Goal: Task Accomplishment & Management: Use online tool/utility

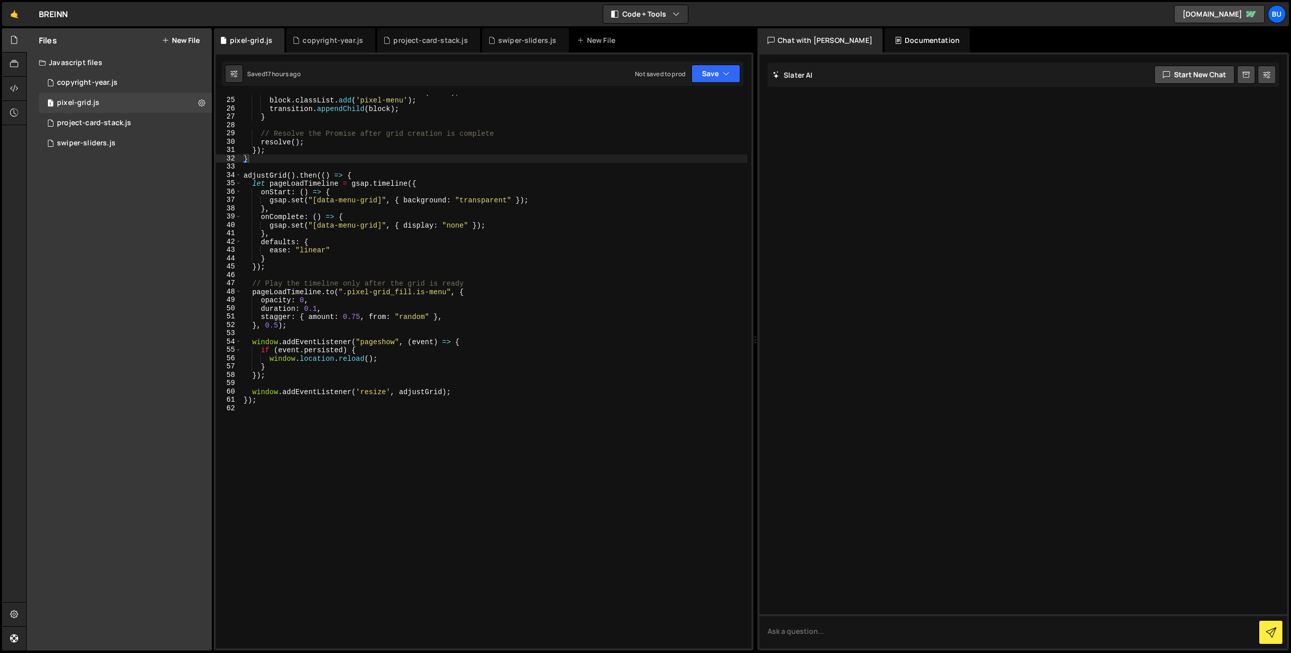
scroll to position [198, 0]
click at [542, 165] on div "const block = document . createElement ( 'div' ) ; block . classList . add ( 'p…" at bounding box center [495, 373] width 506 height 570
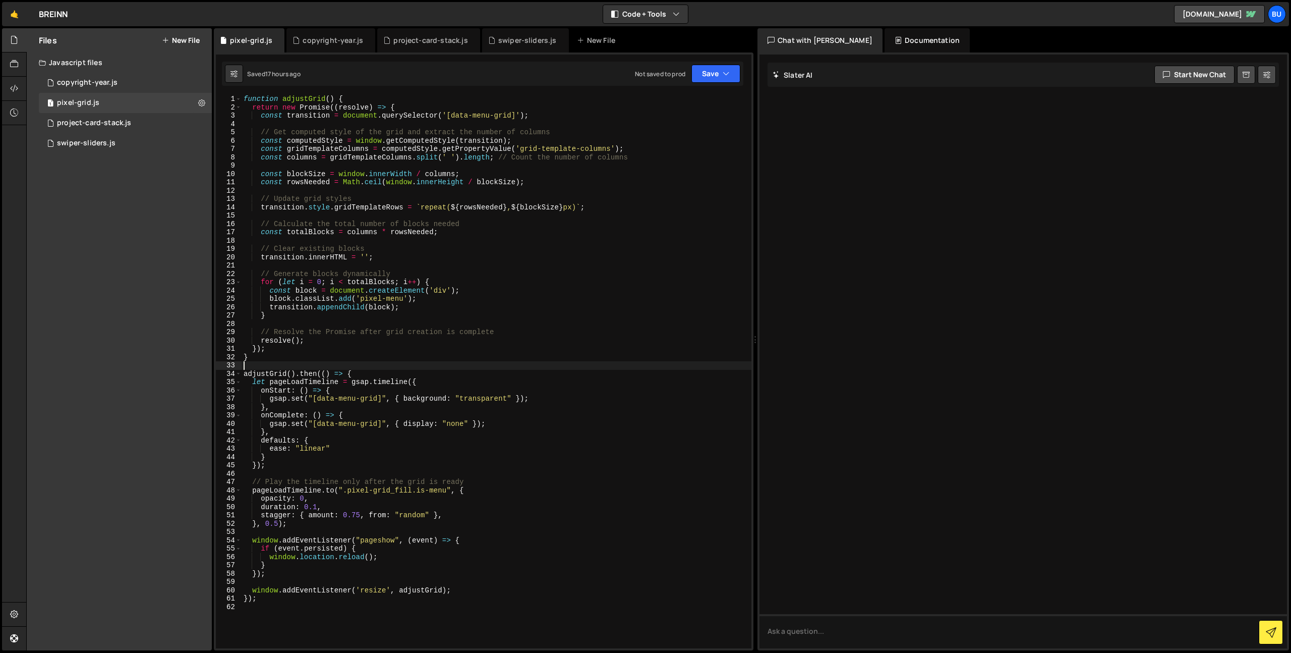
click at [575, 219] on div "function adjustGrid ( ) { return new Promise (( resolve ) => { const transition…" at bounding box center [497, 380] width 510 height 570
click at [620, 201] on div "function adjustGrid ( ) { return new Promise (( resolve ) => { const transition…" at bounding box center [497, 380] width 510 height 570
type textarea "// Update grid styles"
click at [615, 194] on div "function adjustGrid ( ) { return new Promise (( resolve ) => { const transition…" at bounding box center [497, 380] width 510 height 570
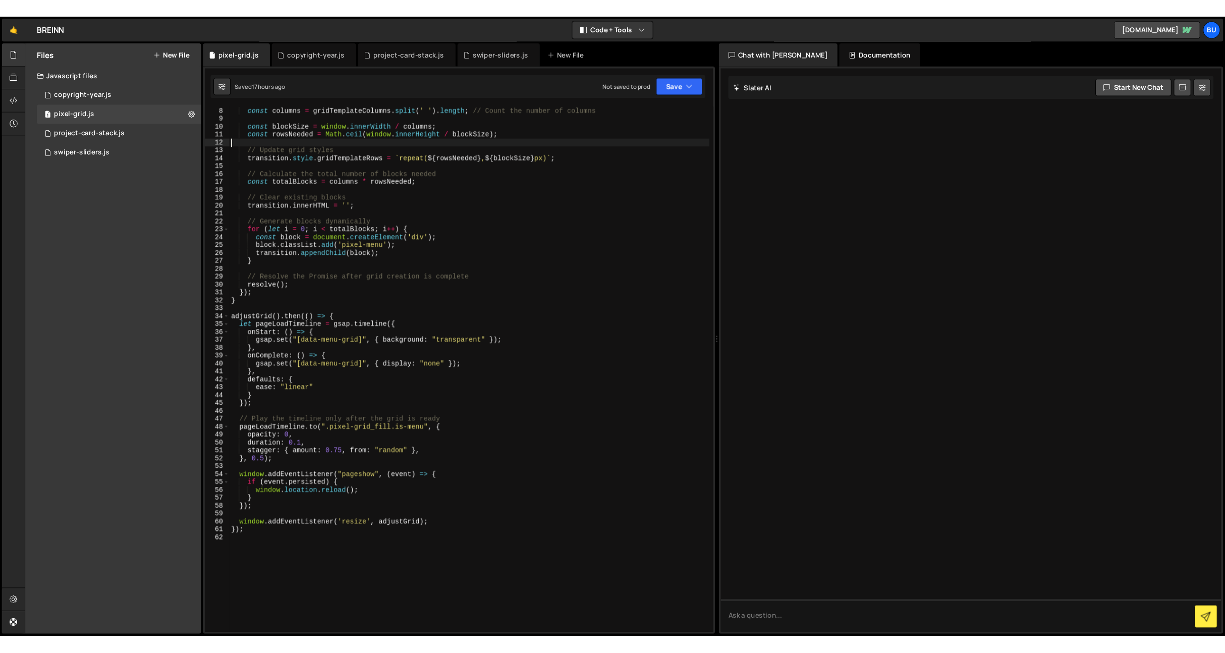
scroll to position [58, 0]
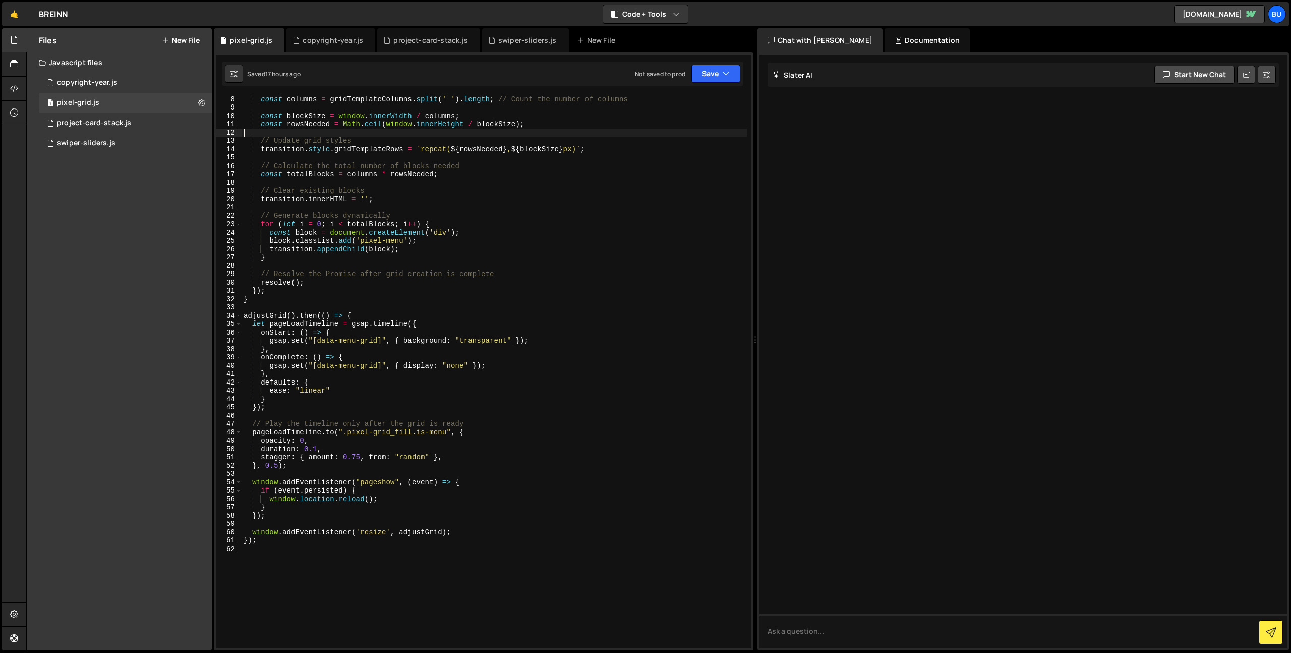
click at [485, 342] on div "const gridTemplateColumns = computedStyle . getPropertyValue ( 'grid-template-c…" at bounding box center [495, 372] width 506 height 570
click at [553, 345] on div "const gridTemplateColumns = computedStyle . getPropertyValue ( 'grid-template-c…" at bounding box center [495, 372] width 506 height 570
drag, startPoint x: 581, startPoint y: 319, endPoint x: 583, endPoint y: 312, distance: 7.2
click at [581, 319] on div "const gridTemplateColumns = computedStyle . getPropertyValue ( 'grid-template-c…" at bounding box center [495, 372] width 506 height 570
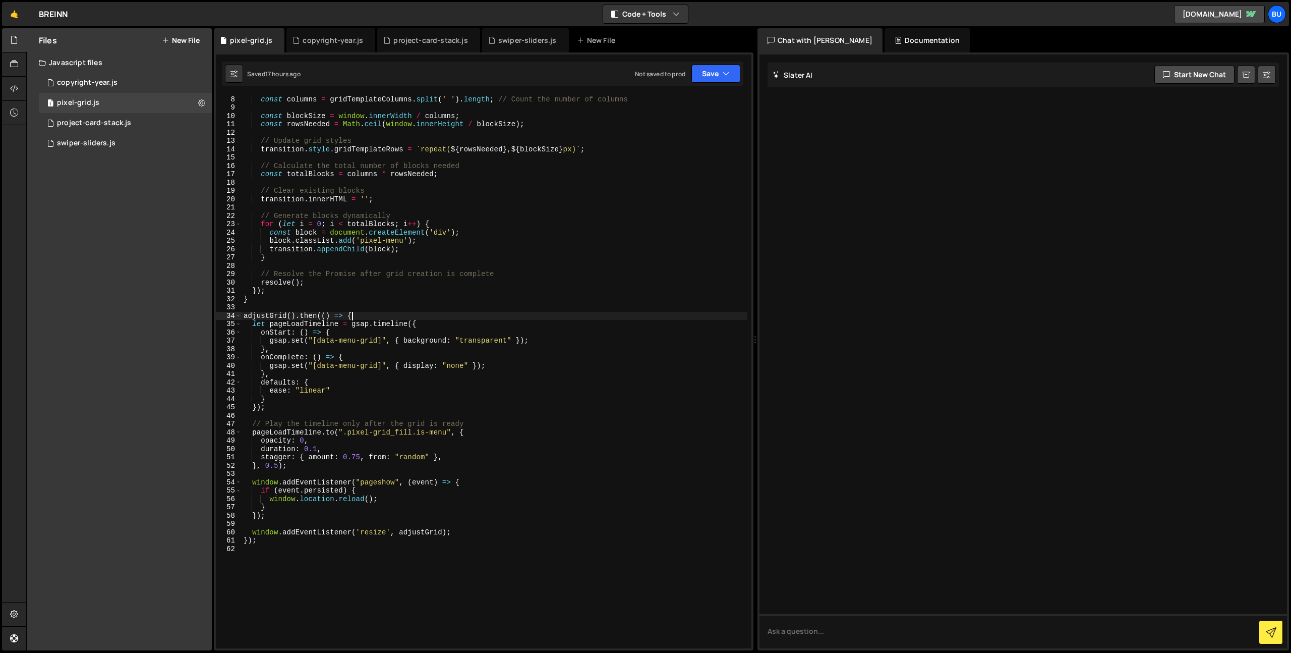
type textarea "adjustGrid().then(() => {"
click at [723, 75] on icon "button" at bounding box center [726, 74] width 7 height 10
click at [685, 104] on div "Saved 17 hours ago" at bounding box center [682, 109] width 105 height 12
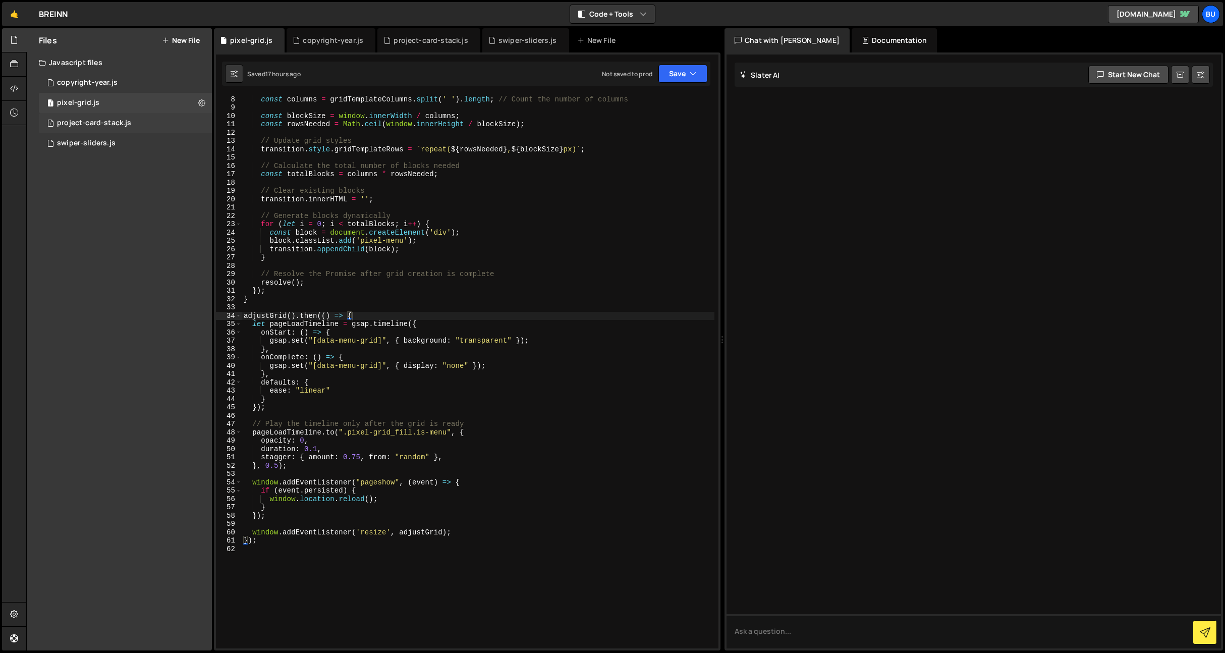
click at [136, 128] on div "1 project-card-stack.js 0" at bounding box center [125, 123] width 173 height 20
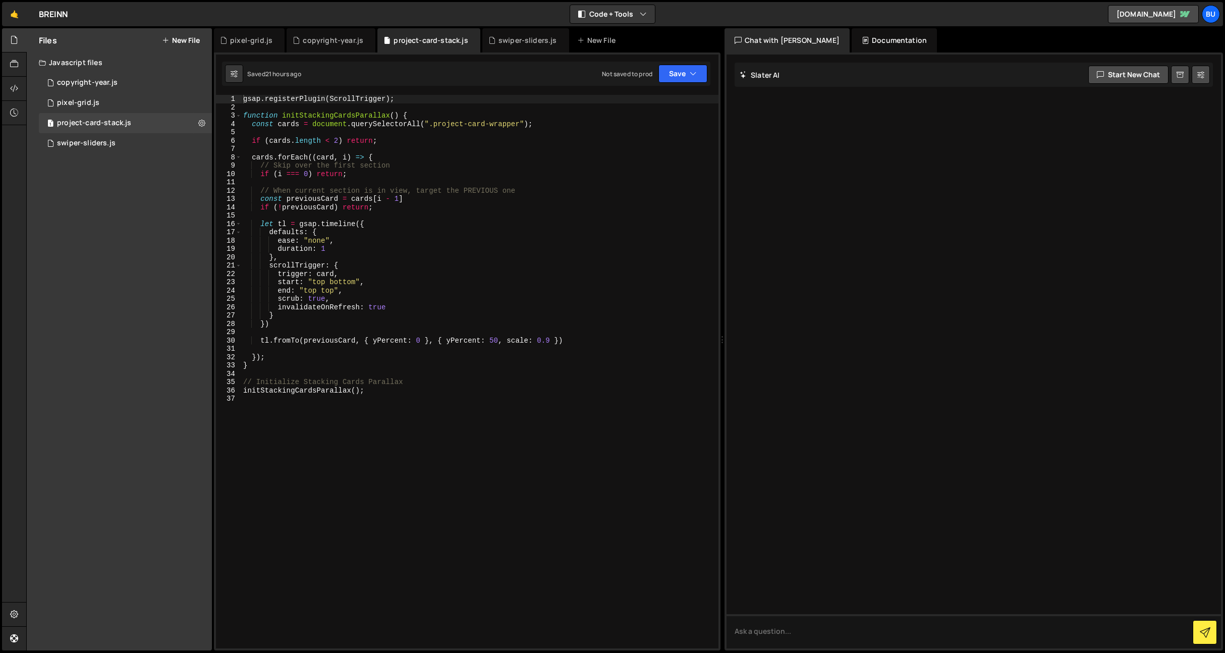
click at [418, 246] on div "gsap . registerPlugin ( ScrollTrigger ) ; function initStackingCardsParallax ( …" at bounding box center [479, 380] width 477 height 570
click at [406, 272] on div "gsap . registerPlugin ( ScrollTrigger ) ; function initStackingCardsParallax ( …" at bounding box center [479, 380] width 477 height 570
click at [447, 263] on div "gsap . registerPlugin ( ScrollTrigger ) ; function initStackingCardsParallax ( …" at bounding box center [479, 380] width 477 height 570
click at [404, 290] on div "gsap . registerPlugin ( ScrollTrigger ) ; function initStackingCardsParallax ( …" at bounding box center [479, 380] width 477 height 570
click at [437, 267] on div "gsap . registerPlugin ( ScrollTrigger ) ; function initStackingCardsParallax ( …" at bounding box center [479, 380] width 477 height 570
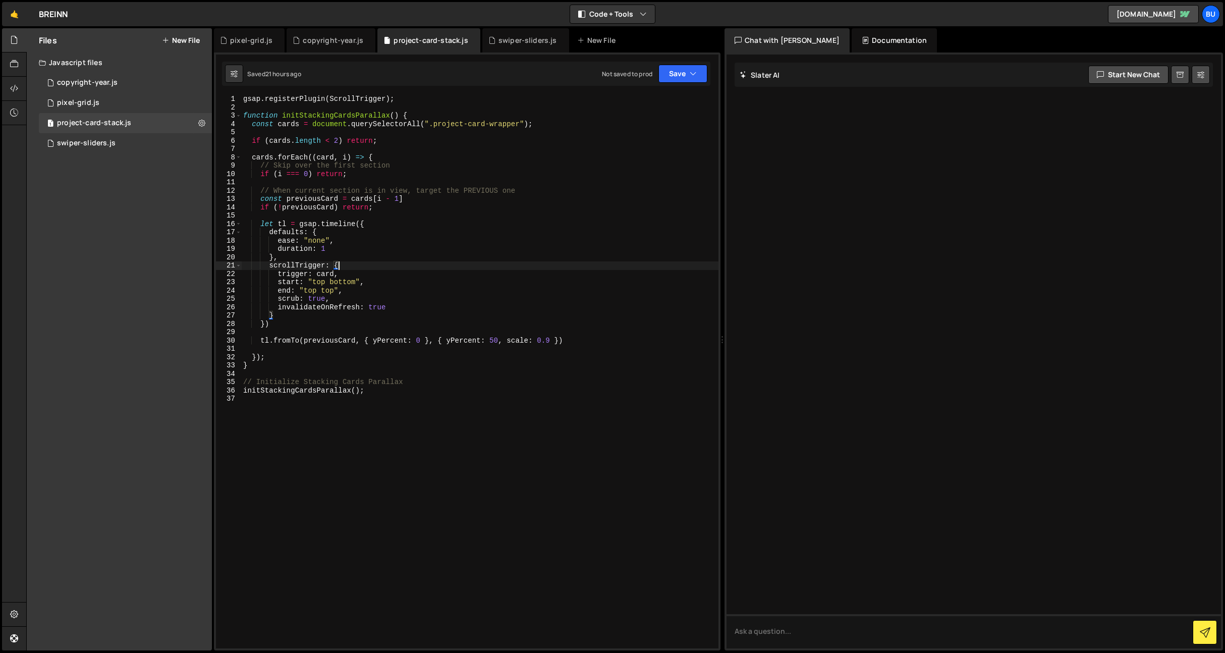
click at [409, 284] on div "gsap . registerPlugin ( ScrollTrigger ) ; function initStackingCardsParallax ( …" at bounding box center [479, 380] width 477 height 570
click at [444, 259] on div "gsap . registerPlugin ( ScrollTrigger ) ; function initStackingCardsParallax ( …" at bounding box center [479, 380] width 477 height 570
click at [550, 341] on div "gsap . registerPlugin ( ScrollTrigger ) ; function initStackingCardsParallax ( …" at bounding box center [479, 380] width 477 height 570
type textarea "tl.fromTo(previousCard, { yPercent: 0 }, { yPercent: 50, scale: 0.9 })"
drag, startPoint x: 500, startPoint y: 341, endPoint x: 531, endPoint y: 339, distance: 30.3
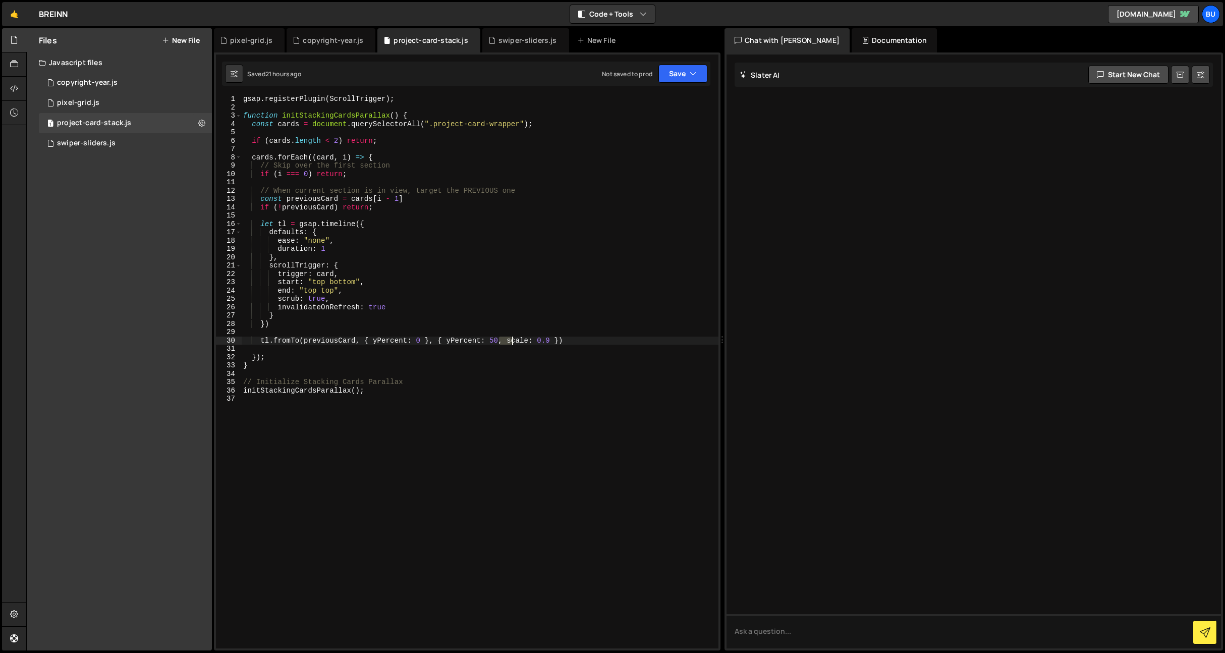
click at [532, 340] on div "gsap . registerPlugin ( ScrollTrigger ) ; function initStackingCardsParallax ( …" at bounding box center [479, 380] width 477 height 570
click at [548, 345] on div "gsap . registerPlugin ( ScrollTrigger ) ; function initStackingCardsParallax ( …" at bounding box center [479, 380] width 477 height 570
click at [548, 340] on div "gsap . registerPlugin ( ScrollTrigger ) ; function initStackingCardsParallax ( …" at bounding box center [479, 380] width 477 height 570
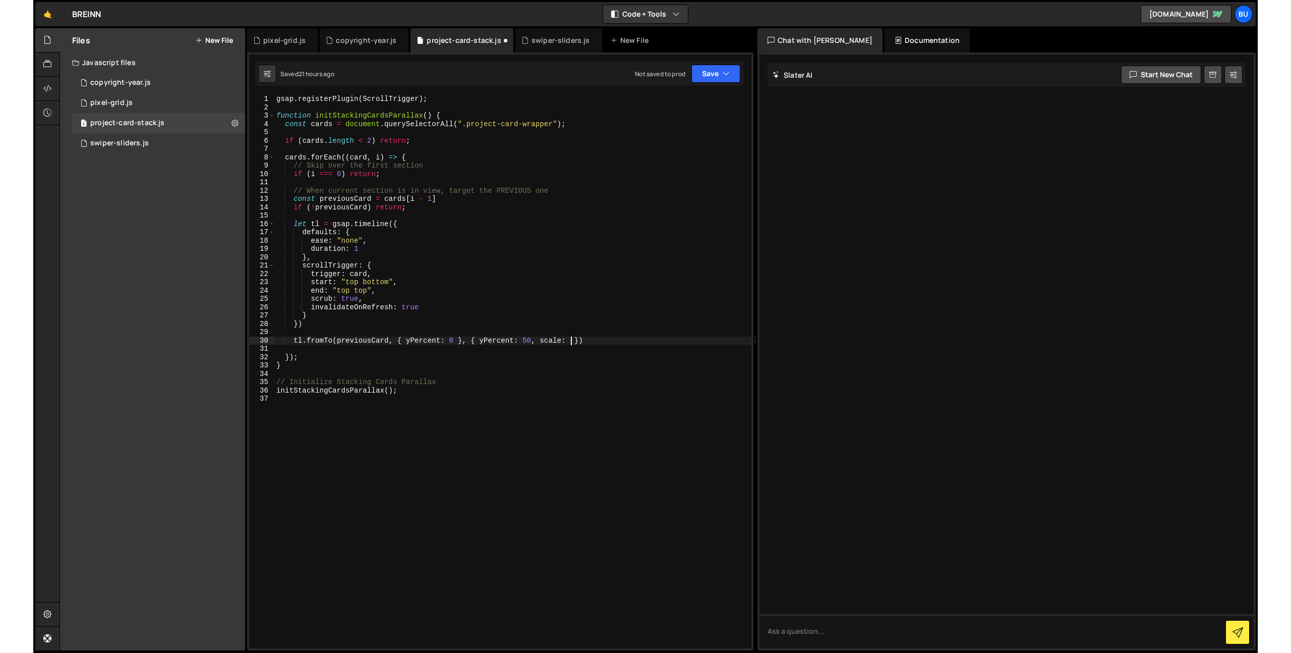
scroll to position [0, 21]
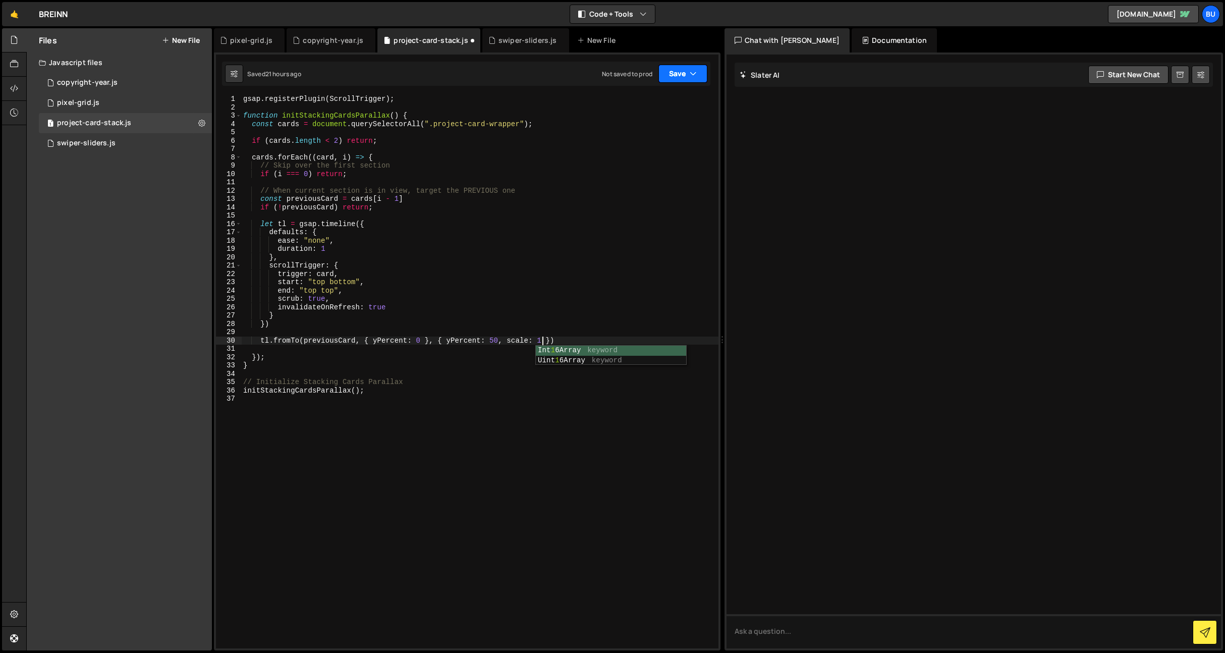
click at [691, 72] on icon "button" at bounding box center [693, 74] width 7 height 10
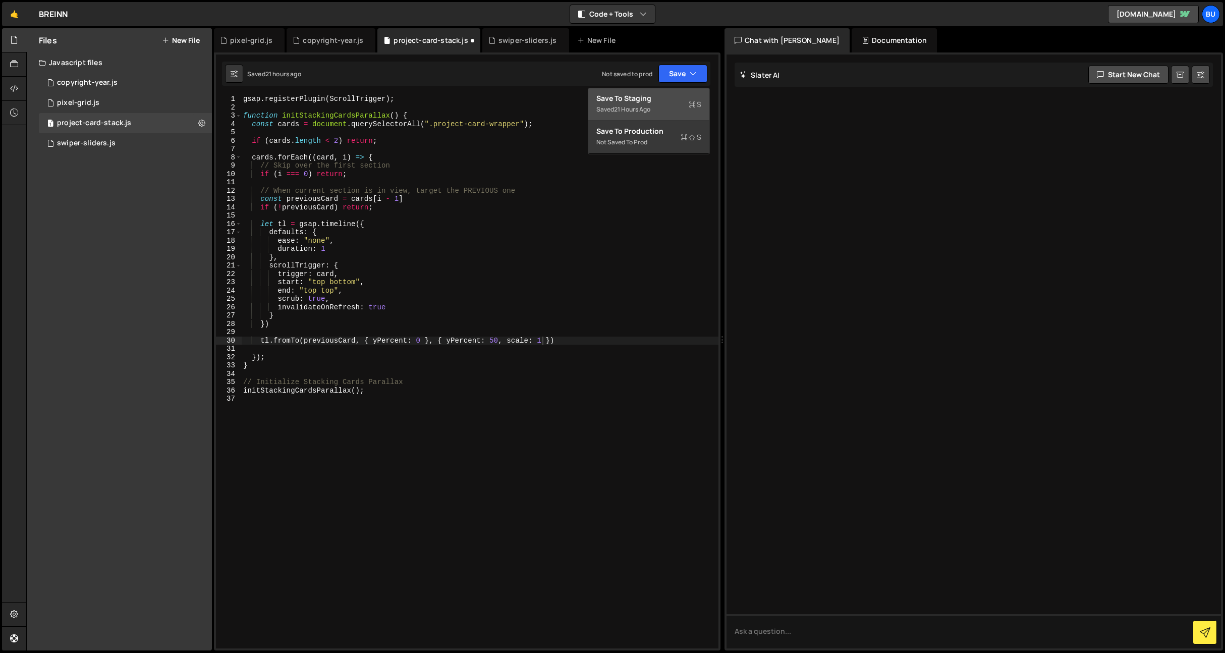
drag, startPoint x: 679, startPoint y: 104, endPoint x: 681, endPoint y: 16, distance: 88.3
click at [680, 102] on button "Save to Staging S Saved 21 hours ago" at bounding box center [648, 104] width 121 height 33
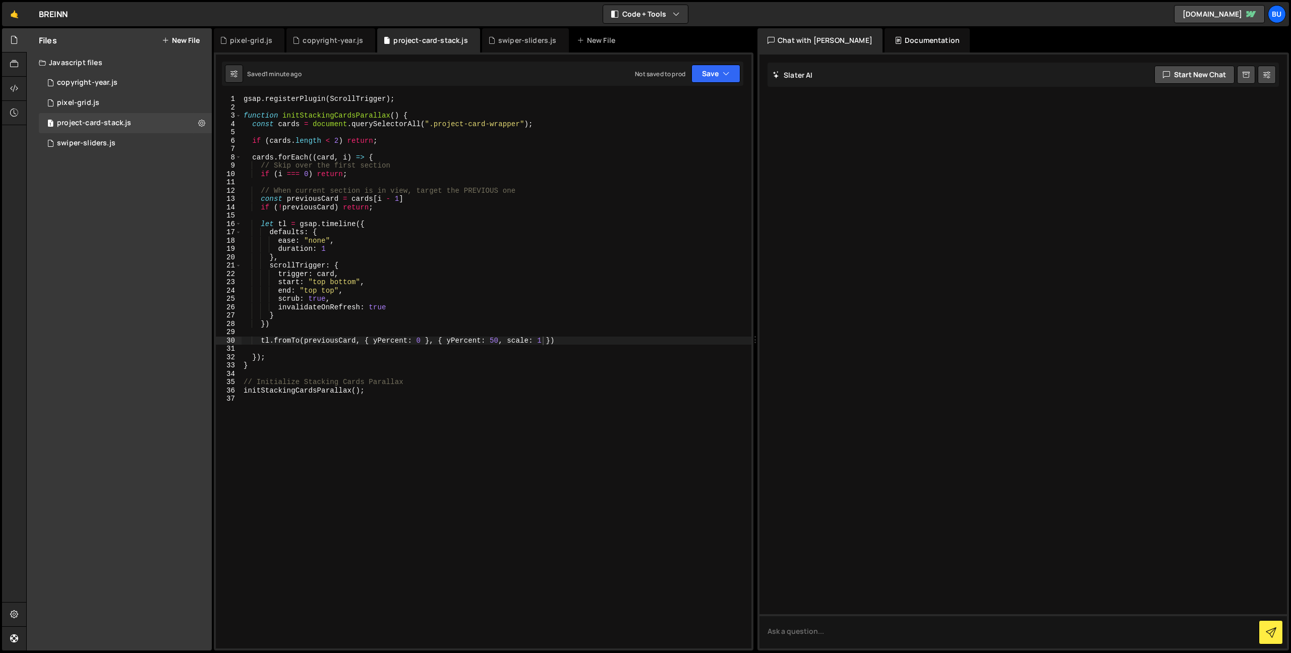
click at [544, 363] on div "gsap . registerPlugin ( ScrollTrigger ) ; function initStackingCardsParallax ( …" at bounding box center [497, 380] width 510 height 570
type textarea "}"
click at [588, 348] on div "gsap . registerPlugin ( ScrollTrigger ) ; function initStackingCardsParallax ( …" at bounding box center [497, 380] width 510 height 570
click at [596, 339] on div "gsap . registerPlugin ( ScrollTrigger ) ; function initStackingCardsParallax ( …" at bounding box center [497, 380] width 510 height 570
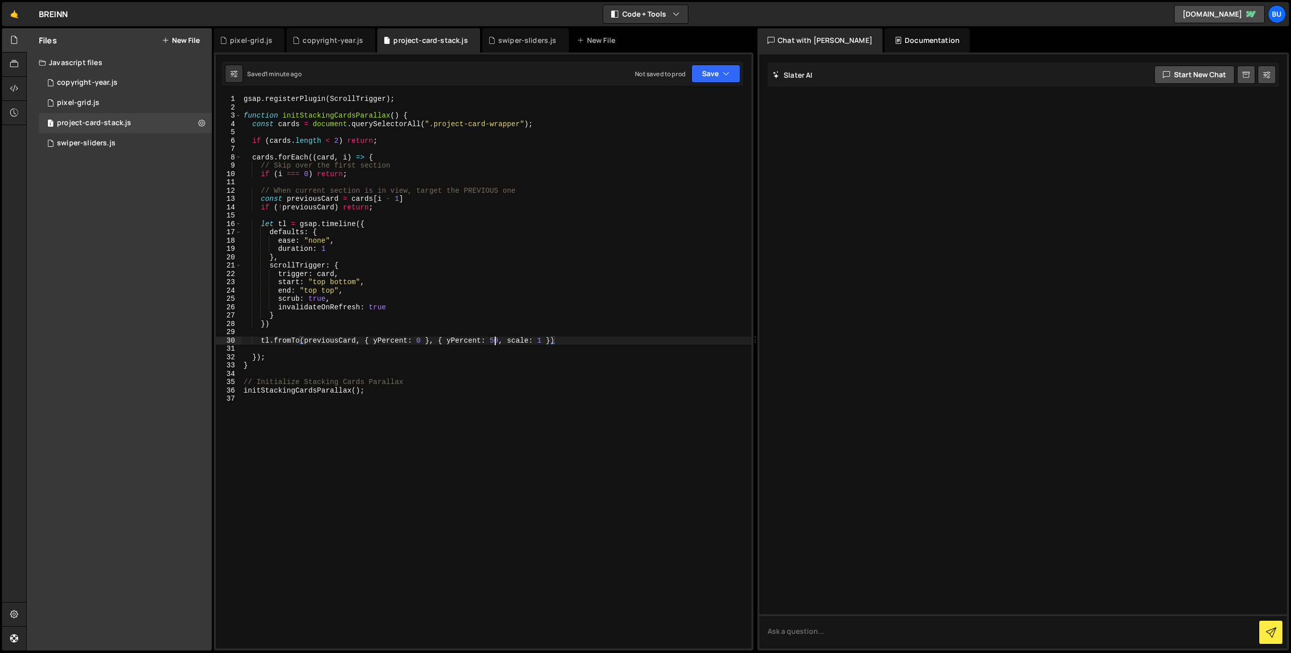
click at [493, 342] on div "gsap . registerPlugin ( ScrollTrigger ) ; function initStackingCardsParallax ( …" at bounding box center [497, 380] width 510 height 570
click at [721, 76] on button "Save" at bounding box center [716, 74] width 49 height 18
drag, startPoint x: 705, startPoint y: 100, endPoint x: 706, endPoint y: 90, distance: 10.6
click at [705, 100] on div "Save to Staging S" at bounding box center [682, 98] width 105 height 10
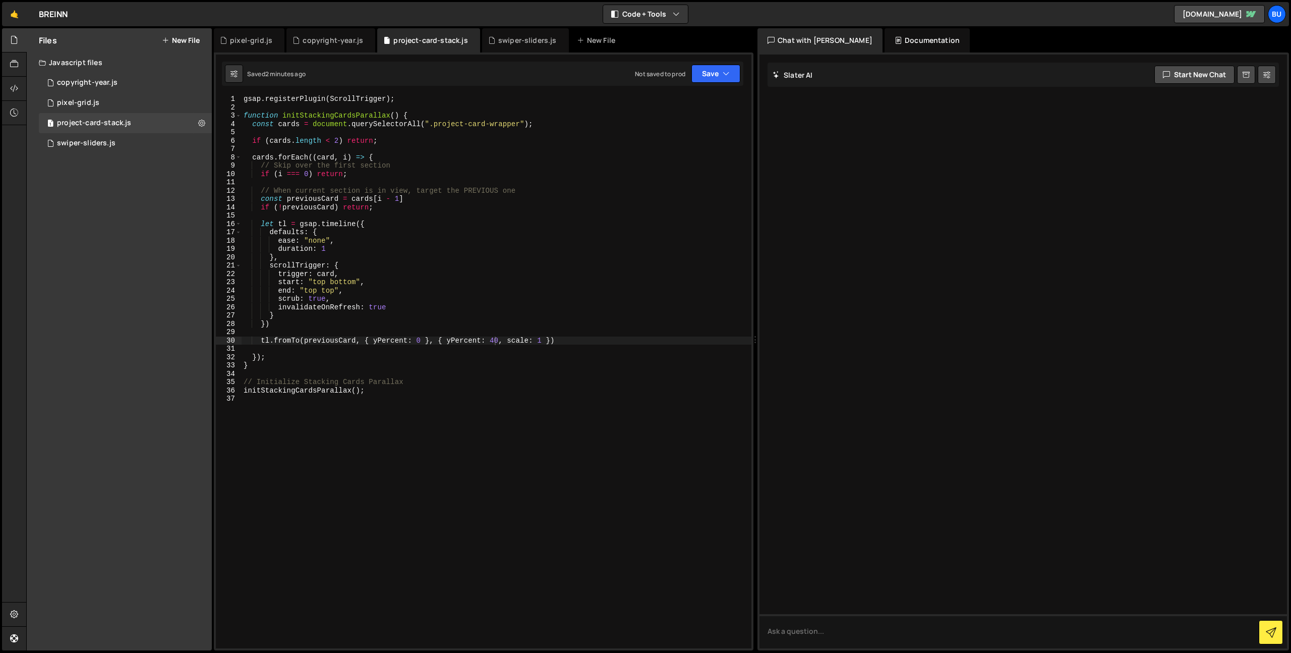
click at [547, 341] on div "gsap . registerPlugin ( ScrollTrigger ) ; function initStackingCardsParallax ( …" at bounding box center [497, 380] width 510 height 570
click at [717, 74] on button "Save" at bounding box center [716, 74] width 49 height 18
click at [704, 108] on div "Saved 2 minutes ago" at bounding box center [682, 109] width 105 height 12
click at [418, 201] on div "gsap . registerPlugin ( ScrollTrigger ) ; function initStackingCardsParallax ( …" at bounding box center [497, 380] width 510 height 570
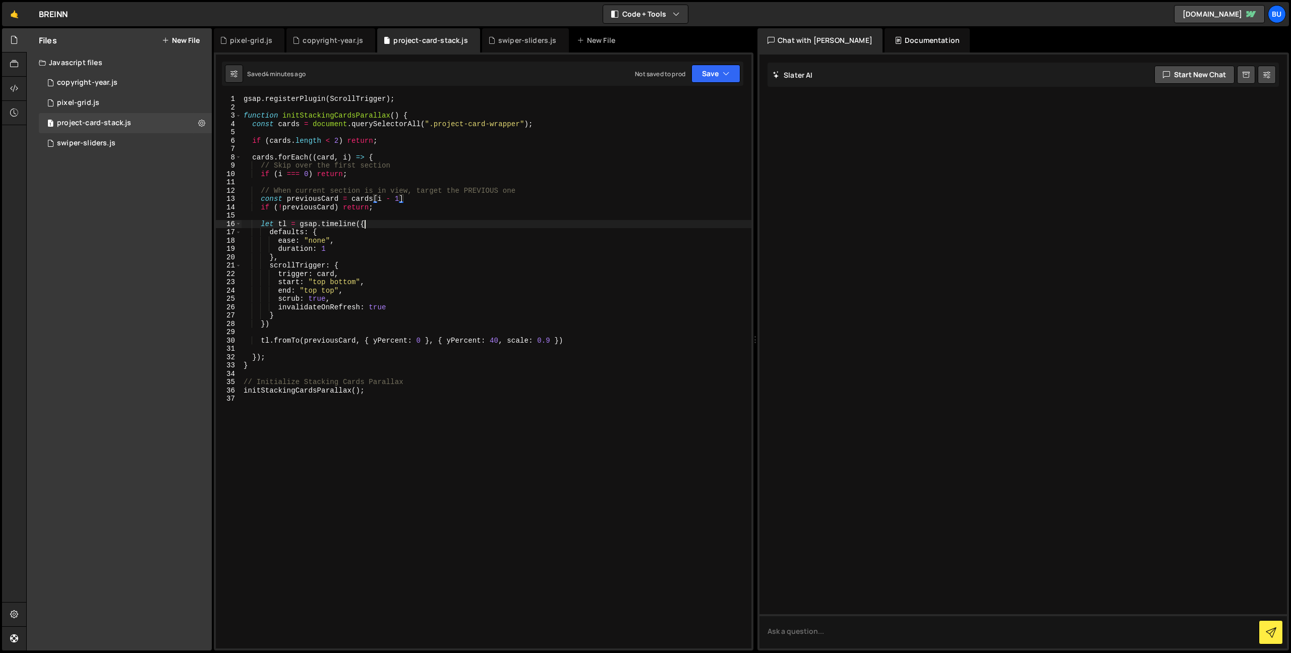
drag, startPoint x: 428, startPoint y: 221, endPoint x: 382, endPoint y: 161, distance: 74.9
click at [428, 221] on div "gsap . registerPlugin ( ScrollTrigger ) ; function initStackingCardsParallax ( …" at bounding box center [497, 380] width 510 height 570
type textarea "let tl = gsap.timeline({"
click at [116, 99] on div "1 pixel-grid.js 0" at bounding box center [125, 103] width 173 height 20
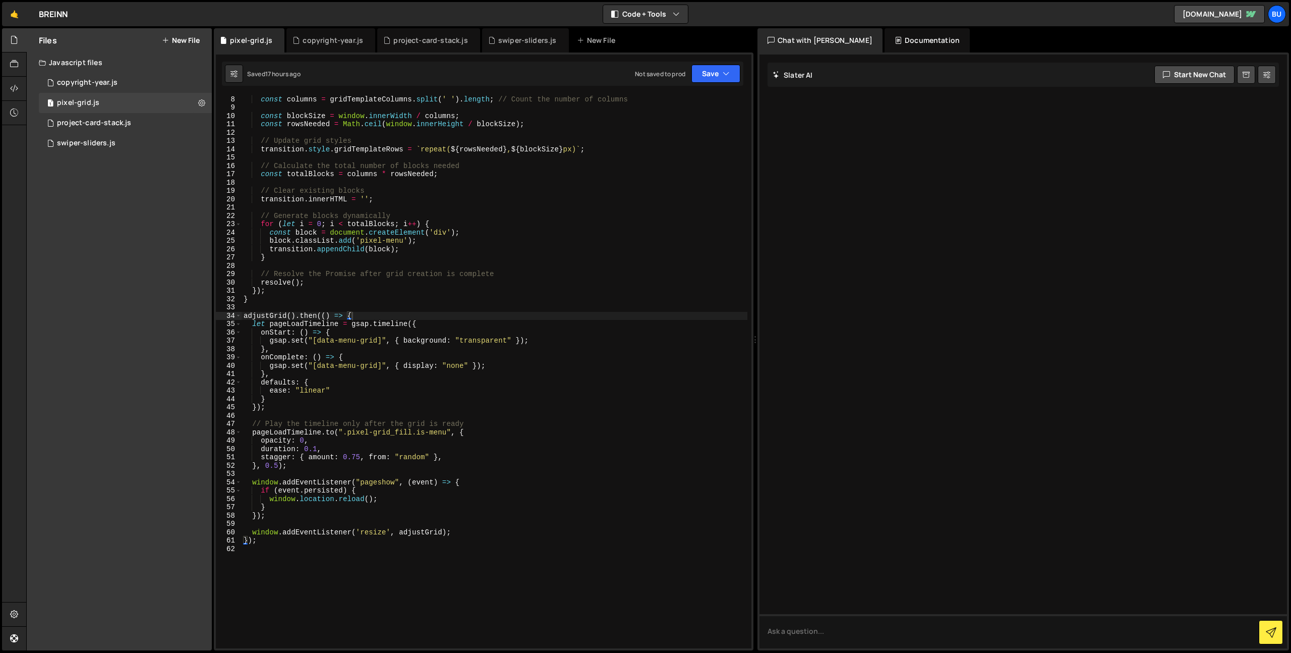
click at [482, 192] on div "const gridTemplateColumns = computedStyle . getPropertyValue ( 'grid-template-c…" at bounding box center [495, 372] width 506 height 570
click at [535, 174] on div "const gridTemplateColumns = computedStyle . getPropertyValue ( 'grid-template-c…" at bounding box center [495, 372] width 506 height 570
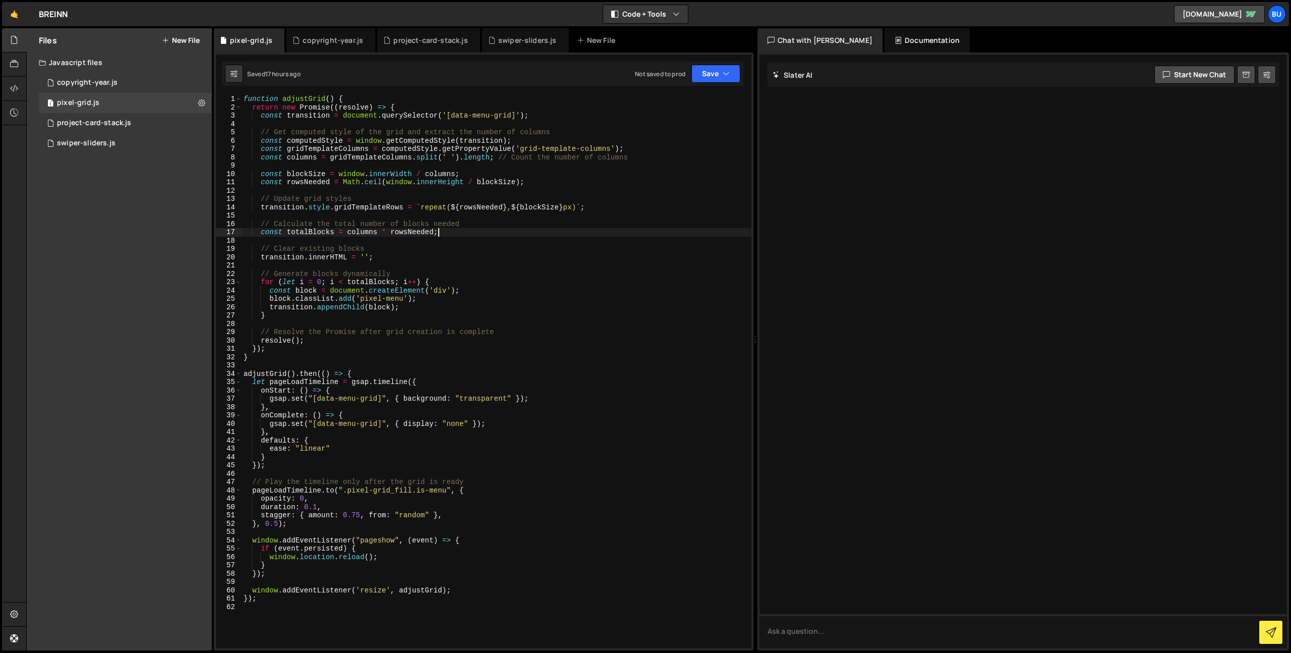
click at [673, 151] on div "function adjustGrid ( ) { return new Promise (( resolve ) => { const transition…" at bounding box center [497, 380] width 510 height 570
click at [651, 155] on div "function adjustGrid ( ) { return new Promise (( resolve ) => { const transition…" at bounding box center [497, 380] width 510 height 570
click at [434, 316] on div "function adjustGrid ( ) { return new Promise (( resolve ) => { const transition…" at bounding box center [497, 380] width 510 height 570
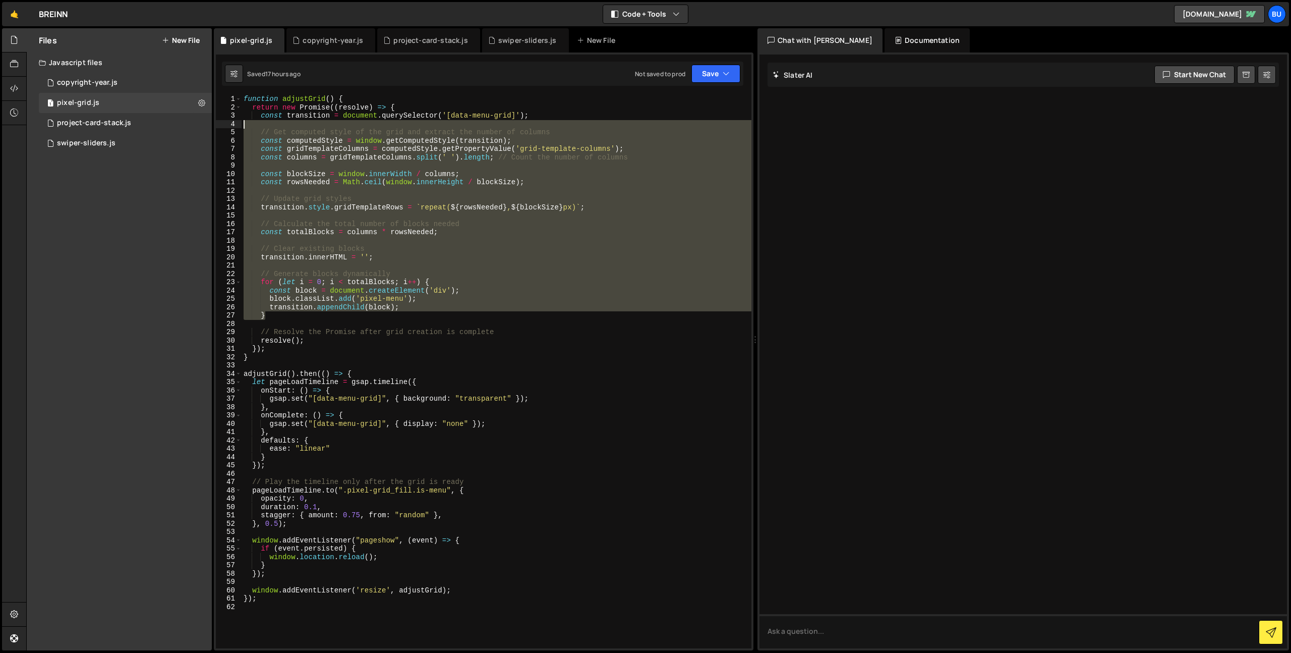
drag, startPoint x: 322, startPoint y: 319, endPoint x: 483, endPoint y: 79, distance: 288.6
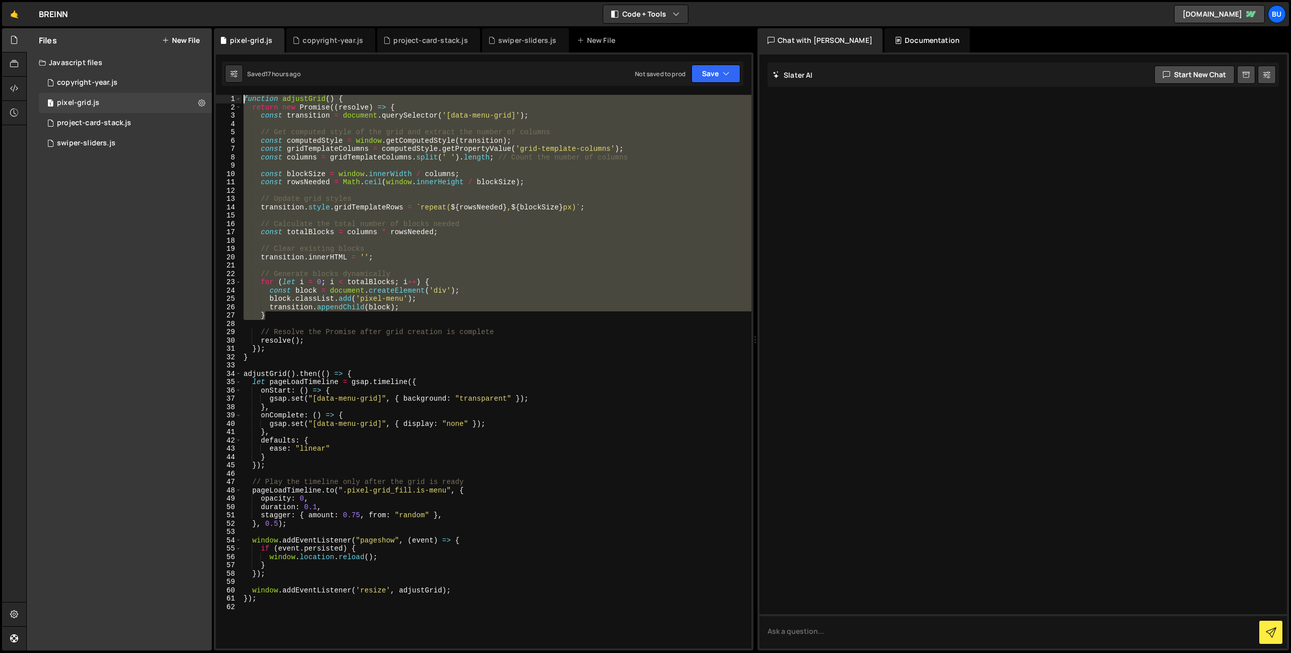
click at [483, 79] on div "Debug Explain Copy pixel-grid.js copyright-year.js project-card-stack.js swiper…" at bounding box center [484, 339] width 540 height 623
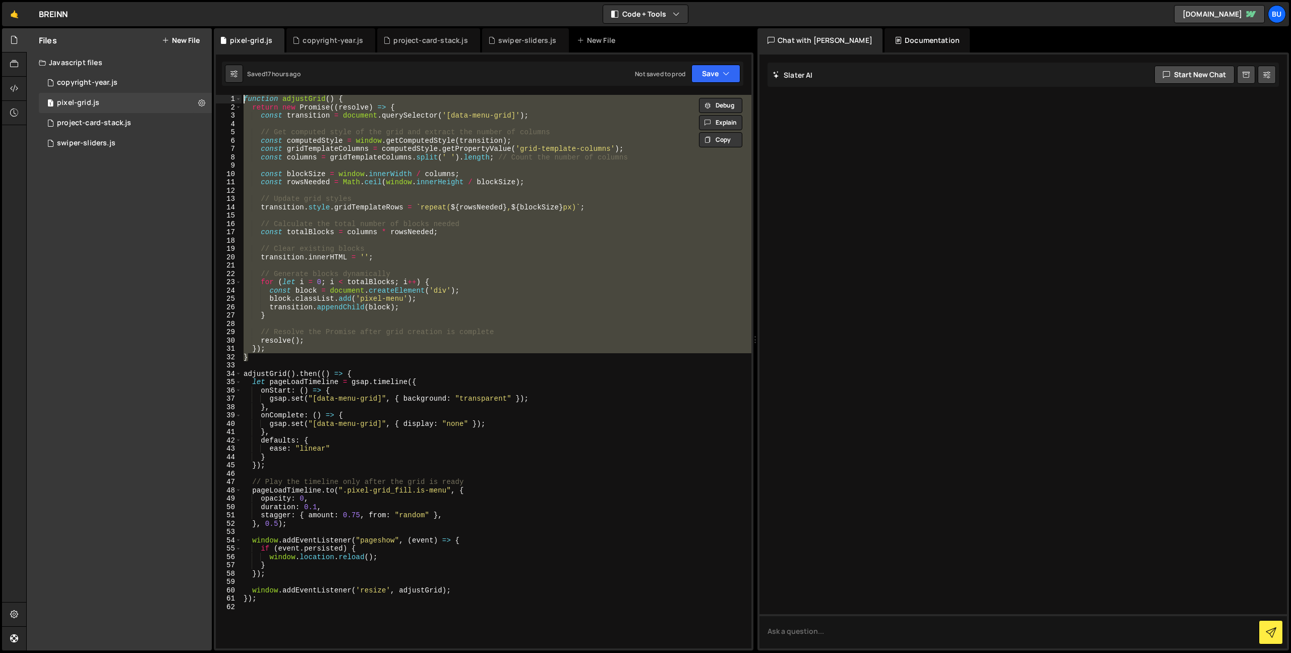
drag, startPoint x: 271, startPoint y: 306, endPoint x: 195, endPoint y: -17, distance: 331.8
click at [195, 0] on html "Projects [GEOGRAPHIC_DATA] Blog Bu Projects Your Teams Invite team member Accou…" at bounding box center [645, 326] width 1291 height 653
click at [293, 206] on div "function adjustGrid ( ) { return new Promise (( resolve ) => { const transition…" at bounding box center [497, 371] width 510 height 553
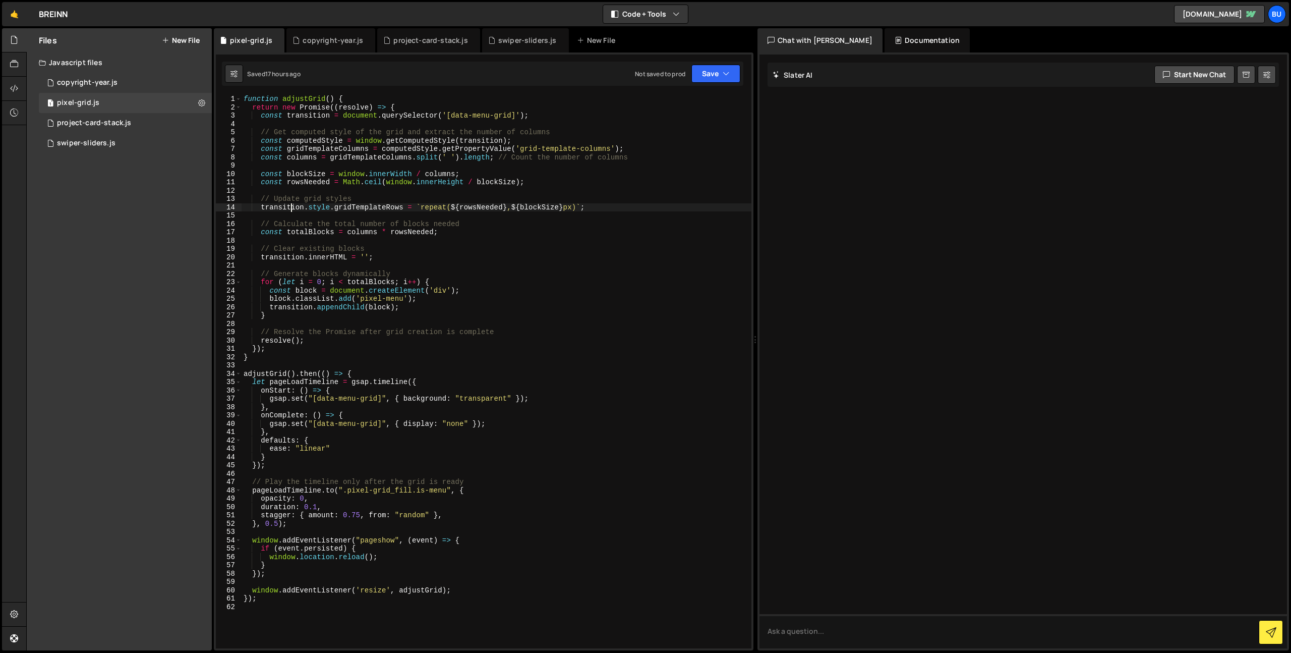
click at [481, 246] on div "function adjustGrid ( ) { return new Promise (( resolve ) => { const transition…" at bounding box center [497, 380] width 510 height 570
click at [455, 281] on div "function adjustGrid ( ) { return new Promise (( resolve ) => { const transition…" at bounding box center [497, 380] width 510 height 570
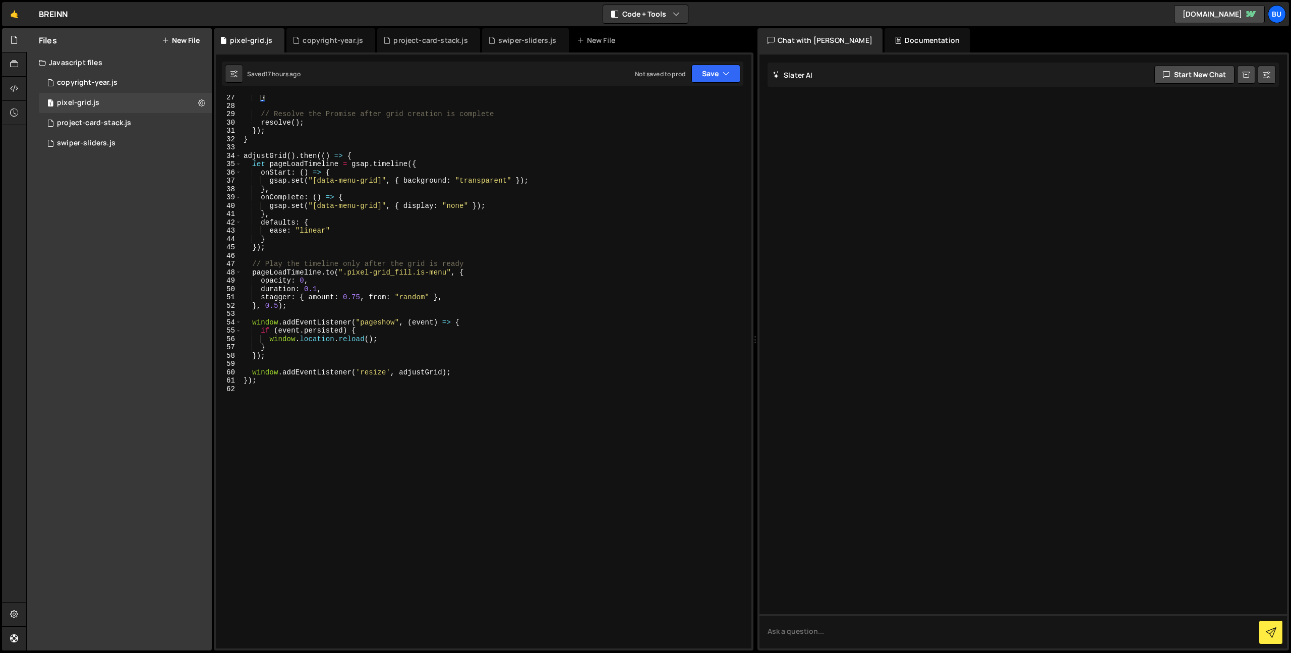
scroll to position [235, 0]
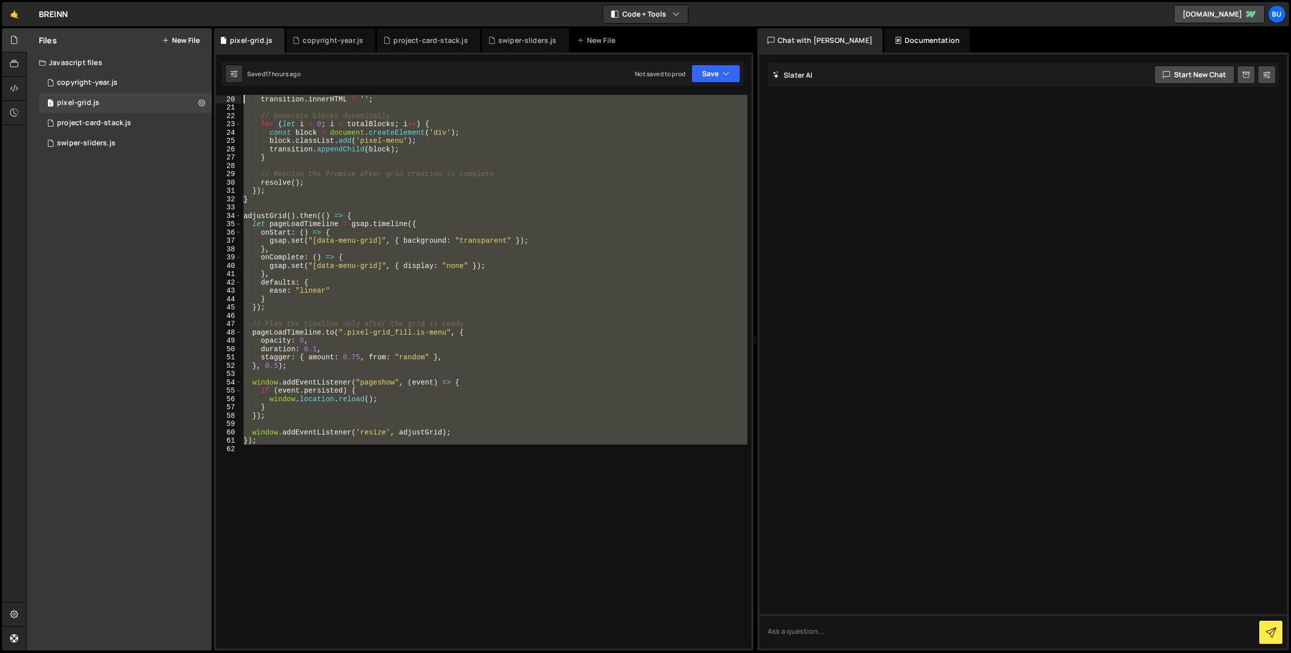
drag, startPoint x: 311, startPoint y: 355, endPoint x: 228, endPoint y: 24, distance: 341.7
click at [182, 28] on div "Files New File Javascript files 1 copyright-year.js 0 1 pixel-grid.js 0 1 proje…" at bounding box center [658, 339] width 1265 height 623
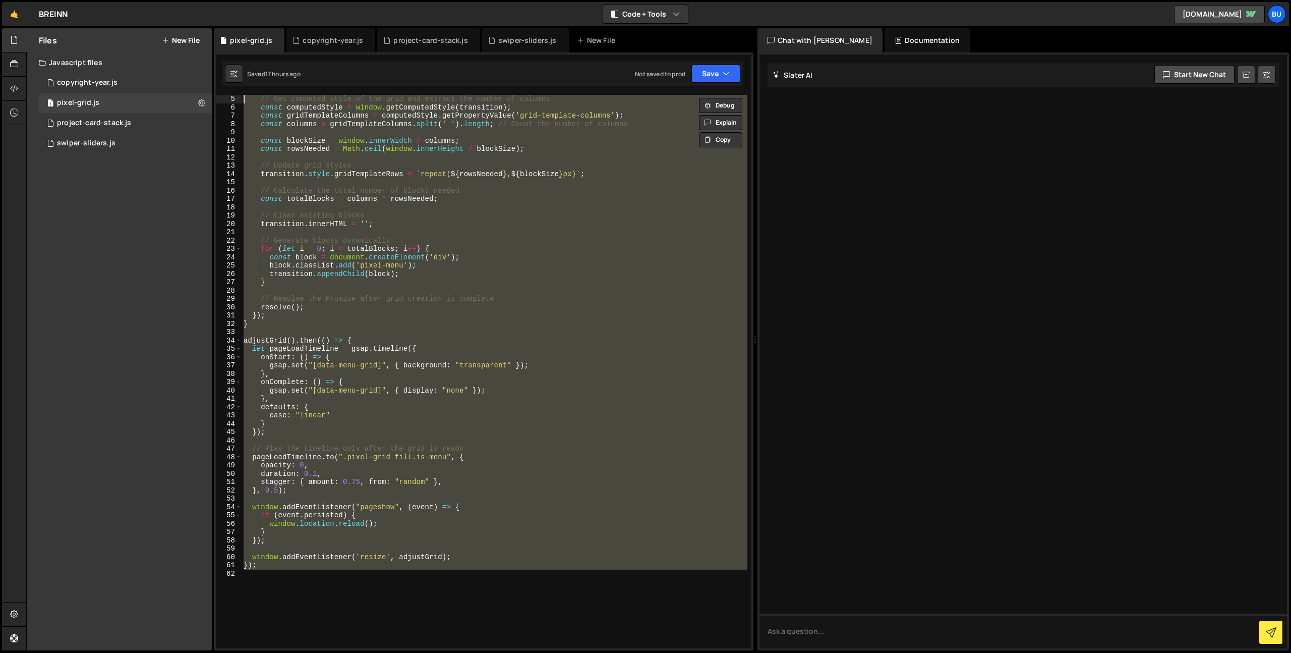
click at [424, 262] on div "// Get computed style of the grid and extract the number of columns const compu…" at bounding box center [495, 371] width 506 height 553
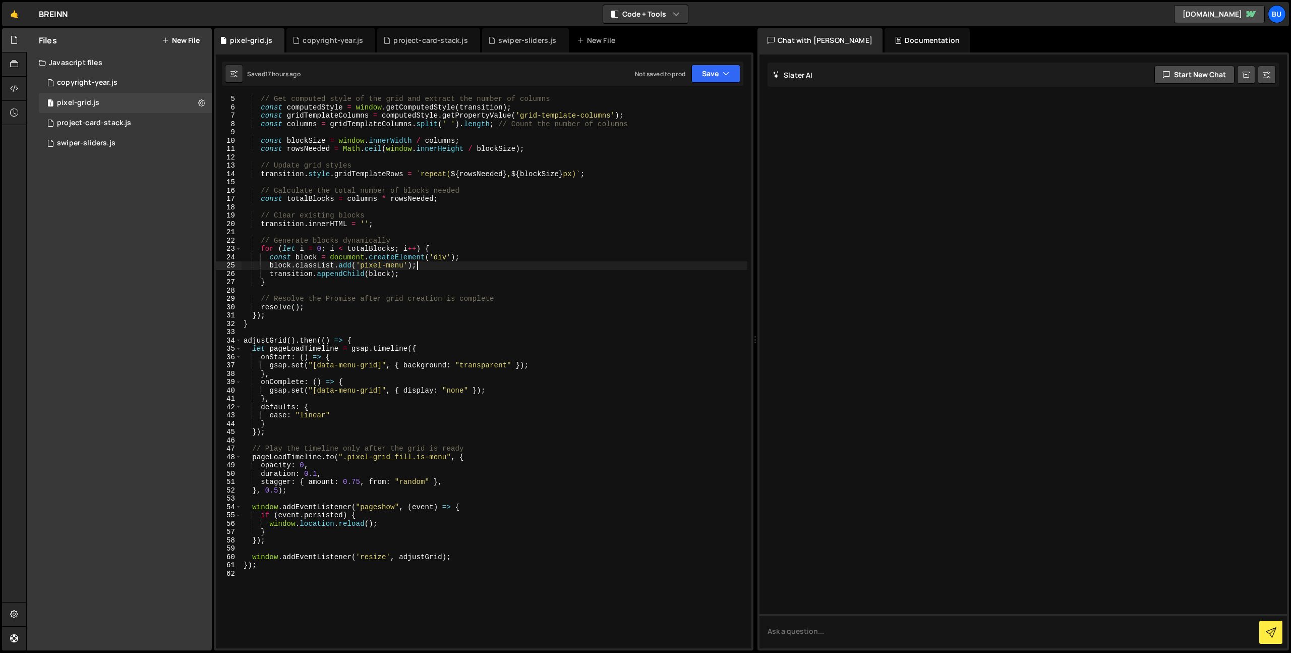
click at [467, 248] on div "// Get computed style of the grid and extract the number of columns const compu…" at bounding box center [495, 380] width 506 height 570
type textarea "for (let i = 0; i < totalBlocks; i++) {"
click at [514, 211] on div "// Get computed style of the grid and extract the number of columns const compu…" at bounding box center [495, 380] width 506 height 570
click at [486, 233] on div "// Get computed style of the grid and extract the number of columns const compu…" at bounding box center [495, 380] width 506 height 570
click at [357, 458] on div "// Get computed style of the grid and extract the number of columns const compu…" at bounding box center [495, 380] width 506 height 570
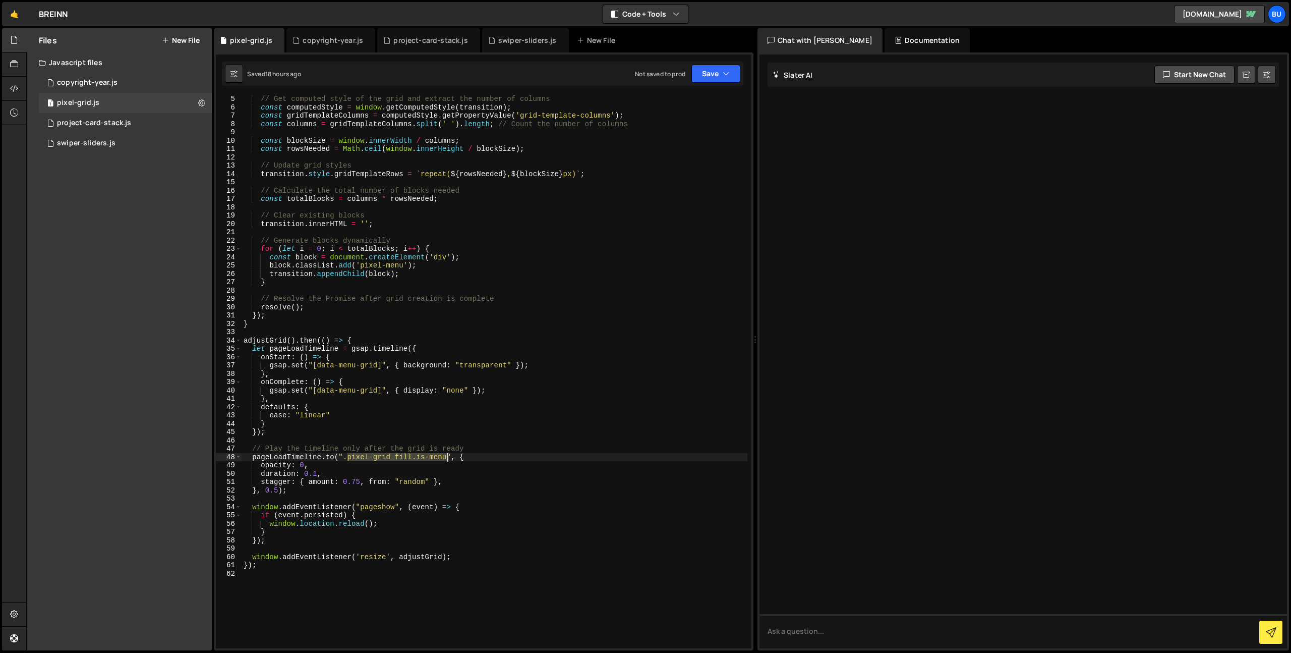
drag, startPoint x: 357, startPoint y: 458, endPoint x: 437, endPoint y: 445, distance: 80.7
click at [444, 458] on div "// Get computed style of the grid and extract the number of columns const compu…" at bounding box center [495, 380] width 506 height 570
type textarea "[DOMAIN_NAME](".pixel-menu", {"
drag, startPoint x: 518, startPoint y: 179, endPoint x: 570, endPoint y: 132, distance: 70.0
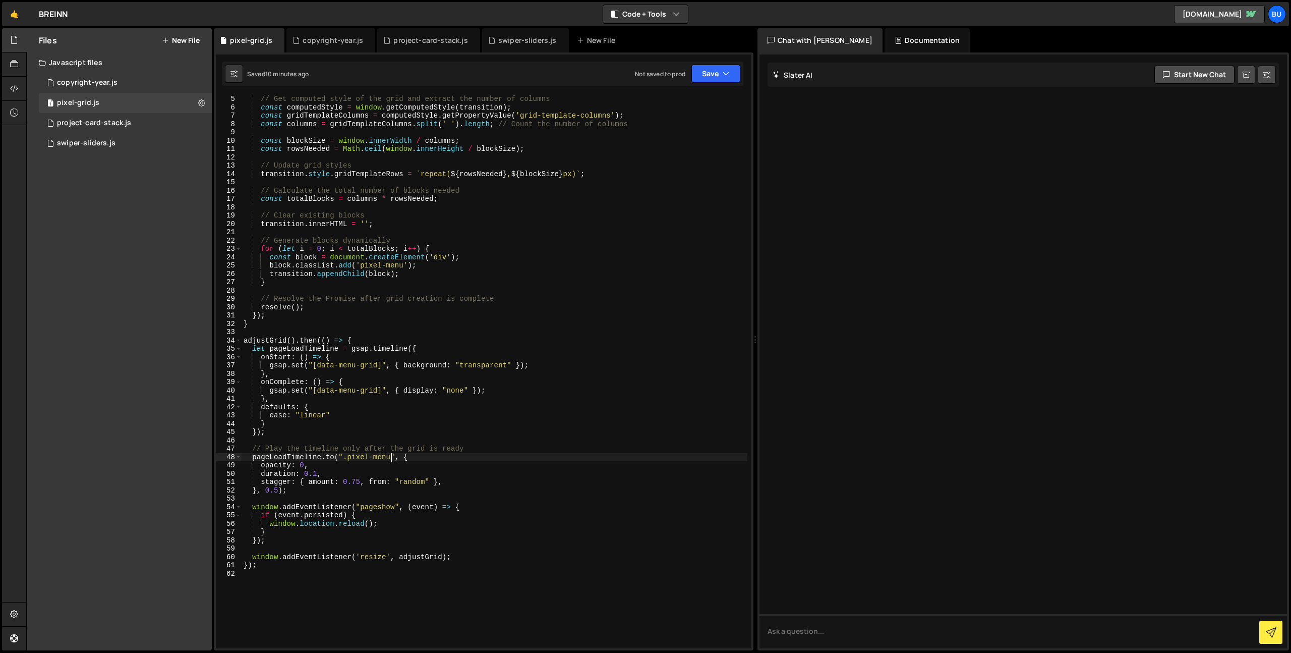
click at [518, 179] on div "// Get computed style of the grid and extract the number of columns const compu…" at bounding box center [495, 380] width 506 height 570
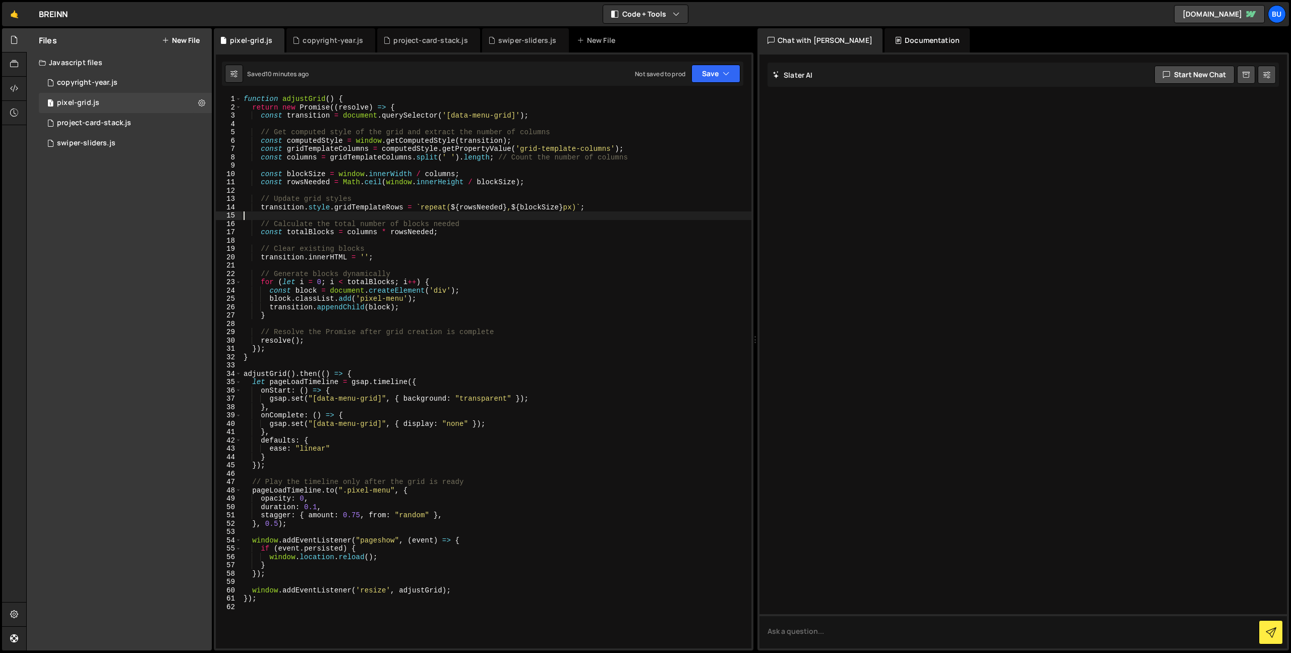
click at [329, 399] on div "function adjustGrid ( ) { return new Promise (( resolve ) => { const transition…" at bounding box center [497, 380] width 510 height 570
drag, startPoint x: 329, startPoint y: 400, endPoint x: 368, endPoint y: 399, distance: 39.4
click at [363, 396] on div "function adjustGrid ( ) { return new Promise (( resolve ) => { const transition…" at bounding box center [497, 380] width 510 height 570
click at [373, 399] on div "function adjustGrid ( ) { return new Promise (( resolve ) => { const transition…" at bounding box center [497, 380] width 510 height 570
drag, startPoint x: 373, startPoint y: 400, endPoint x: 326, endPoint y: 399, distance: 46.4
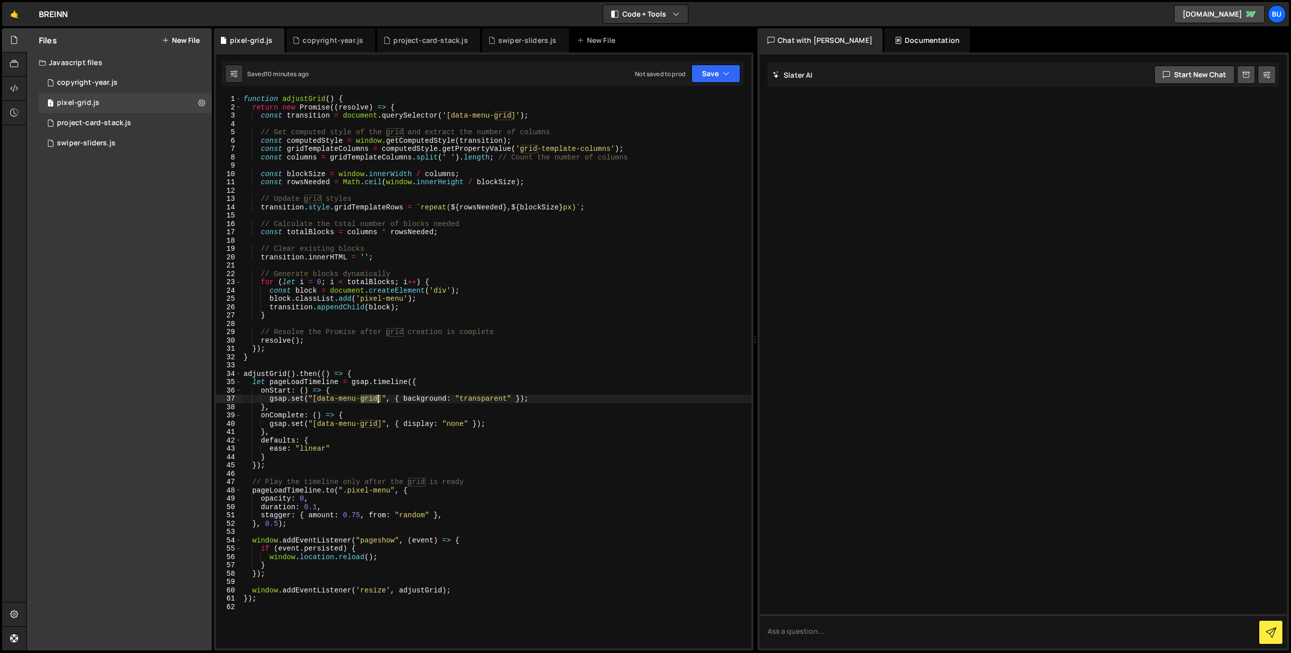
click at [322, 400] on div "function adjustGrid ( ) { return new Promise (( resolve ) => { const transition…" at bounding box center [497, 380] width 510 height 570
click at [403, 379] on div "function adjustGrid ( ) { return new Promise (( resolve ) => { const transition…" at bounding box center [497, 380] width 510 height 570
click at [372, 116] on div "function adjustGrid ( ) { return new Promise (( resolve ) => { const transition…" at bounding box center [497, 380] width 510 height 570
click at [416, 102] on div "function adjustGrid ( ) { return new Promise (( resolve ) => { const transition…" at bounding box center [497, 380] width 510 height 570
click at [557, 120] on div "function adjustGrid ( ) { return new Promise (( resolve ) => { const transition…" at bounding box center [497, 380] width 510 height 570
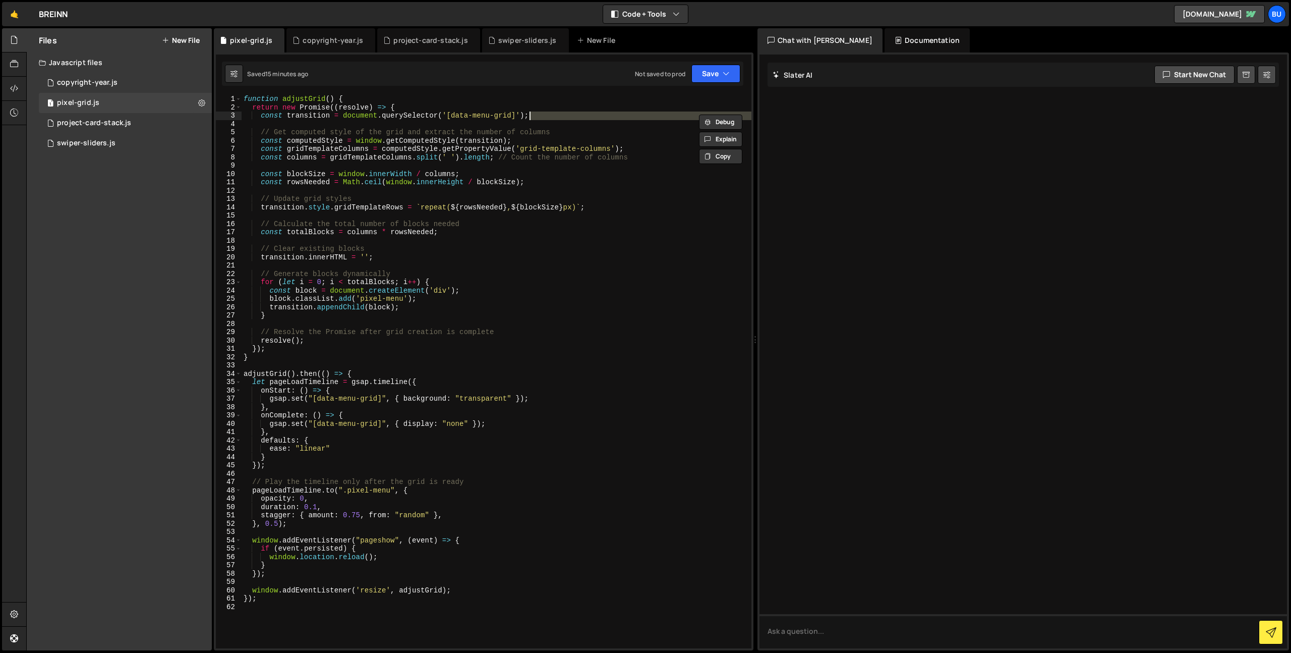
click at [573, 114] on div "function adjustGrid ( ) { return new Promise (( resolve ) => { const transition…" at bounding box center [497, 371] width 510 height 553
click at [577, 132] on div "function adjustGrid ( ) { return new Promise (( resolve ) => { const transition…" at bounding box center [497, 380] width 510 height 570
type textarea "// Get computed style of the grid and extract the number of columns"
click at [418, 215] on div "function adjustGrid ( ) { return new Promise (( resolve ) => { const transition…" at bounding box center [497, 380] width 510 height 570
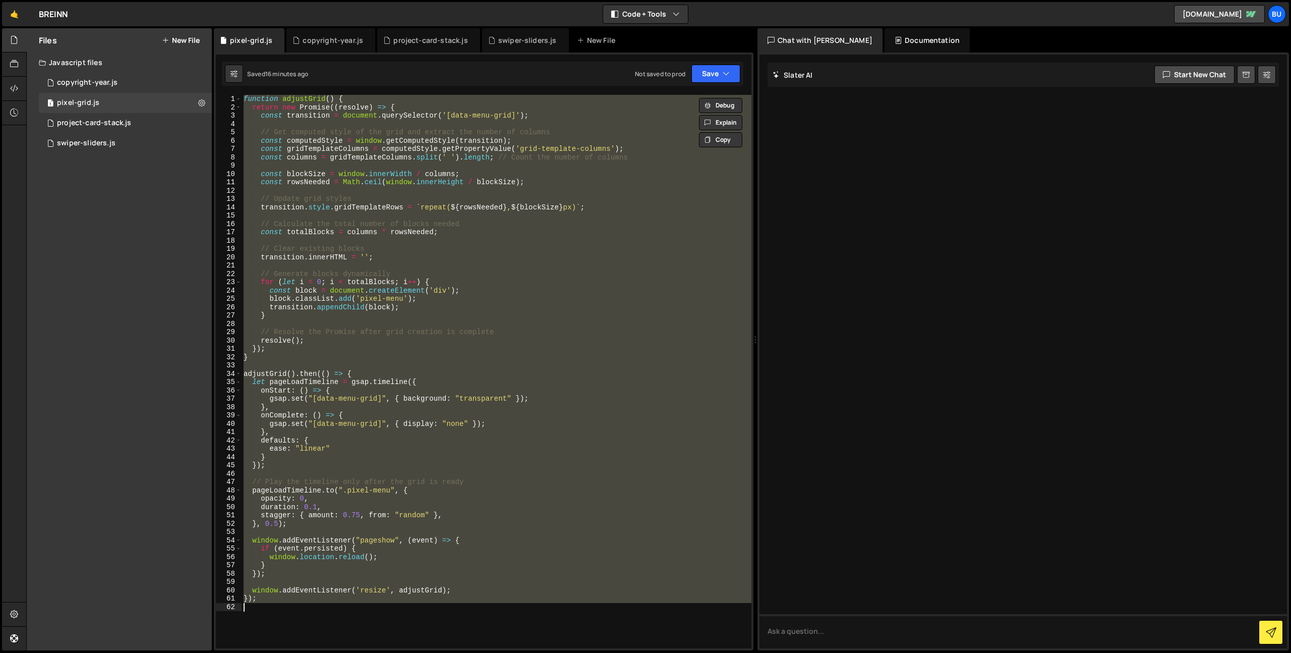
drag, startPoint x: 555, startPoint y: 220, endPoint x: 577, endPoint y: 196, distance: 33.2
click at [555, 220] on div "function adjustGrid ( ) { return new Promise (( resolve ) => { const transition…" at bounding box center [497, 371] width 510 height 553
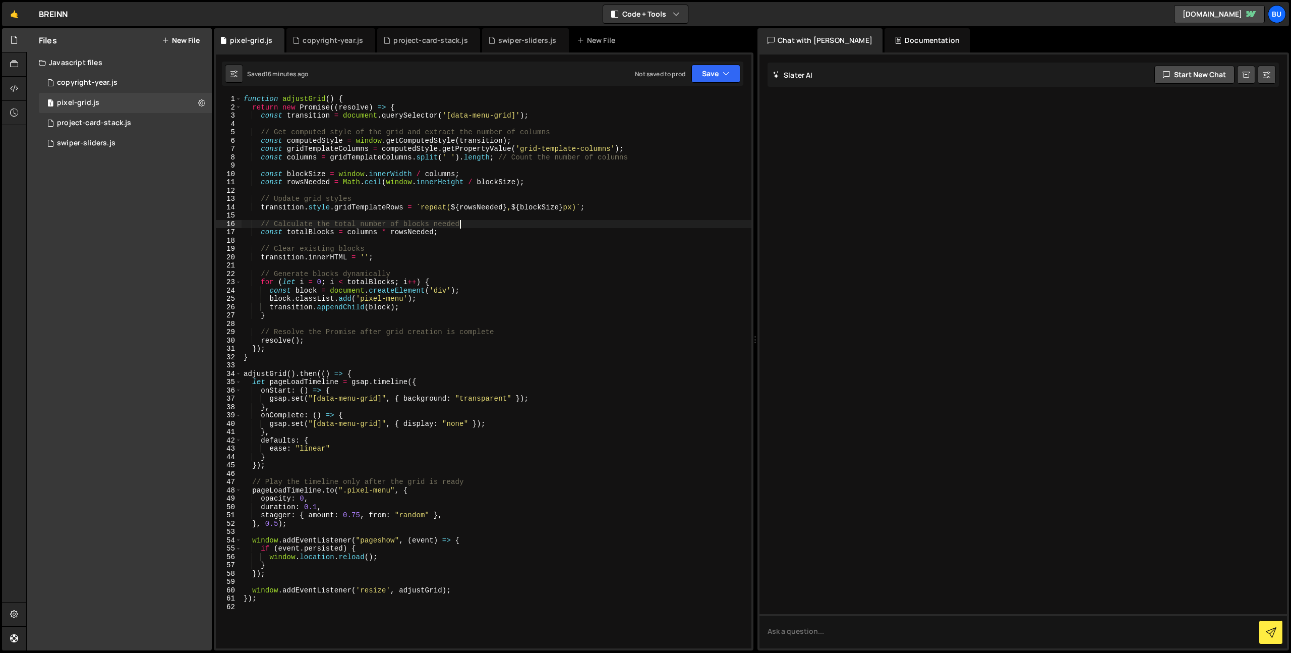
click at [597, 196] on div "function adjustGrid ( ) { return new Promise (( resolve ) => { const transition…" at bounding box center [497, 380] width 510 height 570
click at [479, 99] on div "function adjustGrid ( ) { return new Promise (( resolve ) => { const transition…" at bounding box center [497, 380] width 510 height 570
click at [495, 593] on div "function adjustGrid ( ) { return new Promise (( resolve ) => { const transition…" at bounding box center [497, 380] width 510 height 570
type textarea "});"
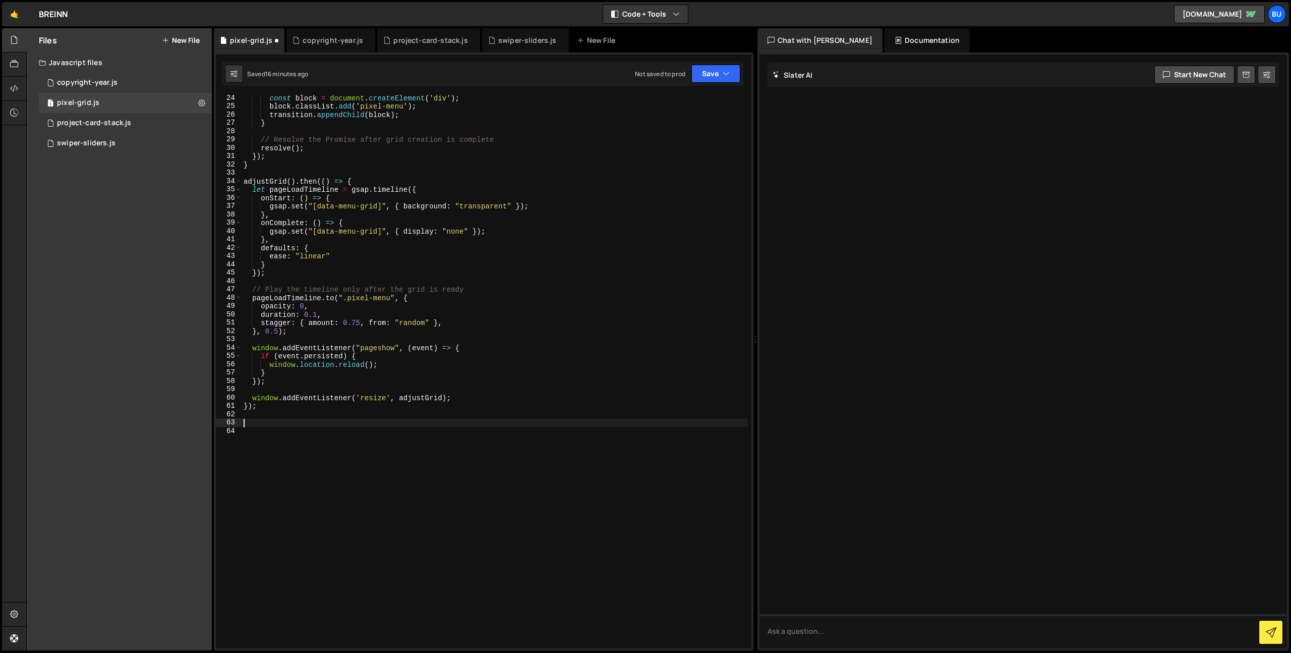
scroll to position [192, 0]
paste textarea "nav-toggle"
click at [250, 399] on div "const block = document . createElement ( 'div' ) ; block . classList . add ( 'p…" at bounding box center [495, 379] width 506 height 570
type textarea "window.addEventListener('resize', adjustGrid);"
click at [296, 427] on div "const block = document . createElement ( 'div' ) ; block . classList . add ( 'p…" at bounding box center [495, 379] width 506 height 570
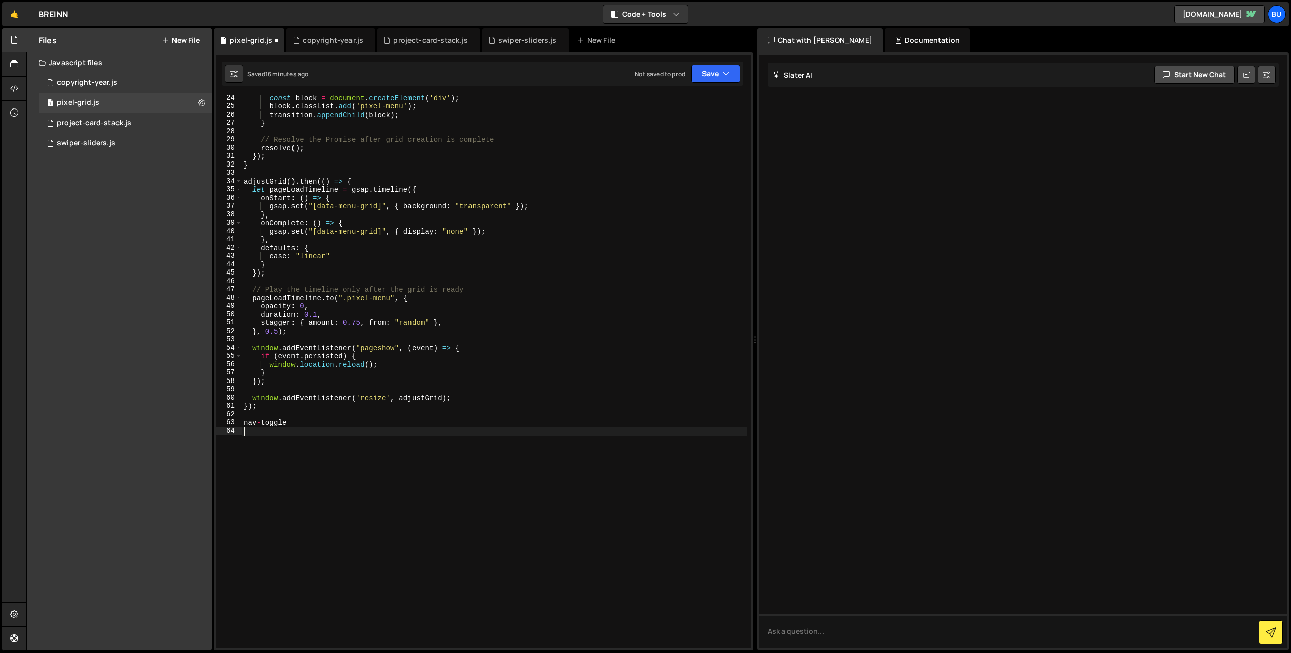
click at [319, 424] on div "const block = document . createElement ( 'div' ) ; block . classList . add ( 'p…" at bounding box center [495, 379] width 506 height 570
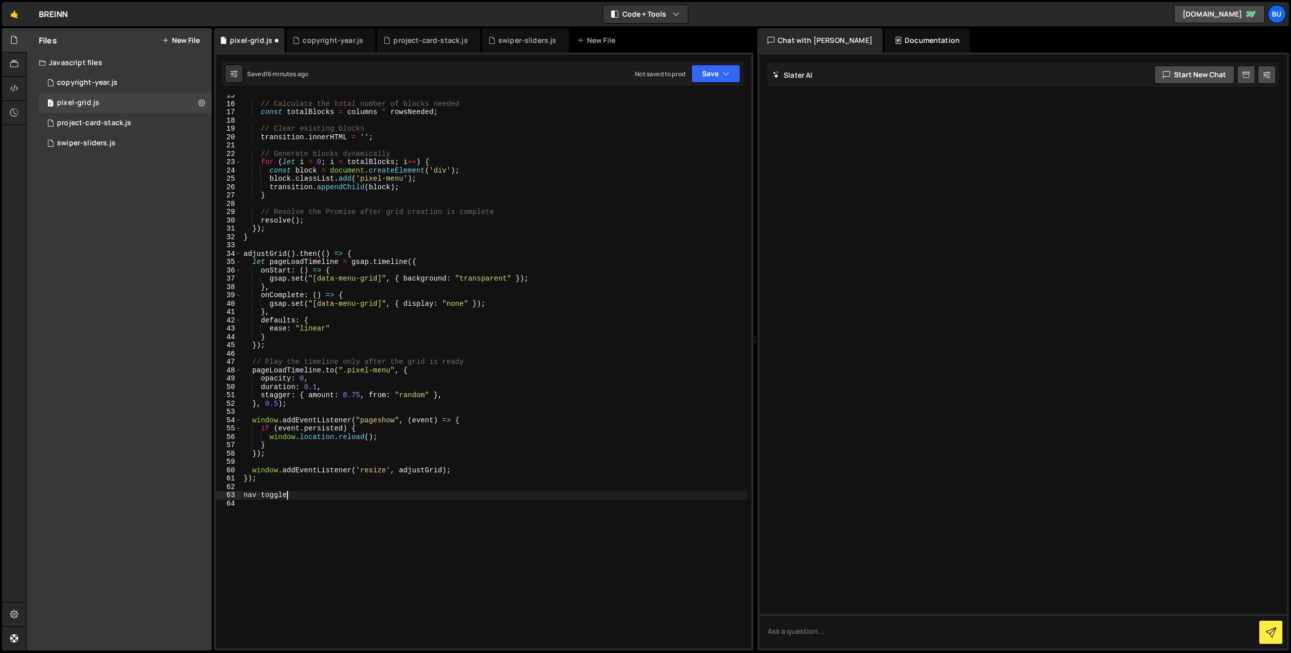
scroll to position [116, 0]
drag, startPoint x: 312, startPoint y: 493, endPoint x: 307, endPoint y: 485, distance: 9.5
click at [312, 491] on div "transition . style . gridTemplateRows = ` repeat( ${ rowsNeeded } , ${ blockSiz…" at bounding box center [495, 372] width 506 height 570
type textarea "nav-toggle"
drag, startPoint x: 336, startPoint y: 541, endPoint x: 323, endPoint y: 526, distance: 19.6
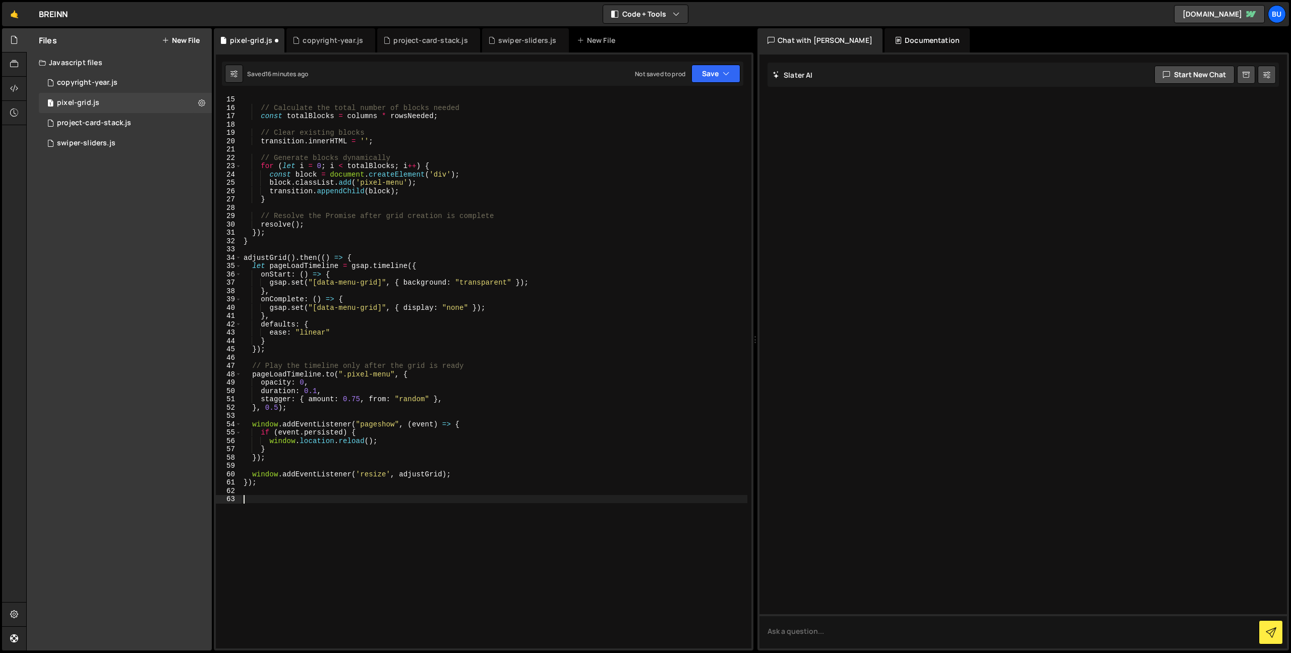
click at [322, 526] on div "transition . style . gridTemplateRows = ` repeat( ${ rowsNeeded } , ${ blockSiz…" at bounding box center [495, 372] width 506 height 570
drag, startPoint x: 325, startPoint y: 544, endPoint x: 329, endPoint y: 524, distance: 20.5
click at [325, 544] on div "transition . style . gridTemplateRows = ` repeat( ${ rowsNeeded } , ${ blockSiz…" at bounding box center [495, 372] width 506 height 570
click at [350, 516] on div "transition . style . gridTemplateRows = ` repeat( ${ rowsNeeded } , ${ blockSiz…" at bounding box center [495, 372] width 506 height 570
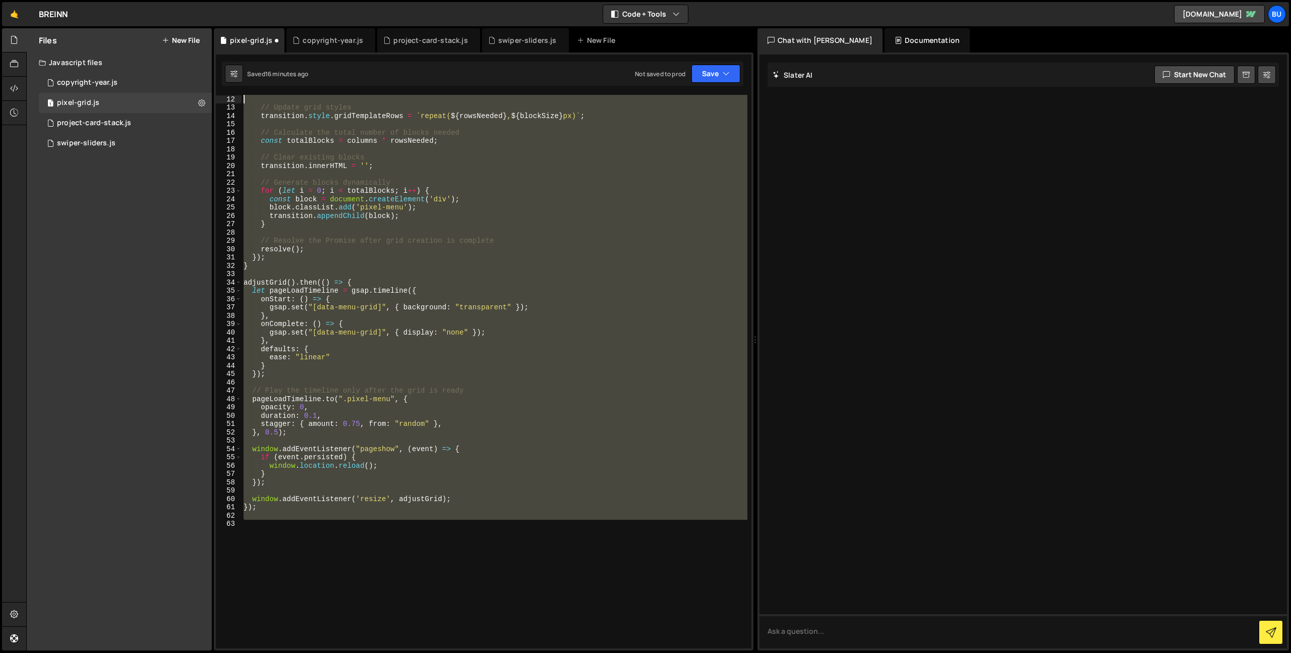
scroll to position [0, 0]
drag, startPoint x: 299, startPoint y: 510, endPoint x: 97, endPoint y: -64, distance: 608.7
click at [97, 0] on html "Projects [GEOGRAPHIC_DATA] Blog Bu Projects Your Teams Invite team member Accou…" at bounding box center [645, 326] width 1291 height 653
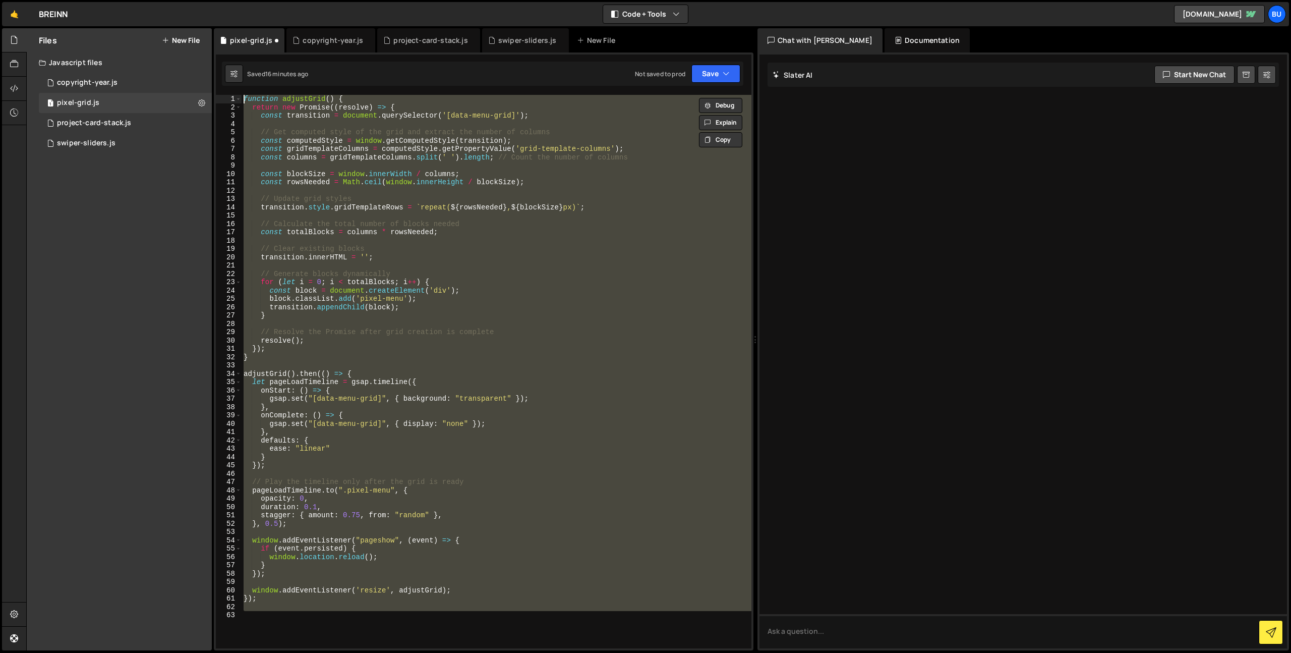
click at [344, 425] on div "function adjustGrid ( ) { return new Promise (( resolve ) => { const transition…" at bounding box center [497, 371] width 510 height 553
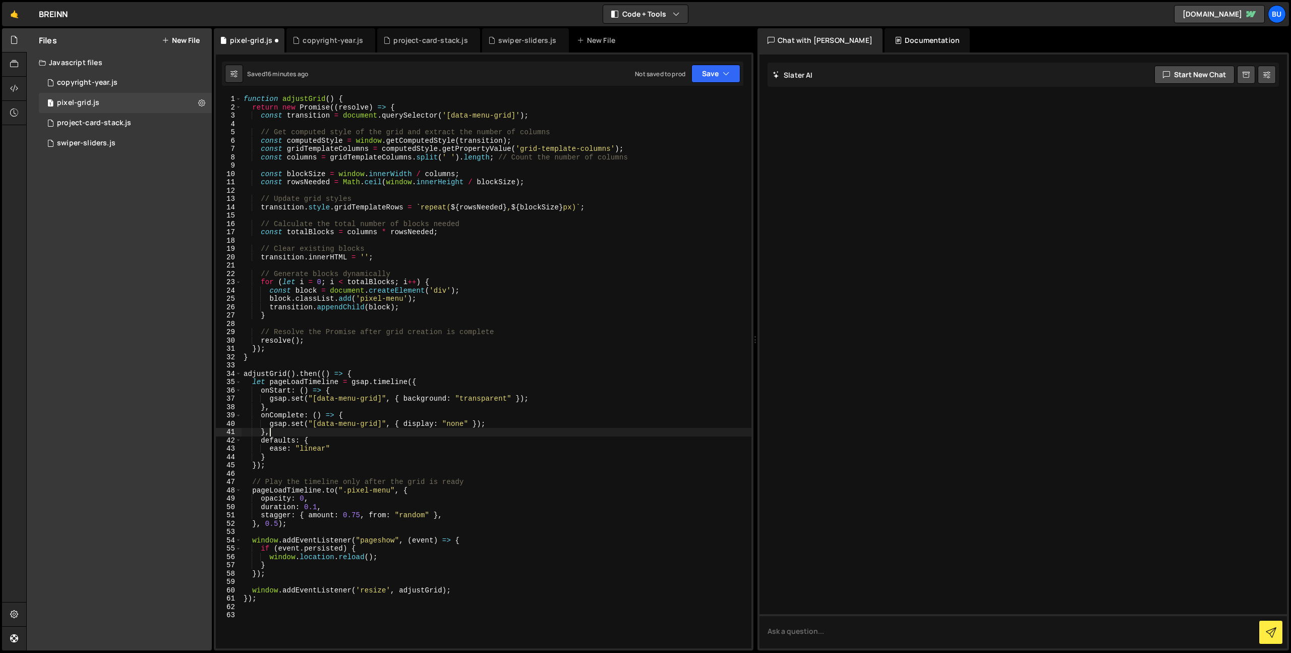
click at [338, 431] on div "function adjustGrid ( ) { return new Promise (( resolve ) => { const transition…" at bounding box center [497, 380] width 510 height 570
click at [354, 411] on div "function adjustGrid ( ) { return new Promise (( resolve ) => { const transition…" at bounding box center [497, 380] width 510 height 570
click at [420, 427] on div "function adjustGrid ( ) { return new Promise (( resolve ) => { const transition…" at bounding box center [497, 380] width 510 height 570
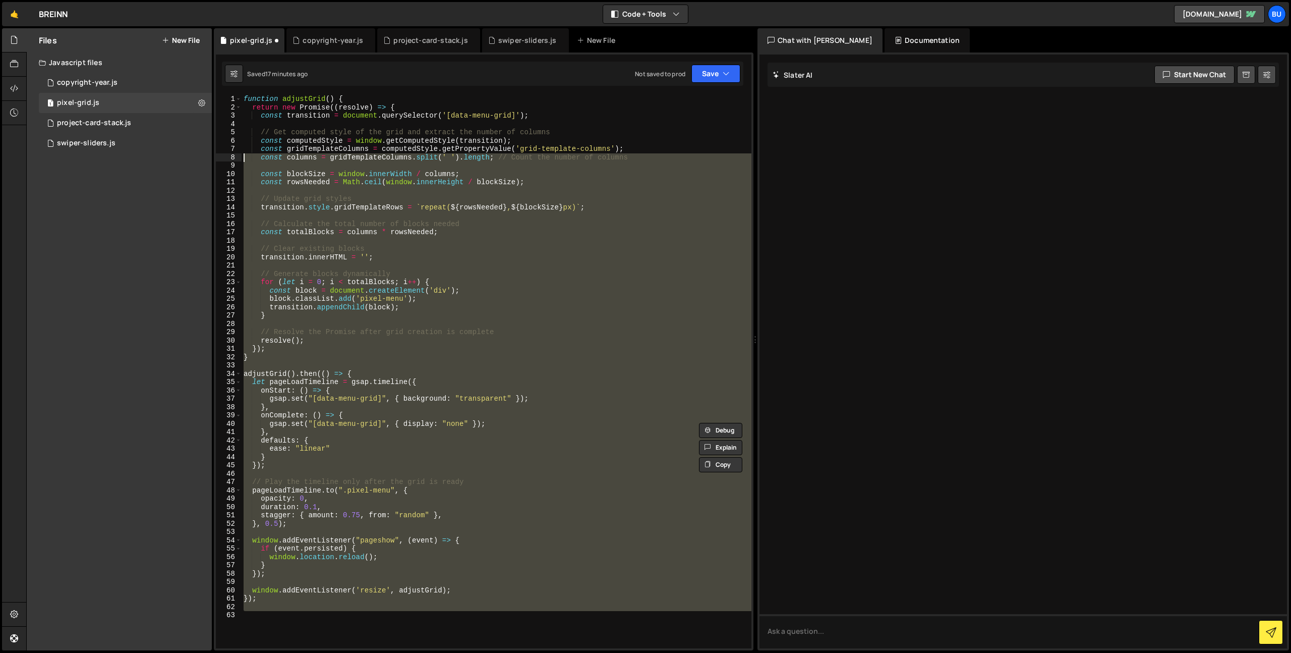
drag, startPoint x: 271, startPoint y: 580, endPoint x: 128, endPoint y: 0, distance: 597.7
click at [128, 0] on div "Hold on a sec... Are you certain you wish to leave this page? Any changes you'v…" at bounding box center [645, 326] width 1291 height 653
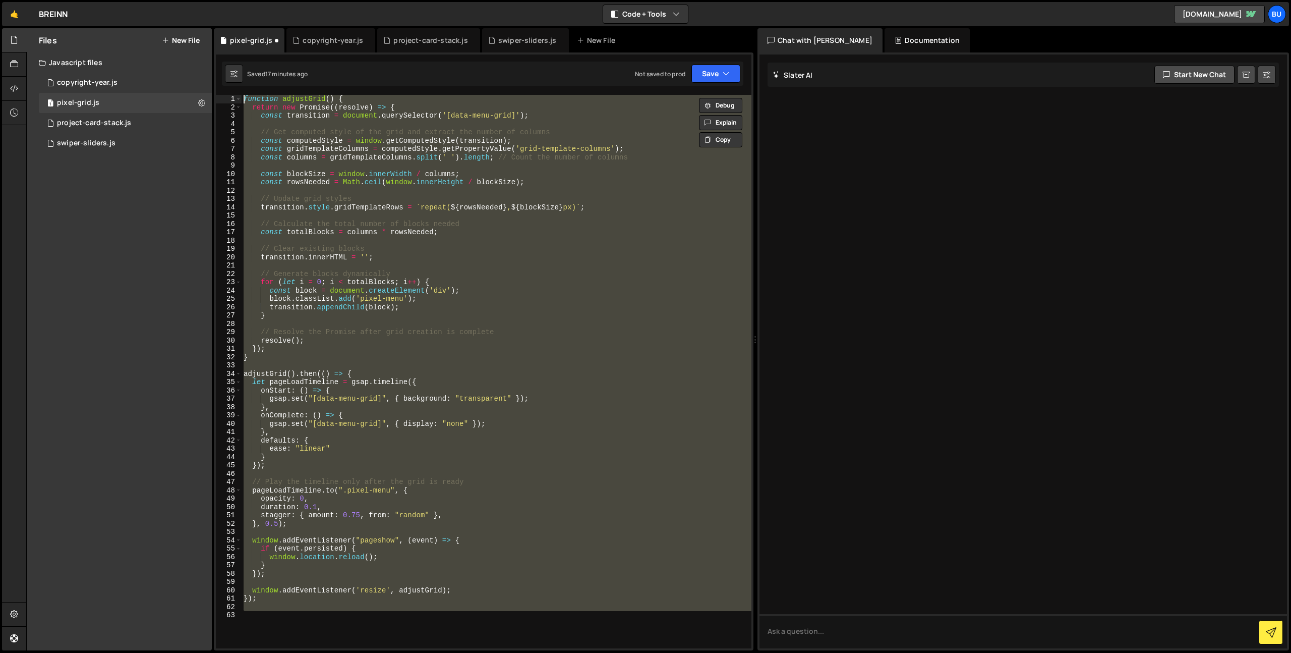
click at [436, 341] on div "function adjustGrid ( ) { return new Promise (( resolve ) => { const transition…" at bounding box center [497, 371] width 510 height 553
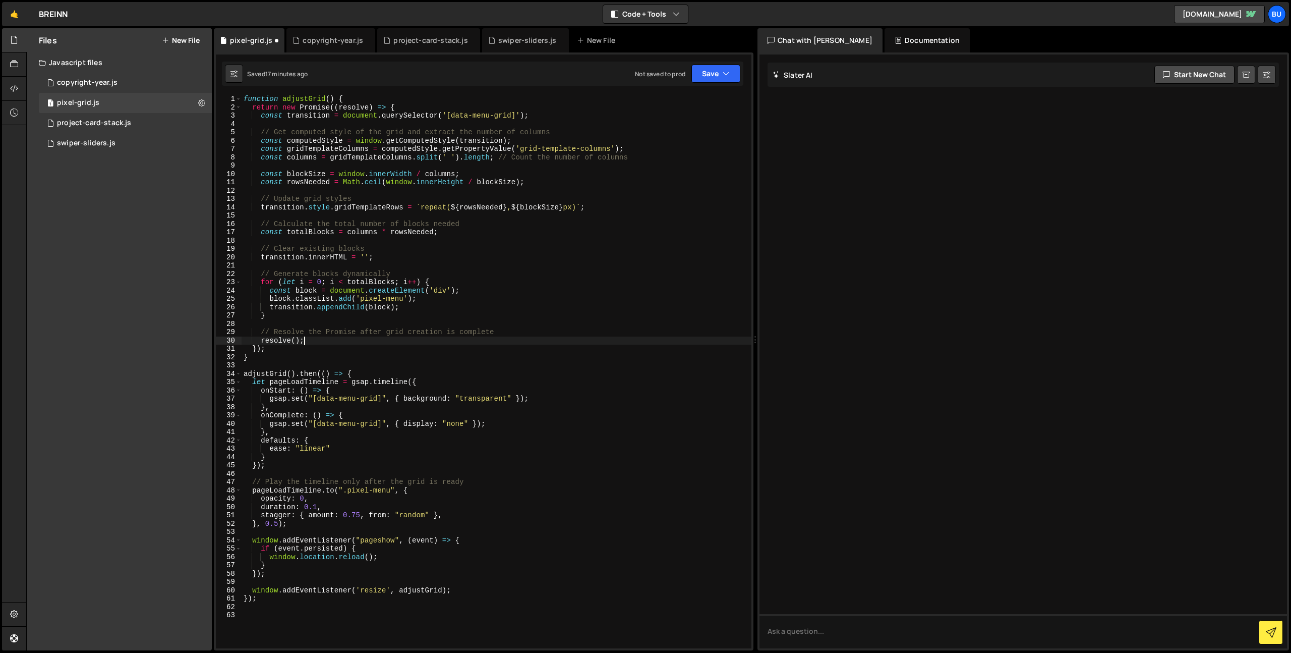
click at [458, 347] on div "function adjustGrid ( ) { return new Promise (( resolve ) => { const transition…" at bounding box center [497, 380] width 510 height 570
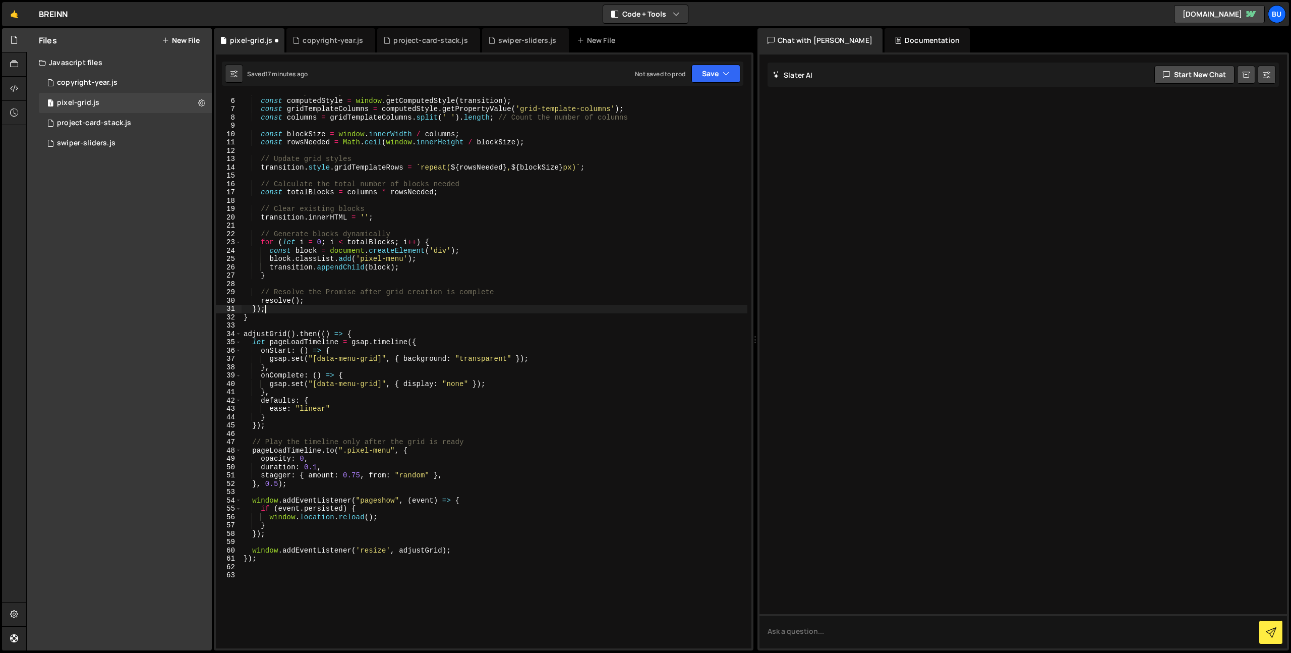
scroll to position [40, 0]
drag, startPoint x: 476, startPoint y: 374, endPoint x: 488, endPoint y: 372, distance: 12.4
click at [476, 374] on div "// Get computed style of the grid and extract the number of columns const compu…" at bounding box center [495, 373] width 506 height 570
click at [531, 380] on div "// Get computed style of the grid and extract the number of columns const compu…" at bounding box center [495, 373] width 506 height 570
click at [566, 367] on div "// Get computed style of the grid and extract the number of columns const compu…" at bounding box center [495, 373] width 506 height 570
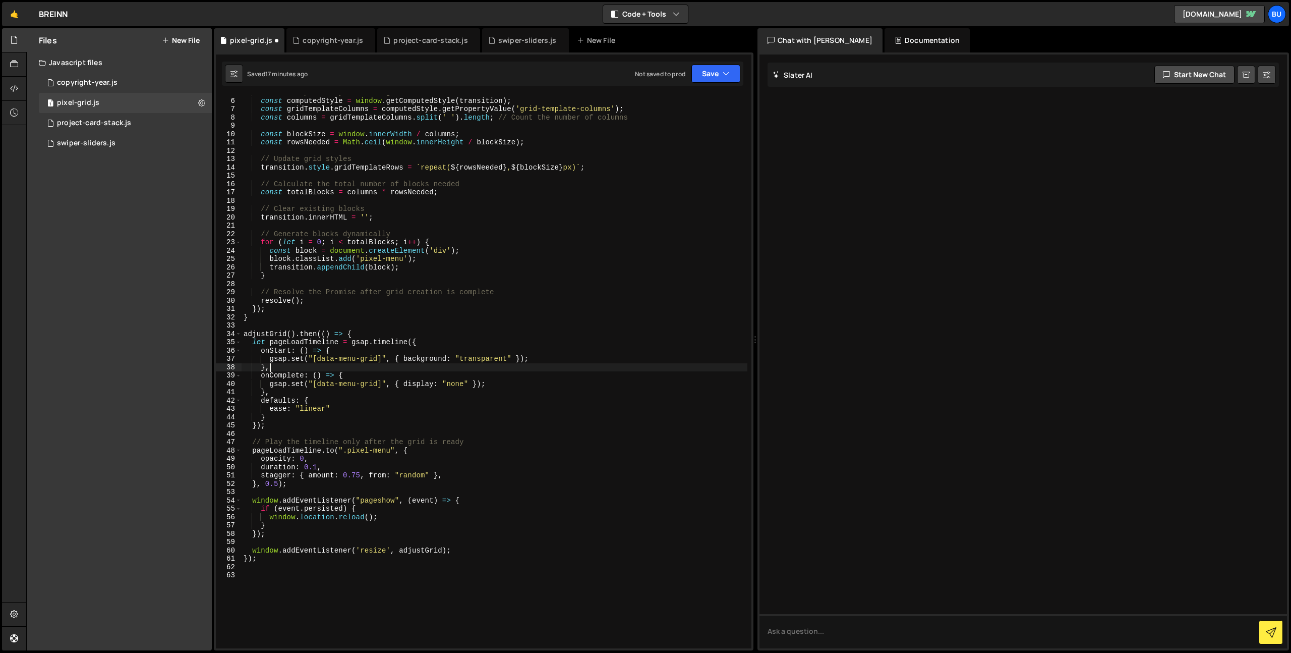
drag, startPoint x: 523, startPoint y: 387, endPoint x: 531, endPoint y: 379, distance: 11.4
click at [523, 387] on div "// Get computed style of the grid and extract the number of columns const compu…" at bounding box center [495, 373] width 506 height 570
click at [564, 367] on div "// Get computed style of the grid and extract the number of columns const compu…" at bounding box center [495, 373] width 506 height 570
click at [555, 366] on div "// Get computed style of the grid and extract the number of columns const compu…" at bounding box center [495, 373] width 506 height 570
click at [528, 394] on div "// Get computed style of the grid and extract the number of columns const compu…" at bounding box center [495, 373] width 506 height 570
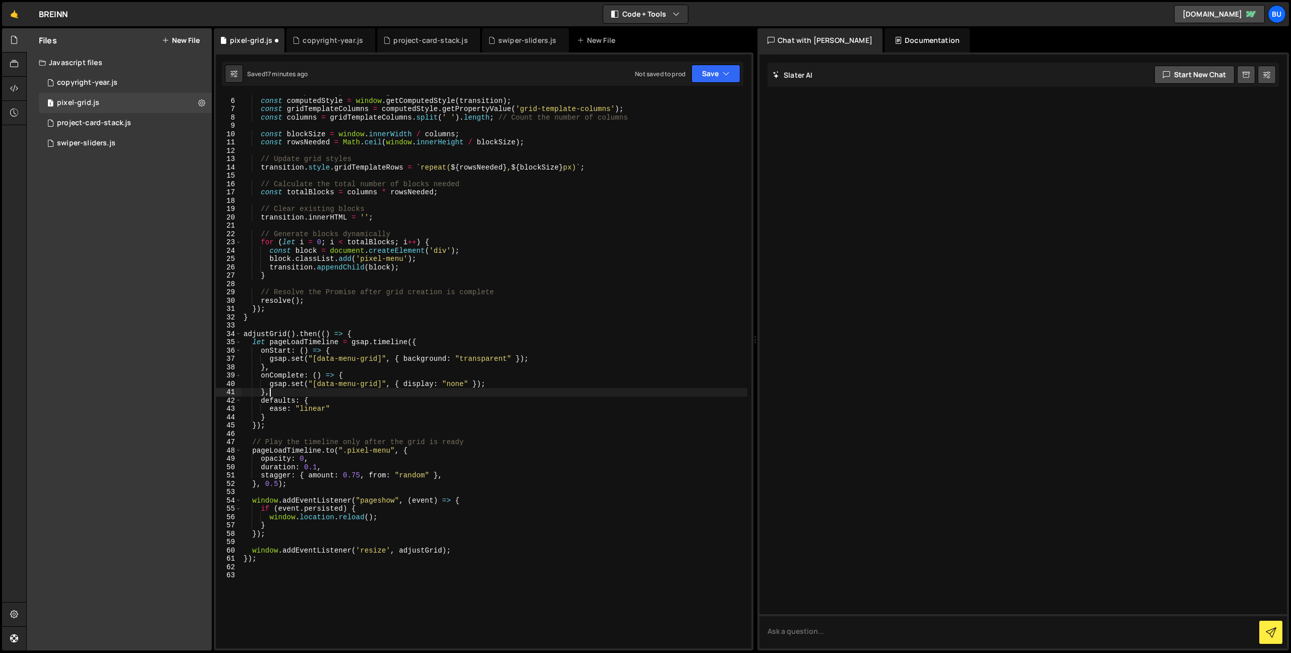
click at [560, 376] on div "// Get computed style of the grid and extract the number of columns const compu…" at bounding box center [495, 373] width 506 height 570
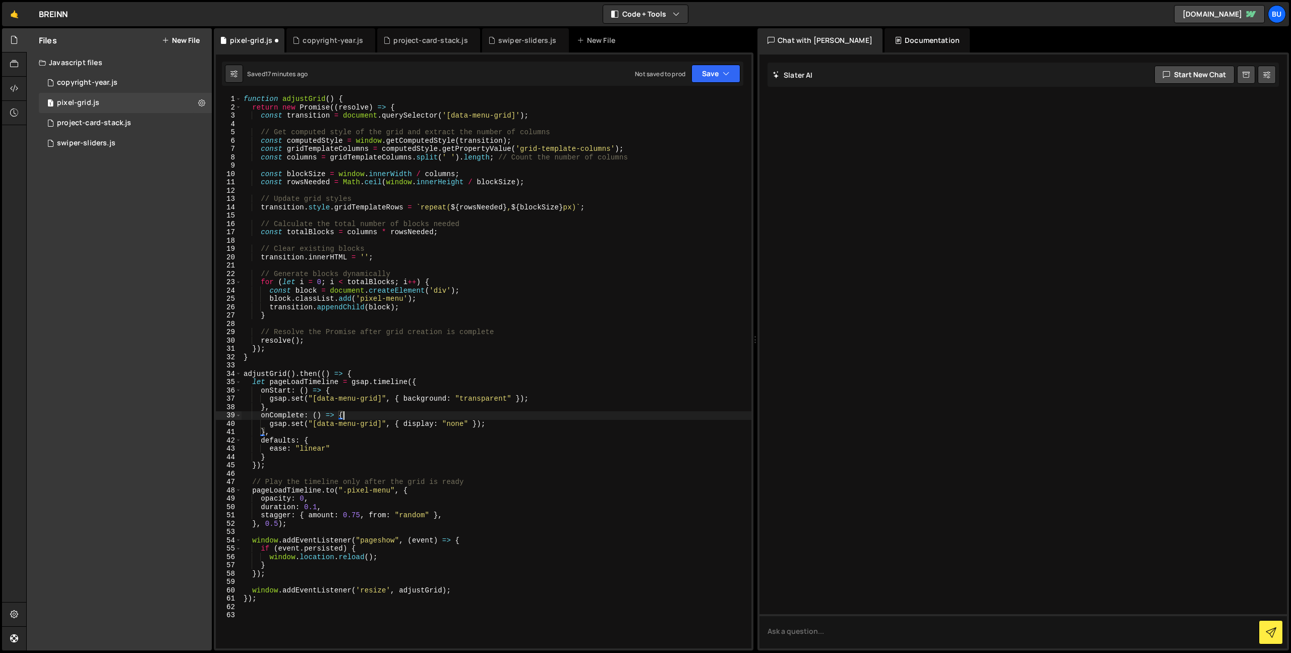
click at [474, 245] on div "function adjustGrid ( ) { return new Promise (( resolve ) => { const transition…" at bounding box center [497, 380] width 510 height 570
click at [504, 295] on div "function adjustGrid ( ) { return new Promise (( resolve ) => { const transition…" at bounding box center [497, 380] width 510 height 570
click at [490, 309] on div "function adjustGrid ( ) { return new Promise (( resolve ) => { const transition…" at bounding box center [497, 380] width 510 height 570
click at [505, 301] on div "function adjustGrid ( ) { return new Promise (( resolve ) => { const transition…" at bounding box center [497, 380] width 510 height 570
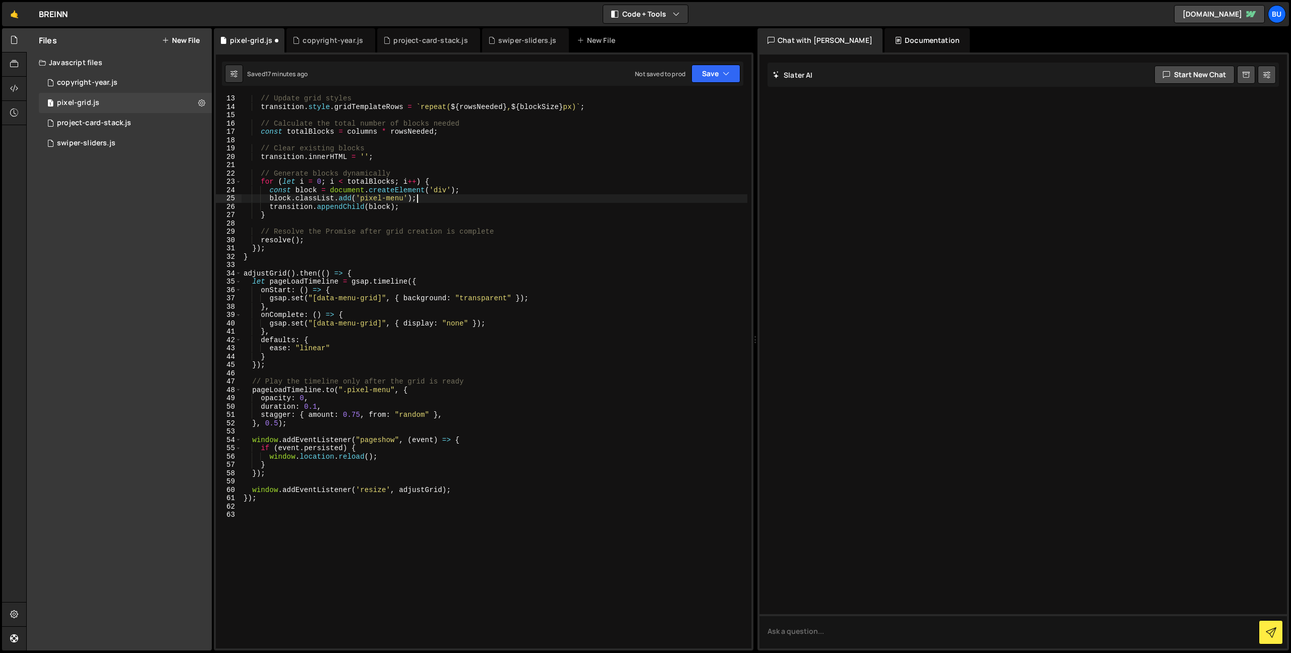
scroll to position [101, 0]
click at [501, 290] on div "// Update grid styles transition . style . gridTemplateRows = ` repeat( ${ rows…" at bounding box center [495, 378] width 506 height 570
click at [513, 281] on div "// Update grid styles transition . style . gridTemplateRows = ` repeat( ${ rows…" at bounding box center [495, 378] width 506 height 570
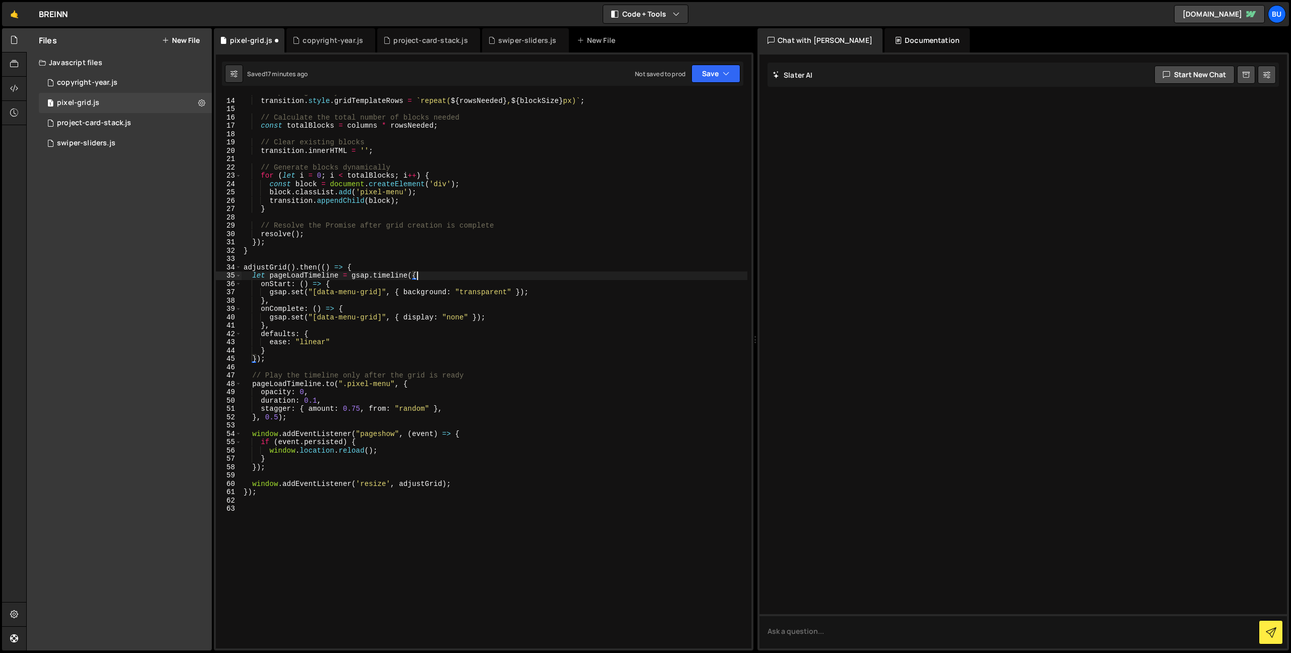
scroll to position [109, 0]
click at [408, 417] on div "transition . style . gridTemplateRows = ` repeat( ${ rowsNeeded } , ${ blockSiz…" at bounding box center [495, 379] width 506 height 570
click at [389, 434] on div "transition . style . gridTemplateRows = ` repeat( ${ rowsNeeded } , ${ blockSiz…" at bounding box center [495, 379] width 506 height 570
click at [375, 439] on div "transition . style . gridTemplateRows = ` repeat( ${ rowsNeeded } , ${ blockSiz…" at bounding box center [495, 379] width 506 height 570
click at [378, 435] on div "transition . style . gridTemplateRows = ` repeat( ${ rowsNeeded } , ${ blockSiz…" at bounding box center [495, 379] width 506 height 570
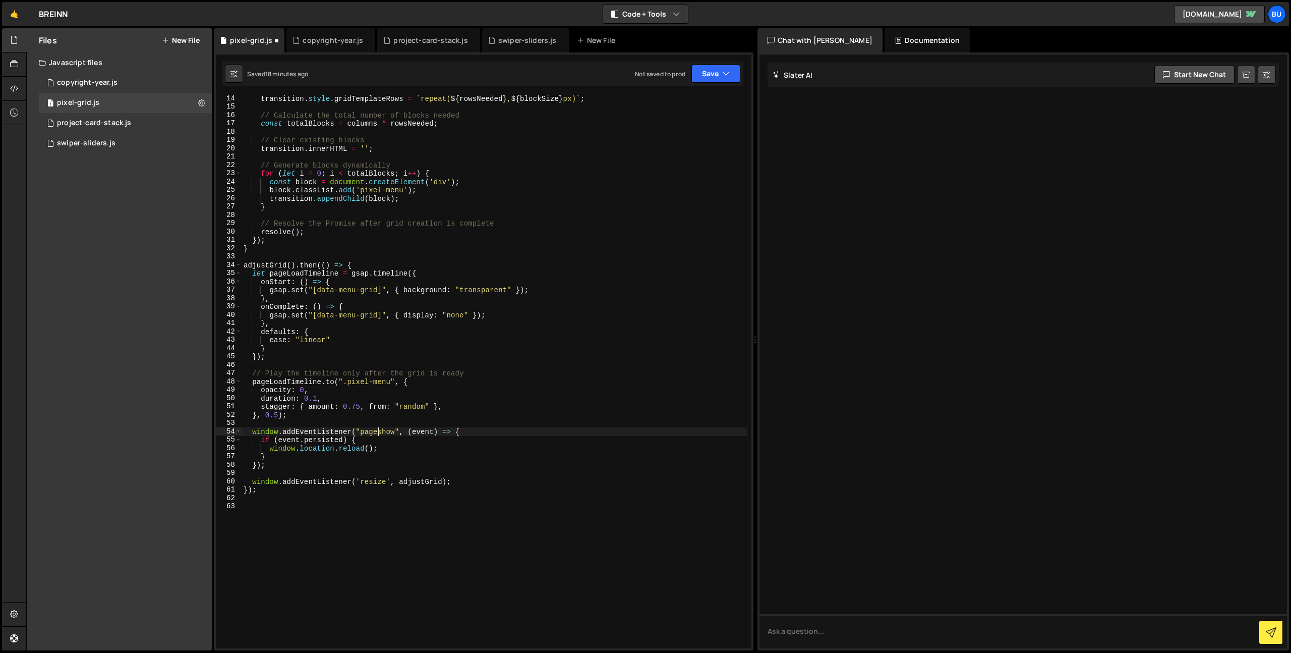
click at [378, 435] on div "transition . style . gridTemplateRows = ` repeat( ${ rowsNeeded } , ${ blockSiz…" at bounding box center [495, 379] width 506 height 570
click at [295, 458] on div "transition . style . gridTemplateRows = ` repeat( ${ rowsNeeded } , ${ blockSiz…" at bounding box center [495, 379] width 506 height 570
click at [292, 443] on div "transition . style . gridTemplateRows = ` repeat( ${ rowsNeeded } , ${ blockSiz…" at bounding box center [495, 379] width 506 height 570
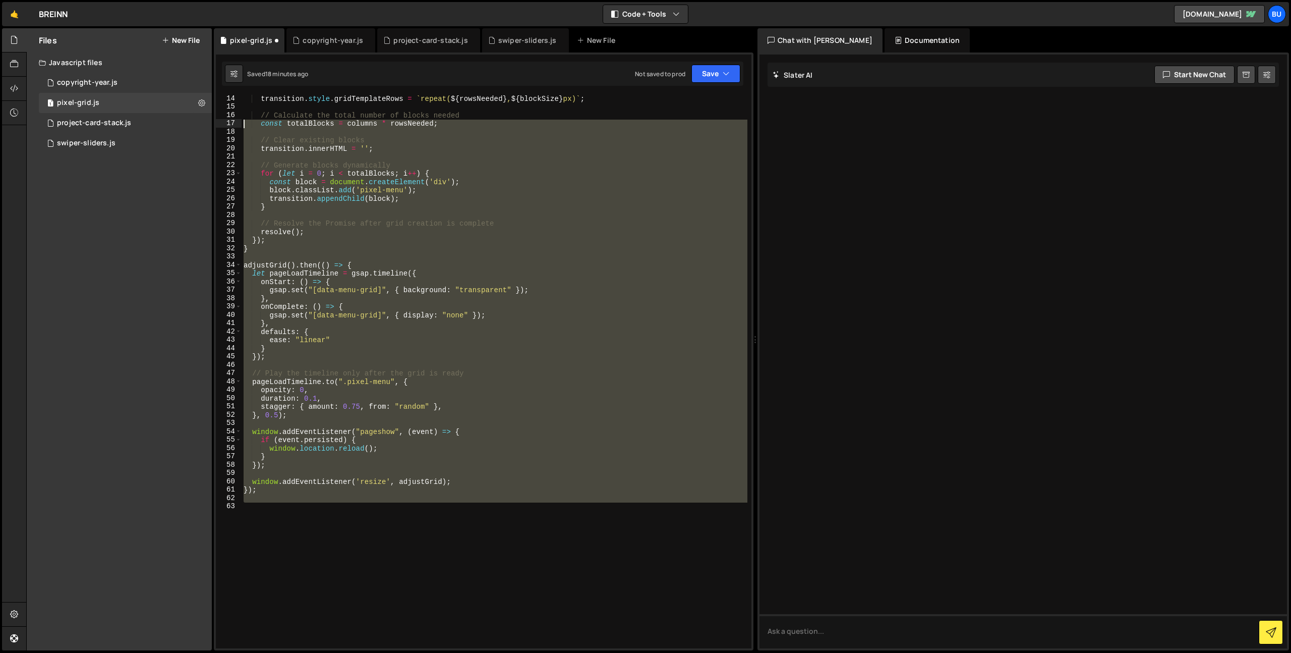
scroll to position [0, 0]
drag, startPoint x: 277, startPoint y: 509, endPoint x: 155, endPoint y: -57, distance: 578.6
click at [155, 0] on html "Projects [GEOGRAPHIC_DATA] Blog Bu Projects Your Teams Invite team member Accou…" at bounding box center [645, 326] width 1291 height 653
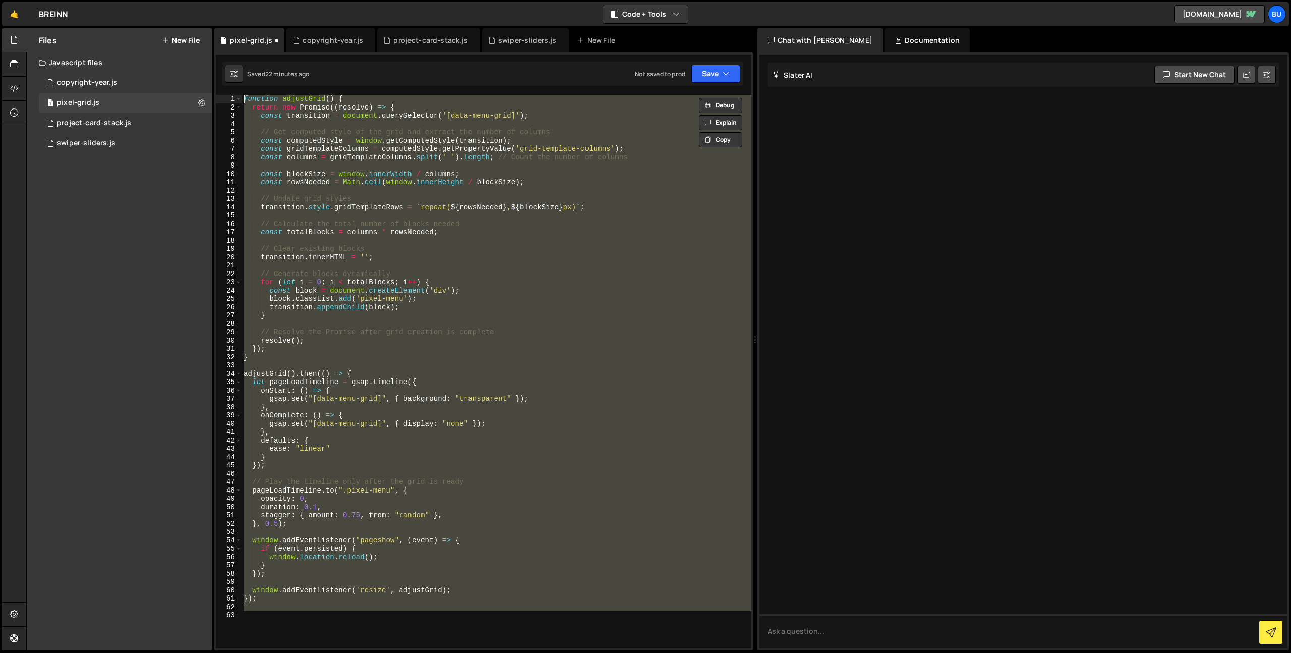
click at [529, 222] on div "function adjustGrid ( ) { return new Promise (( resolve ) => { const transition…" at bounding box center [497, 371] width 510 height 553
type textarea "// Calculate the total number of blocks needed"
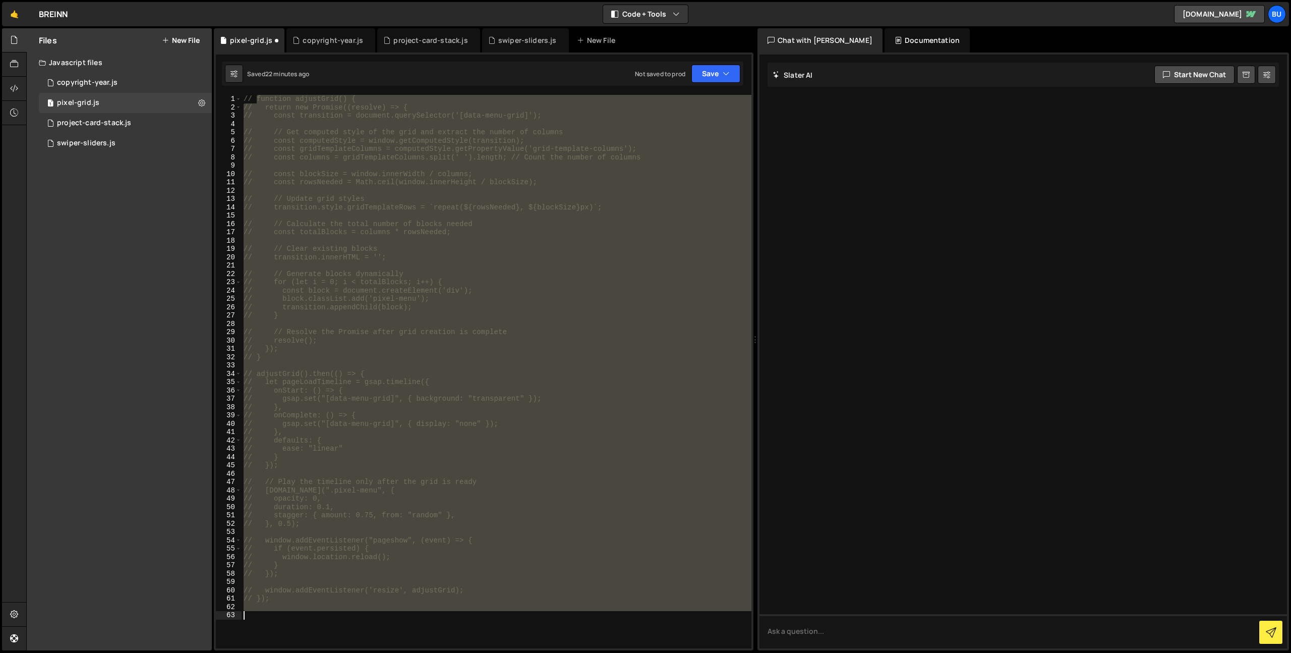
click at [335, 155] on div "// function adjustGrid() { // return new Promise((resolve) => { // const transi…" at bounding box center [497, 380] width 510 height 570
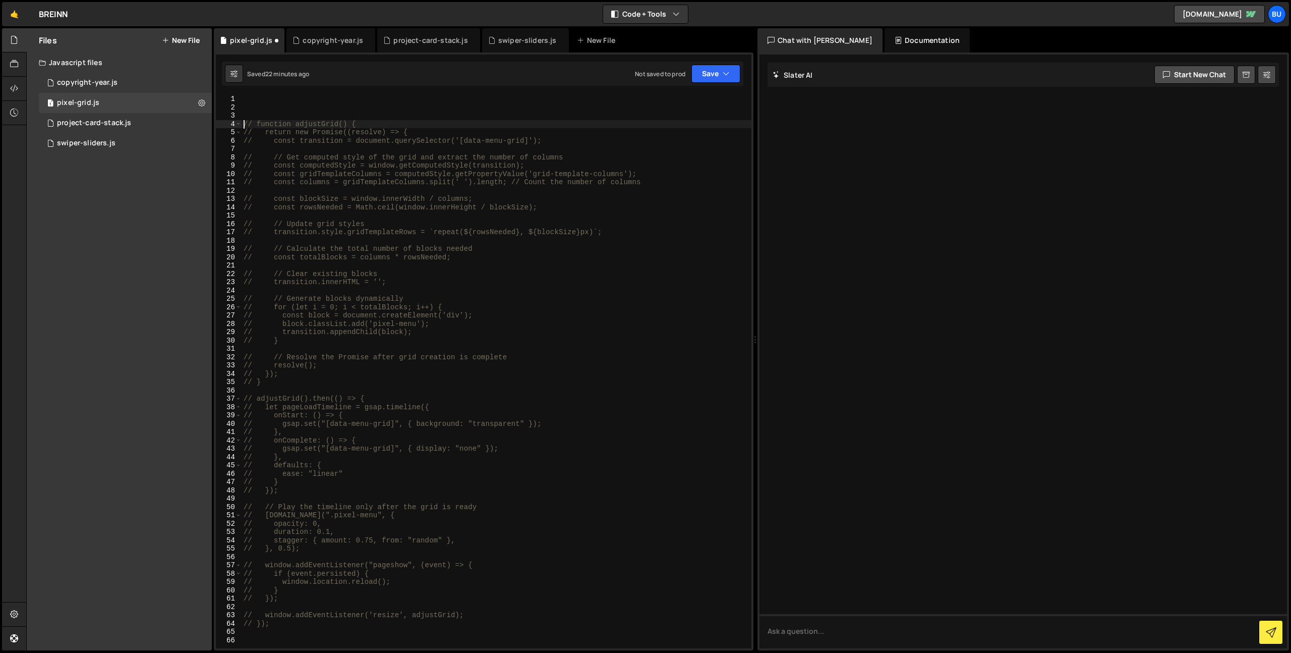
type textarea "// function adjustGrid() {"
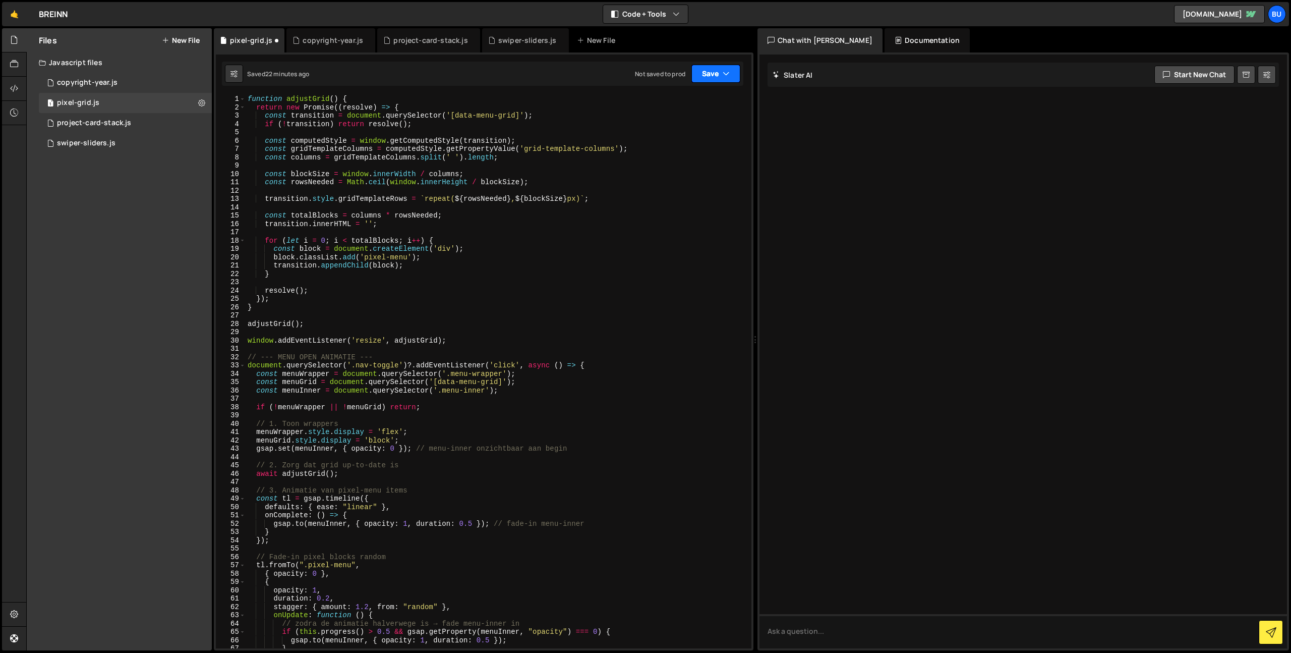
click at [710, 70] on button "Save" at bounding box center [716, 74] width 49 height 18
click at [684, 102] on div "Save to Staging S" at bounding box center [682, 98] width 105 height 10
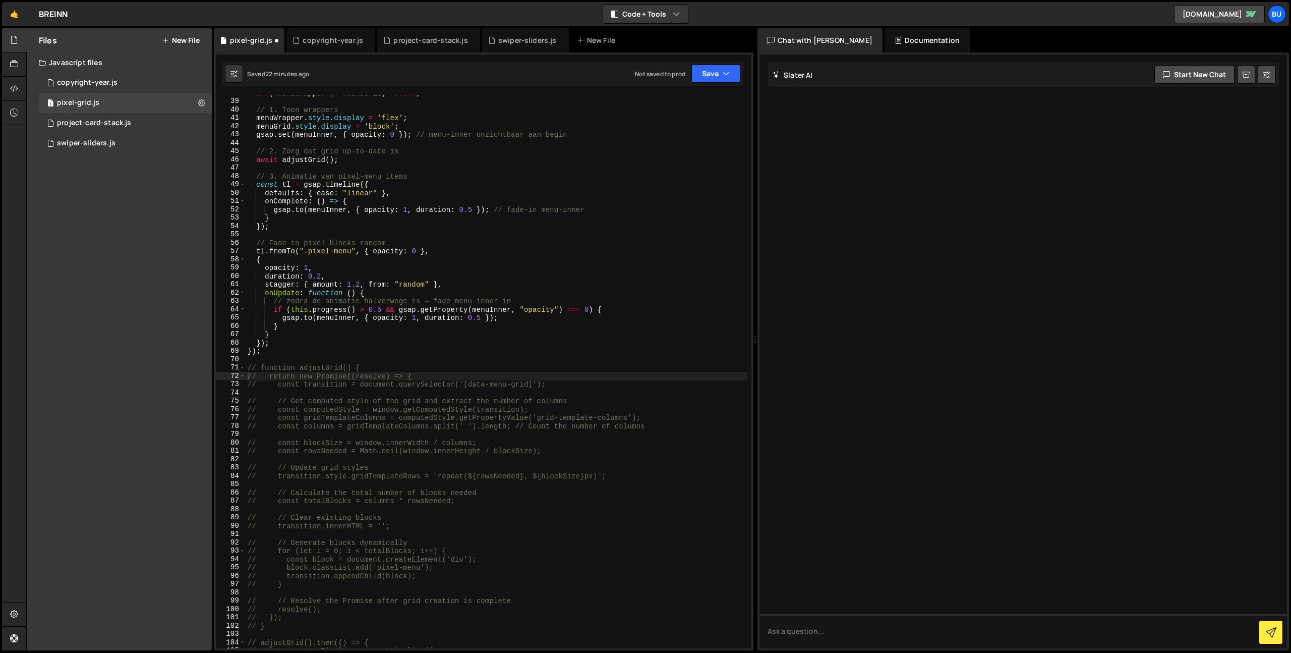
scroll to position [314, 0]
click at [551, 261] on div "if ( ! menuWrapper || ! menuGrid ) return ; // 1. Toon wrappers menuWrapper . s…" at bounding box center [497, 374] width 502 height 570
click at [597, 250] on div "if ( ! menuWrapper || ! menuGrid ) return ; // 1. Toon wrappers menuWrapper . s…" at bounding box center [497, 374] width 502 height 570
type textarea "tl.fromTo(".pixel-menu", { opacity: 0 },"
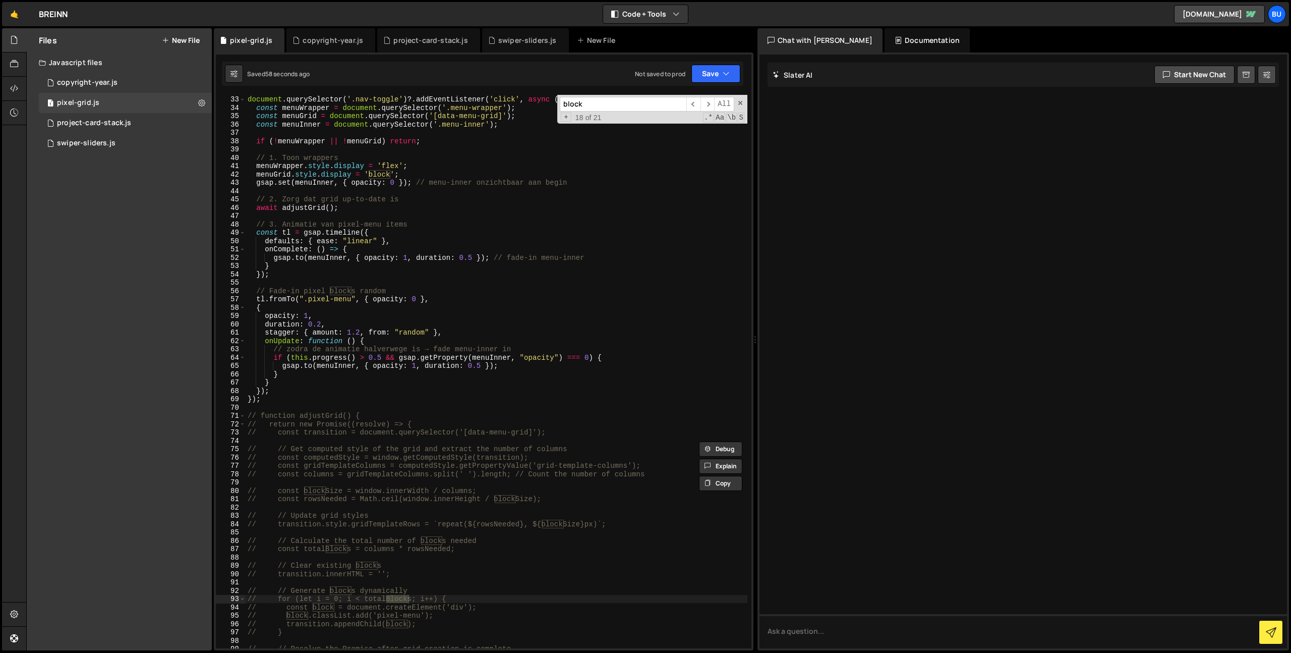
scroll to position [262, 0]
type input "block"
click at [381, 175] on div "// --- MENU OPEN ANIMATIE --- document . querySelector ( '.nav-toggle' ) ?. add…" at bounding box center [497, 376] width 502 height 570
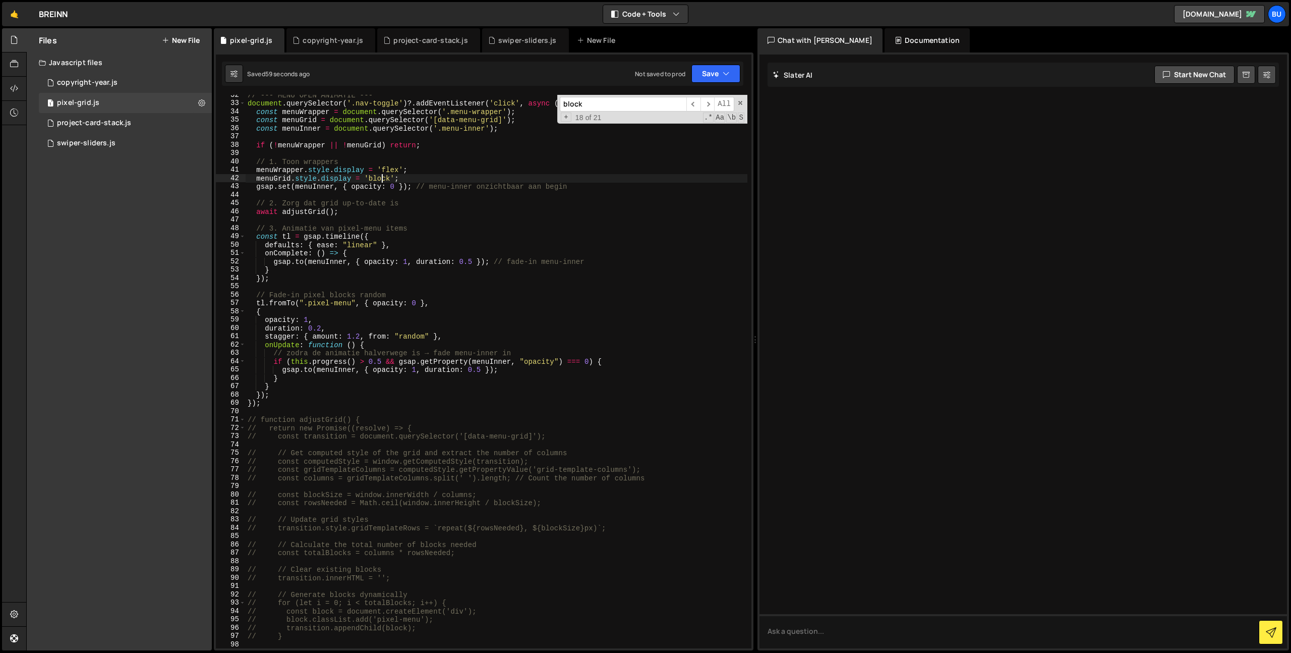
click at [381, 175] on div "// --- MENU OPEN ANIMATIE --- document . querySelector ( '.nav-toggle' ) ?. add…" at bounding box center [497, 376] width 502 height 570
drag, startPoint x: 480, startPoint y: 245, endPoint x: 490, endPoint y: 229, distance: 18.8
click at [480, 245] on div "// --- MENU OPEN ANIMATIE --- document . querySelector ( '.nav-toggle' ) ?. add…" at bounding box center [497, 376] width 502 height 570
click at [451, 225] on div "// --- MENU OPEN ANIMATIE --- document . querySelector ( '.nav-toggle' ) ?. add…" at bounding box center [497, 376] width 502 height 570
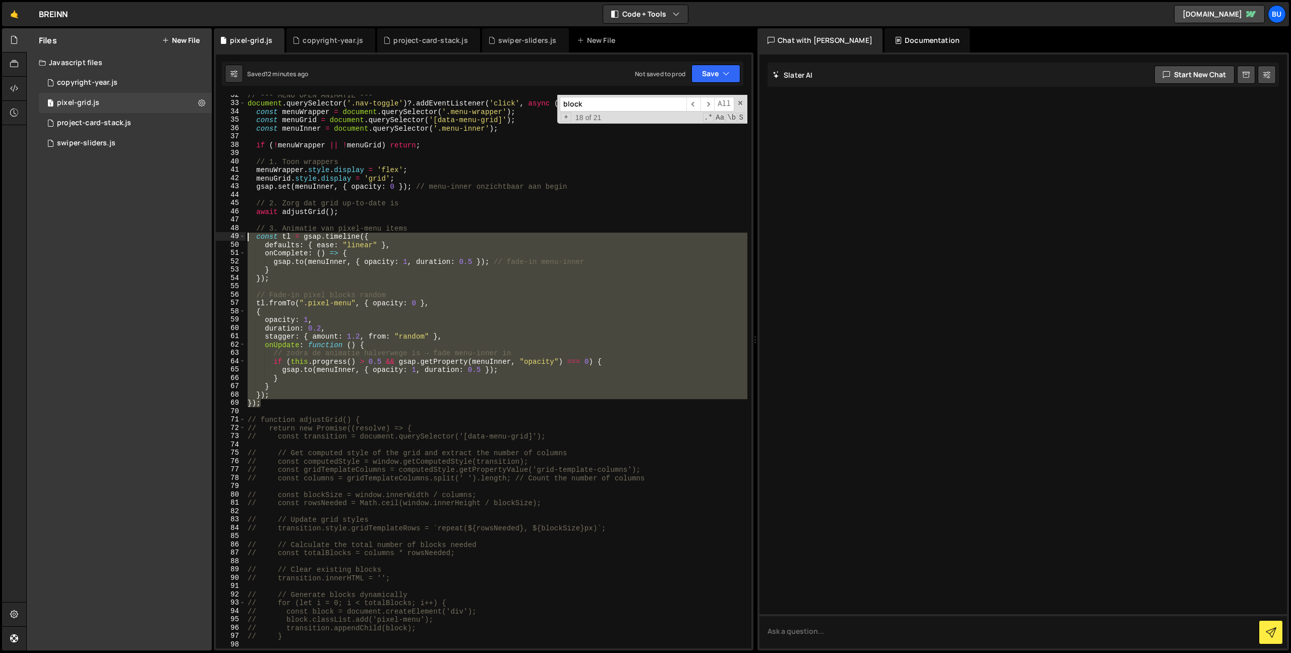
drag, startPoint x: 272, startPoint y: 397, endPoint x: 172, endPoint y: 37, distance: 373.6
click at [170, 38] on div "Files New File Javascript files 1 copyright-year.js 0 1 pixel-grid.js 0 1 proje…" at bounding box center [658, 339] width 1265 height 623
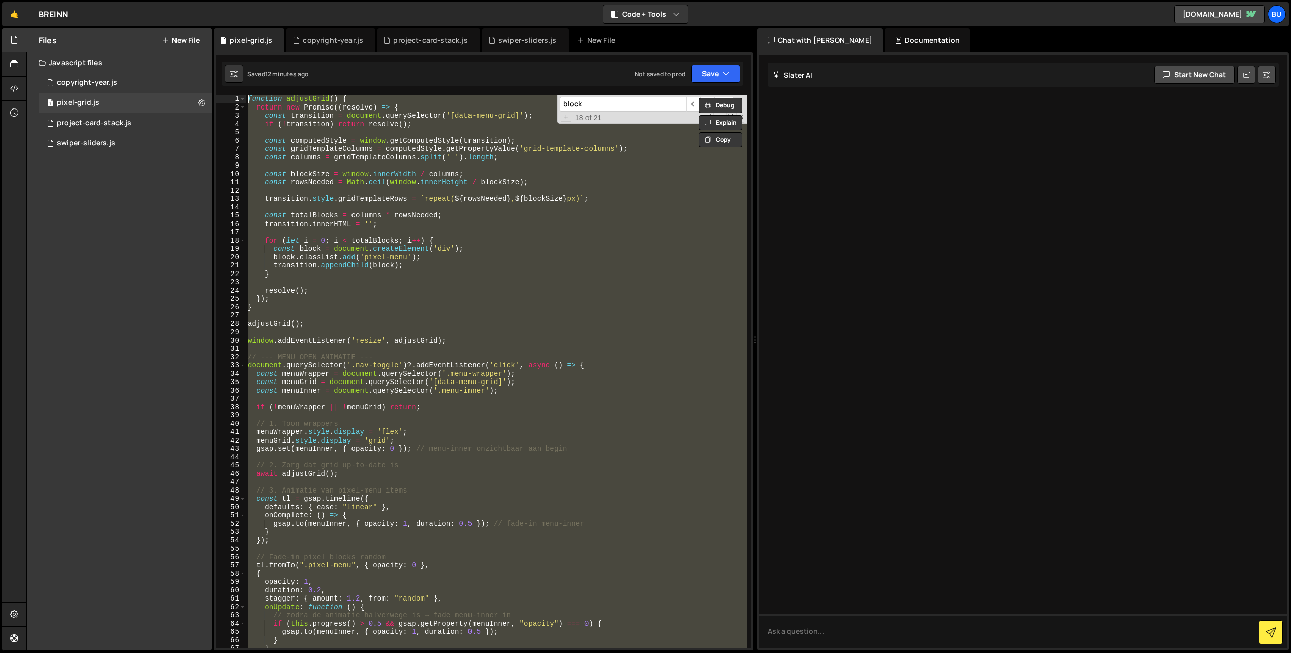
scroll to position [0, 0]
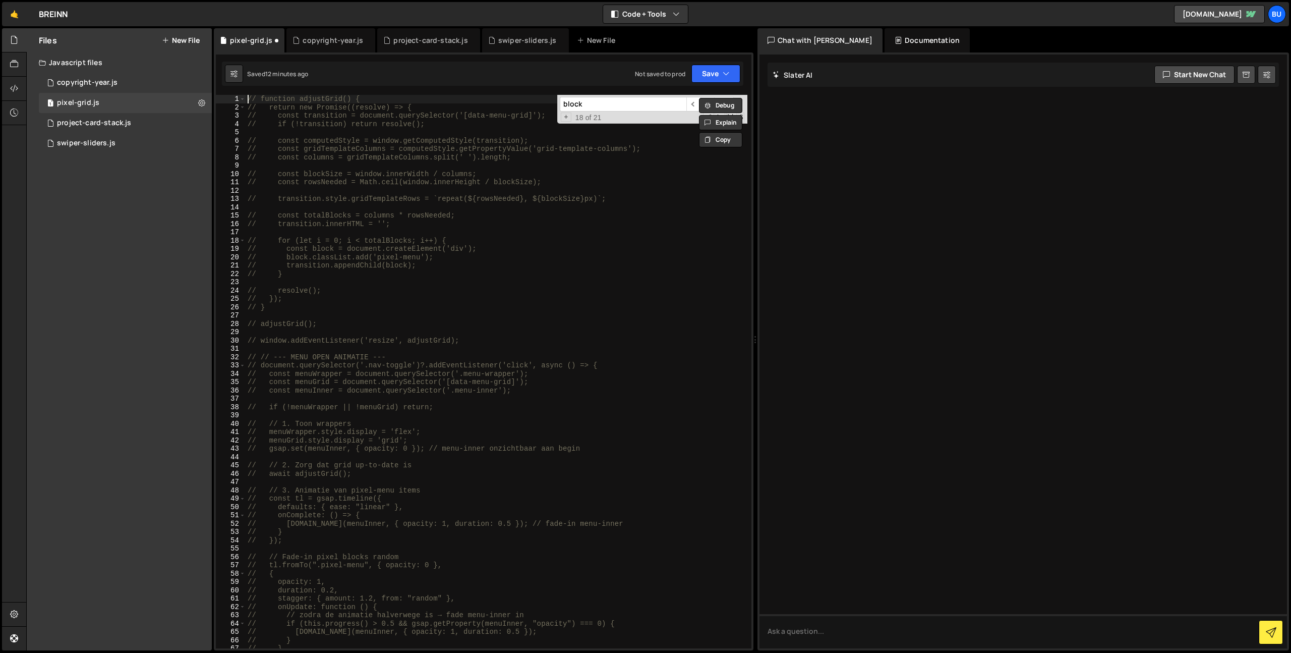
type textarea "\// function adjustGrid() {"
type textarea "// function adjustGrid() {"
paste textarea
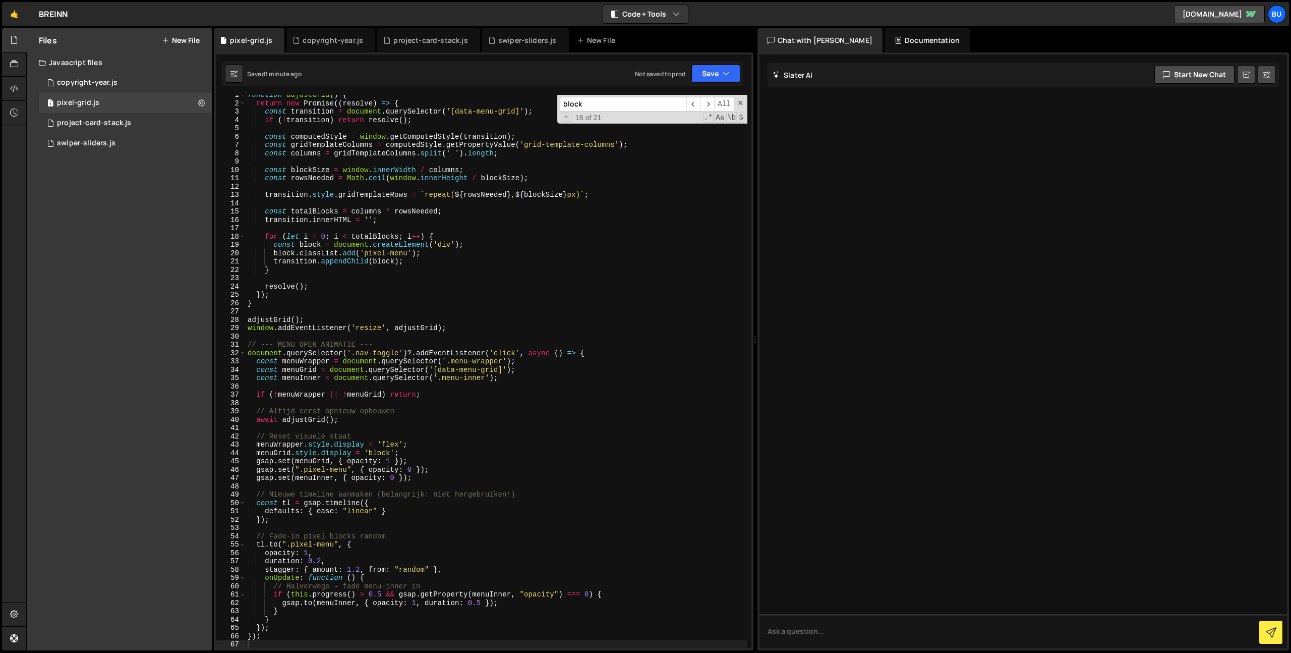
click at [486, 237] on div "function adjustGrid ( ) { return new Promise (( resolve ) => { const transition…" at bounding box center [497, 376] width 502 height 570
click at [384, 449] on div "function adjustGrid ( ) { return new Promise (( resolve ) => { const transition…" at bounding box center [497, 376] width 502 height 570
click at [379, 455] on div "function adjustGrid ( ) { return new Promise (( resolve ) => { const transition…" at bounding box center [497, 376] width 502 height 570
click at [385, 452] on div "function adjustGrid ( ) { return new Promise (( resolve ) => { const transition…" at bounding box center [497, 376] width 502 height 570
drag, startPoint x: 385, startPoint y: 453, endPoint x: 381, endPoint y: 449, distance: 5.4
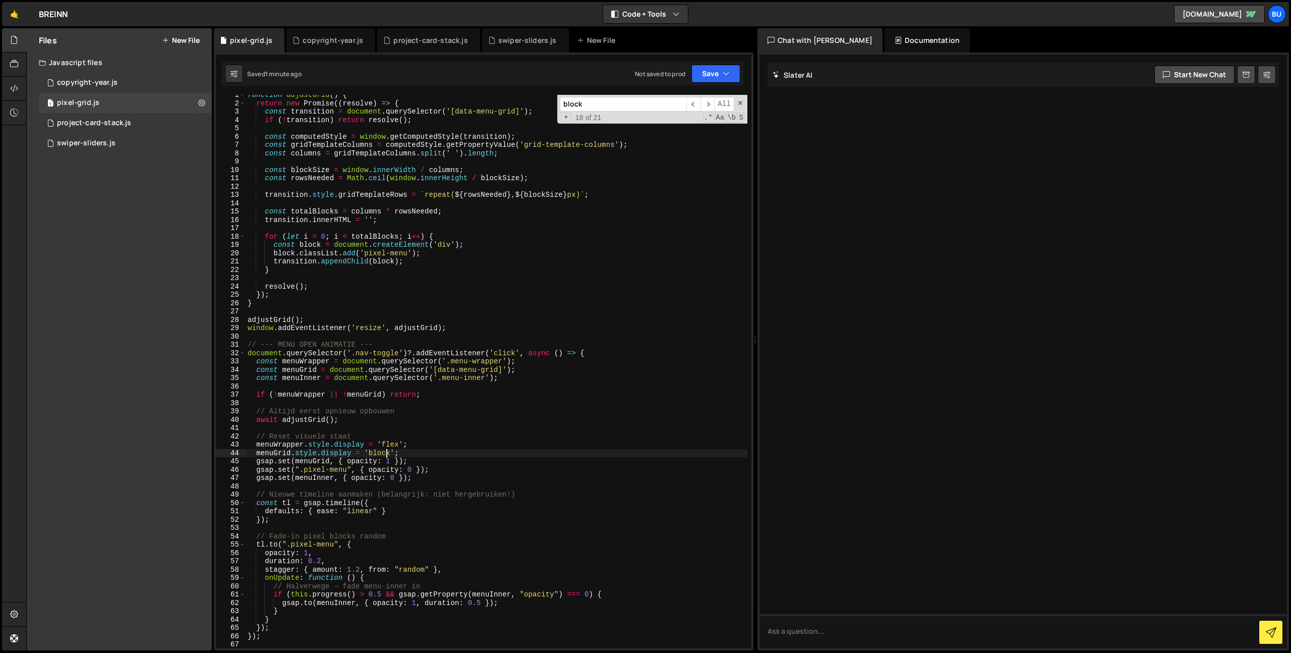
click at [385, 453] on div "function adjustGrid ( ) { return new Promise (( resolve ) => { const transition…" at bounding box center [497, 376] width 502 height 570
drag, startPoint x: 737, startPoint y: 69, endPoint x: 719, endPoint y: 66, distance: 17.4
click at [735, 68] on button "Save" at bounding box center [716, 74] width 49 height 18
drag, startPoint x: 703, startPoint y: 104, endPoint x: 615, endPoint y: 0, distance: 136.4
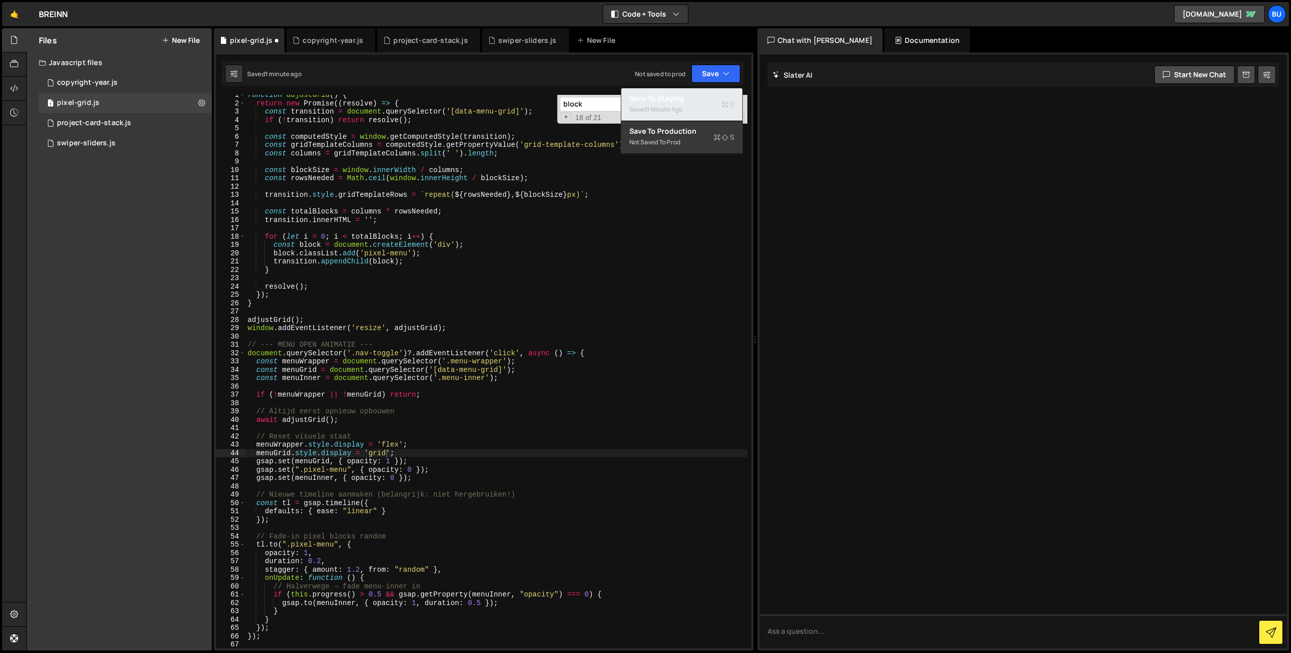
click at [703, 104] on div "Saved 1 minute ago" at bounding box center [682, 109] width 105 height 12
click at [303, 341] on div "function adjustGrid ( ) { return new Promise (( resolve ) => { const transition…" at bounding box center [497, 376] width 502 height 570
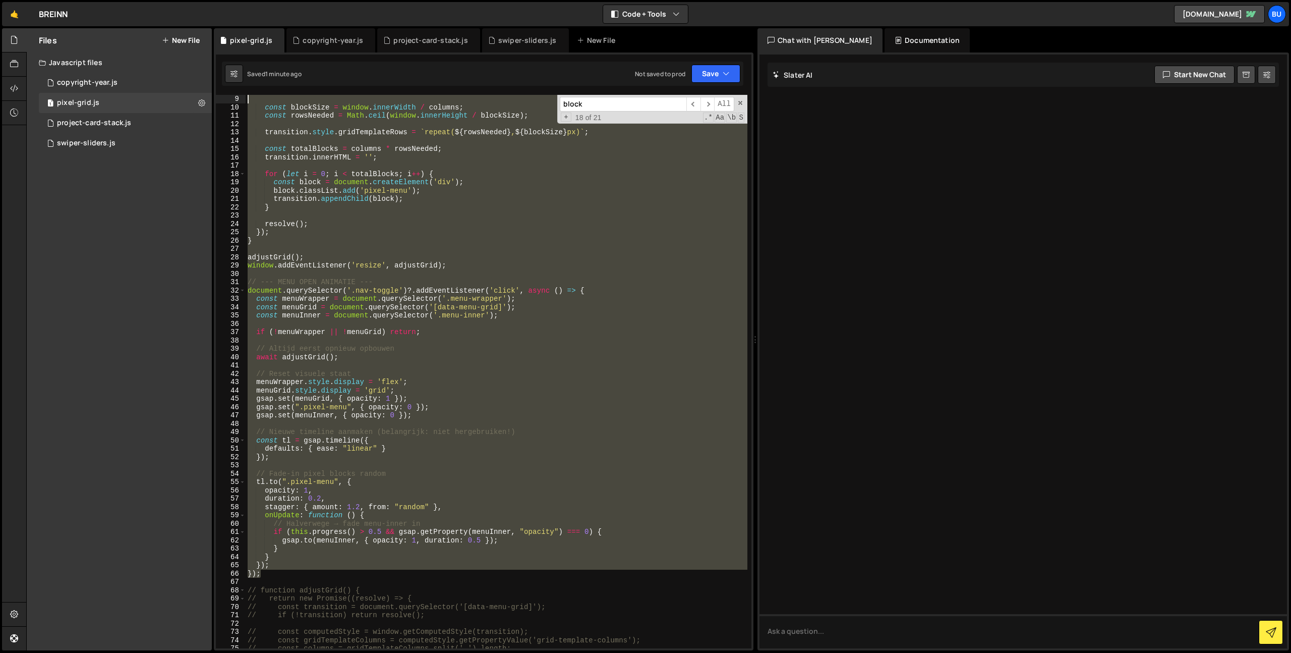
scroll to position [0, 0]
drag, startPoint x: 280, startPoint y: 540, endPoint x: 84, endPoint y: -74, distance: 644.4
click at [84, 0] on html "Projects [GEOGRAPHIC_DATA] Blog Bu Projects Your Teams Invite team member Accou…" at bounding box center [645, 326] width 1291 height 653
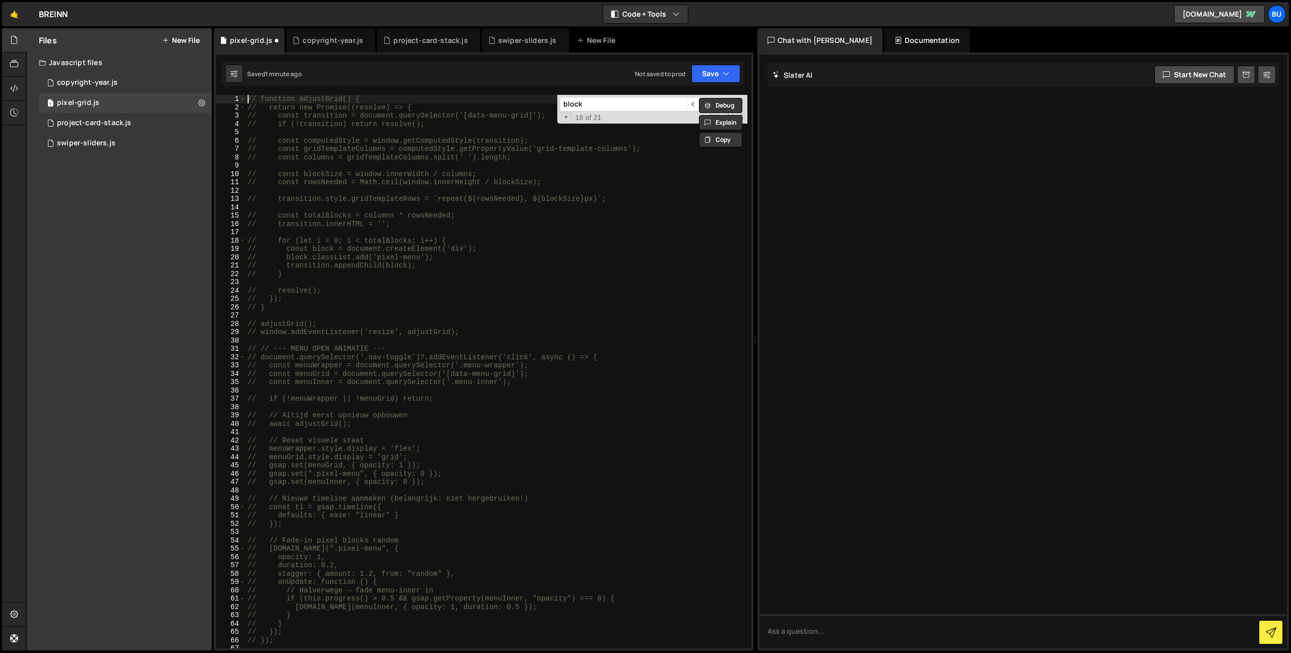
scroll to position [0, 1]
type textarea "// function adjustGrid() {"
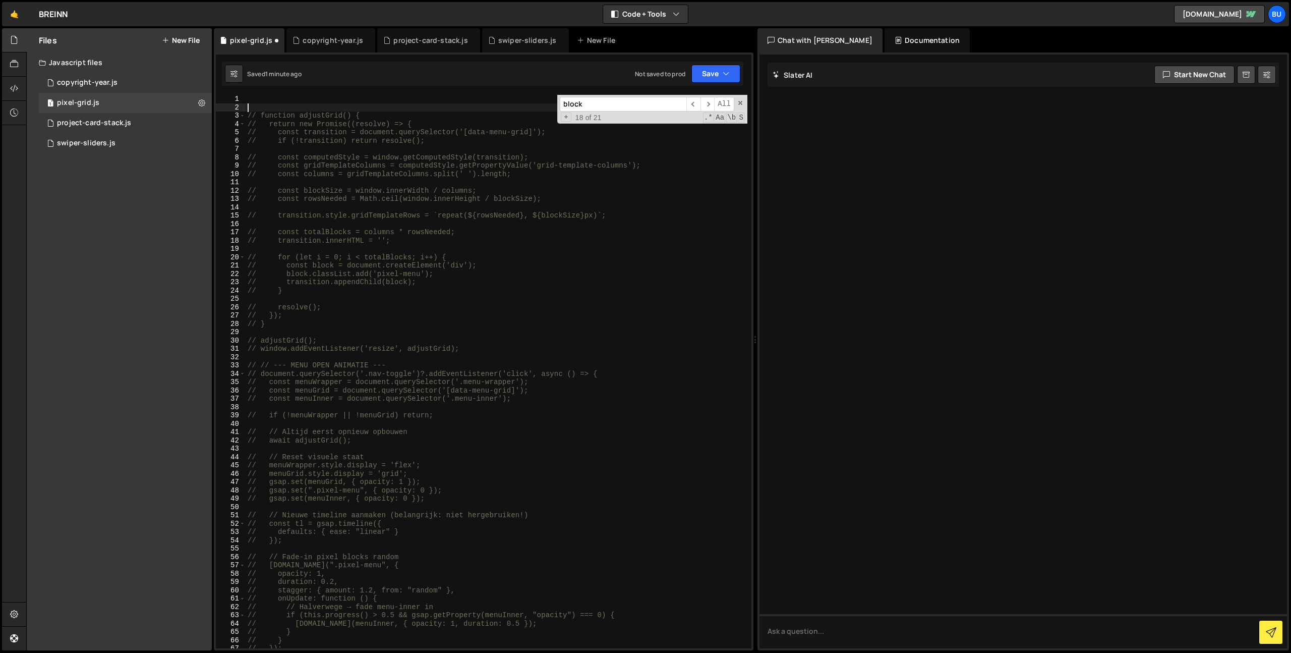
scroll to position [0, 0]
paste textarea "menuGrid.style.display = 'block';"
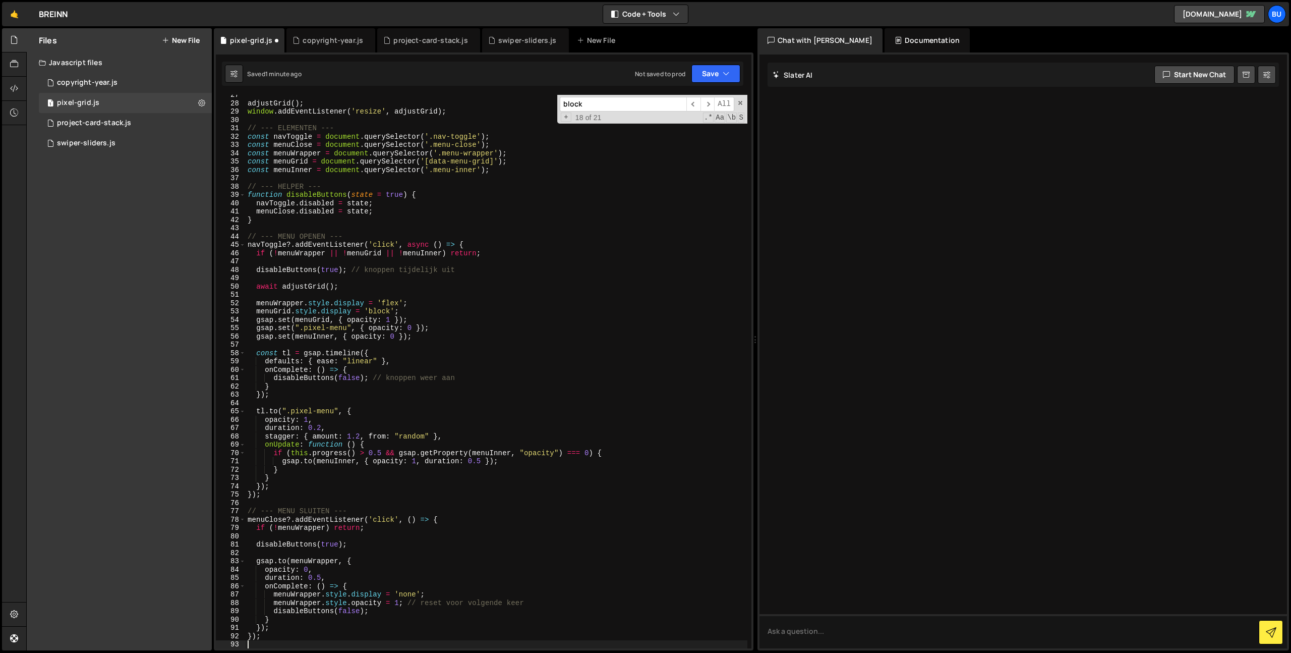
click at [382, 314] on div "adjustGrid ( ) ; window . addEventListener ( 'resize' , adjustGrid ) ; // --- E…" at bounding box center [497, 376] width 502 height 570
click at [397, 222] on div "adjustGrid ( ) ; window . addEventListener ( 'resize' , adjustGrid ) ; // --- E…" at bounding box center [497, 376] width 502 height 570
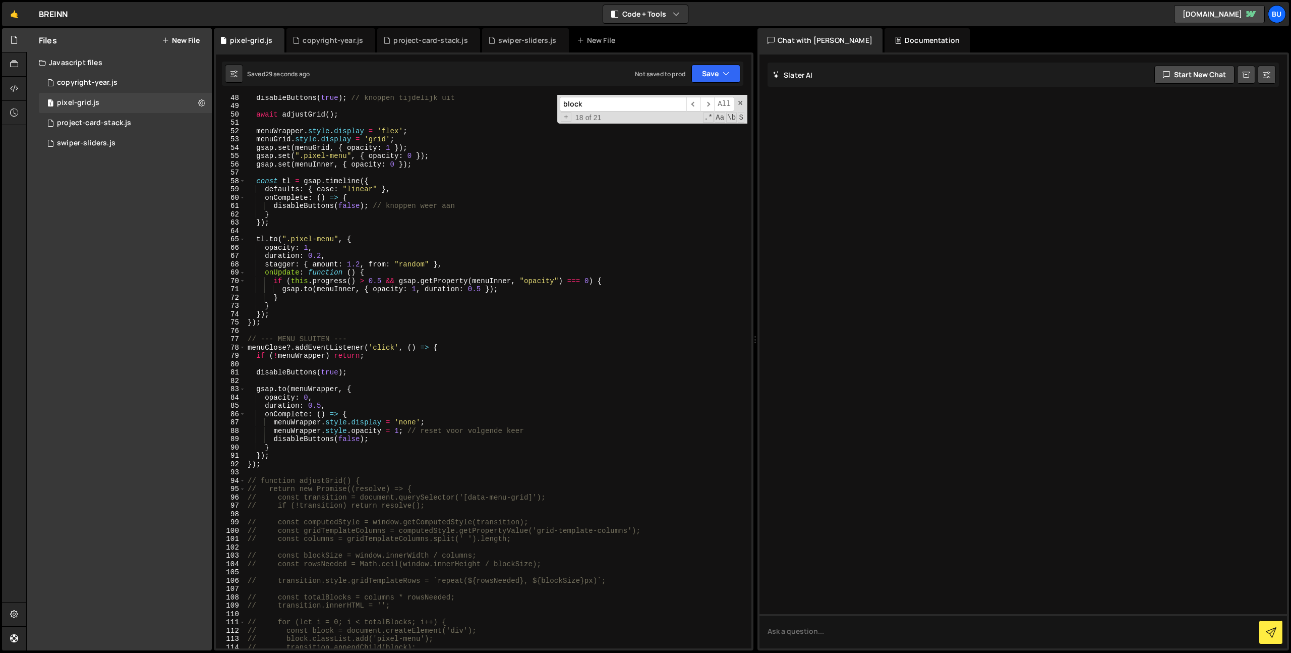
scroll to position [393, 0]
click at [255, 373] on div "disableButtons ( true ) ; // knoppen tijdelijk uit await adjustGrid ( ) ; menuW…" at bounding box center [497, 377] width 502 height 570
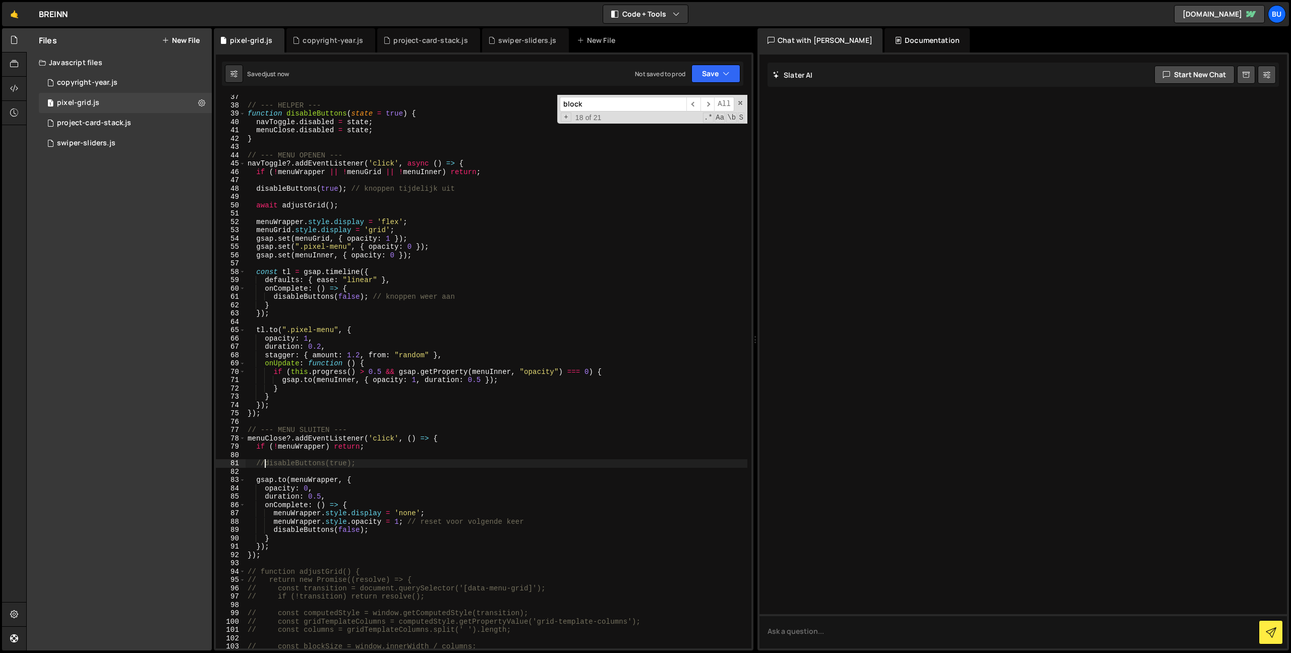
scroll to position [304, 0]
click at [258, 184] on div "// --- HELPER --- function disableButtons ( state = true ) { navToggle . disabl…" at bounding box center [497, 375] width 502 height 570
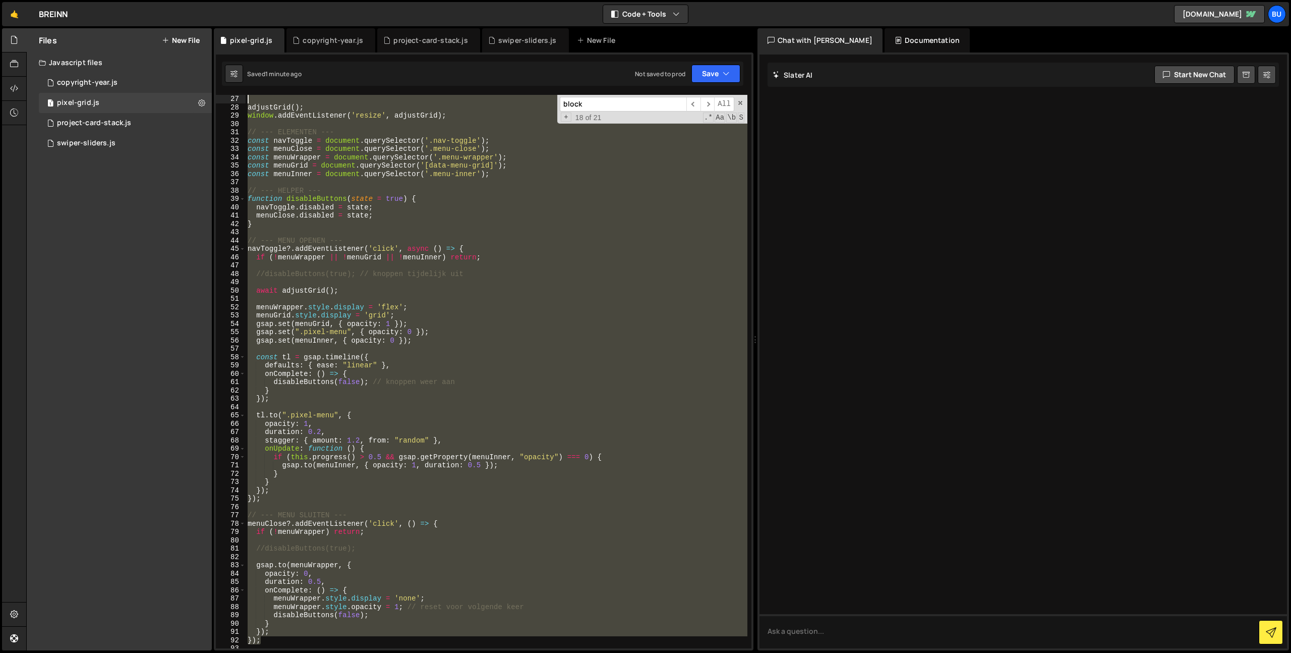
scroll to position [0, 0]
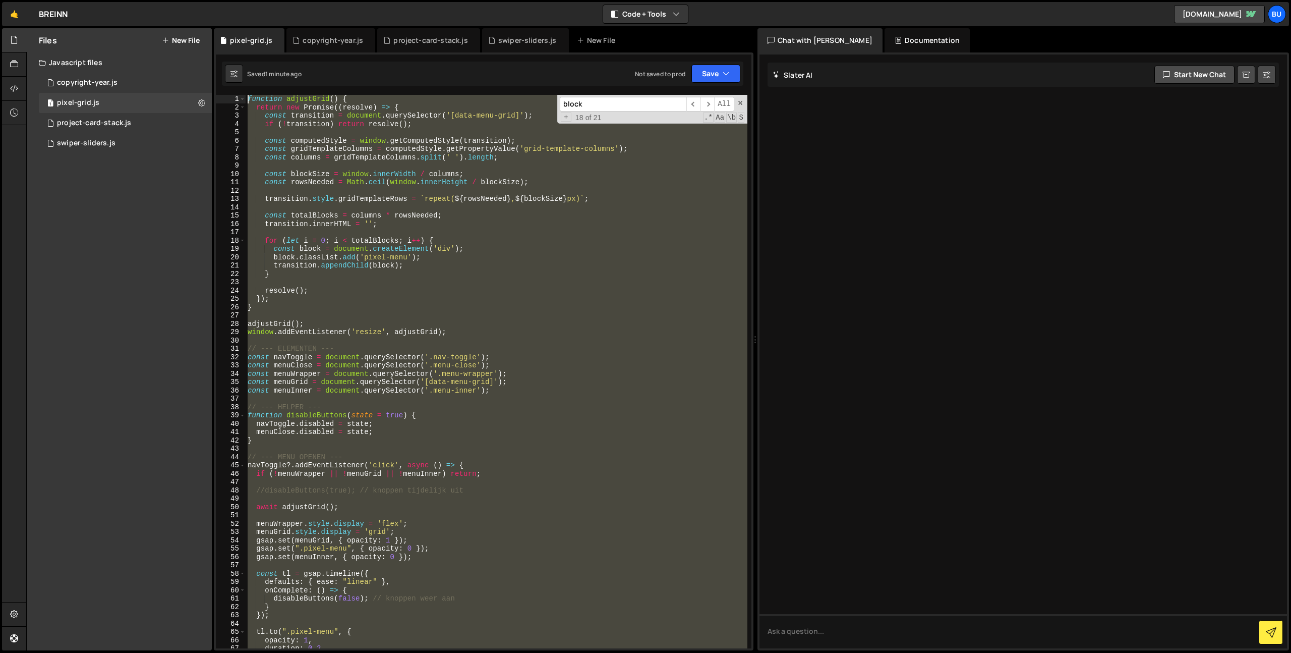
drag, startPoint x: 261, startPoint y: 553, endPoint x: 118, endPoint y: -34, distance: 604.4
click at [118, 0] on html "Projects [GEOGRAPHIC_DATA] Blog Bu Projects Your Teams Invite team member Accou…" at bounding box center [645, 326] width 1291 height 653
type textarea "function adjustGrid() { return new Promise((resolve) => {"
paste textarea
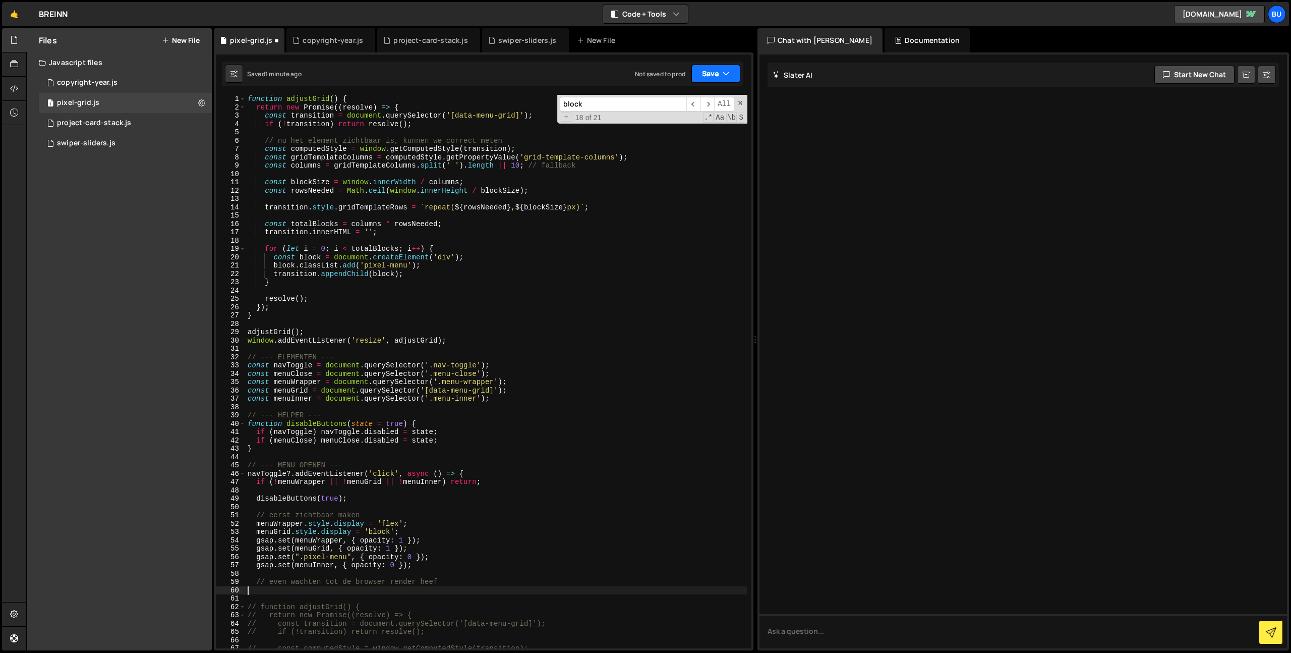
click at [715, 72] on button "Save" at bounding box center [716, 74] width 49 height 18
click at [694, 108] on div "Saved 1 minute ago" at bounding box center [682, 109] width 105 height 12
click at [412, 265] on div "function adjustGrid ( ) { return new Promise (( resolve ) => { const transition…" at bounding box center [497, 380] width 502 height 570
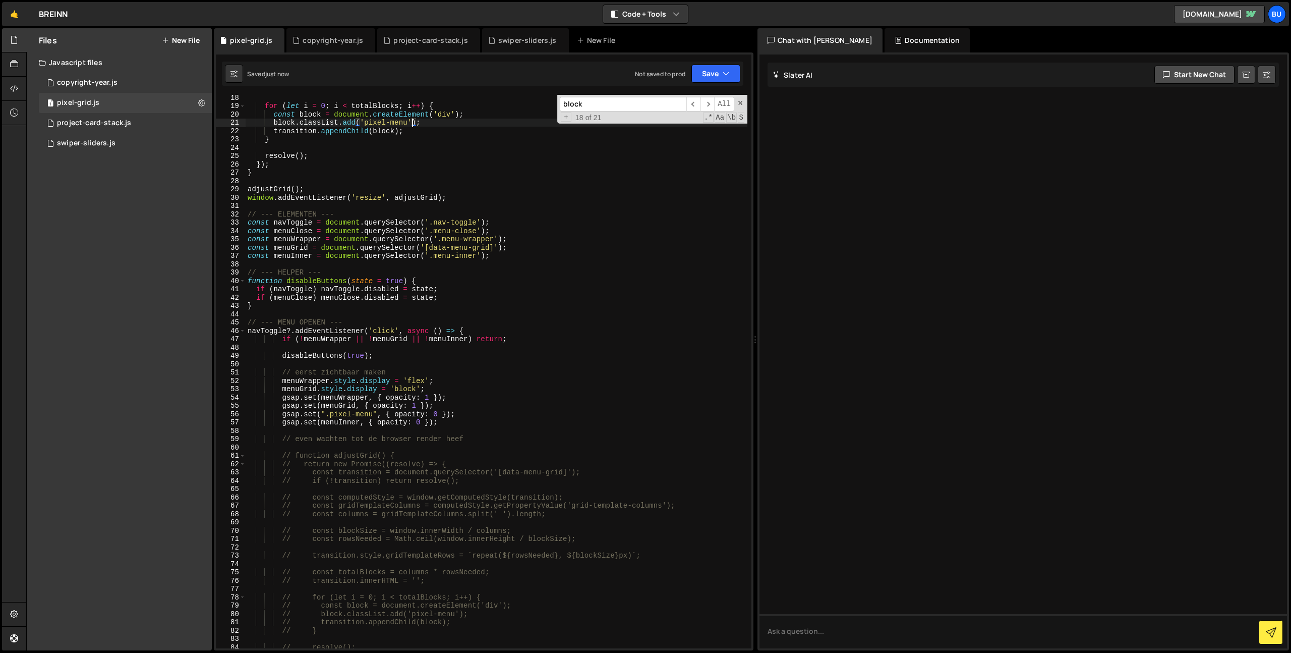
scroll to position [1883, 0]
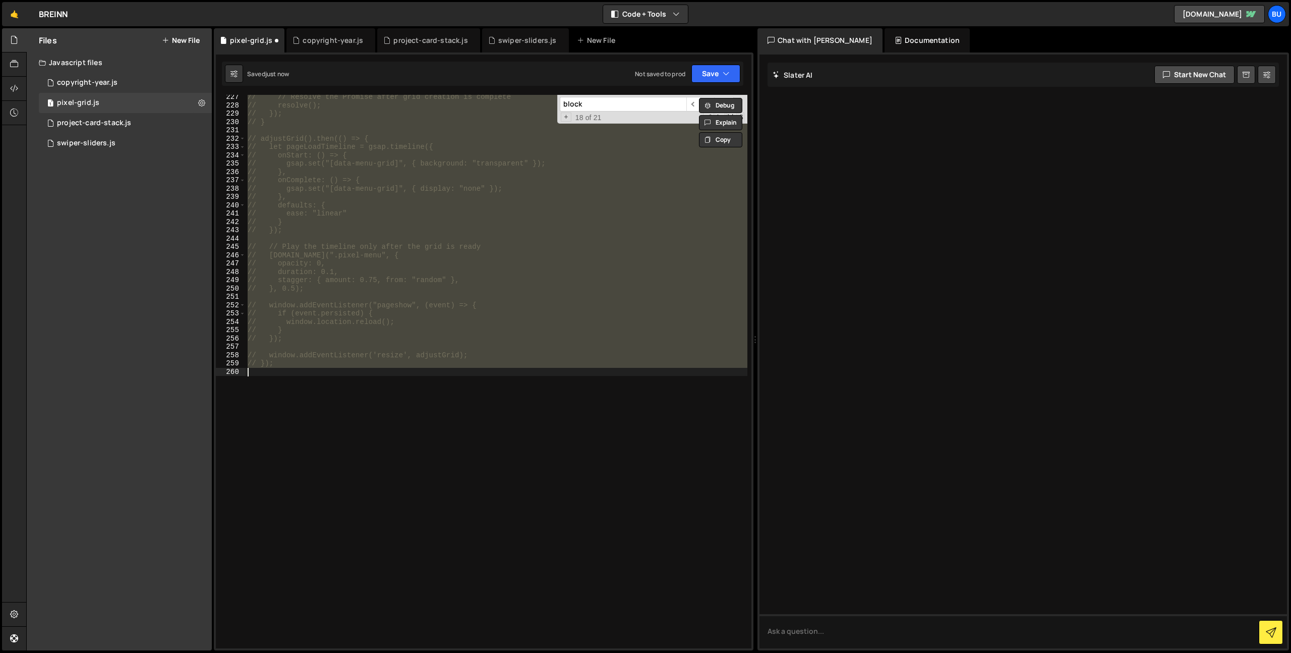
click at [361, 325] on div "// // Resolve the Promise after grid creation is complete // resolve(); // }); …" at bounding box center [497, 378] width 502 height 570
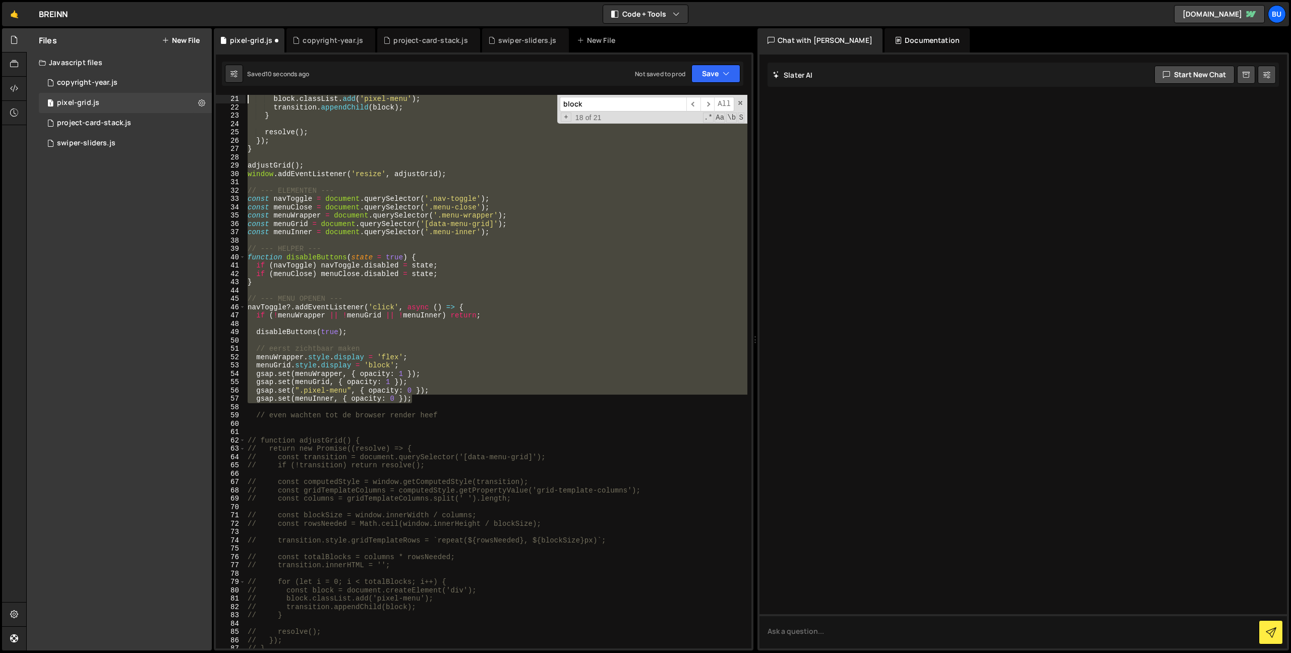
scroll to position [0, 0]
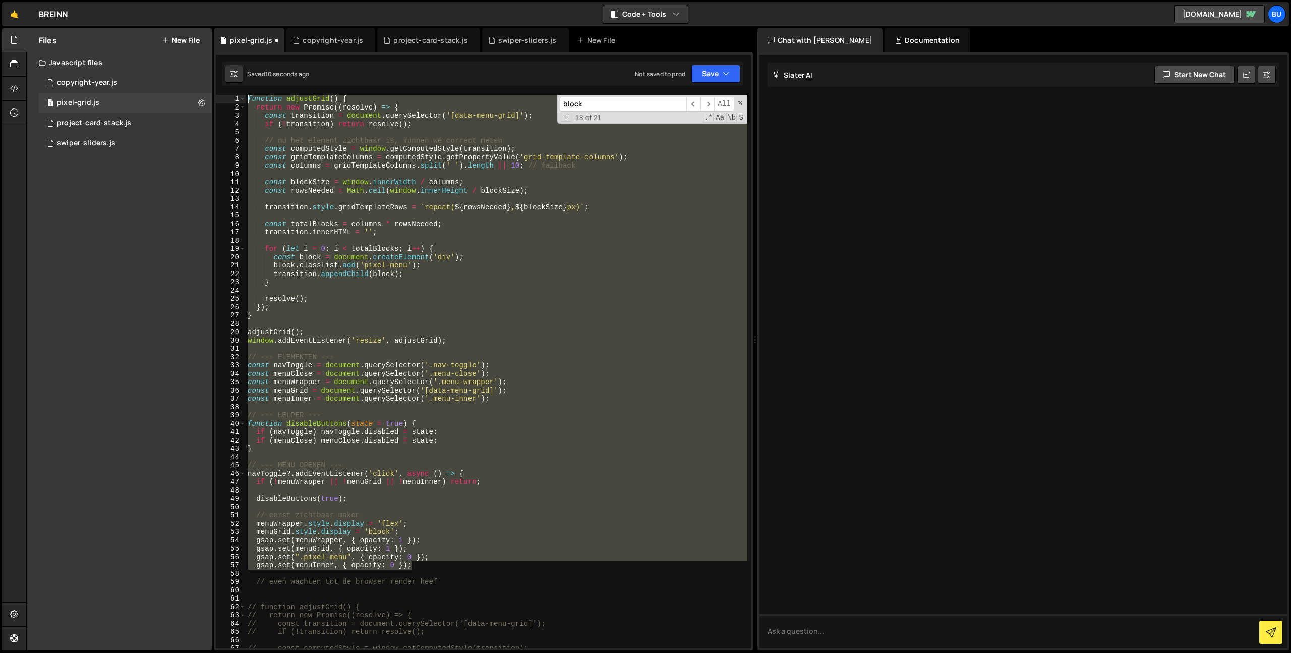
drag, startPoint x: 429, startPoint y: 359, endPoint x: 82, endPoint y: -74, distance: 554.7
click at [82, 0] on html "Projects [GEOGRAPHIC_DATA] Blog Bu Projects Your Teams Invite team member Accou…" at bounding box center [645, 326] width 1291 height 653
type textarea "function adjustGrid() { return new Promise((resolve) => {"
paste textarea
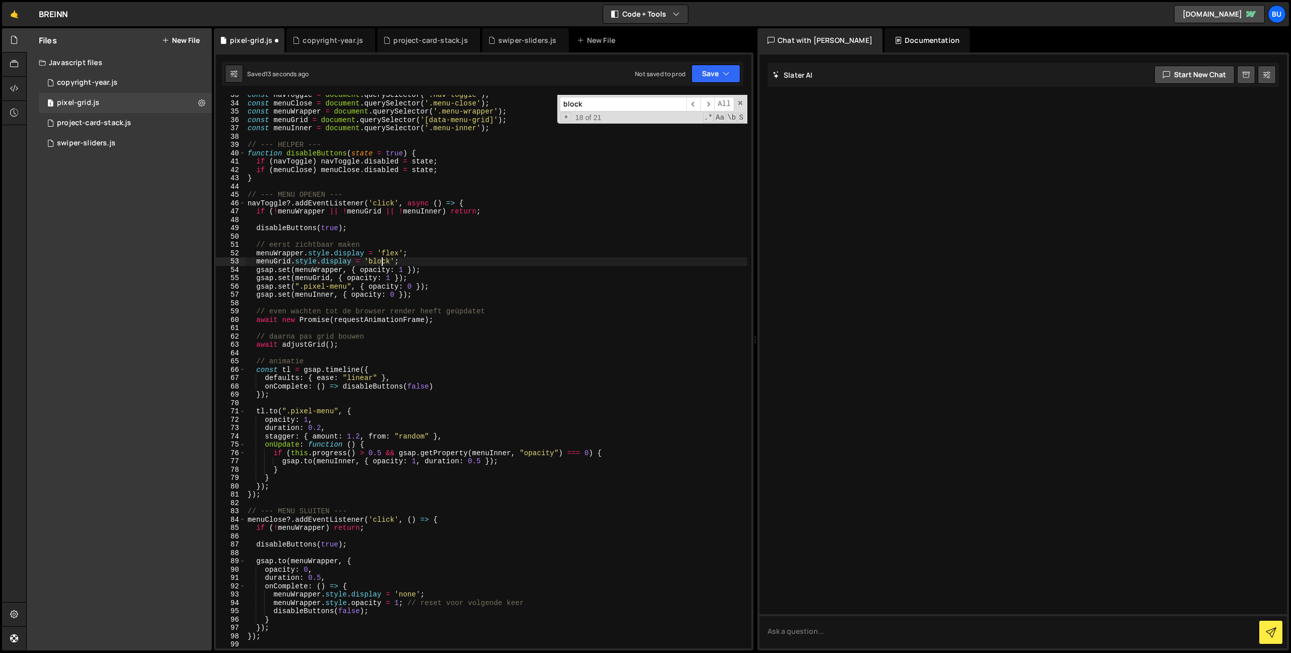
click at [381, 262] on div "const navToggle = document . querySelector ( '.nav-toggle' ) ; const menuClose …" at bounding box center [497, 376] width 502 height 570
type textarea "menuGrid.style.display = 'grid';"
click at [533, 223] on div "const navToggle = document . querySelector ( '.nav-toggle' ) ; const menuClose …" at bounding box center [497, 376] width 502 height 570
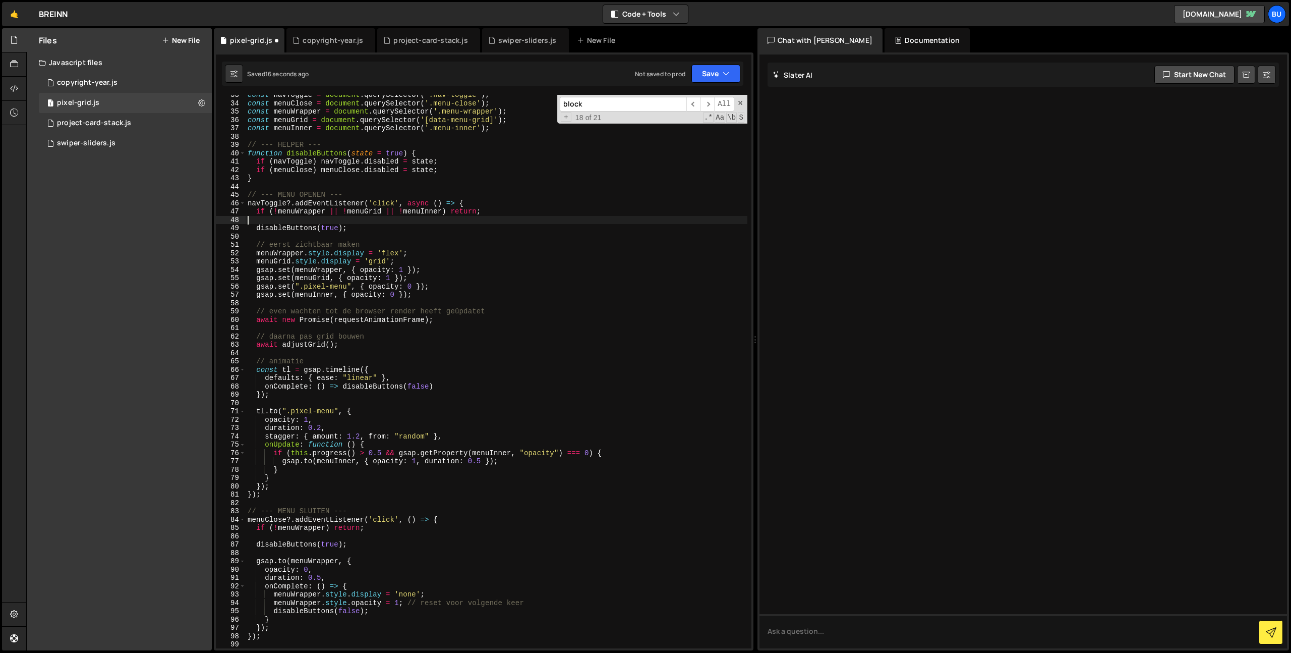
scroll to position [0, 0]
click at [492, 317] on div "const navToggle = document . querySelector ( '.nav-toggle' ) ; const menuClose …" at bounding box center [497, 376] width 502 height 570
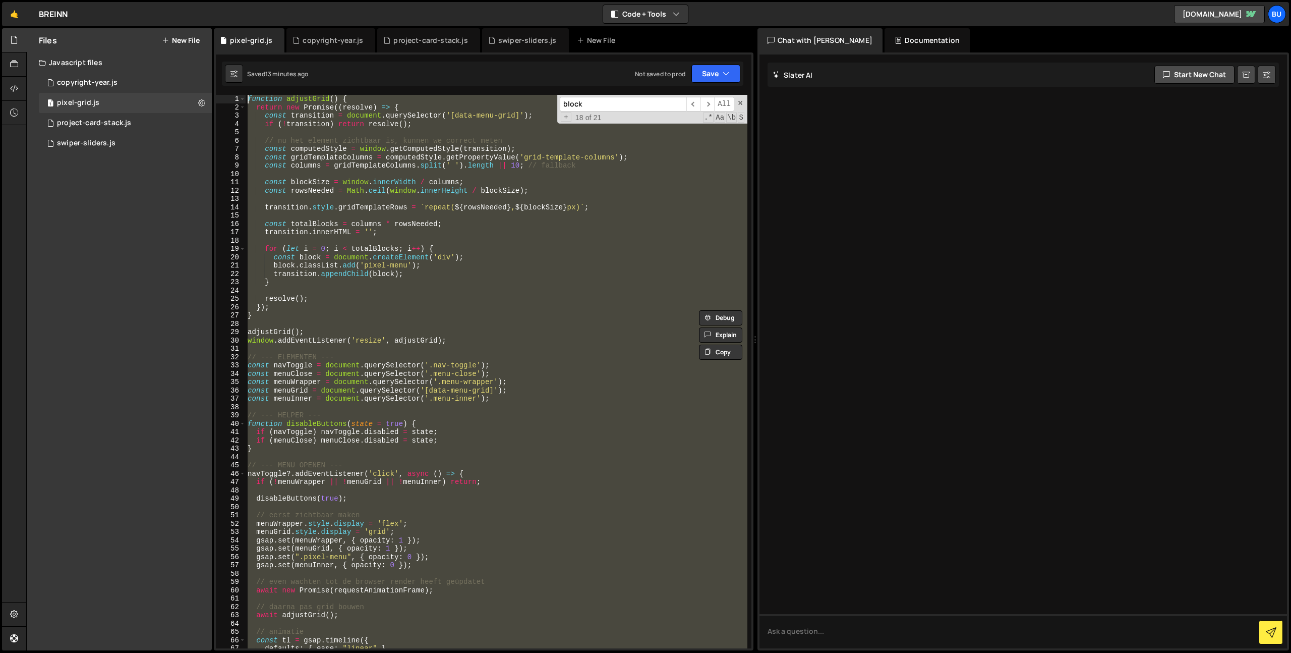
drag, startPoint x: 275, startPoint y: 345, endPoint x: 195, endPoint y: -74, distance: 426.3
click at [195, 0] on html "Projects [GEOGRAPHIC_DATA] Blog Bu Projects Your Teams Invite team member Accou…" at bounding box center [645, 326] width 1291 height 653
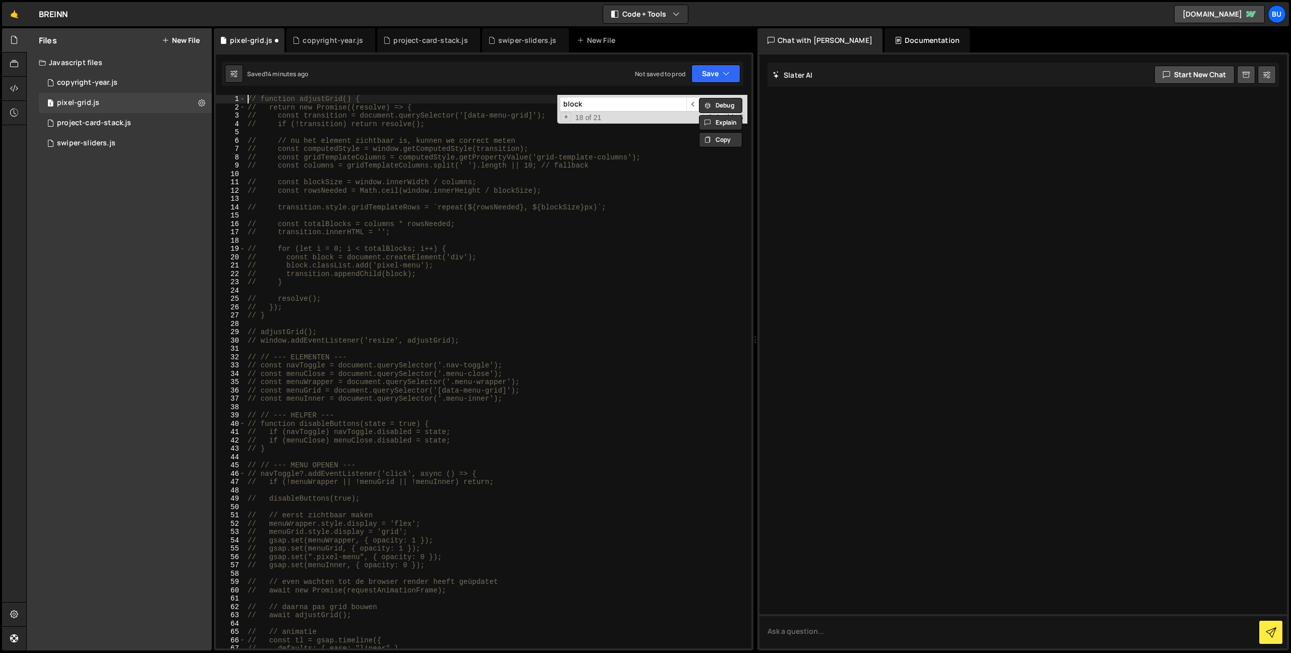
type textarea "// function adjustGrid() {"
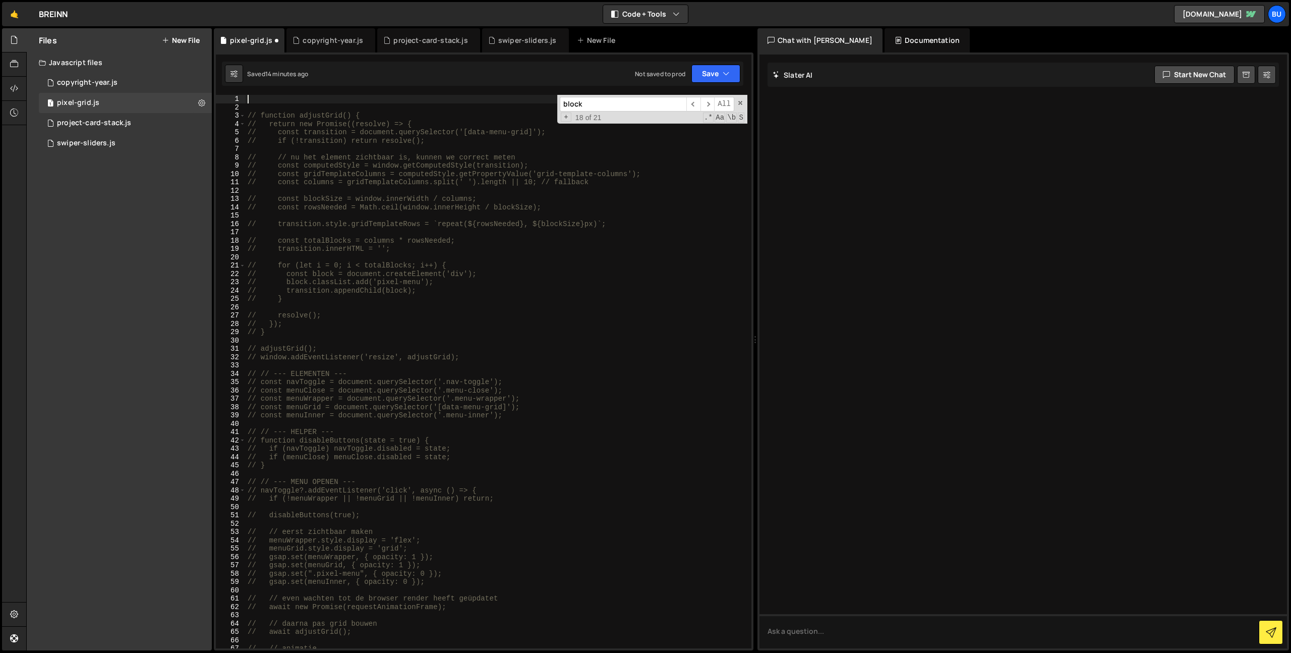
paste textarea
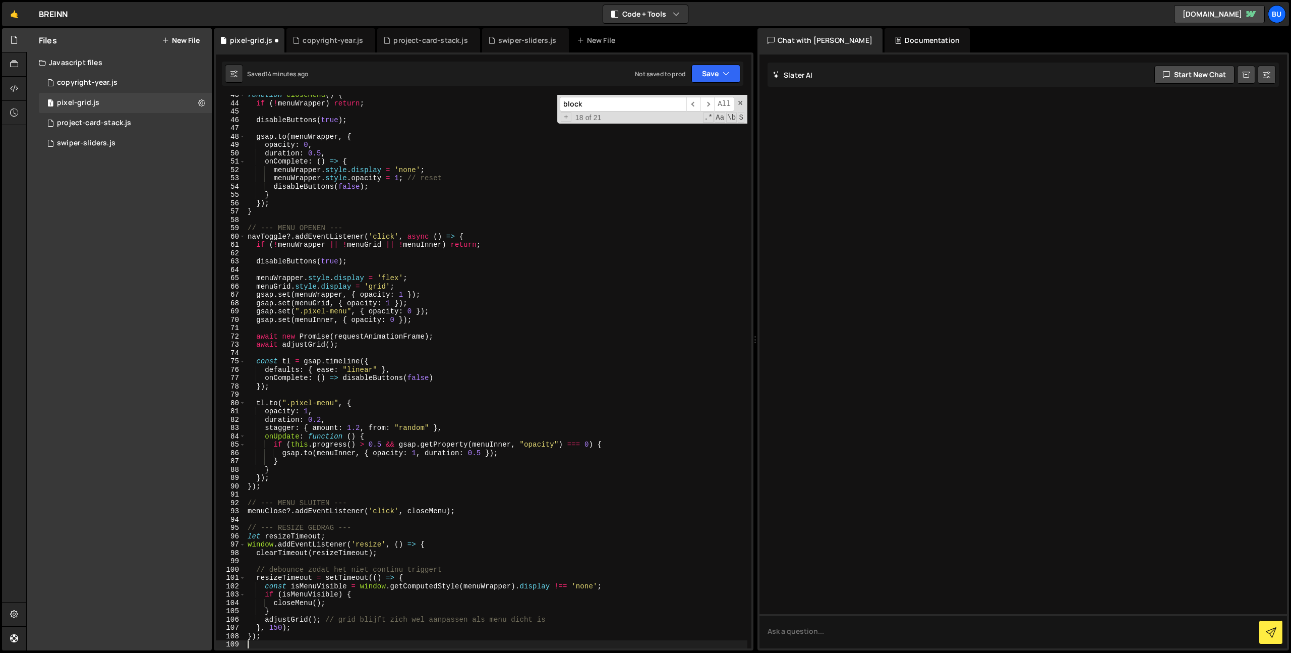
scroll to position [354, 0]
click at [409, 274] on div "function closeMenu ( ) { if ( ! menuWrapper ) return ; disableButtons ( true ) …" at bounding box center [497, 376] width 502 height 570
type textarea "menuWrapper.style.display = 'flex';"
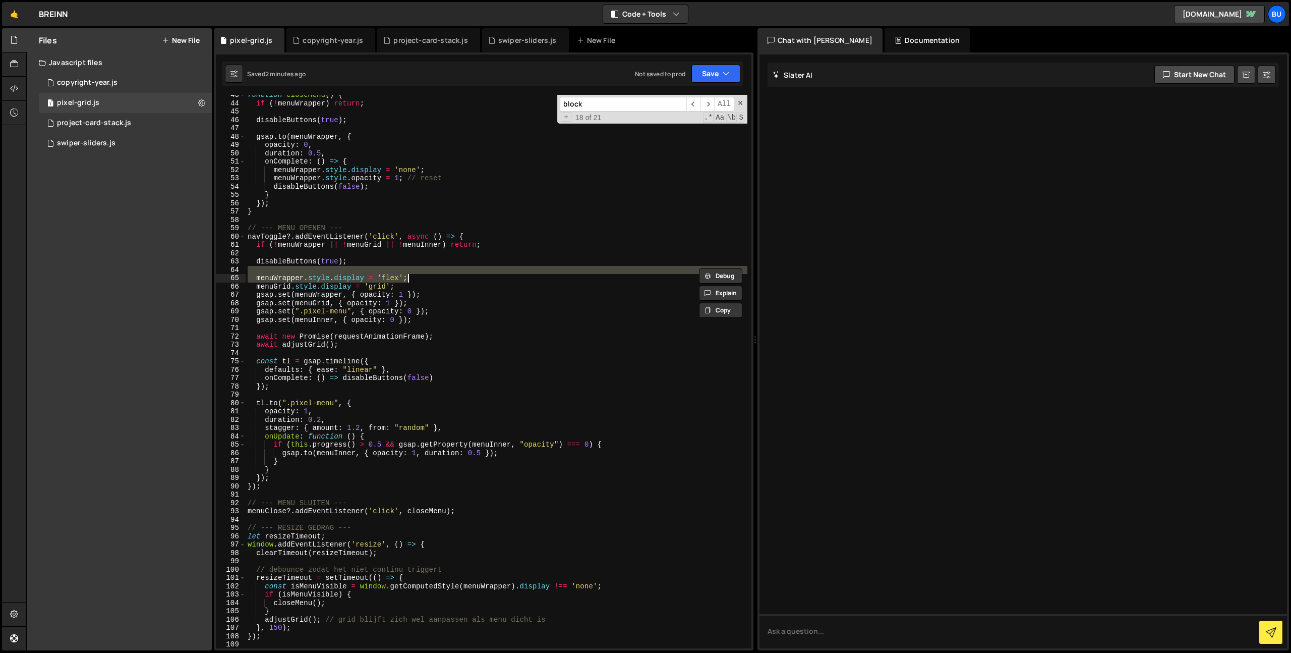
drag, startPoint x: 472, startPoint y: 252, endPoint x: 476, endPoint y: 243, distance: 9.7
click at [472, 252] on div "function closeMenu ( ) { if ( ! menuWrapper ) return ; disableButtons ( true ) …" at bounding box center [497, 376] width 502 height 570
click at [511, 244] on div "function closeMenu ( ) { if ( ! menuWrapper ) return ; disableButtons ( true ) …" at bounding box center [497, 376] width 502 height 570
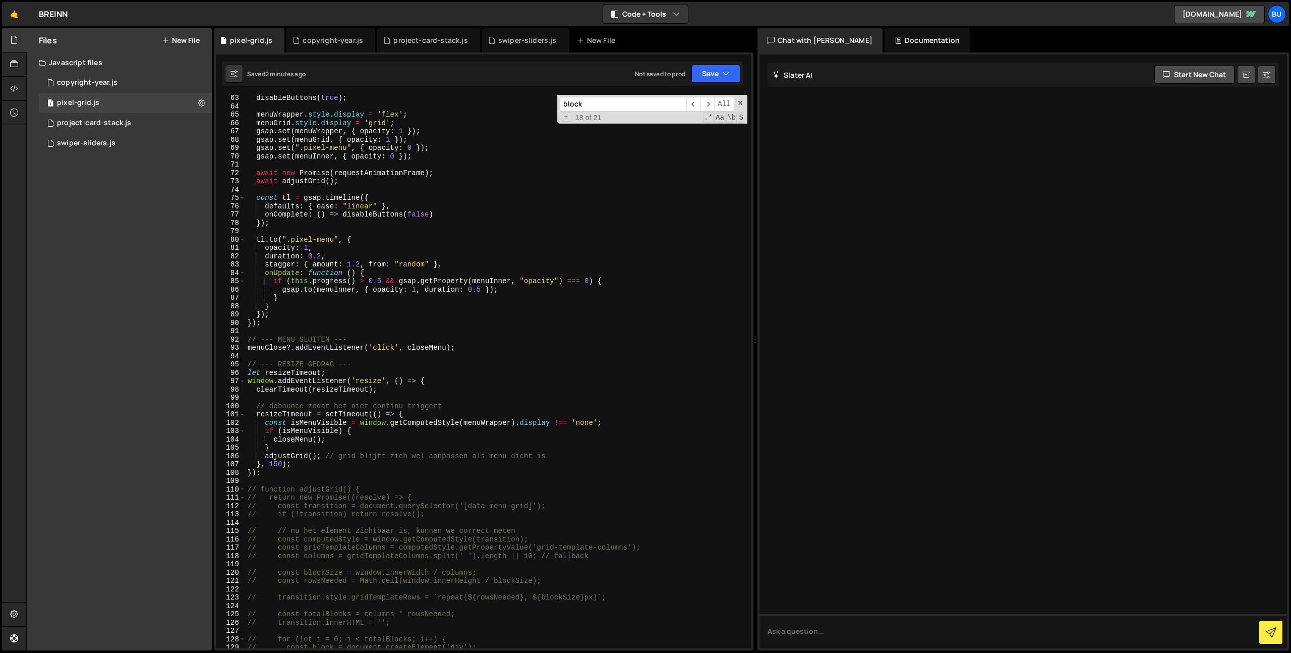
scroll to position [517, 0]
click at [485, 352] on div "disableButtons ( true ) ; menuWrapper . style . display = 'flex' ; menuGrid . s…" at bounding box center [497, 379] width 502 height 570
type textarea "menuClose?.addEventListener('click', closeMenu);"
paste textarea "});"
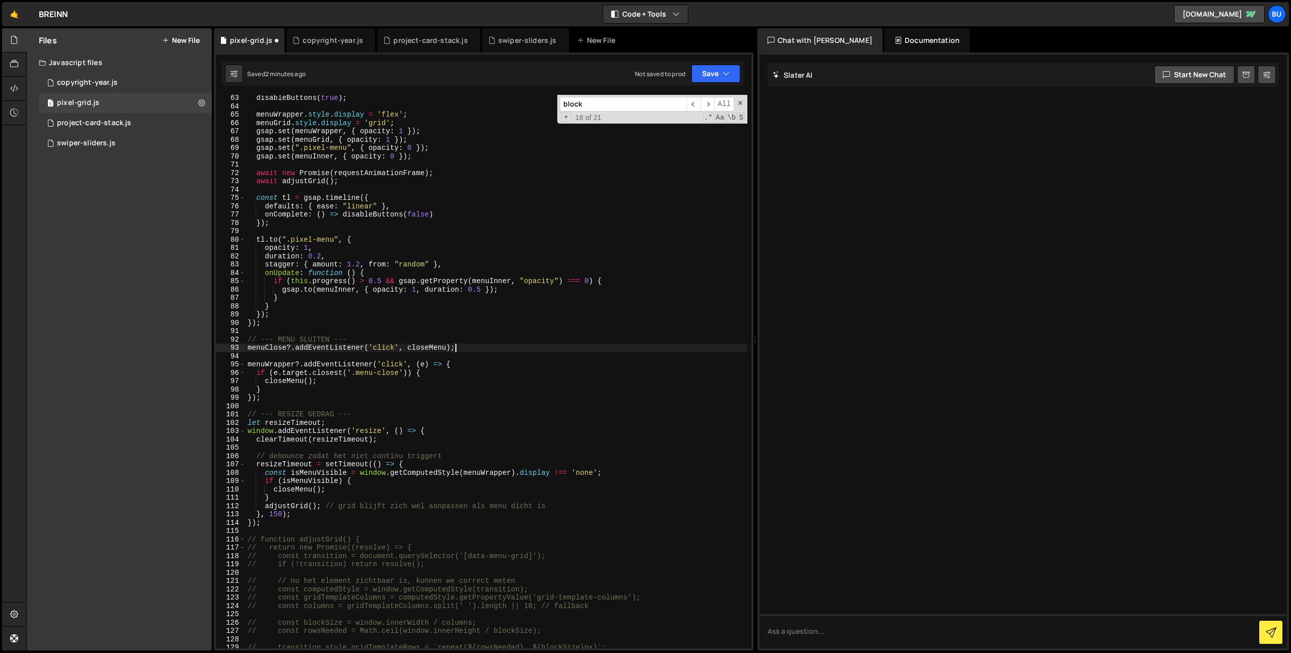
click at [472, 345] on div "disableButtons ( true ) ; menuWrapper . style . display = 'flex' ; menuGrid . s…" at bounding box center [497, 379] width 502 height 570
drag, startPoint x: 477, startPoint y: 345, endPoint x: 210, endPoint y: 349, distance: 266.4
click at [184, 347] on div "Files New File Javascript files 1 copyright-year.js 0 1 pixel-grid.js 0 1 proje…" at bounding box center [658, 339] width 1265 height 623
click at [278, 368] on div "disableButtons ( true ) ; menuWrapper . style . display = 'flex' ; menuGrid . s…" at bounding box center [497, 379] width 502 height 570
click at [287, 367] on div "disableButtons ( true ) ; menuWrapper . style . display = 'flex' ; menuGrid . s…" at bounding box center [497, 379] width 502 height 570
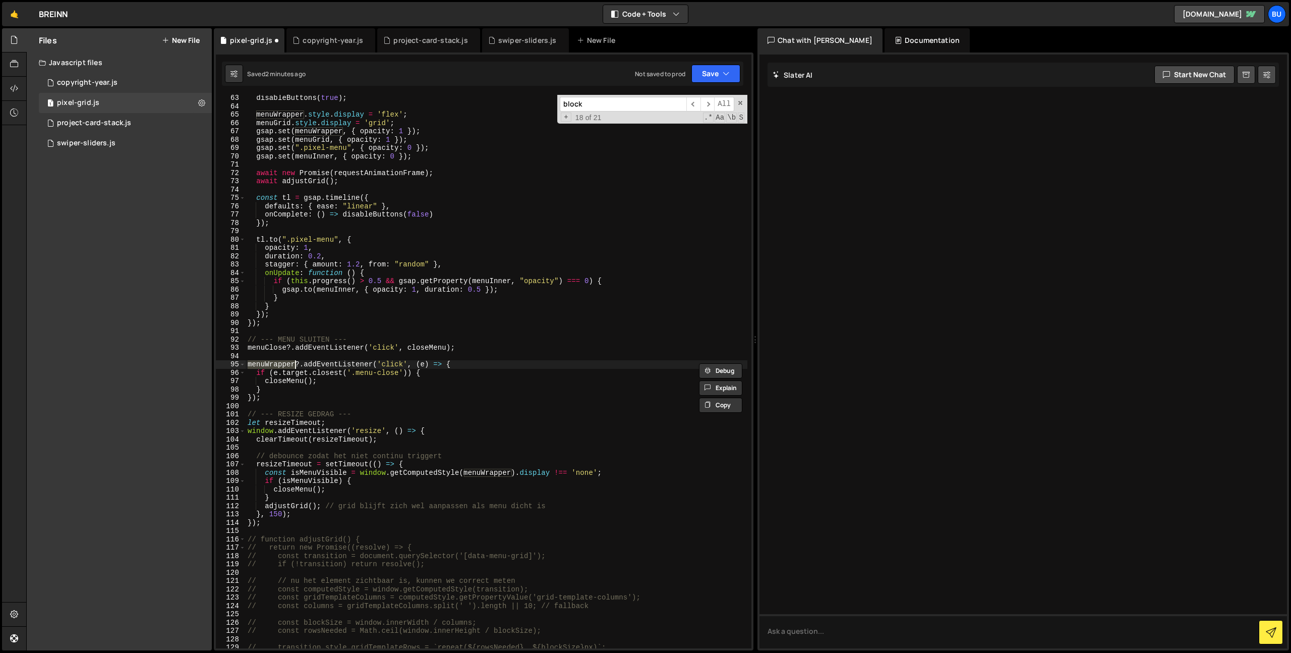
click at [357, 384] on div "disableButtons ( true ) ; menuWrapper . style . display = 'flex' ; menuGrid . s…" at bounding box center [497, 379] width 502 height 570
drag, startPoint x: 486, startPoint y: 349, endPoint x: 243, endPoint y: 347, distance: 243.2
click at [240, 346] on div "closeMenu(); 63 64 65 66 67 68 69 70 71 72 73 74 75 76 77 78 79 80 81 82 83 84 …" at bounding box center [484, 371] width 536 height 553
type textarea "menuClose?.addEventListener('click', closeMenu);"
click at [732, 78] on button "Save" at bounding box center [716, 74] width 49 height 18
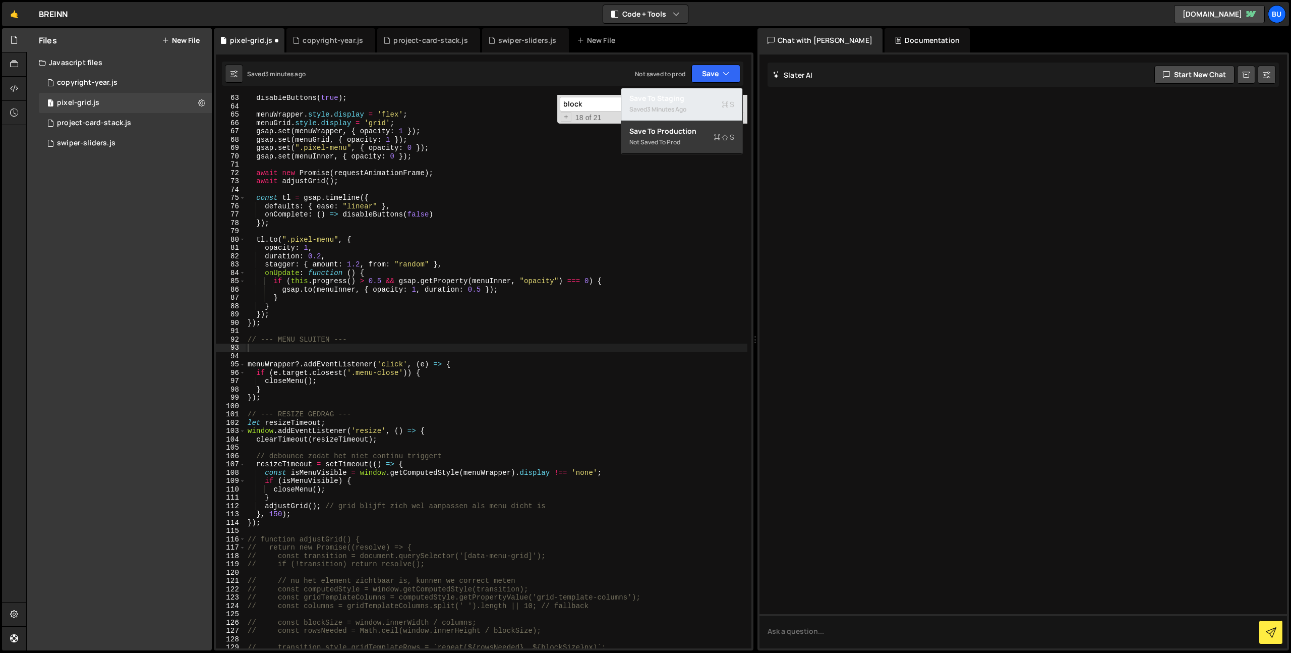
click at [716, 102] on div "Save to Staging S" at bounding box center [682, 98] width 105 height 10
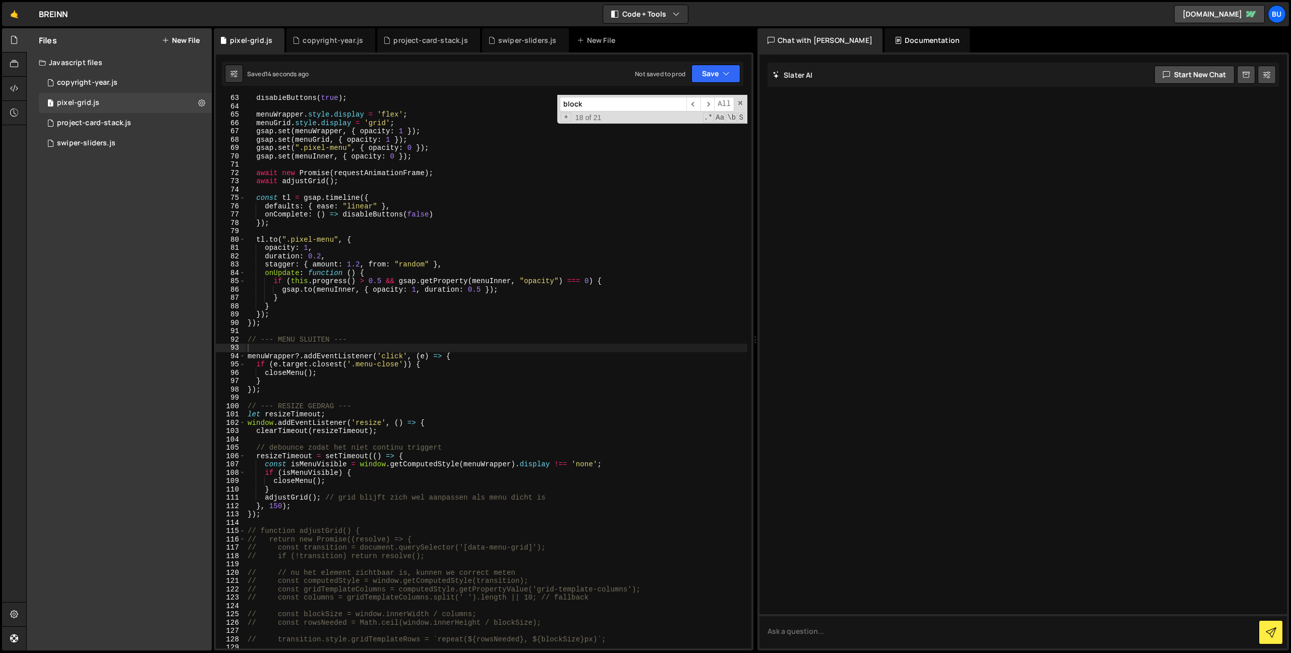
click at [431, 364] on div "disableButtons ( true ) ; menuWrapper . style . display = 'flex' ; menuGrid . s…" at bounding box center [497, 379] width 502 height 570
click at [462, 365] on div "disableButtons ( true ) ; menuWrapper . style . display = 'flex' ; menuGrid . s…" at bounding box center [497, 379] width 502 height 570
drag, startPoint x: 718, startPoint y: 72, endPoint x: 711, endPoint y: 88, distance: 17.4
click at [719, 72] on button "Save" at bounding box center [716, 74] width 49 height 18
click at [694, 107] on div "Saved 15 seconds ago" at bounding box center [682, 109] width 105 height 12
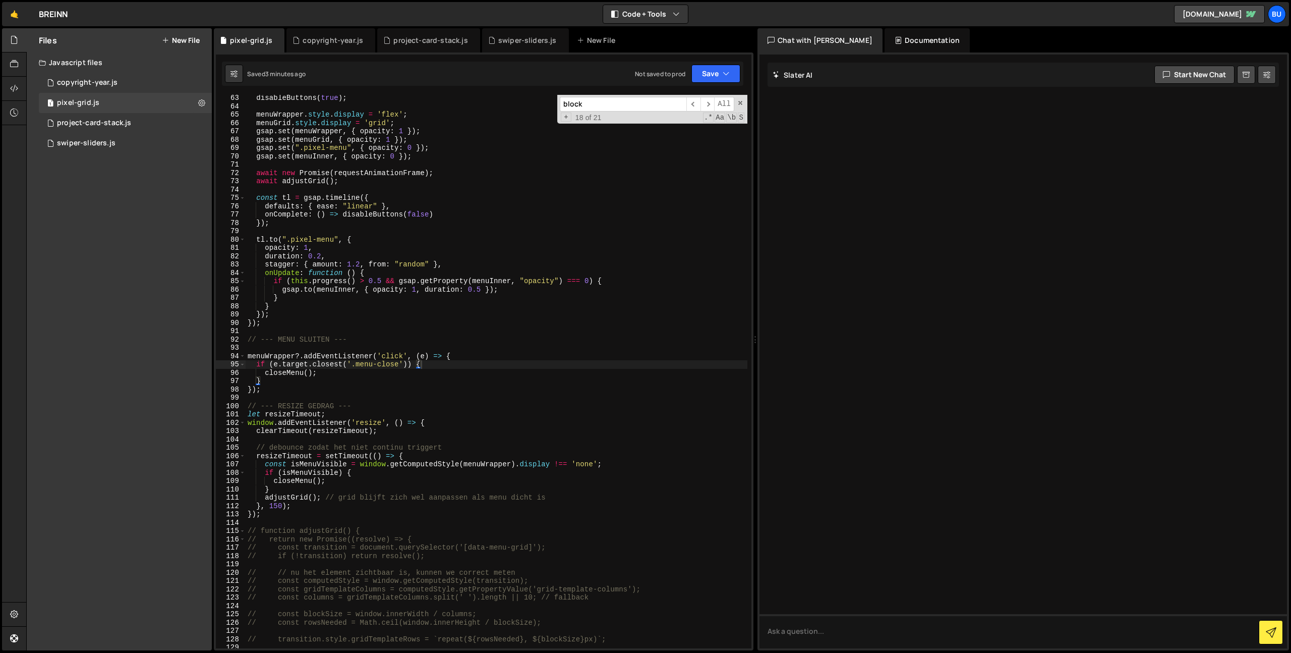
click at [415, 213] on div "disableButtons ( true ) ; menuWrapper . style . display = 'flex' ; menuGrid . s…" at bounding box center [497, 379] width 502 height 570
drag, startPoint x: 483, startPoint y: 221, endPoint x: 433, endPoint y: 264, distance: 65.5
click at [483, 221] on div "disableButtons ( true ) ; menuWrapper . style . display = 'flex' ; menuGrid . s…" at bounding box center [497, 379] width 502 height 570
click at [428, 372] on div "disableButtons ( true ) ; menuWrapper . style . display = 'flex' ; menuGrid . s…" at bounding box center [497, 379] width 502 height 570
type textarea "menuWrapper?.addEventListener('click', (e) => {"
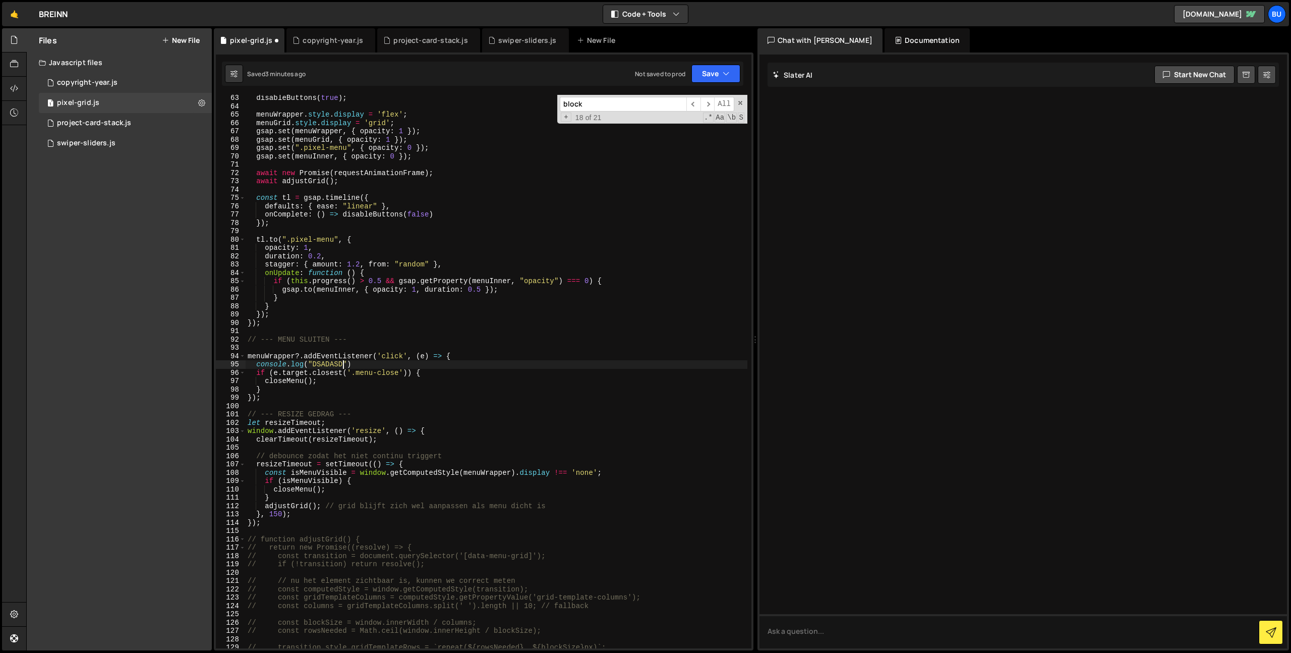
scroll to position [0, 6]
drag, startPoint x: 384, startPoint y: 247, endPoint x: 409, endPoint y: 235, distance: 27.1
click at [384, 247] on div "disableButtons ( true ) ; menuWrapper . style . display = 'flex' ; menuGrid . s…" at bounding box center [497, 379] width 502 height 570
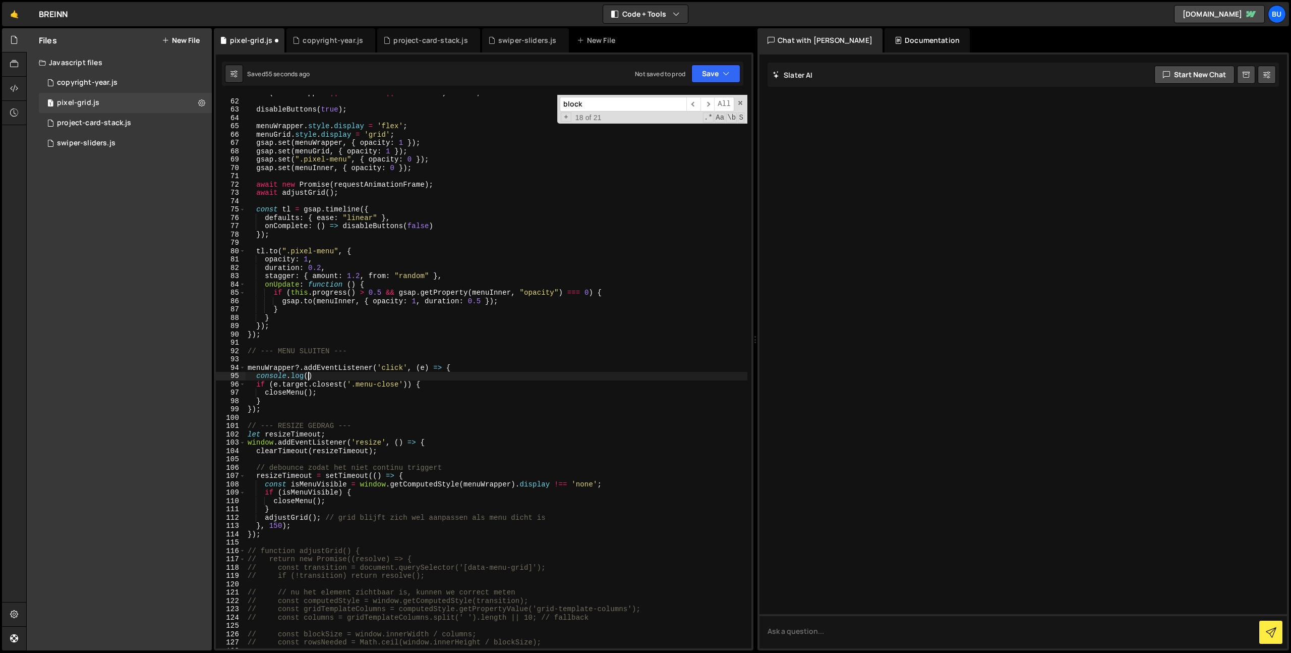
scroll to position [505, 0]
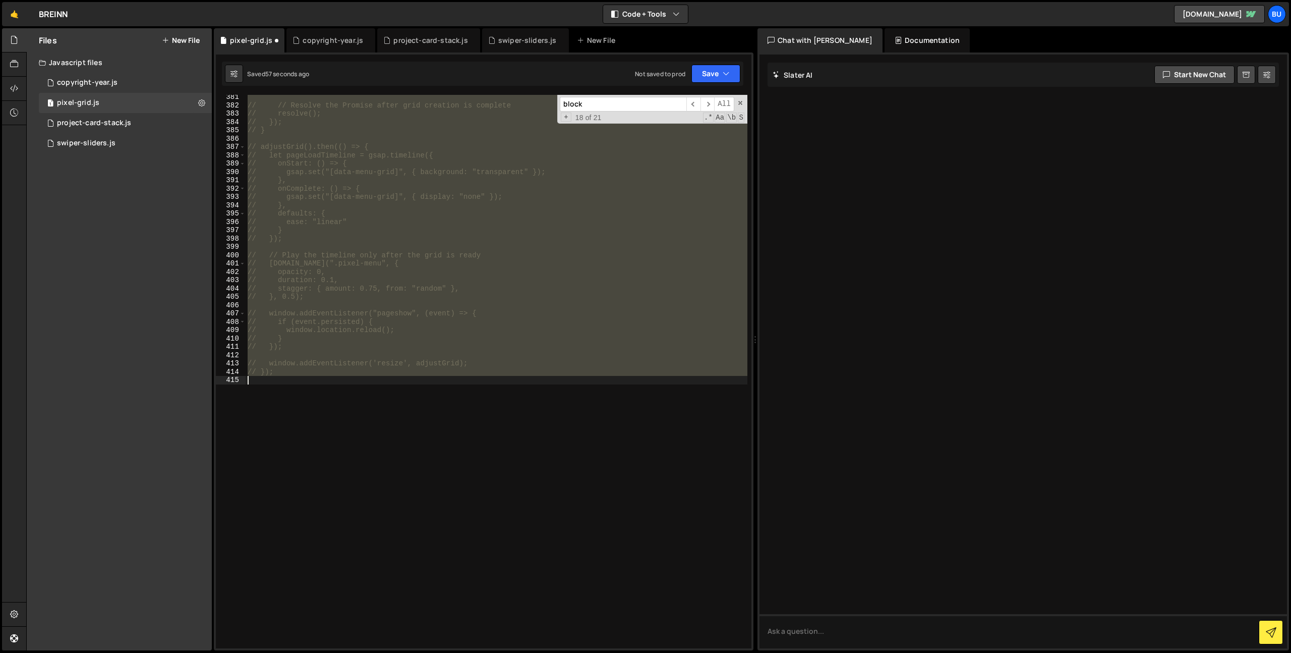
type textarea "menuClose?.addEventListener('click', closeMenu);"
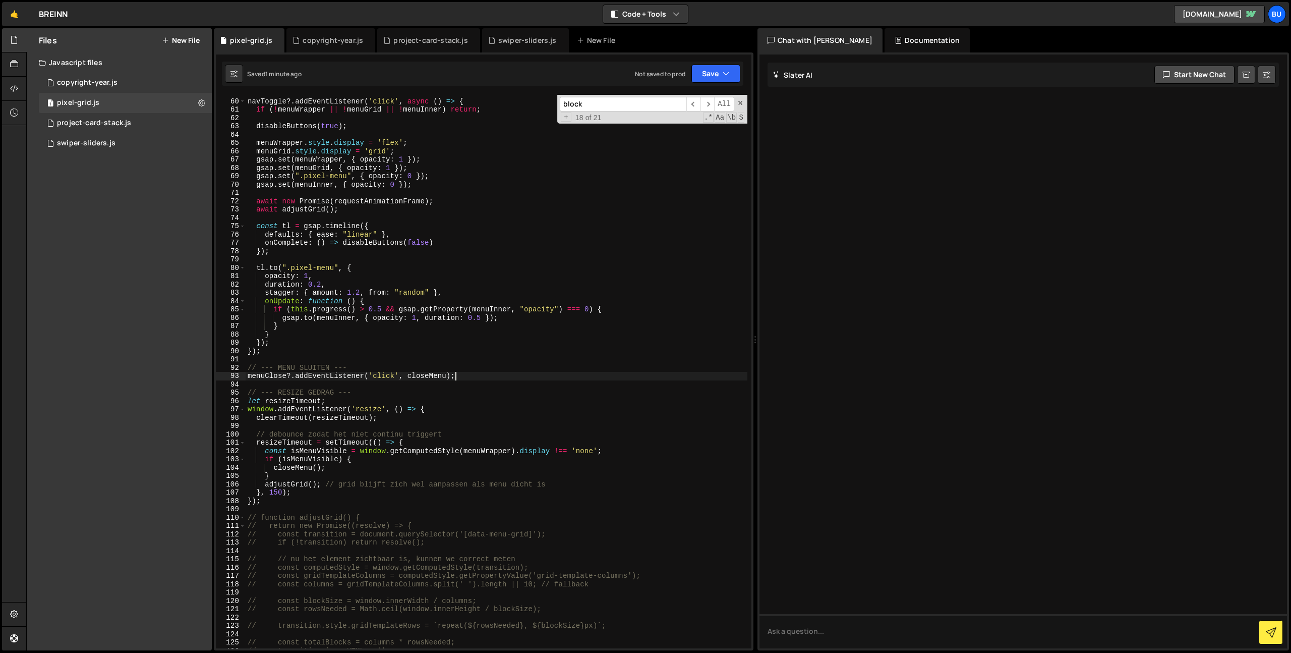
click at [369, 214] on div "// --- MENU OPENEN --- navToggle ?. addEventListener ( 'click' , async ( ) => {…" at bounding box center [497, 374] width 502 height 570
click at [396, 223] on div "// --- MENU OPENEN --- navToggle ?. addEventListener ( 'click' , async ( ) => {…" at bounding box center [497, 374] width 502 height 570
type textarea "const tl = gsap.timeline({"
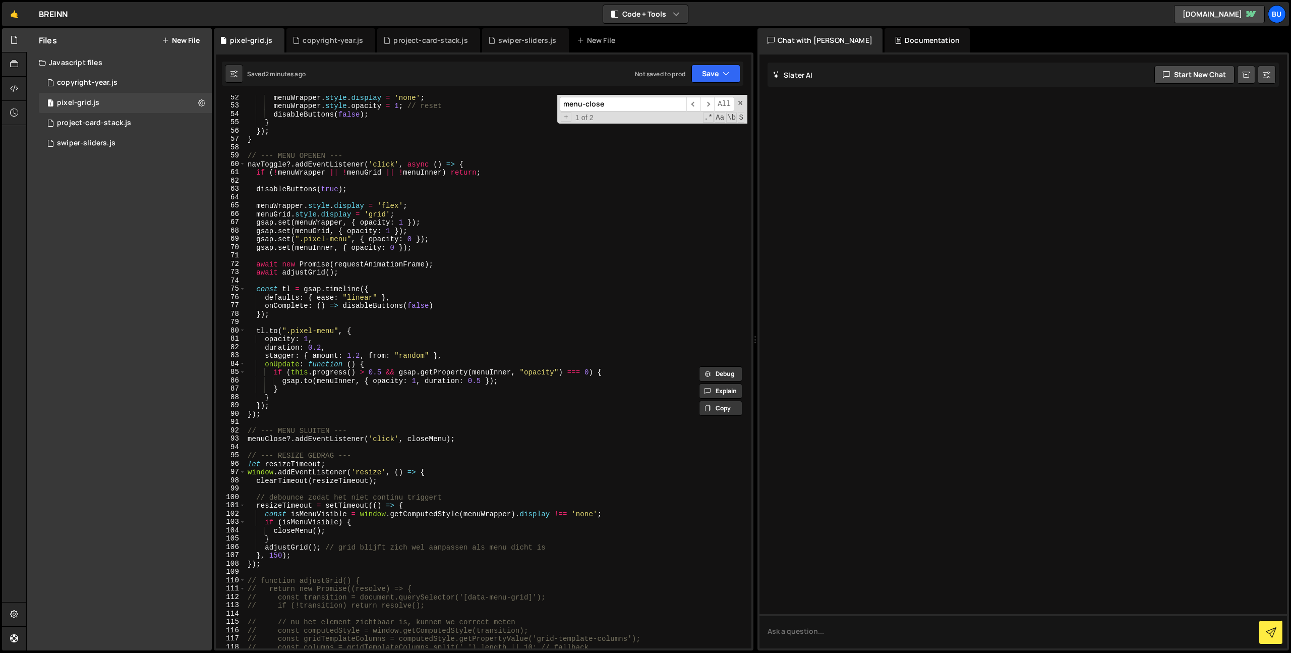
scroll to position [426, 0]
type input "menu-close"
click at [712, 103] on span "​" at bounding box center [708, 104] width 14 height 15
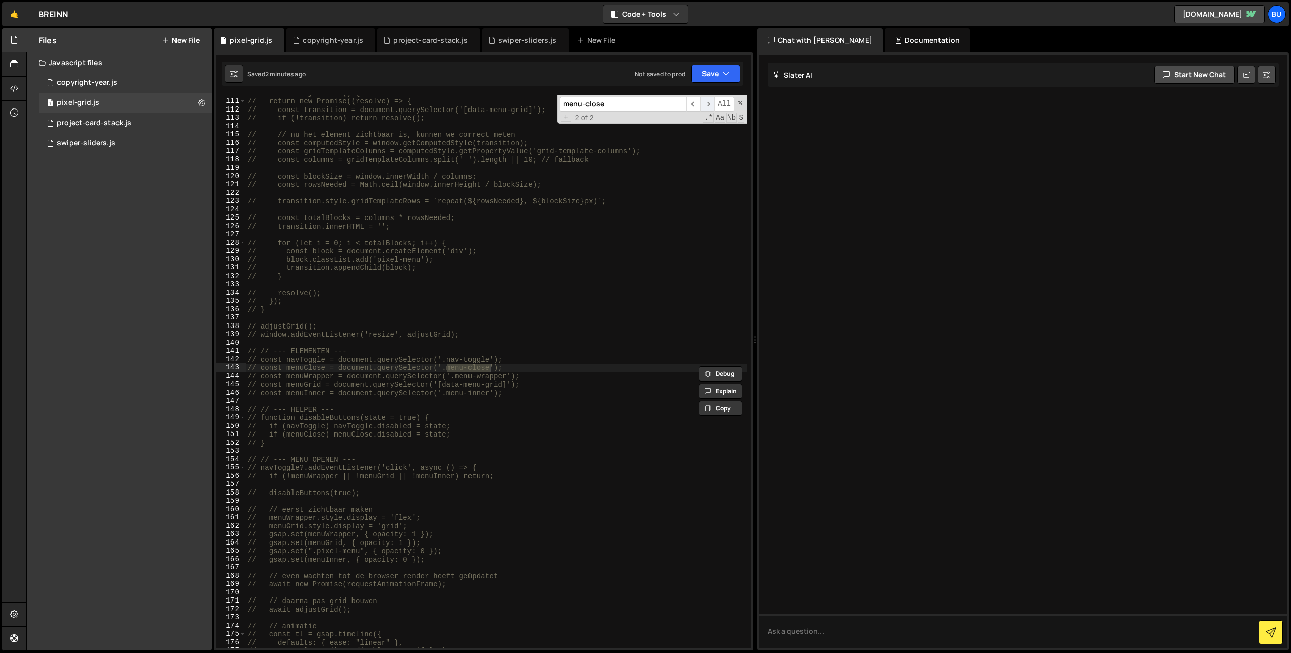
click at [708, 103] on span "​" at bounding box center [708, 104] width 14 height 15
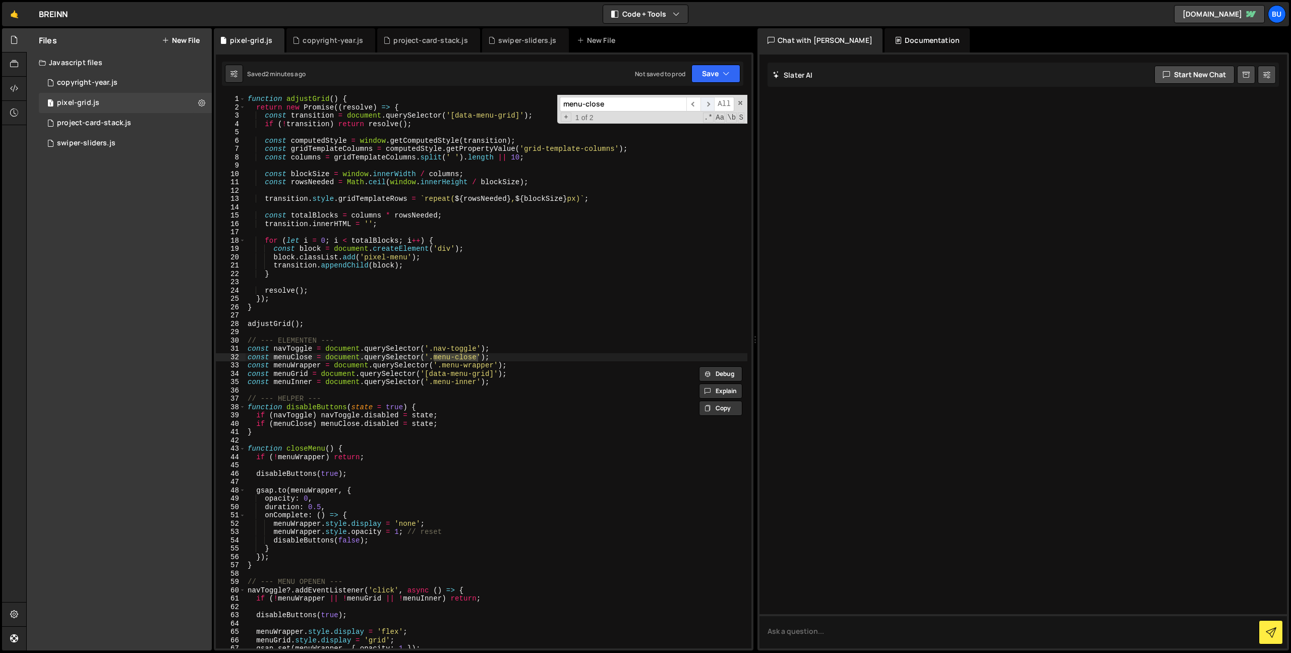
scroll to position [0, 0]
drag, startPoint x: 458, startPoint y: 357, endPoint x: 482, endPoint y: 335, distance: 32.5
click at [720, 74] on button "Save" at bounding box center [716, 74] width 49 height 18
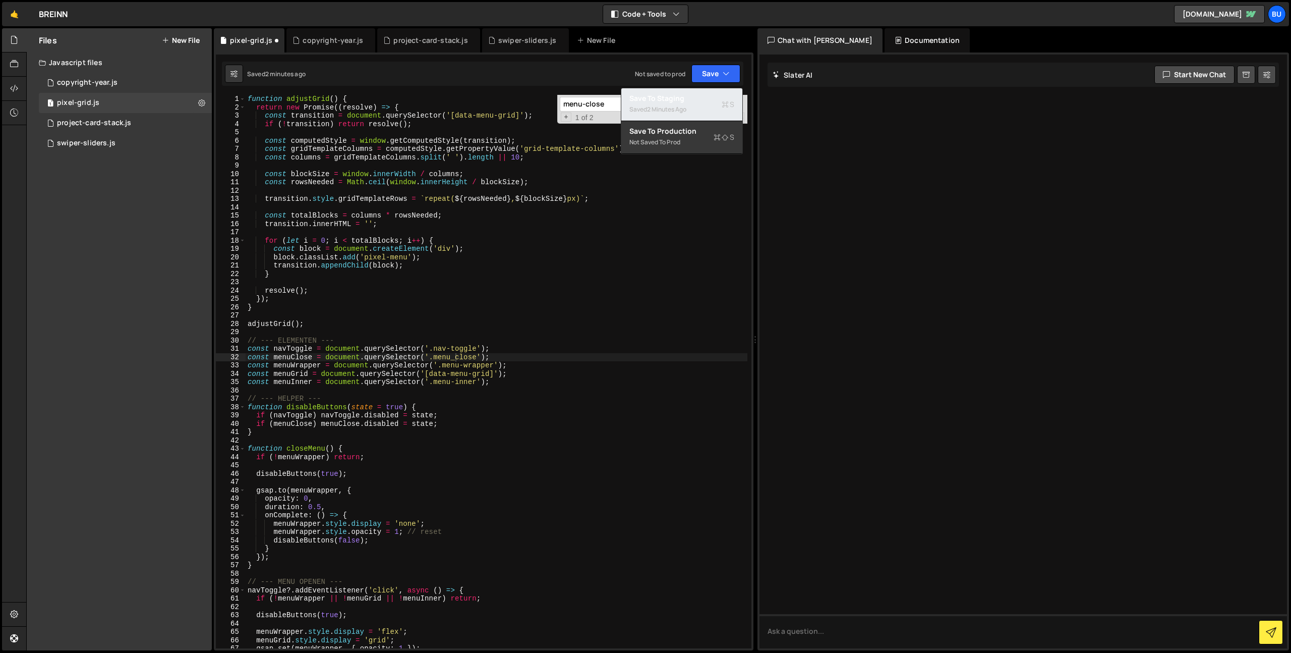
click at [694, 104] on div "Saved 2 minutes ago" at bounding box center [682, 109] width 105 height 12
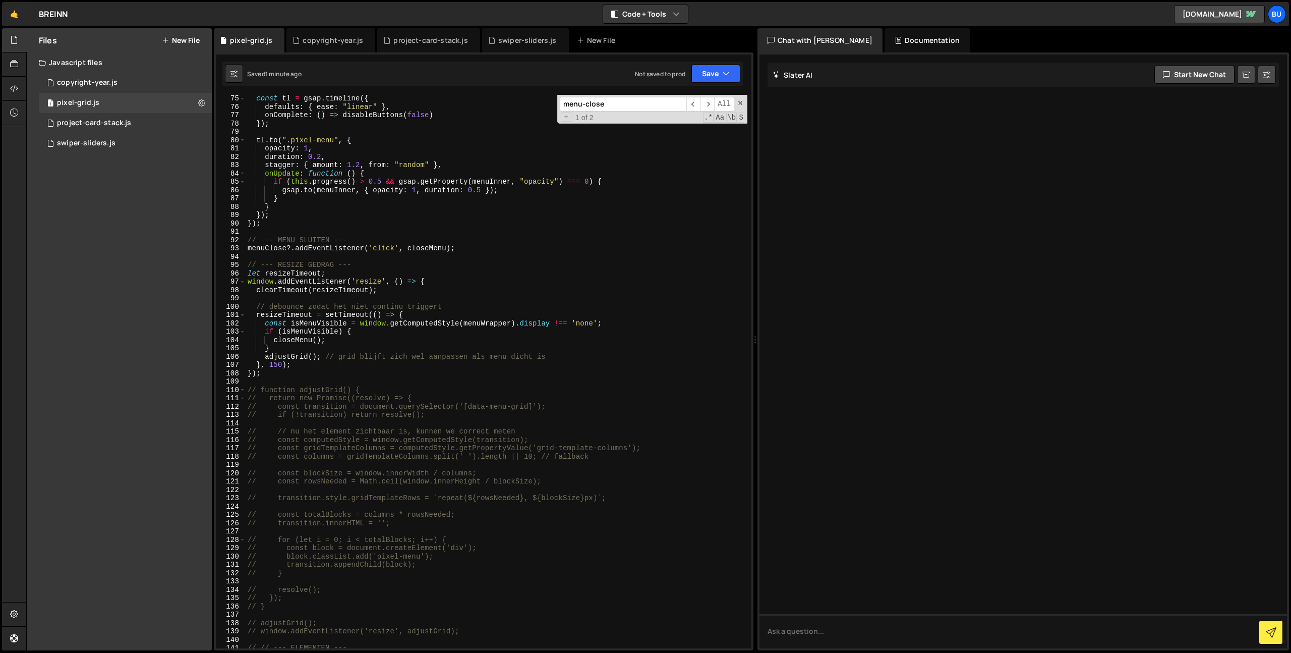
scroll to position [0, 1]
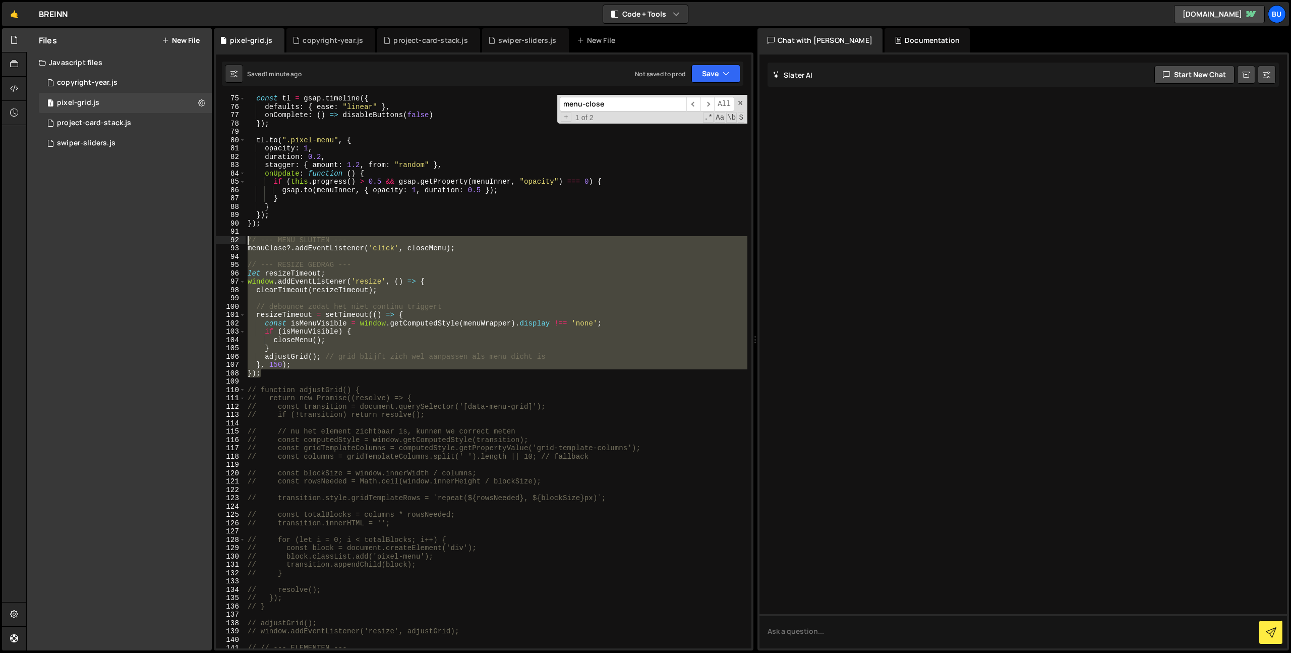
drag, startPoint x: 271, startPoint y: 376, endPoint x: 214, endPoint y: 242, distance: 145.5
click at [216, 242] on div "}); 75 76 77 78 79 80 81 82 83 84 85 86 87 88 89 90 91 92 93 94 95 96 97 98 99 …" at bounding box center [484, 371] width 536 height 553
paste textarea "}"
paste textarea
type textarea "});"
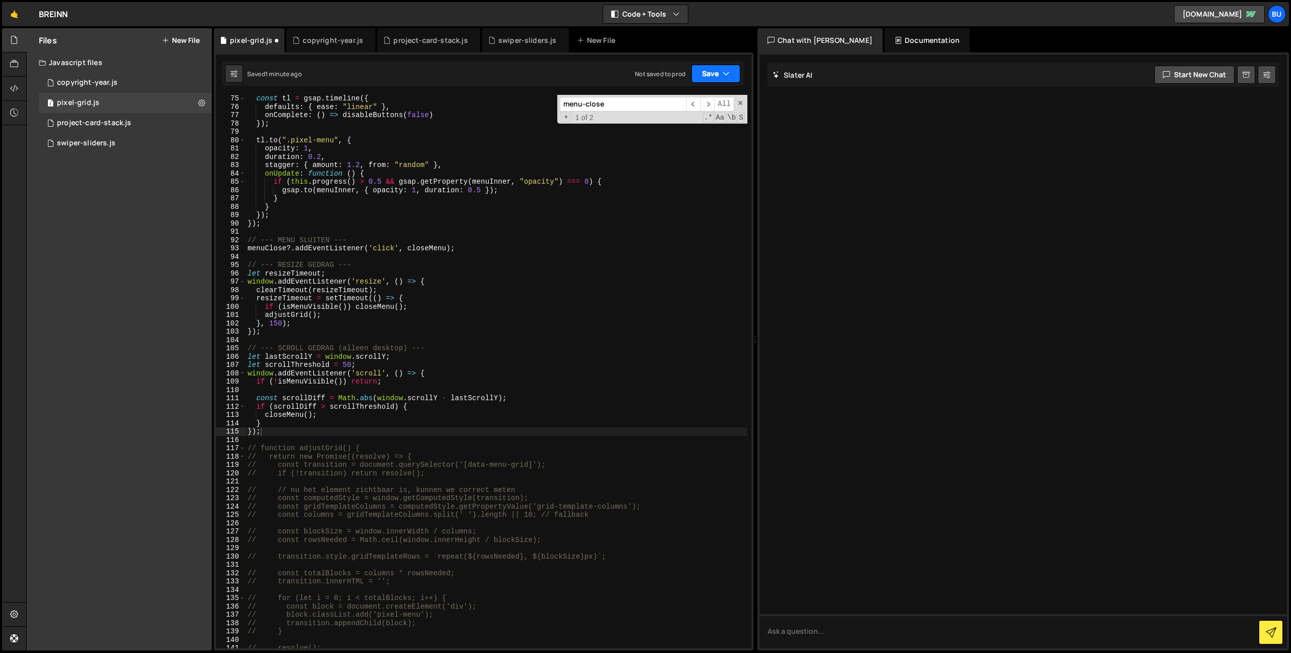
drag, startPoint x: 724, startPoint y: 75, endPoint x: 709, endPoint y: 83, distance: 17.0
click at [724, 75] on icon "button" at bounding box center [726, 74] width 7 height 10
click at [689, 101] on div "Save to Staging S" at bounding box center [682, 98] width 105 height 10
click at [409, 256] on div "const tl = gsap . timeline ({ defaults : { ease : "linear" } , onComplete : ( )…" at bounding box center [497, 379] width 502 height 570
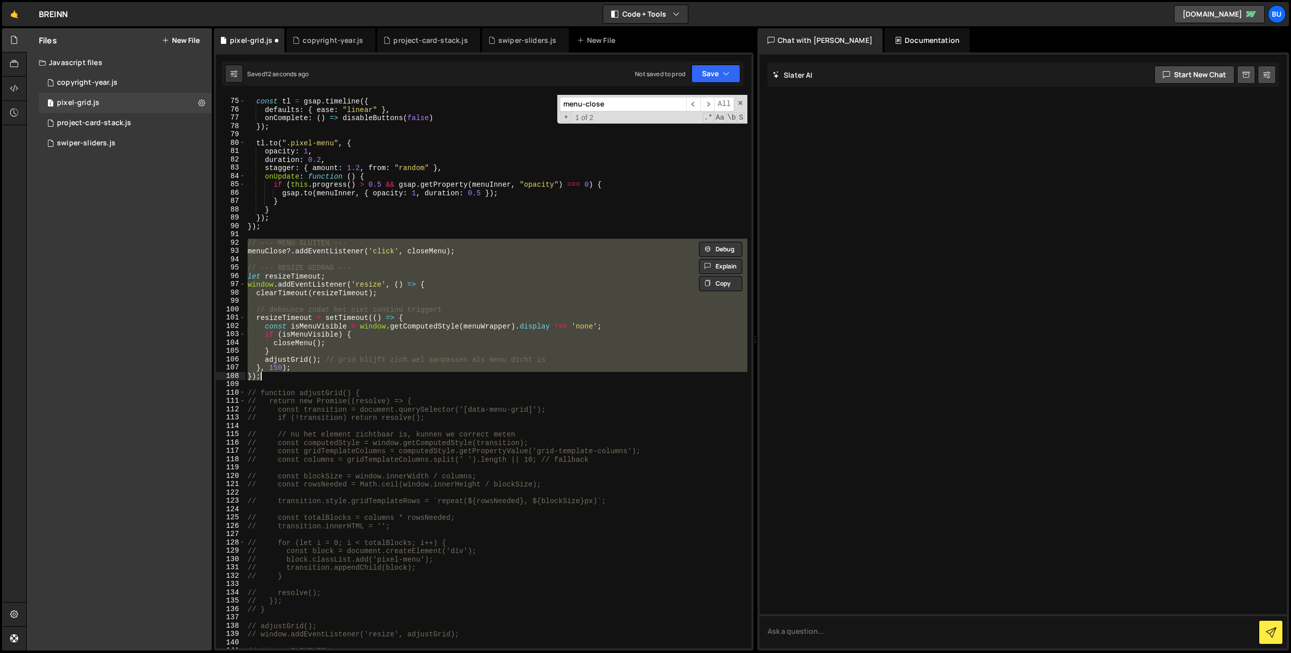
scroll to position [614, 0]
click at [370, 326] on div "const tl = gsap . timeline ({ defaults : { ease : "linear" } , onComplete : ( )…" at bounding box center [497, 371] width 502 height 553
type textarea "const isMenuVisible = window.getComputedStyle(menuWrapper).display !== 'none';"
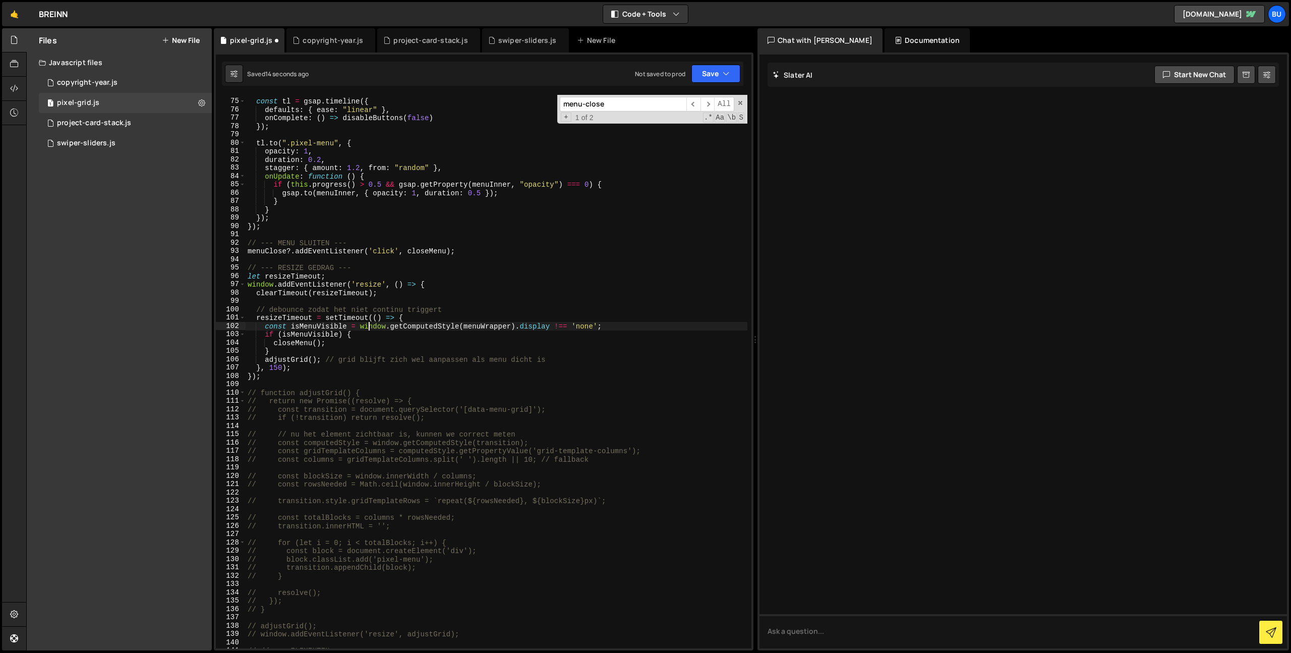
drag, startPoint x: 406, startPoint y: 304, endPoint x: 414, endPoint y: 280, distance: 25.7
click at [406, 304] on div "const tl = gsap . timeline ({ defaults : { ease : "linear" } , onComplete : ( )…" at bounding box center [497, 374] width 502 height 570
click at [385, 314] on div "const tl = gsap . timeline ({ defaults : { ease : "linear" } , onComplete : ( )…" at bounding box center [497, 374] width 502 height 570
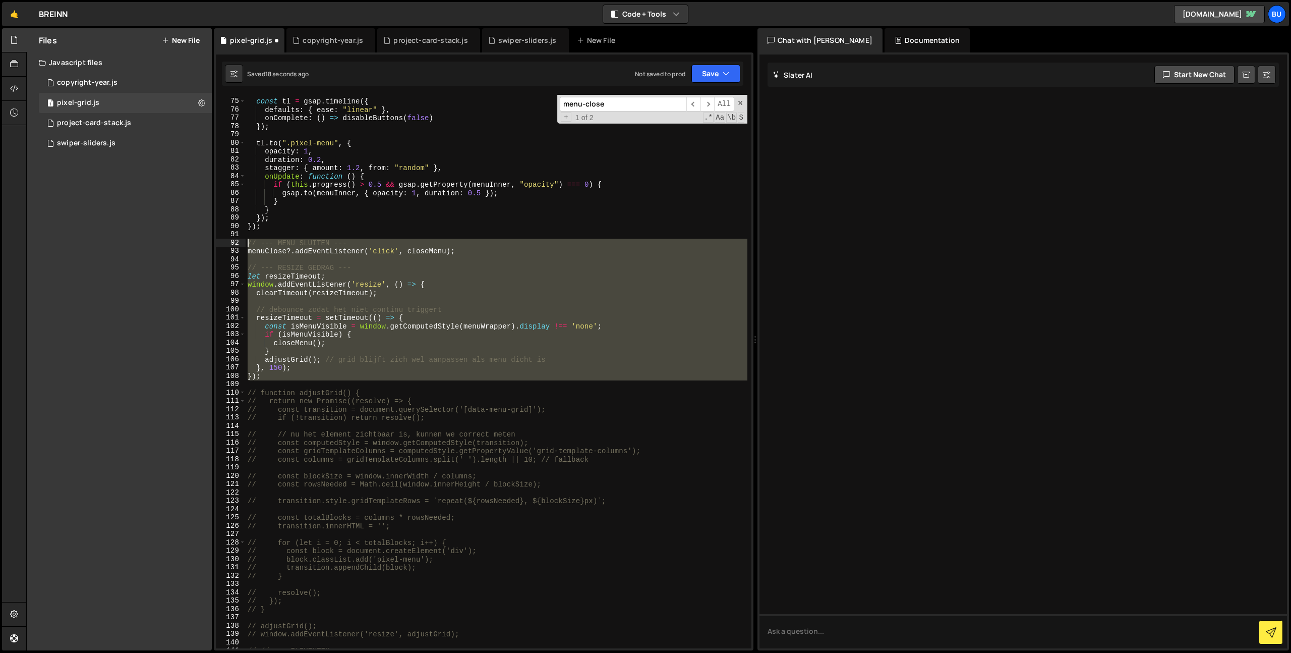
drag, startPoint x: 269, startPoint y: 371, endPoint x: 190, endPoint y: 241, distance: 151.9
click at [193, 241] on div "Files New File Javascript files 1 copyright-year.js 0 1 pixel-grid.js 0 1 proje…" at bounding box center [658, 339] width 1265 height 623
paste textarea "}"
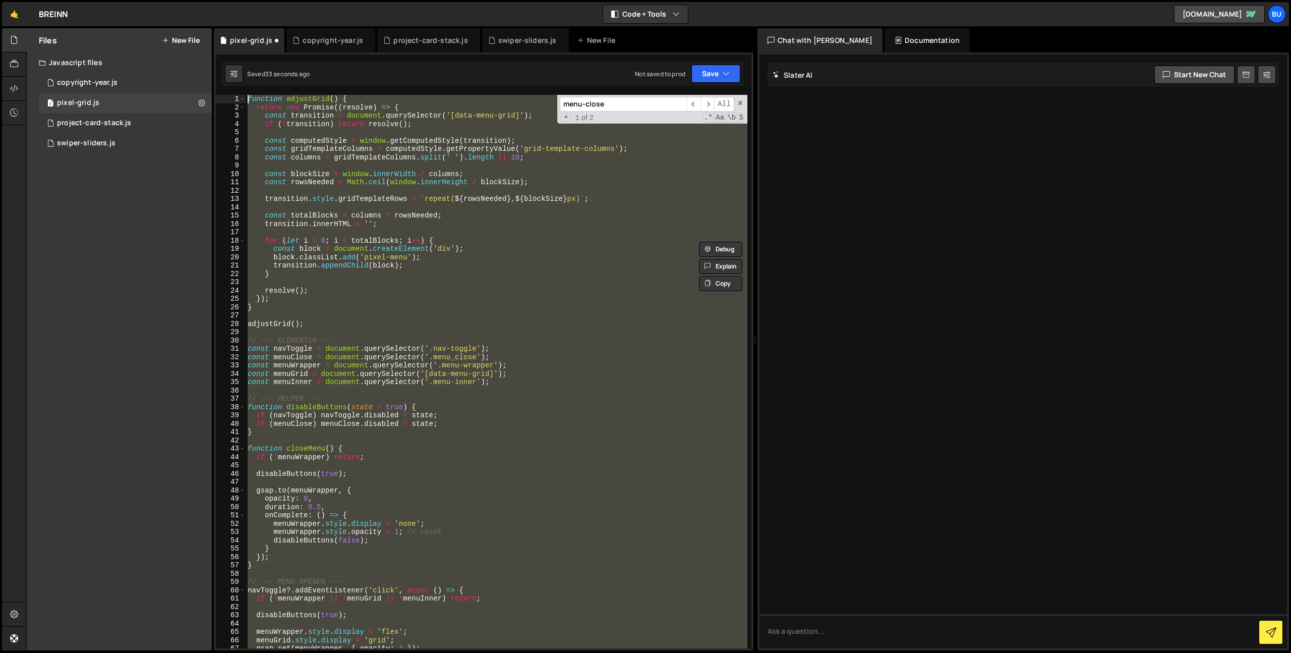
scroll to position [0, 0]
drag, startPoint x: 278, startPoint y: 379, endPoint x: 76, endPoint y: -74, distance: 495.9
click at [76, 0] on html "Projects [GEOGRAPHIC_DATA] Blog Bu Projects Your Teams Invite team member Accou…" at bounding box center [645, 326] width 1291 height 653
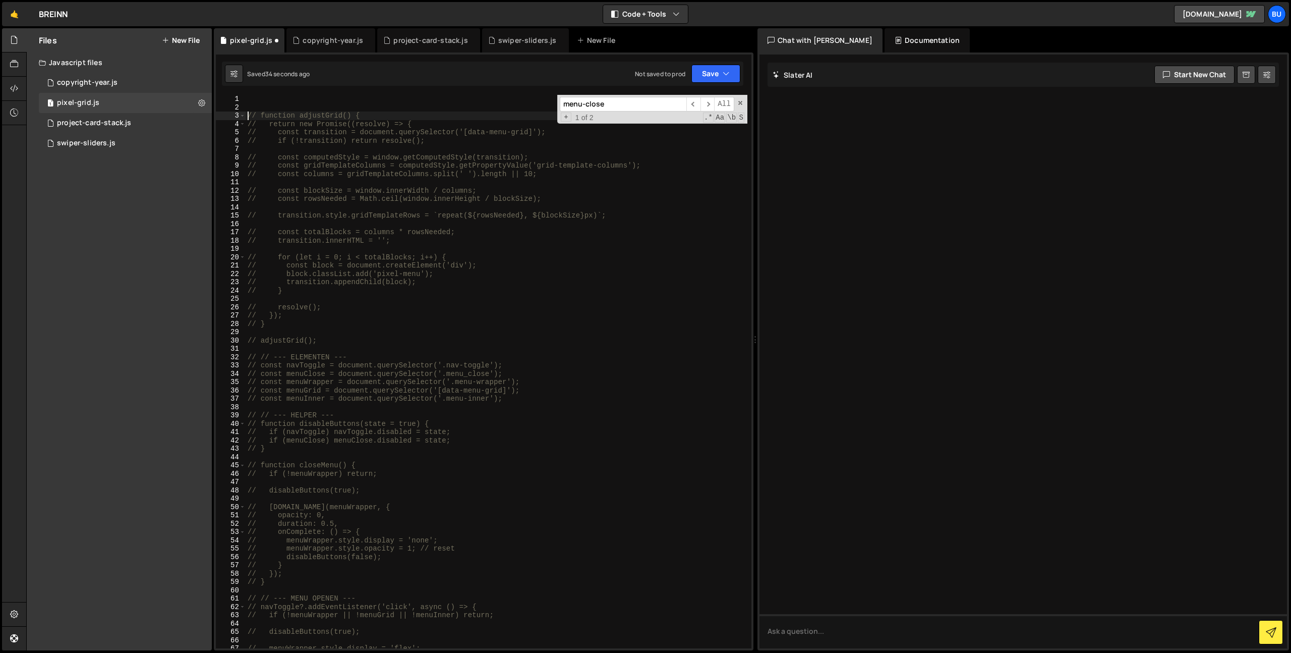
type textarea "// function adjustGrid() {"
paste textarea "if (!menuWrapper || !menuGrid || !menuInner) return;"
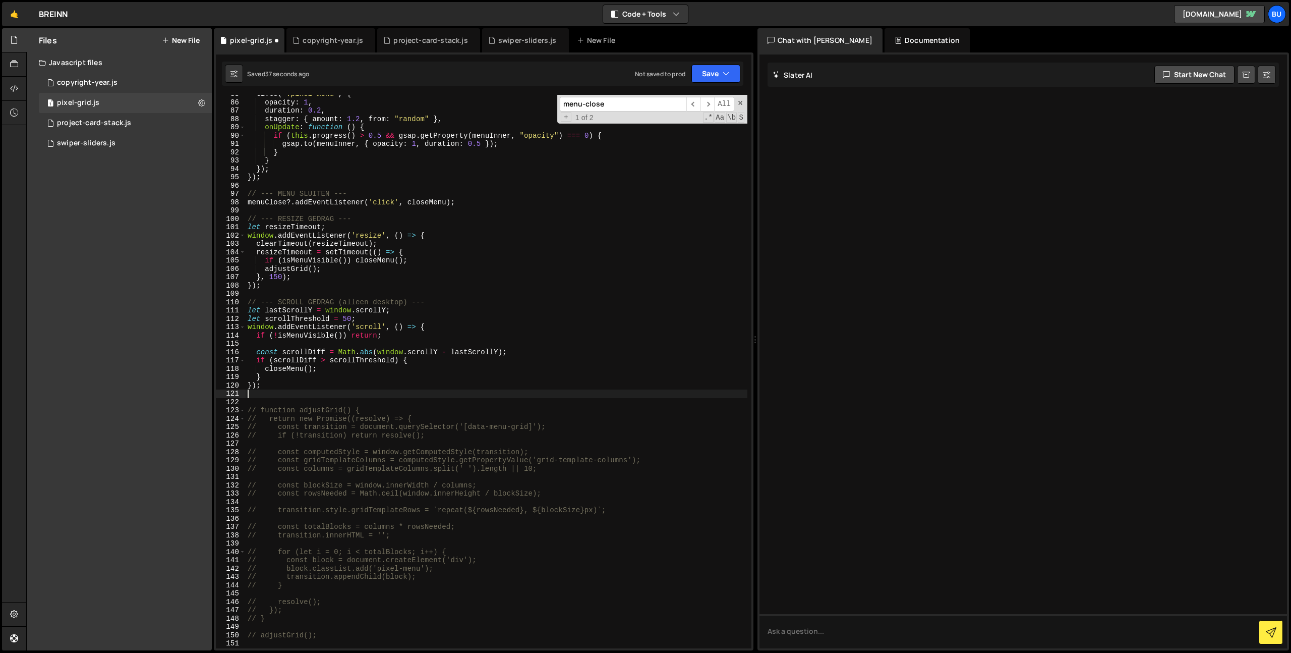
scroll to position [359, 0]
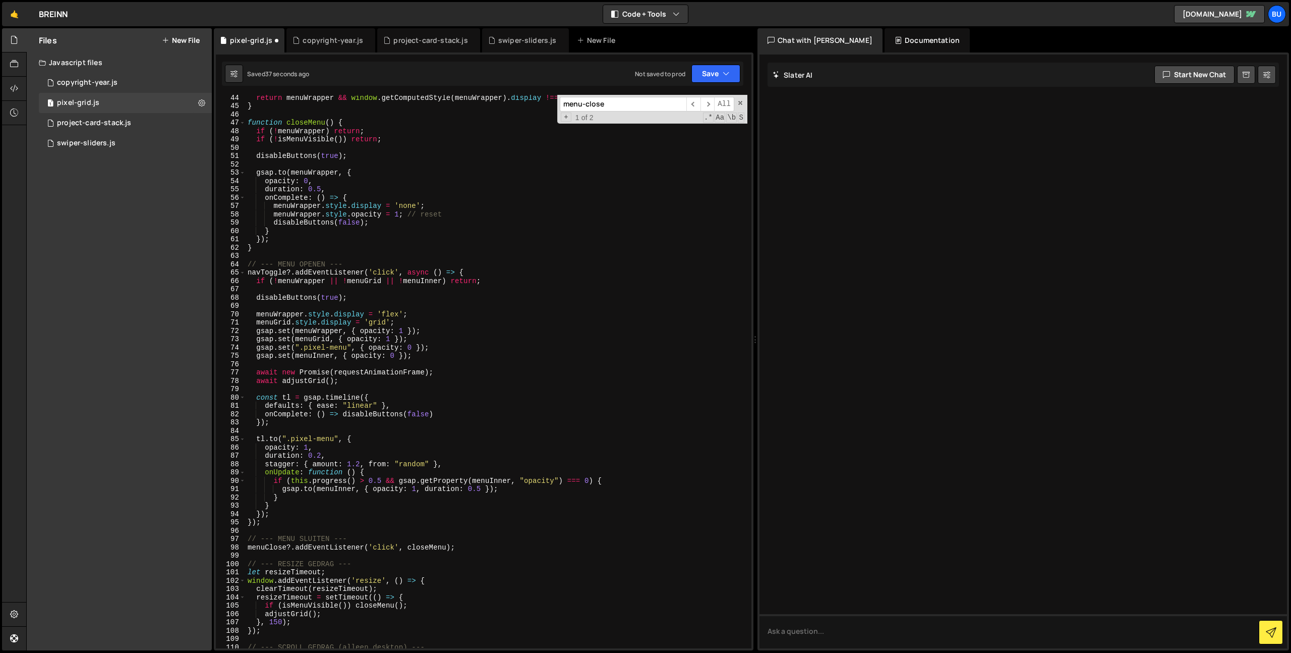
click at [541, 282] on div "return menuWrapper && window . getComputedStyle ( menuWrapper ) . display !== '…" at bounding box center [497, 378] width 502 height 570
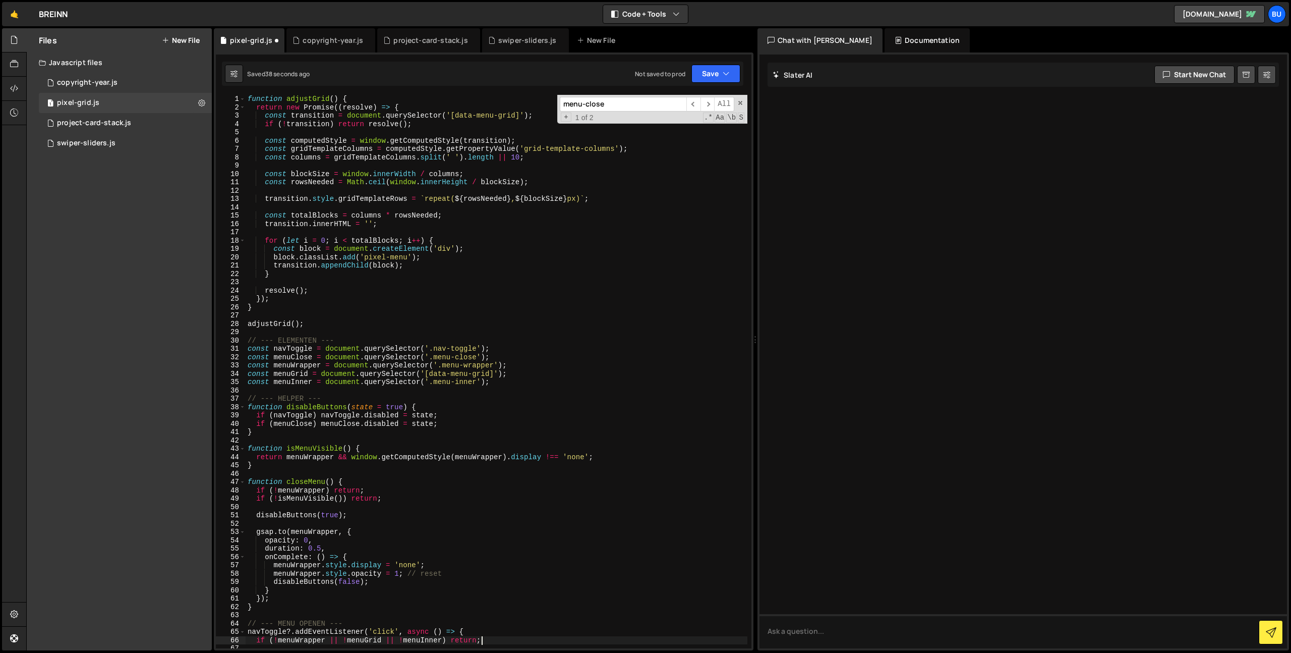
scroll to position [0, 0]
click at [450, 357] on div "function adjustGrid ( ) { return new Promise (( resolve ) => { const transition…" at bounding box center [497, 380] width 502 height 570
drag, startPoint x: 727, startPoint y: 73, endPoint x: 707, endPoint y: 84, distance: 23.3
click at [726, 73] on icon "button" at bounding box center [726, 74] width 7 height 10
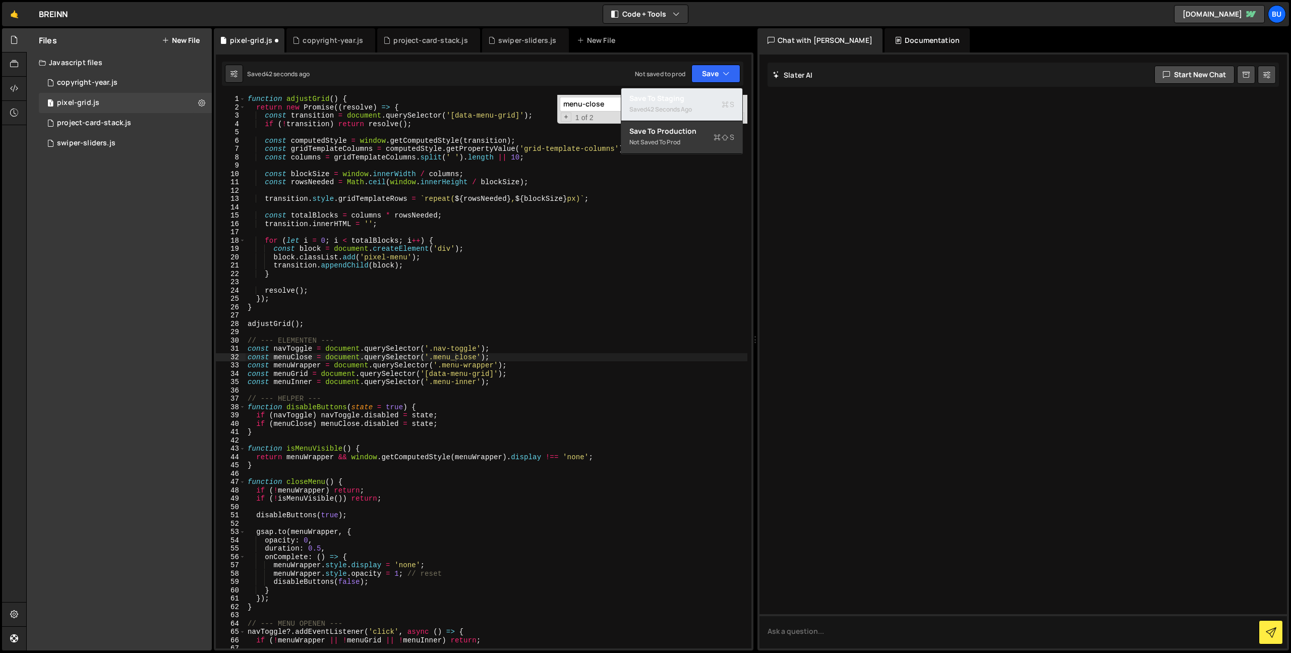
click at [691, 97] on div "Save to Staging S" at bounding box center [682, 98] width 105 height 10
drag, startPoint x: 525, startPoint y: 287, endPoint x: 526, endPoint y: 278, distance: 8.6
click at [525, 285] on div "function adjustGrid ( ) { return new Promise (( resolve ) => { const transition…" at bounding box center [497, 380] width 502 height 570
click at [566, 260] on div "function adjustGrid ( ) { return new Promise (( resolve ) => { const transition…" at bounding box center [497, 380] width 502 height 570
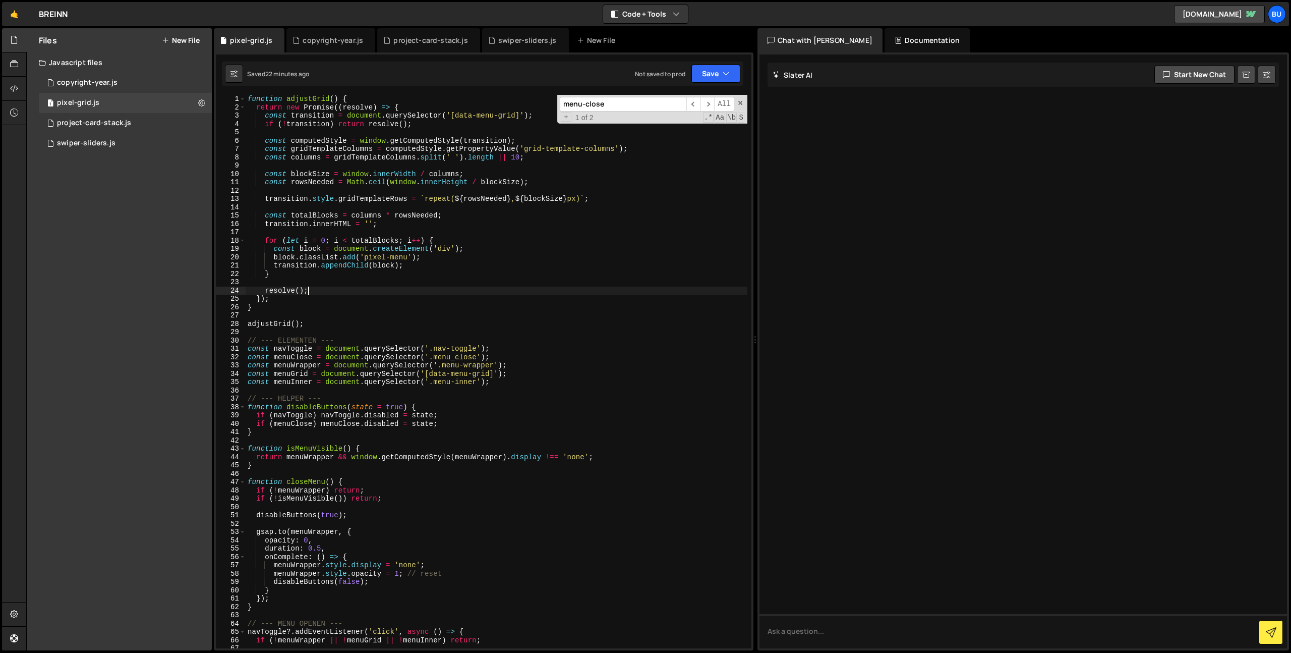
type textarea "block.classList.add('pixel-menu');"
click at [576, 253] on div "function adjustGrid ( ) { return new Promise (( resolve ) => { const transition…" at bounding box center [497, 380] width 502 height 570
click at [192, 34] on div "Files New File" at bounding box center [119, 40] width 185 height 24
click at [193, 41] on button "New File" at bounding box center [181, 40] width 38 height 8
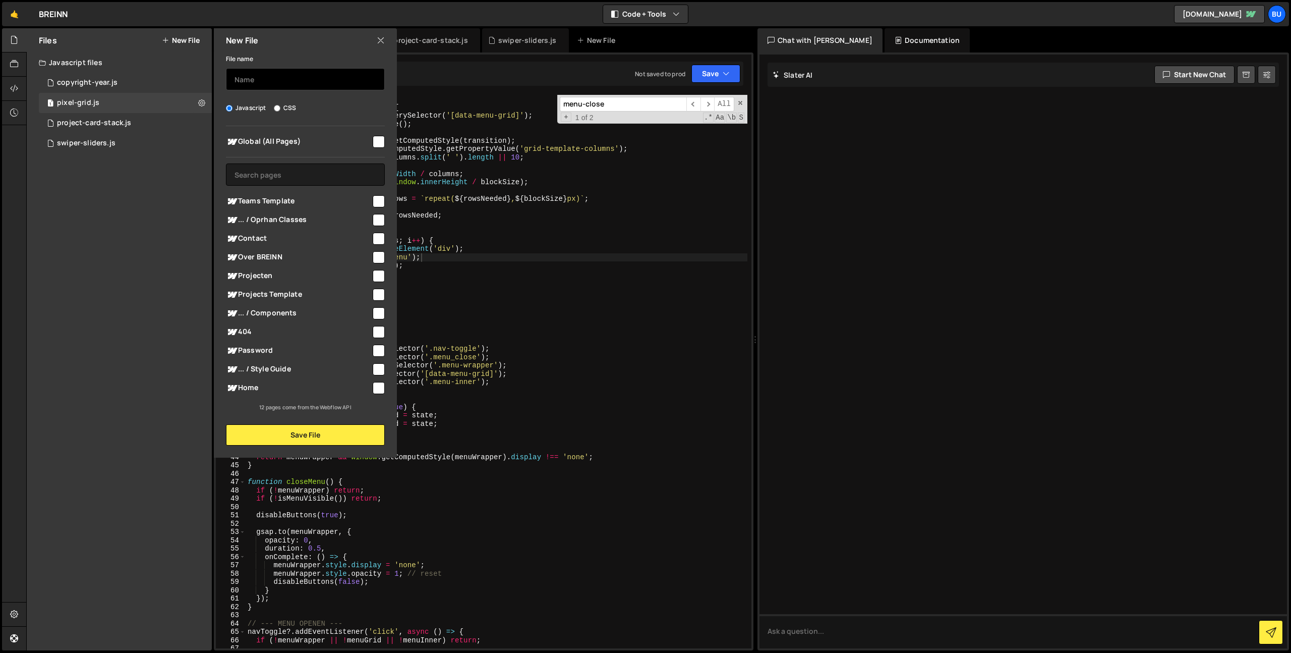
click at [271, 77] on input "text" at bounding box center [305, 79] width 159 height 22
type input "slider-item-hover"
click at [379, 141] on input "checkbox" at bounding box center [379, 142] width 12 height 12
checkbox input "true"
drag, startPoint x: 324, startPoint y: 429, endPoint x: 331, endPoint y: 405, distance: 24.7
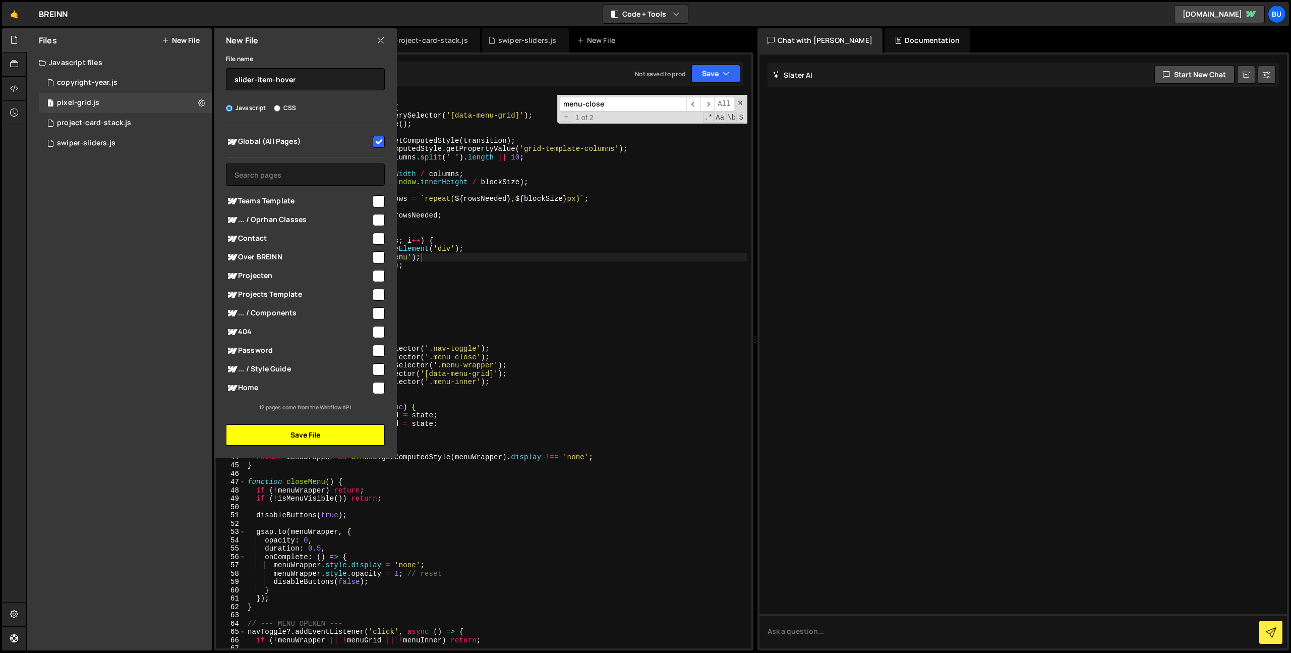
click at [325, 428] on button "Save File" at bounding box center [305, 434] width 159 height 21
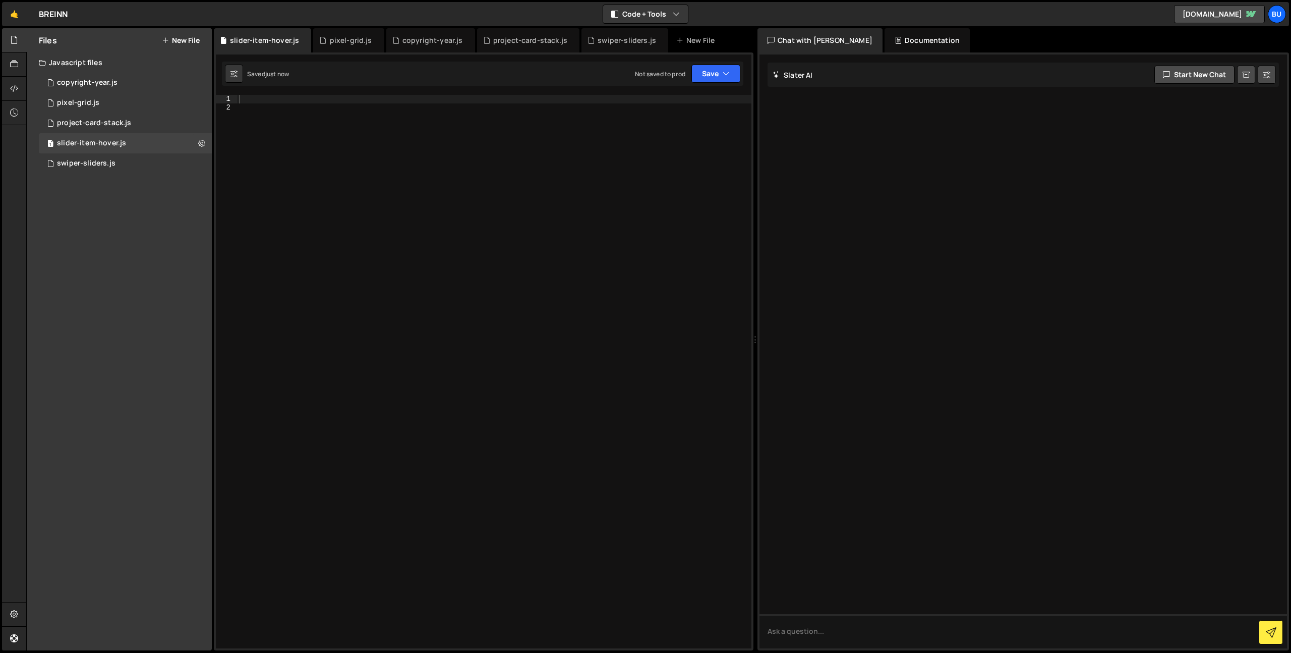
click at [479, 263] on div at bounding box center [494, 380] width 515 height 570
paste textarea "});"
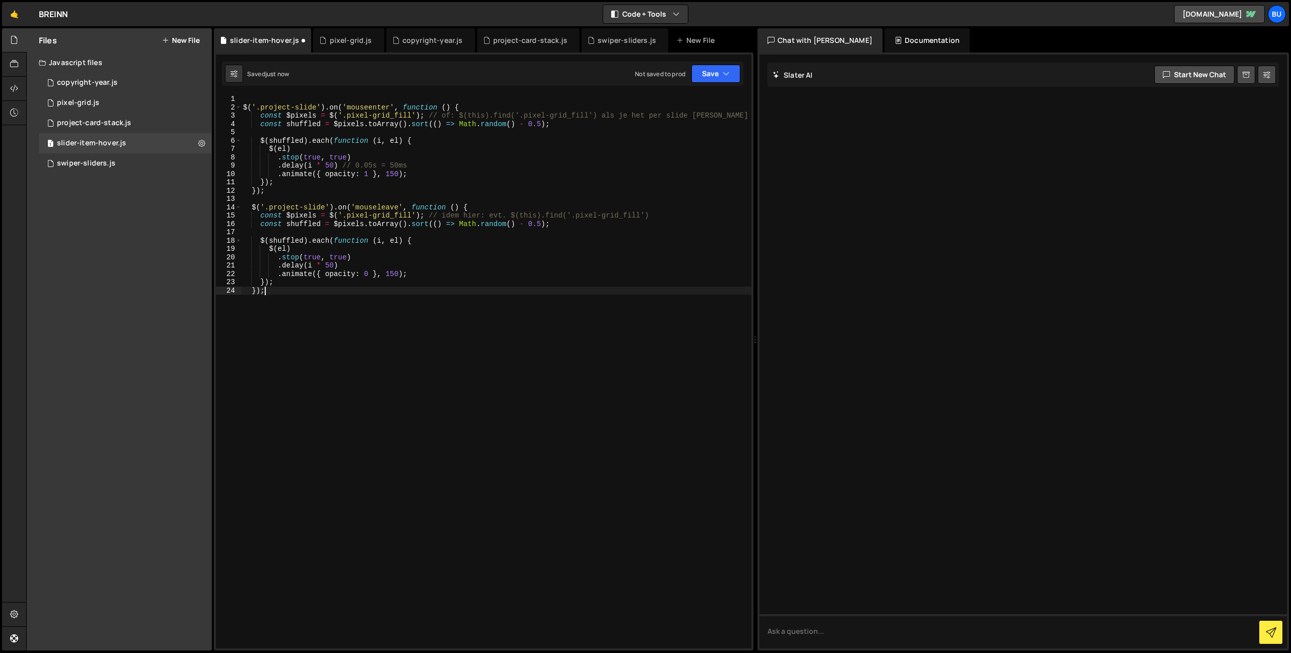
click at [525, 166] on div "$ ( '.project-slide' ) . on ( 'mouseenter' , function ( ) { const $pixels = $ (…" at bounding box center [496, 380] width 511 height 570
type textarea ".delay(i * 50) // 0.05s = 50ms"
click at [724, 71] on icon "button" at bounding box center [726, 74] width 7 height 10
drag, startPoint x: 709, startPoint y: 102, endPoint x: 711, endPoint y: 96, distance: 6.2
click at [709, 102] on div "Save to Staging S" at bounding box center [682, 98] width 105 height 10
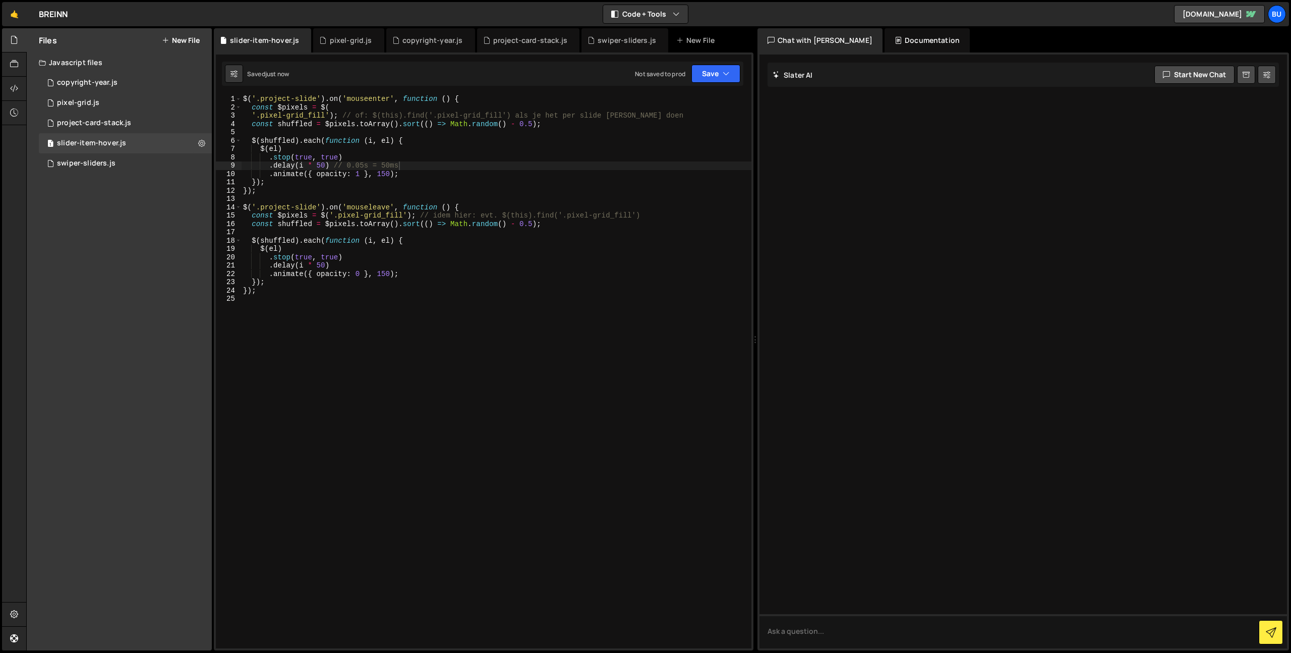
drag, startPoint x: 382, startPoint y: 203, endPoint x: 388, endPoint y: 184, distance: 20.1
click at [382, 203] on div "$ ( '.project-slide' ) . on ( 'mouseenter' , function ( ) { const $pixels = $ (…" at bounding box center [496, 380] width 511 height 570
click at [436, 167] on div "$ ( '.project-slide' ) . on ( 'mouseenter' , function ( ) { const $pixels = $ (…" at bounding box center [496, 380] width 511 height 570
click at [497, 159] on div "$ ( '.project-slide' ) . on ( 'mouseenter' , function ( ) { const $pixels = $ (…" at bounding box center [496, 380] width 511 height 570
click at [519, 149] on div "$ ( '.project-slide' ) . on ( 'mouseenter' , function ( ) { const $pixels = $ (…" at bounding box center [496, 380] width 511 height 570
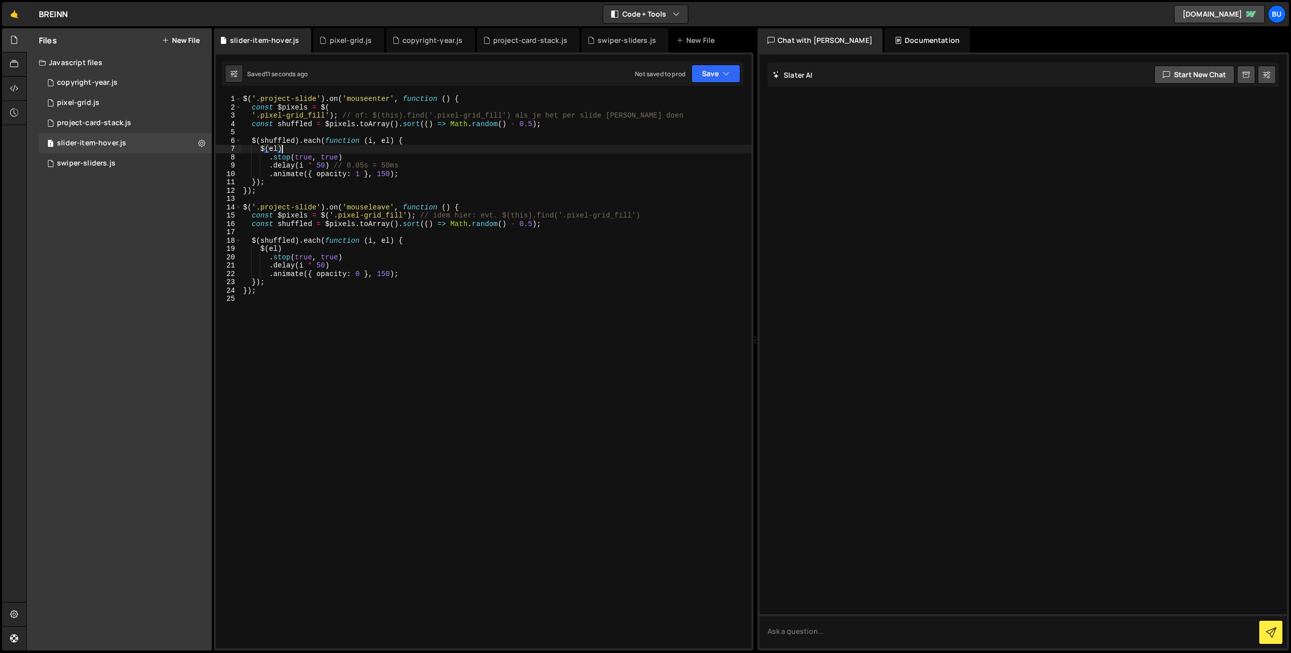
drag, startPoint x: 475, startPoint y: 175, endPoint x: 475, endPoint y: 167, distance: 7.1
click at [476, 173] on div "$ ( '.project-slide' ) . on ( 'mouseenter' , function ( ) { const $pixels = $ (…" at bounding box center [496, 380] width 511 height 570
click at [482, 165] on div "$ ( '.project-slide' ) . on ( 'mouseenter' , function ( ) { const $pixels = $ (…" at bounding box center [496, 380] width 511 height 570
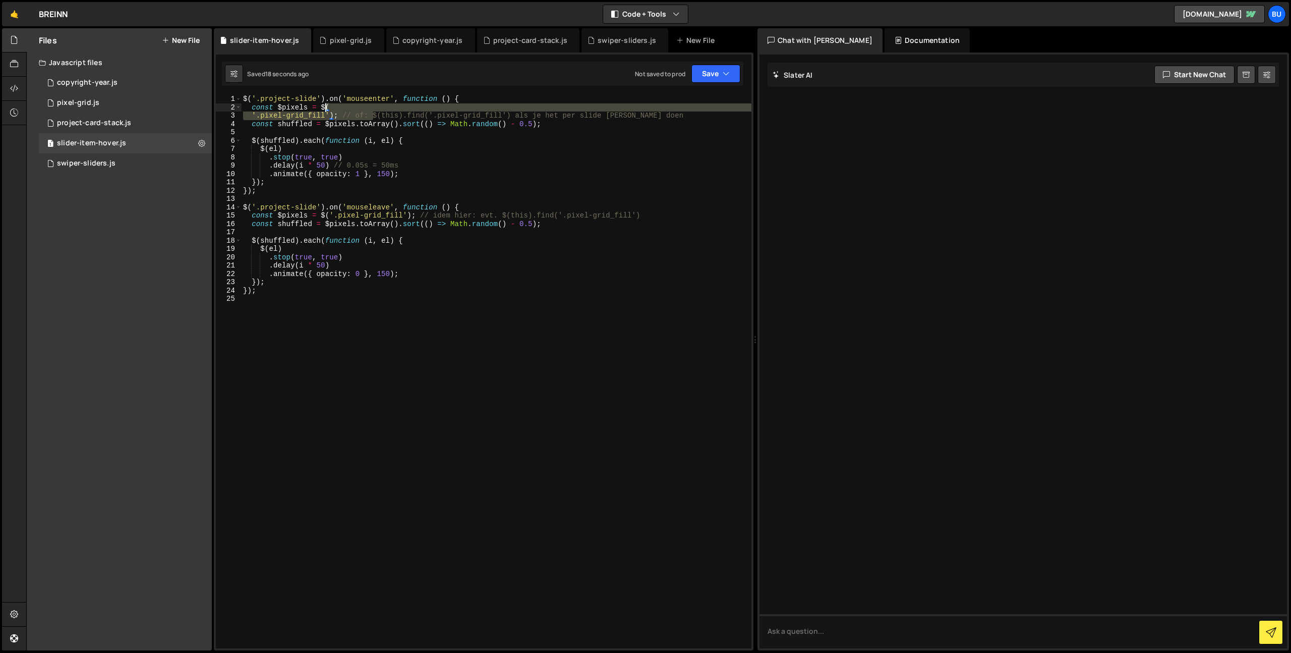
drag, startPoint x: 372, startPoint y: 116, endPoint x: 323, endPoint y: 109, distance: 49.3
click at [321, 108] on div "$ ( '.project-slide' ) . on ( 'mouseenter' , function ( ) { const $pixels = $ (…" at bounding box center [496, 380] width 511 height 570
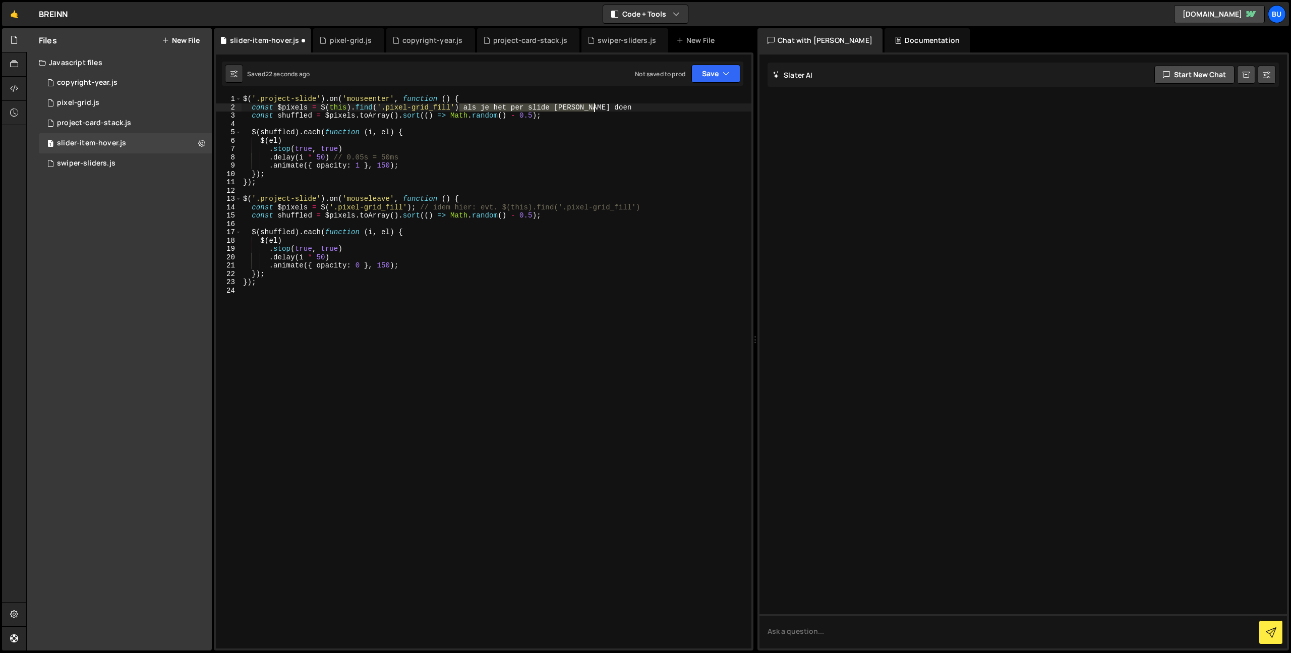
drag, startPoint x: 460, startPoint y: 107, endPoint x: 611, endPoint y: 104, distance: 151.4
click at [614, 105] on div "$ ( '.project-slide' ) . on ( 'mouseenter' , function ( ) { const $pixels = $ (…" at bounding box center [496, 380] width 511 height 570
drag, startPoint x: 502, startPoint y: 208, endPoint x: 321, endPoint y: 204, distance: 181.7
click at [320, 205] on div "$ ( '.project-slide' ) . on ( 'mouseenter' , function ( ) { const $pixels = $ (…" at bounding box center [496, 380] width 511 height 570
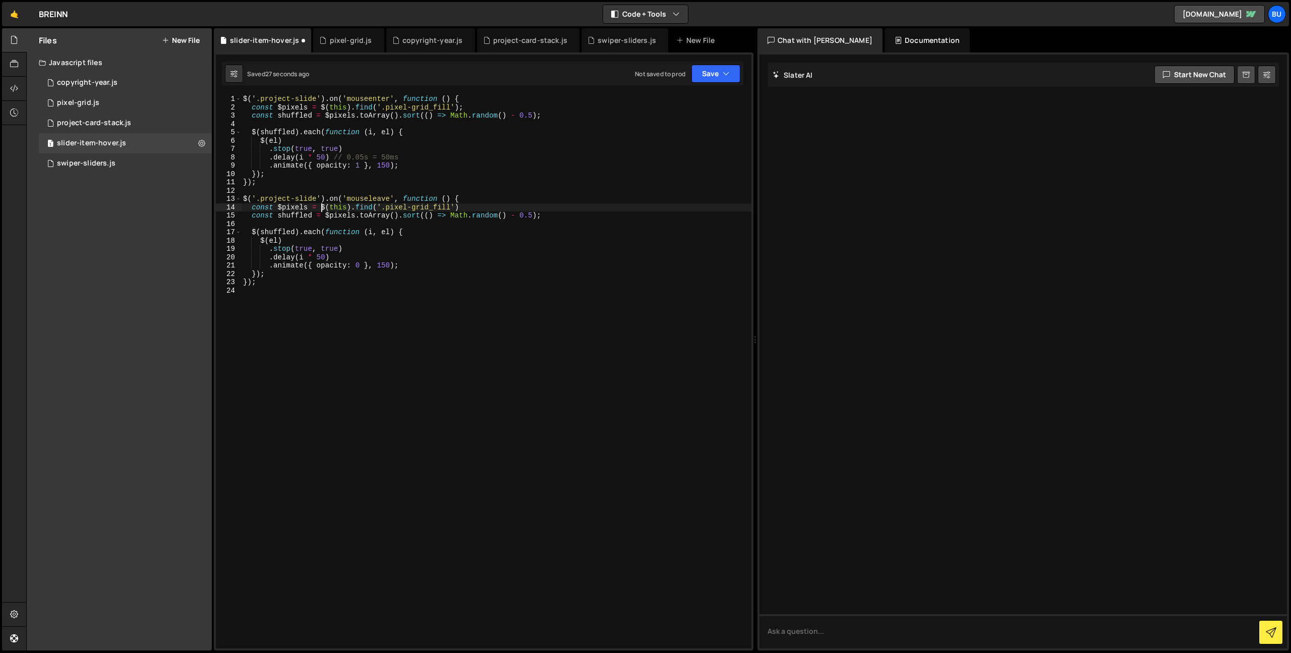
drag, startPoint x: 545, startPoint y: 202, endPoint x: 533, endPoint y: 200, distance: 11.9
click at [543, 202] on div "$ ( '.project-slide' ) . on ( 'mouseenter' , function ( ) { const $pixels = $ (…" at bounding box center [496, 380] width 511 height 570
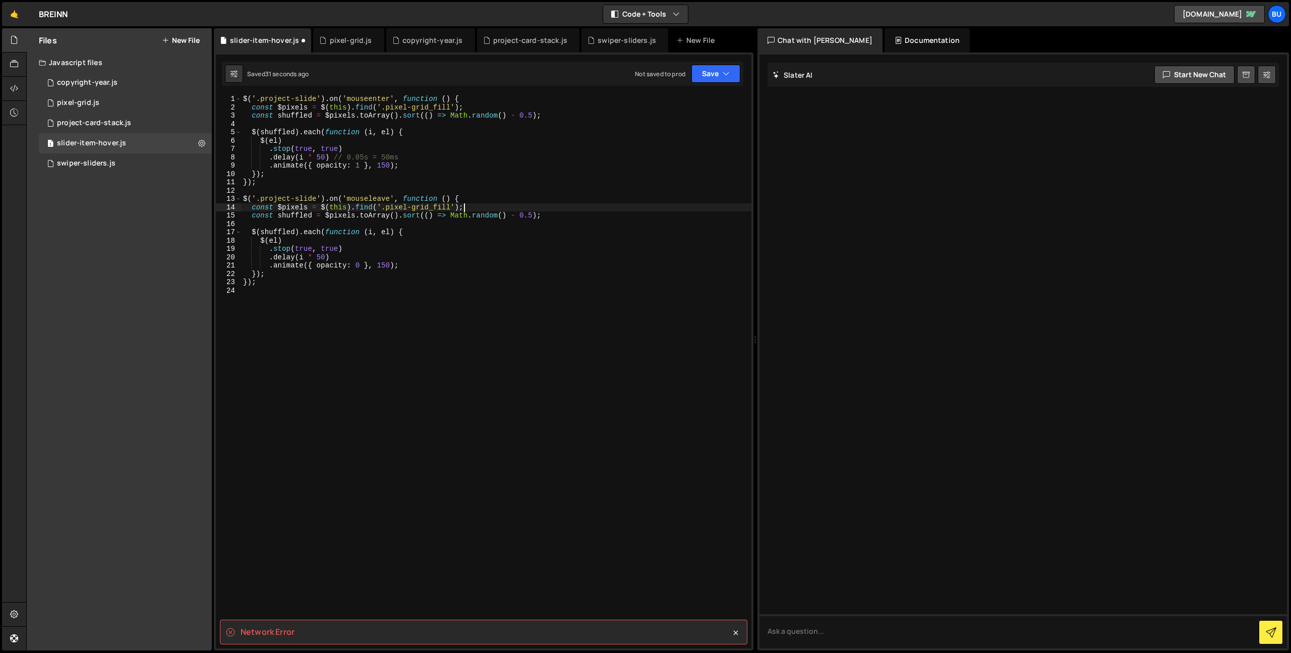
click at [496, 200] on div "$ ( '.project-slide' ) . on ( 'mouseenter' , function ( ) { const $pixels = $ (…" at bounding box center [496, 380] width 511 height 570
drag, startPoint x: 594, startPoint y: 195, endPoint x: 589, endPoint y: 188, distance: 9.1
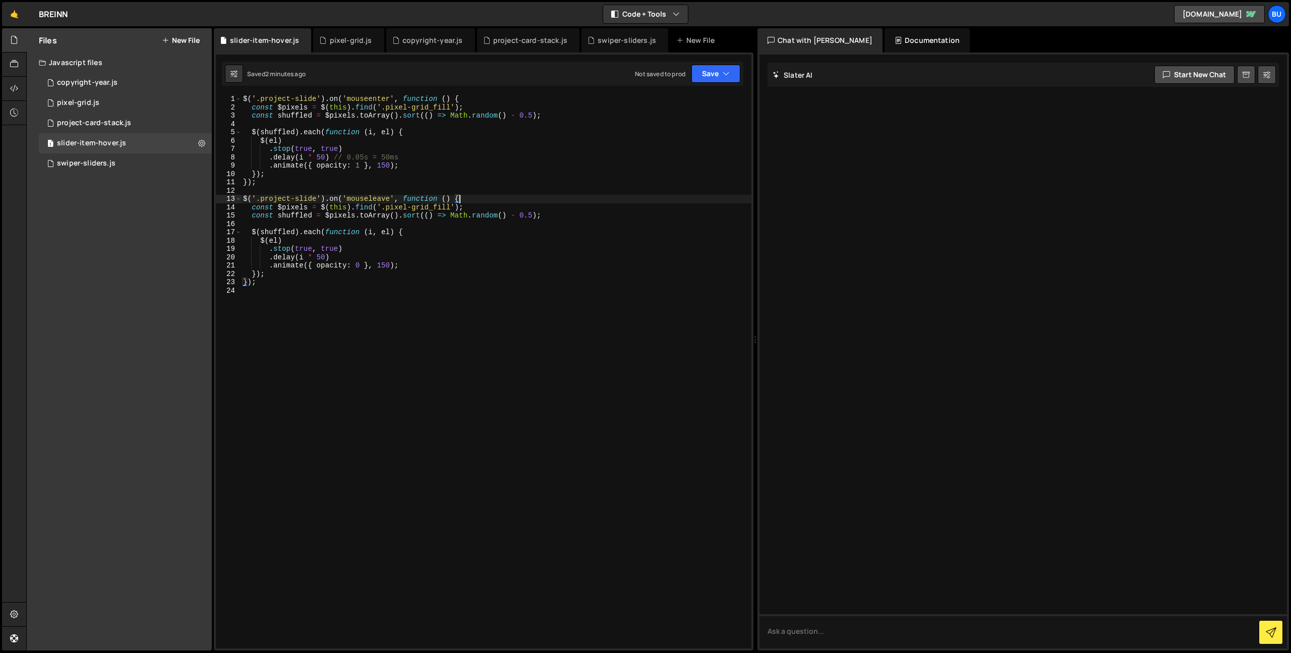
drag, startPoint x: 520, startPoint y: 183, endPoint x: 512, endPoint y: 173, distance: 13.6
click at [517, 178] on div "$ ( '.project-slide' ) . on ( 'mouseenter' , function ( ) { const $pixels = $ (…" at bounding box center [496, 380] width 511 height 570
click at [285, 199] on div "$ ( '.project-slide' ) . on ( 'mouseenter' , function ( ) { const $pixels = $ (…" at bounding box center [496, 380] width 511 height 570
drag, startPoint x: 285, startPoint y: 199, endPoint x: 299, endPoint y: 196, distance: 15.0
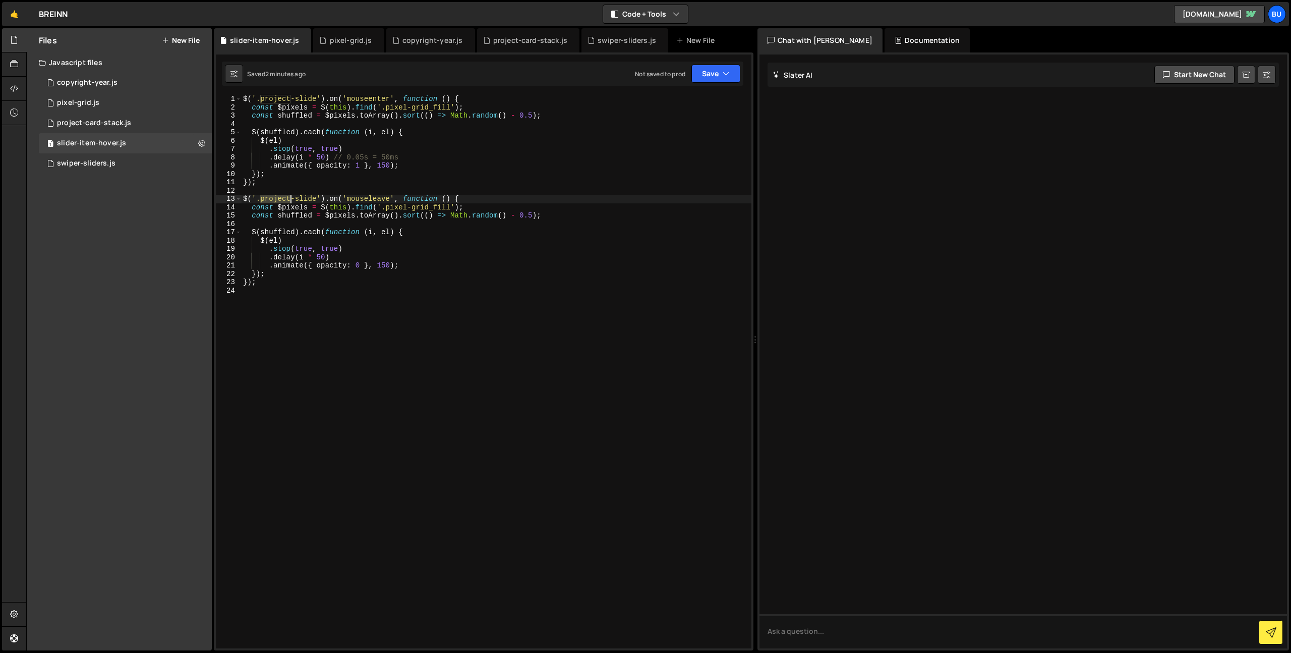
click at [299, 197] on div "$ ( '.project-slide' ) . on ( 'mouseenter' , function ( ) { const $pixels = $ (…" at bounding box center [496, 380] width 511 height 570
click at [276, 204] on div "$ ( '.project-slide' ) . on ( 'mouseenter' , function ( ) { const $pixels = $ (…" at bounding box center [496, 380] width 511 height 570
drag, startPoint x: 276, startPoint y: 204, endPoint x: 292, endPoint y: 199, distance: 16.4
click at [300, 200] on div "$ ( '.project-slide' ) . on ( 'mouseenter' , function ( ) { const $pixels = $ (…" at bounding box center [496, 380] width 511 height 570
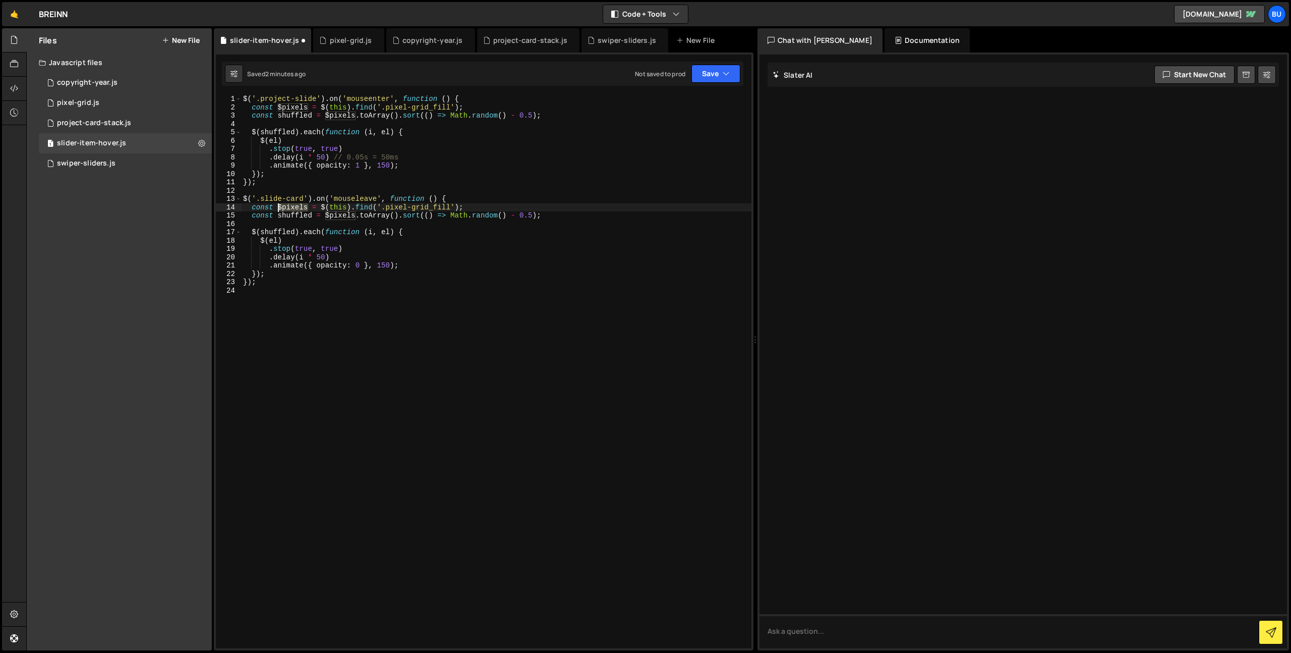
type textarea "$('.slide-card').on('mouseleave', function () { const $pixels = $(this).find('.…"
click at [286, 222] on div "$ ( '.project-slide' ) . on ( 'mouseenter' , function ( ) { const $pixels = $ (…" at bounding box center [496, 380] width 511 height 570
click at [271, 200] on div "$ ( '.project-slide' ) . on ( 'mouseenter' , function ( ) { const $pixels = $ (…" at bounding box center [496, 380] width 511 height 570
drag, startPoint x: 271, startPoint y: 200, endPoint x: 293, endPoint y: 200, distance: 21.2
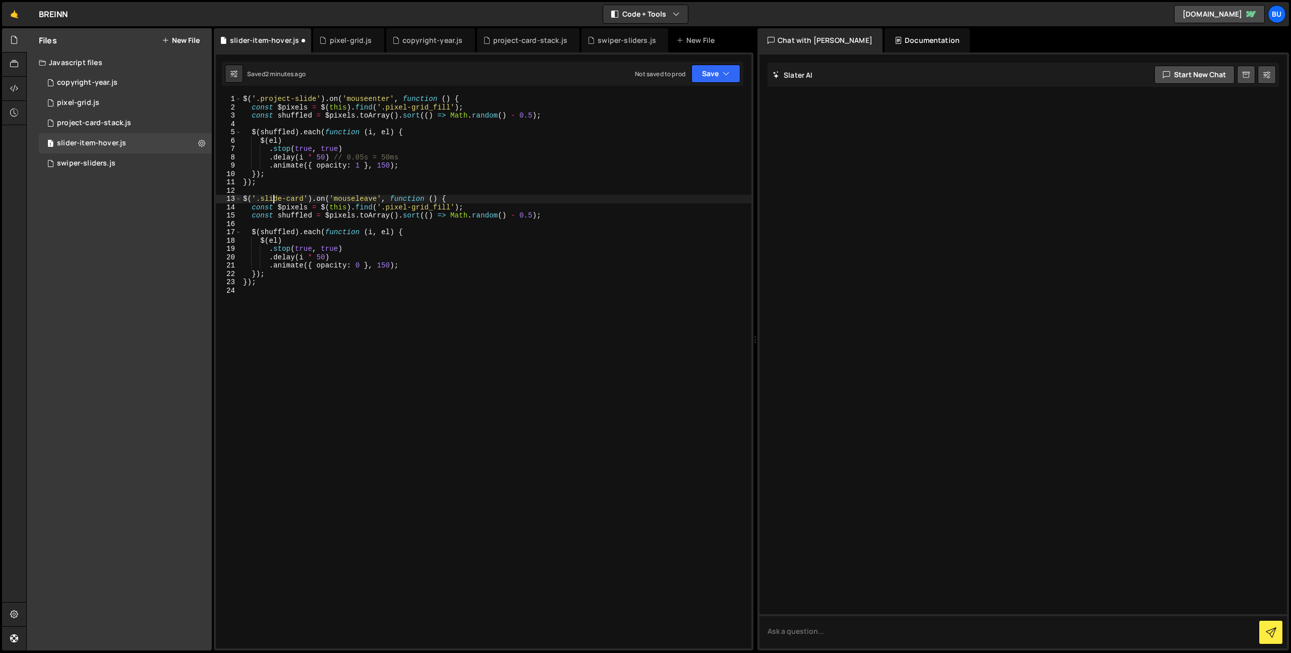
click at [294, 199] on div "$ ( '.project-slide' ) . on ( 'mouseenter' , function ( ) { const $pixels = $ (…" at bounding box center [496, 380] width 511 height 570
click at [275, 100] on div "$ ( '.project-slide' ) . on ( 'mouseenter' , function ( ) { const $pixels = $ (…" at bounding box center [496, 380] width 511 height 570
drag, startPoint x: 275, startPoint y: 100, endPoint x: 304, endPoint y: 98, distance: 28.4
click at [309, 97] on div "$ ( '.project-slide' ) . on ( 'mouseenter' , function ( ) { const $pixels = $ (…" at bounding box center [496, 380] width 511 height 570
paste textarea "slide-card"
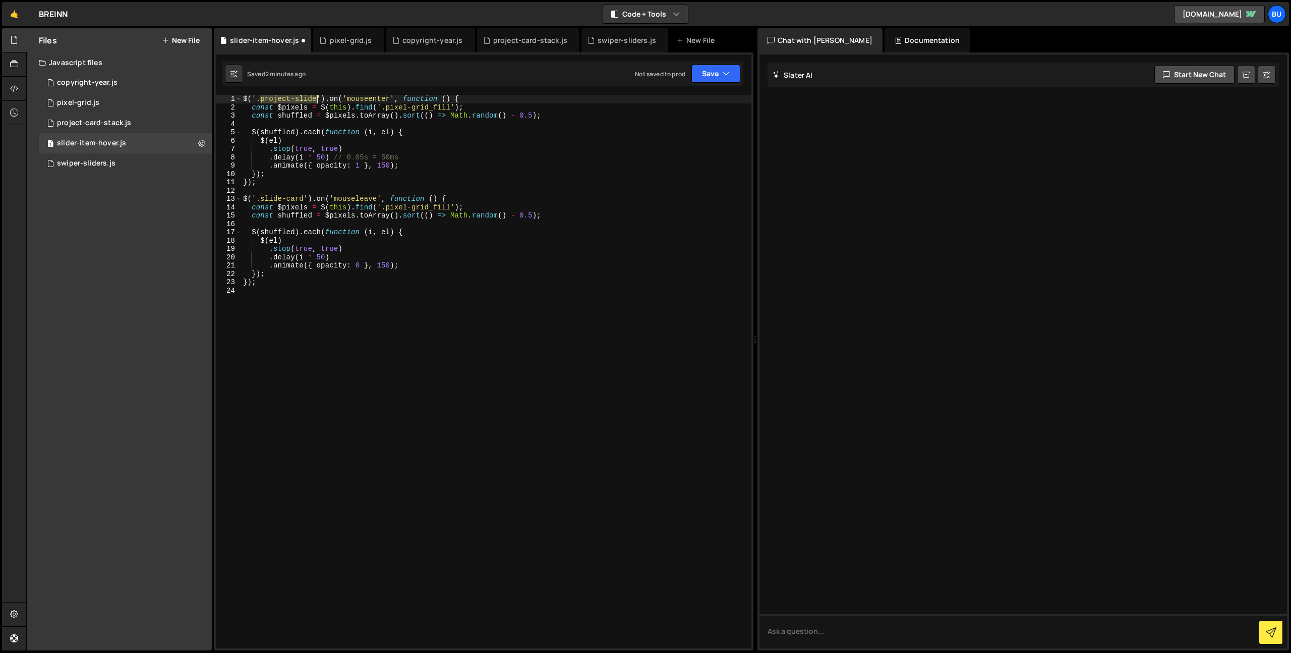
type textarea "$('.slide-card').on('mouseenter', function () {"
click at [363, 127] on div "$ ( '.slide-card' ) . on ( 'mouseenter' , function ( ) { const $pixels = $ ( th…" at bounding box center [496, 380] width 511 height 570
click at [717, 74] on button "Save" at bounding box center [716, 74] width 49 height 18
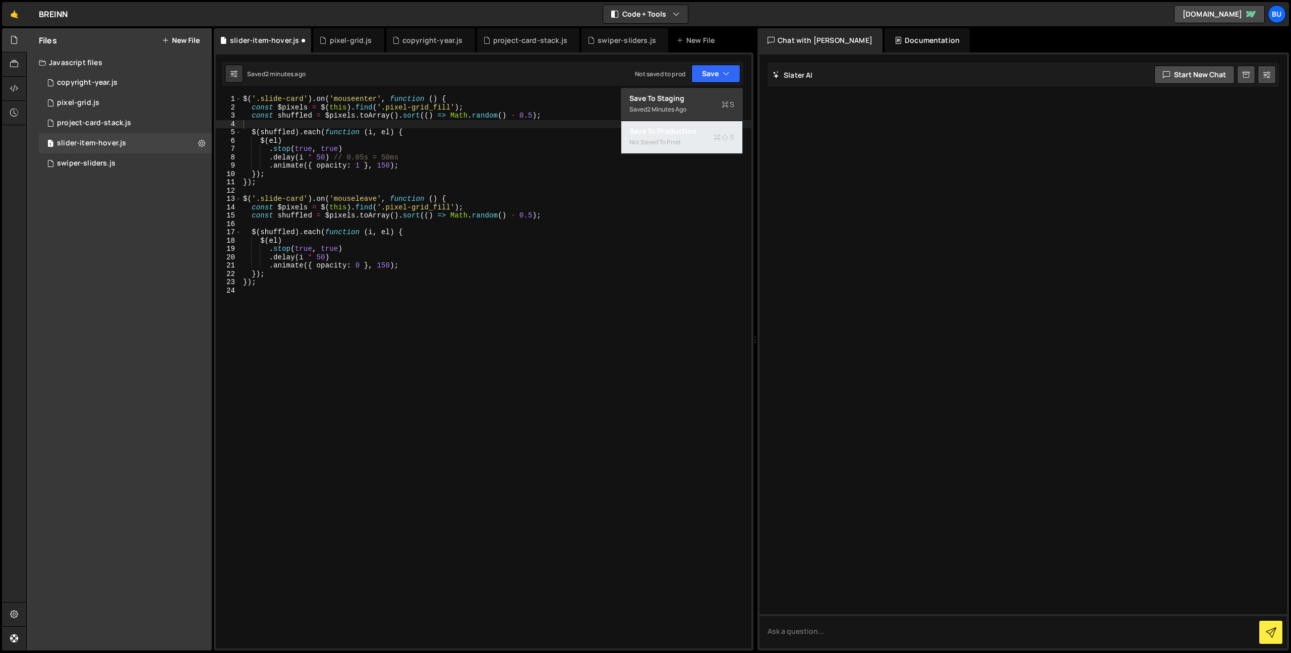
click at [701, 124] on button "Save to Production S Not saved to prod" at bounding box center [682, 137] width 121 height 33
click at [390, 190] on div "$ ( '.slide-card' ) . on ( 'mouseenter' , function ( ) { const $pixels = $ ( th…" at bounding box center [496, 380] width 511 height 570
click at [453, 196] on div "$ ( '.slide-card' ) . on ( 'mouseenter' , function ( ) { const $pixels = $ ( th…" at bounding box center [496, 380] width 511 height 570
click at [460, 147] on div "$ ( '.slide-card' ) . on ( 'mouseenter' , function ( ) { const $pixels = $ ( th…" at bounding box center [496, 380] width 511 height 570
drag, startPoint x: 417, startPoint y: 215, endPoint x: 412, endPoint y: 204, distance: 12.9
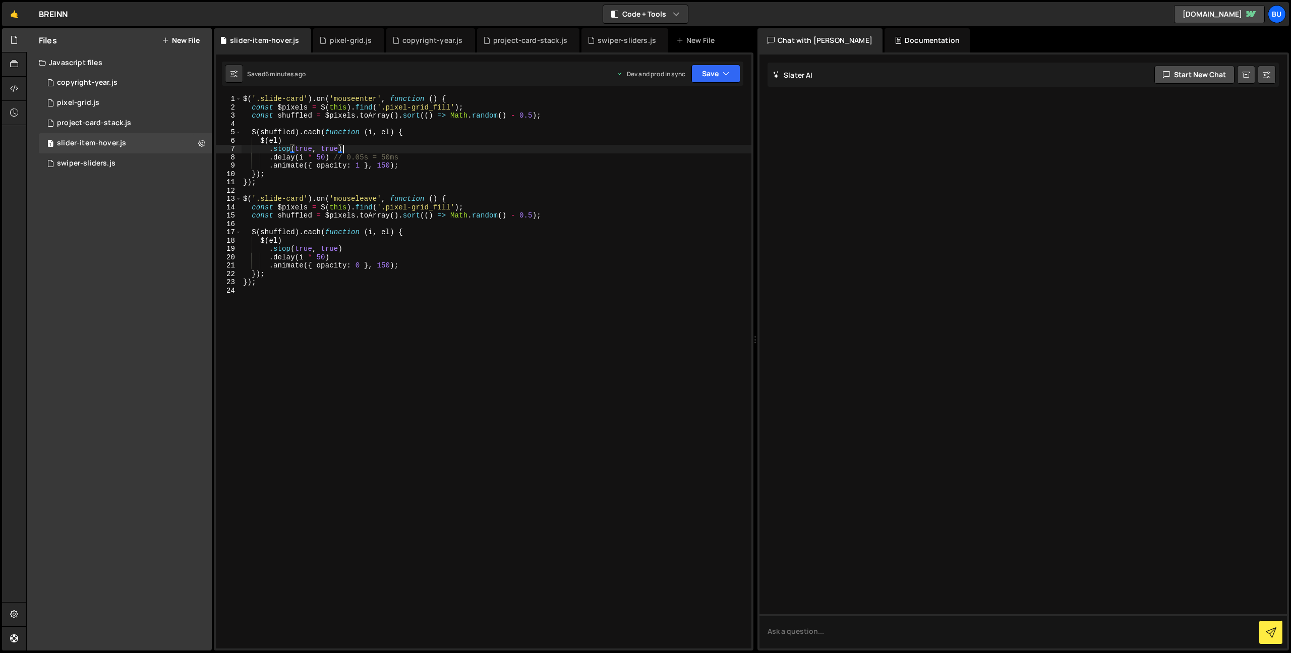
click at [417, 215] on div "$ ( '.slide-card' ) . on ( 'mouseenter' , function ( ) { const $pixels = $ ( th…" at bounding box center [496, 380] width 511 height 570
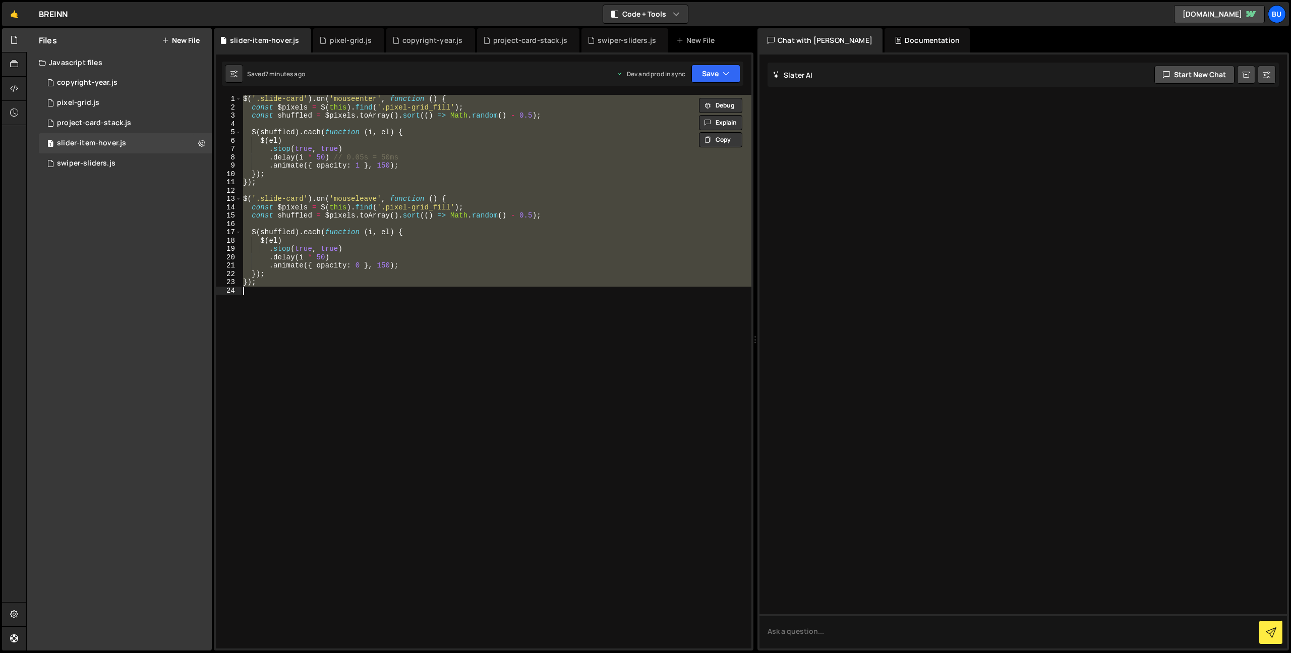
click at [394, 198] on div "$ ( '.slide-card' ) . on ( 'mouseenter' , function ( ) { const $pixels = $ ( th…" at bounding box center [496, 380] width 511 height 570
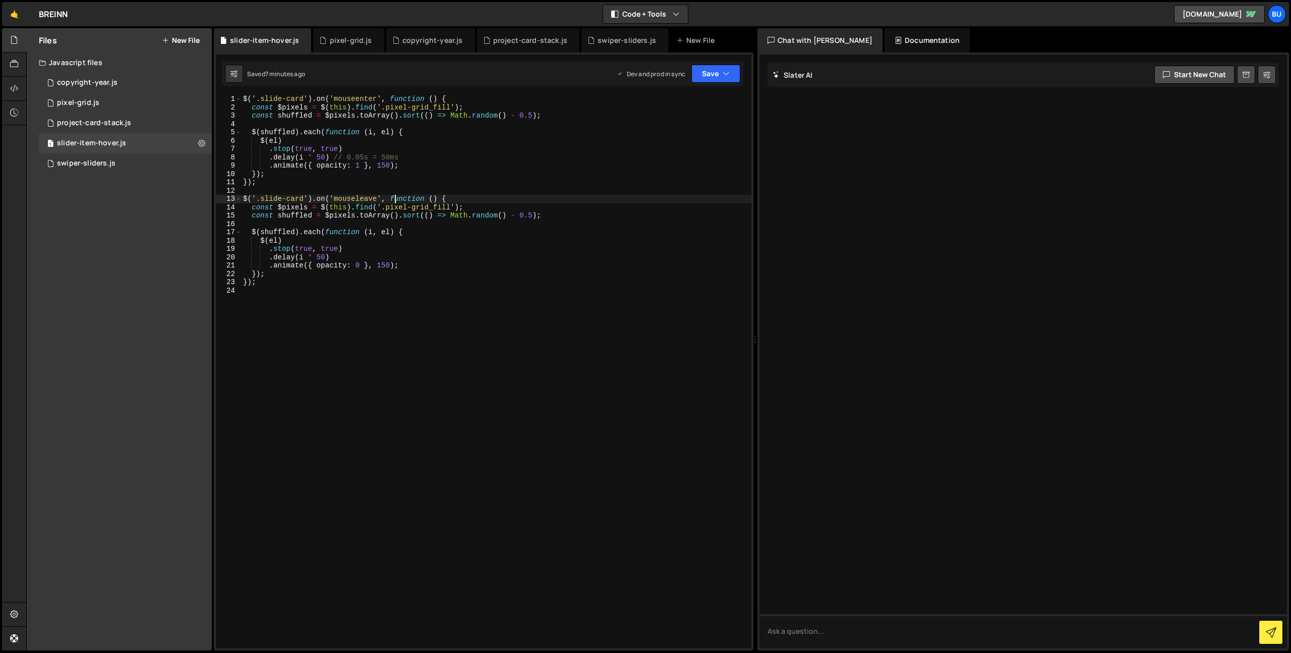
type textarea "});"
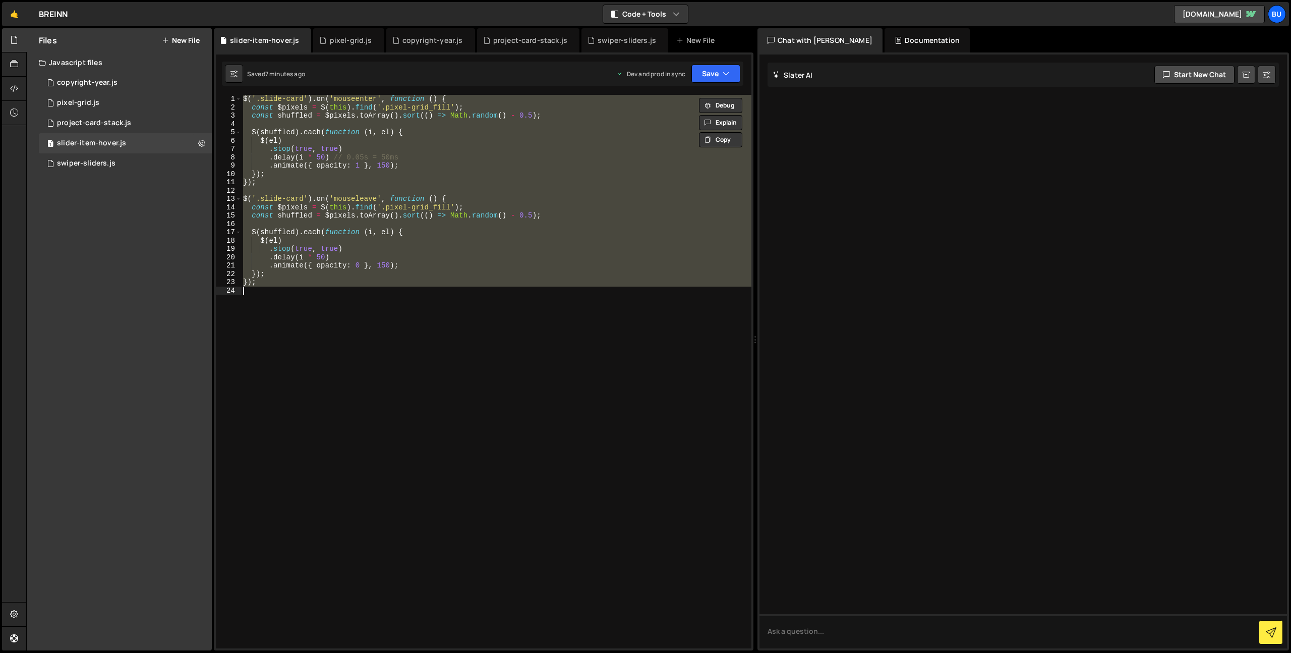
paste textarea
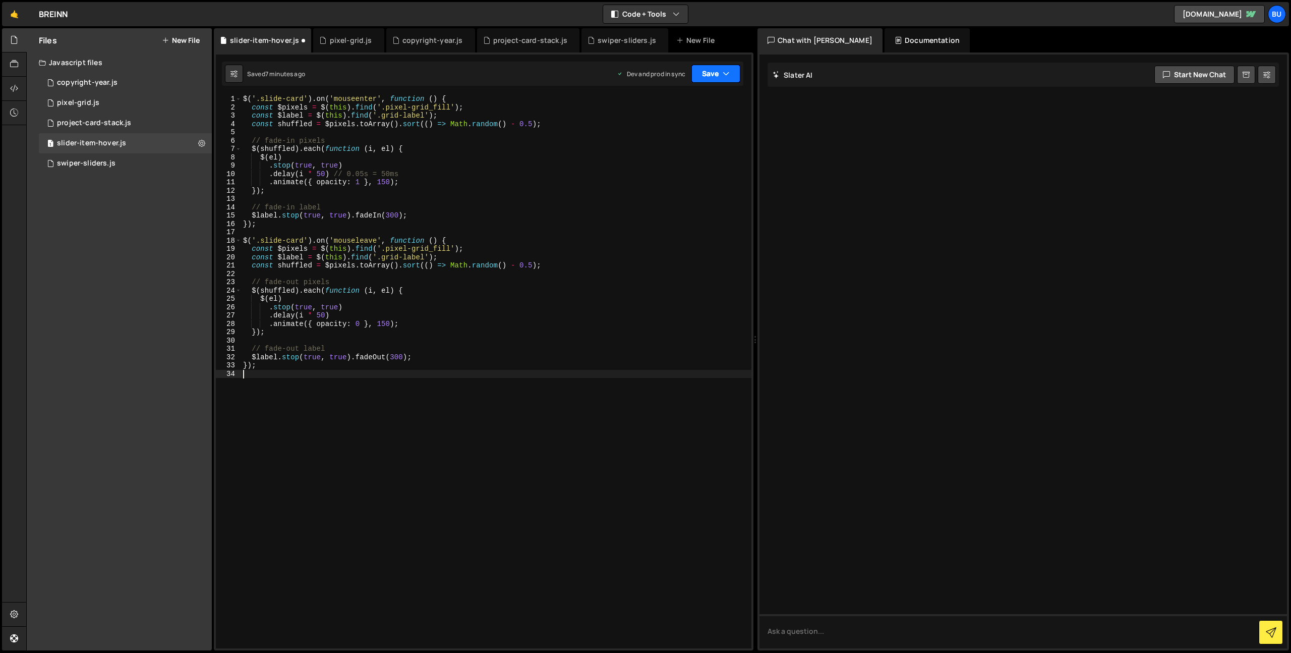
click at [720, 70] on button "Save" at bounding box center [716, 74] width 49 height 18
click at [689, 99] on div "Save to Staging S" at bounding box center [682, 98] width 105 height 10
click at [722, 66] on button "Save" at bounding box center [716, 74] width 49 height 18
click at [669, 138] on div "7 minutes ago" at bounding box center [666, 142] width 39 height 9
drag, startPoint x: 93, startPoint y: 165, endPoint x: 109, endPoint y: 148, distance: 23.2
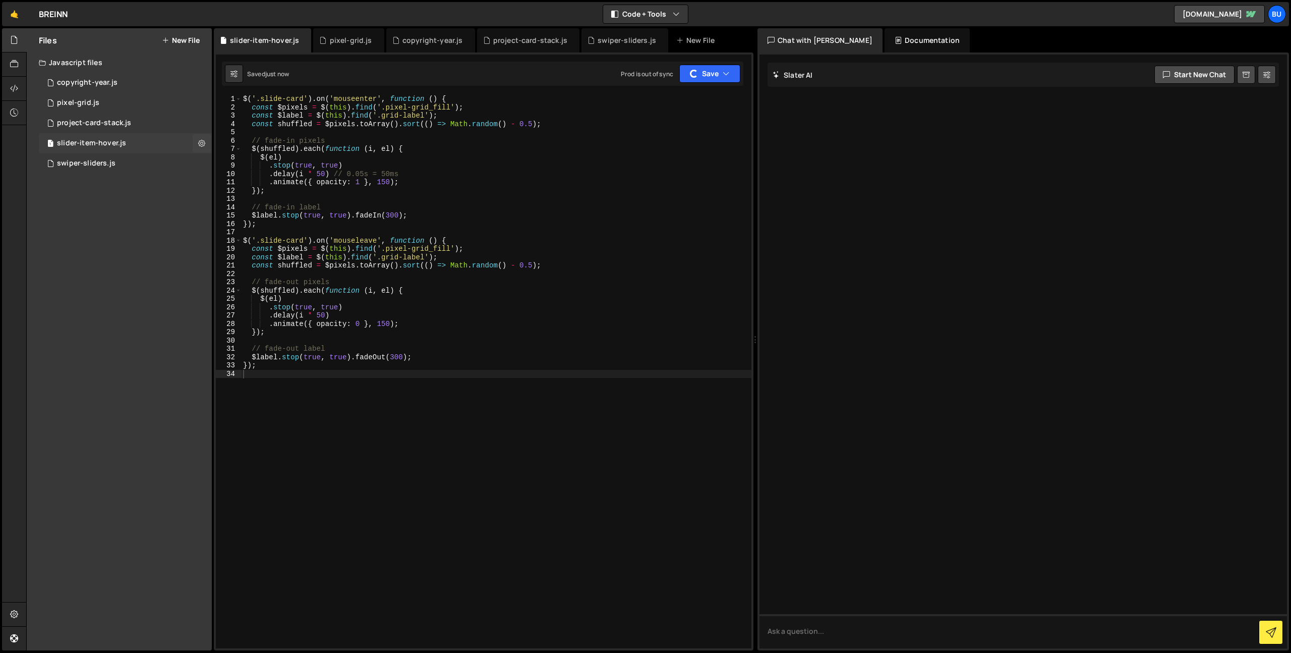
click at [93, 165] on div "swiper-sliders.js" at bounding box center [86, 163] width 59 height 9
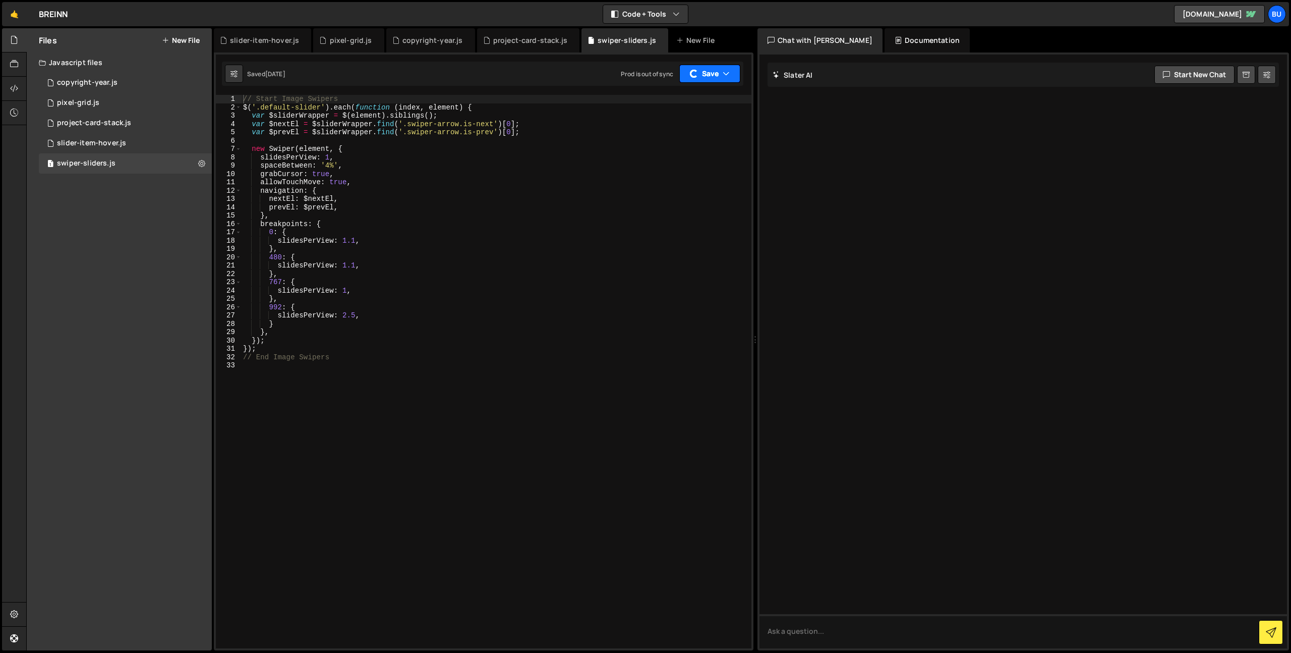
click at [721, 73] on button "Save" at bounding box center [710, 74] width 61 height 18
drag, startPoint x: 692, startPoint y: 139, endPoint x: 397, endPoint y: 120, distance: 295.8
click at [692, 139] on div "Saved [DATE]" at bounding box center [682, 142] width 105 height 12
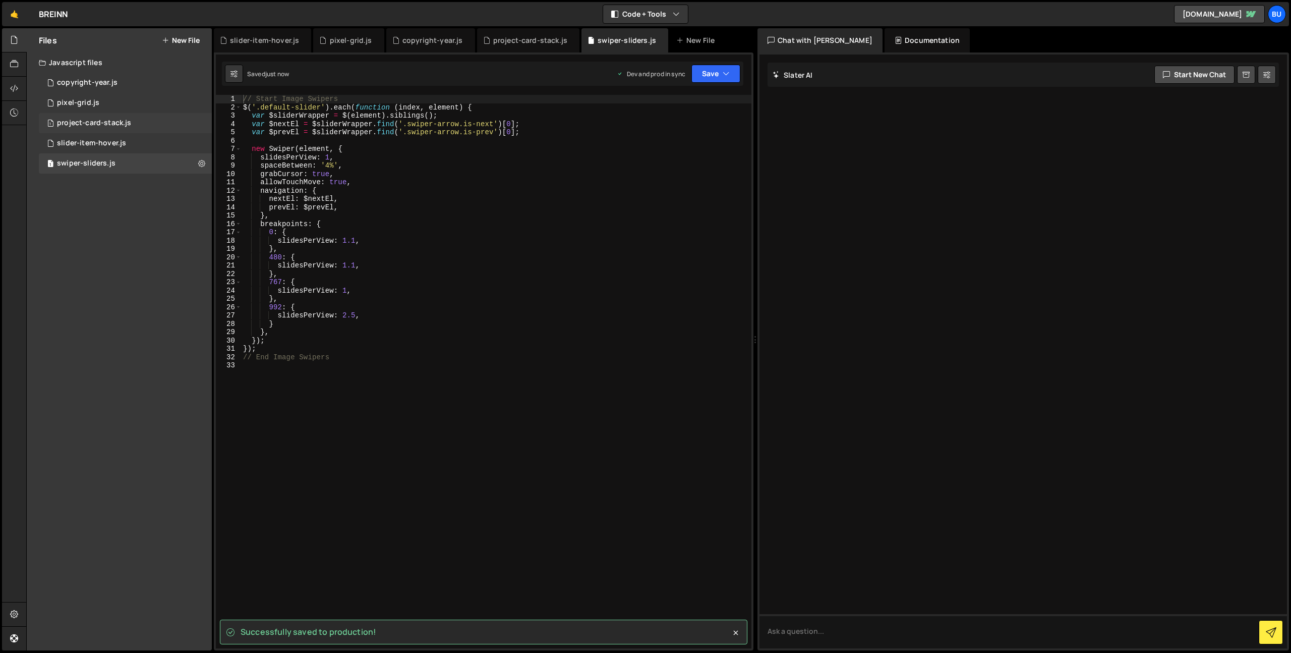
click at [103, 123] on div "project-card-stack.js" at bounding box center [94, 123] width 74 height 9
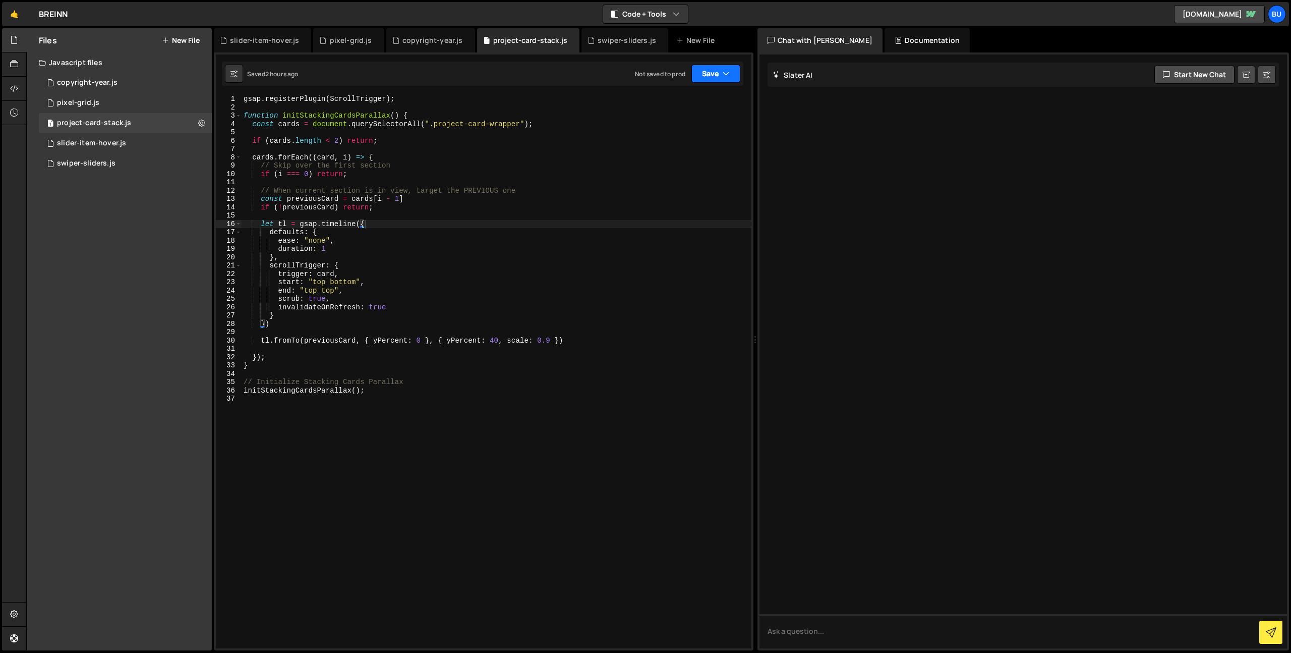
drag, startPoint x: 735, startPoint y: 72, endPoint x: 720, endPoint y: 70, distance: 14.3
click at [735, 72] on button "Save" at bounding box center [716, 74] width 49 height 18
click at [677, 151] on button "Save to Production S Not saved to prod" at bounding box center [682, 137] width 121 height 33
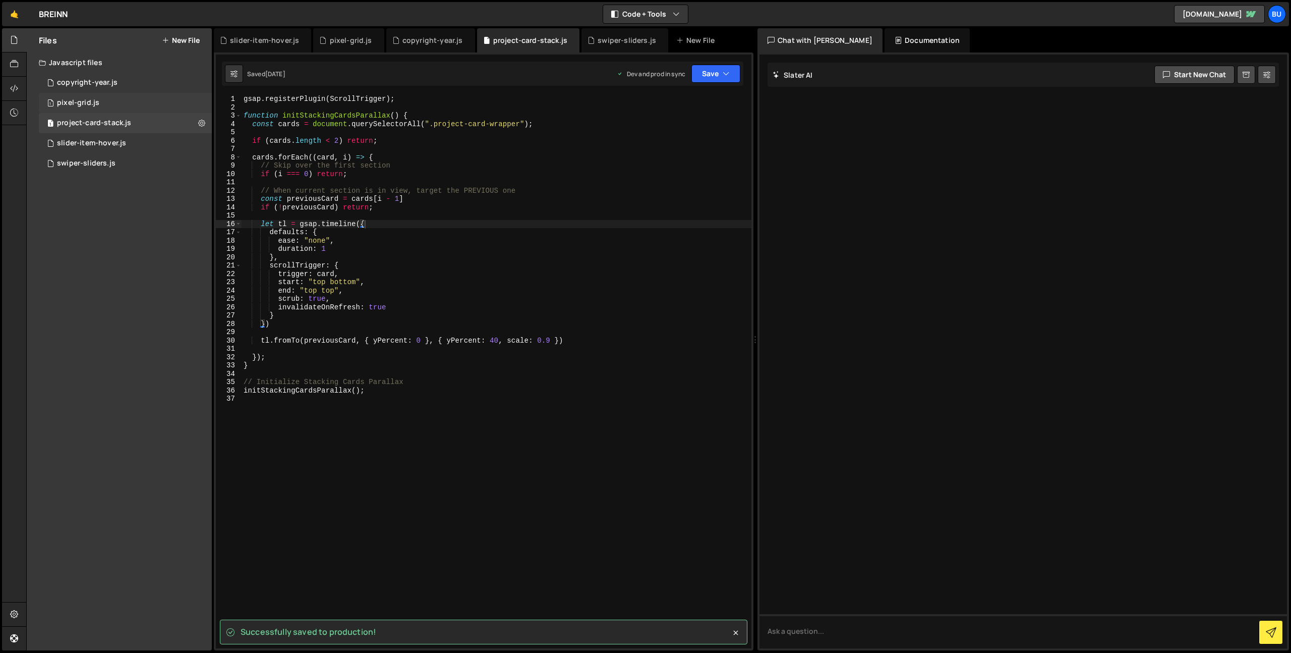
click at [96, 101] on div "pixel-grid.js" at bounding box center [78, 102] width 42 height 9
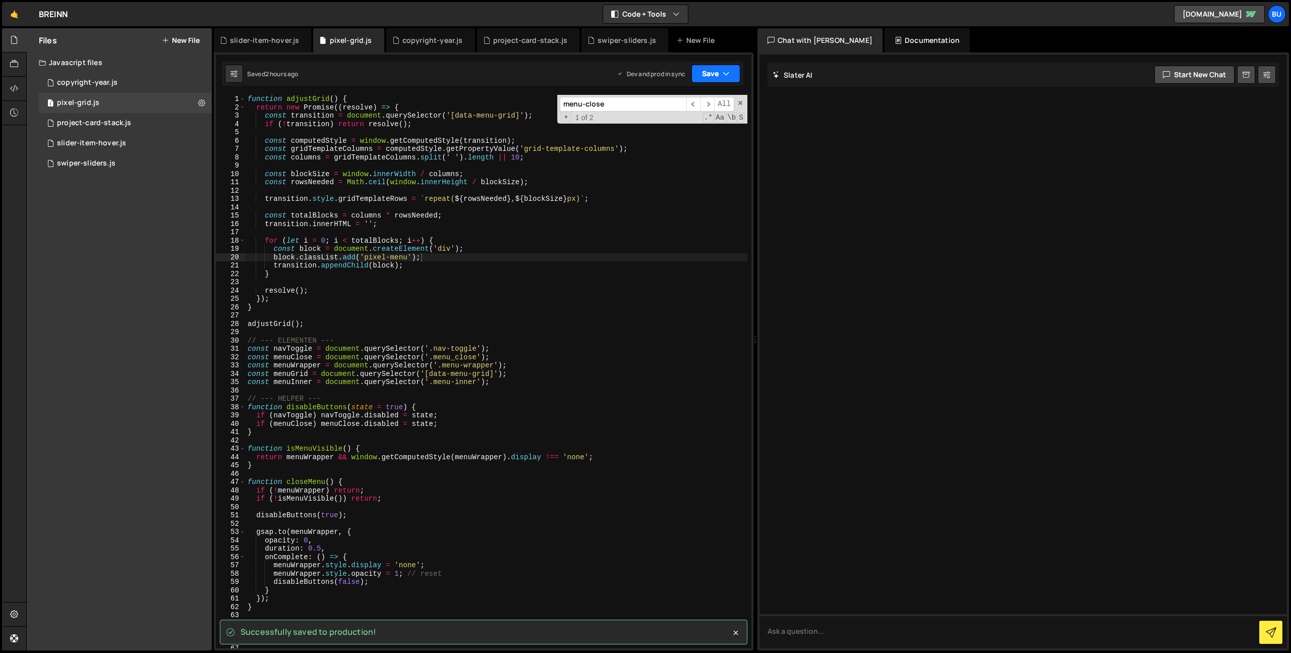
click at [718, 71] on button "Save" at bounding box center [716, 74] width 49 height 18
click at [702, 139] on div "Saved just now" at bounding box center [682, 142] width 105 height 12
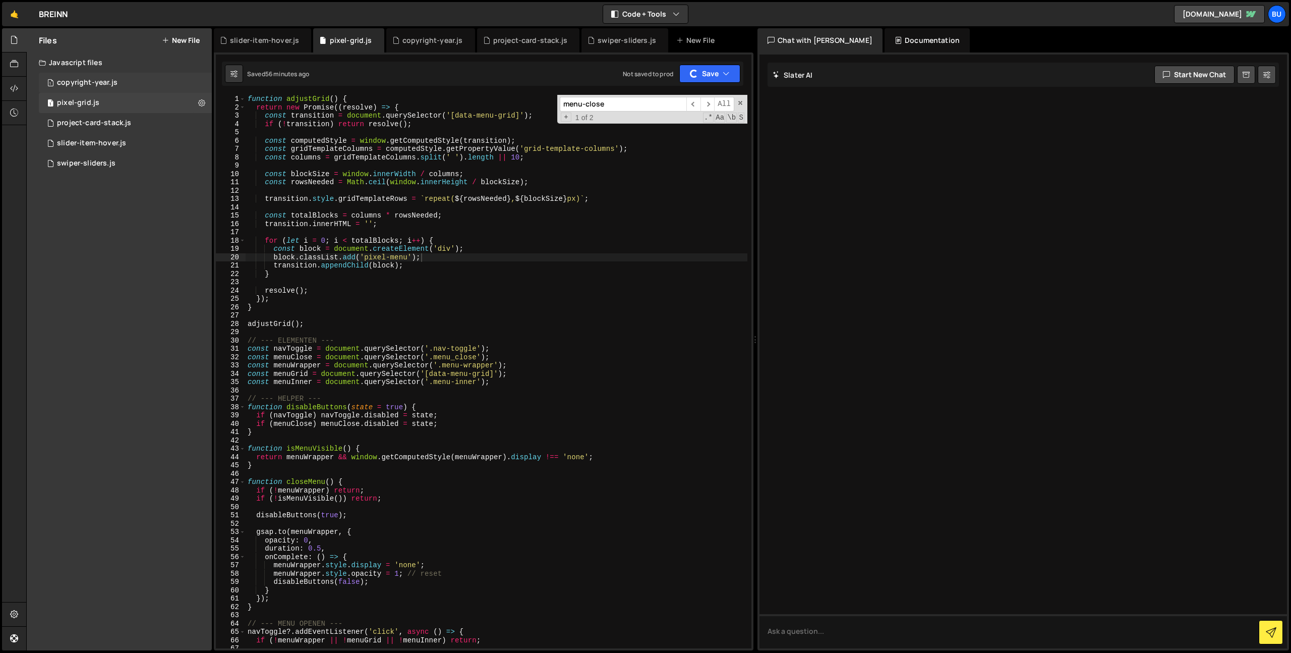
click at [120, 78] on div "1 copyright-year.js 0" at bounding box center [125, 83] width 173 height 20
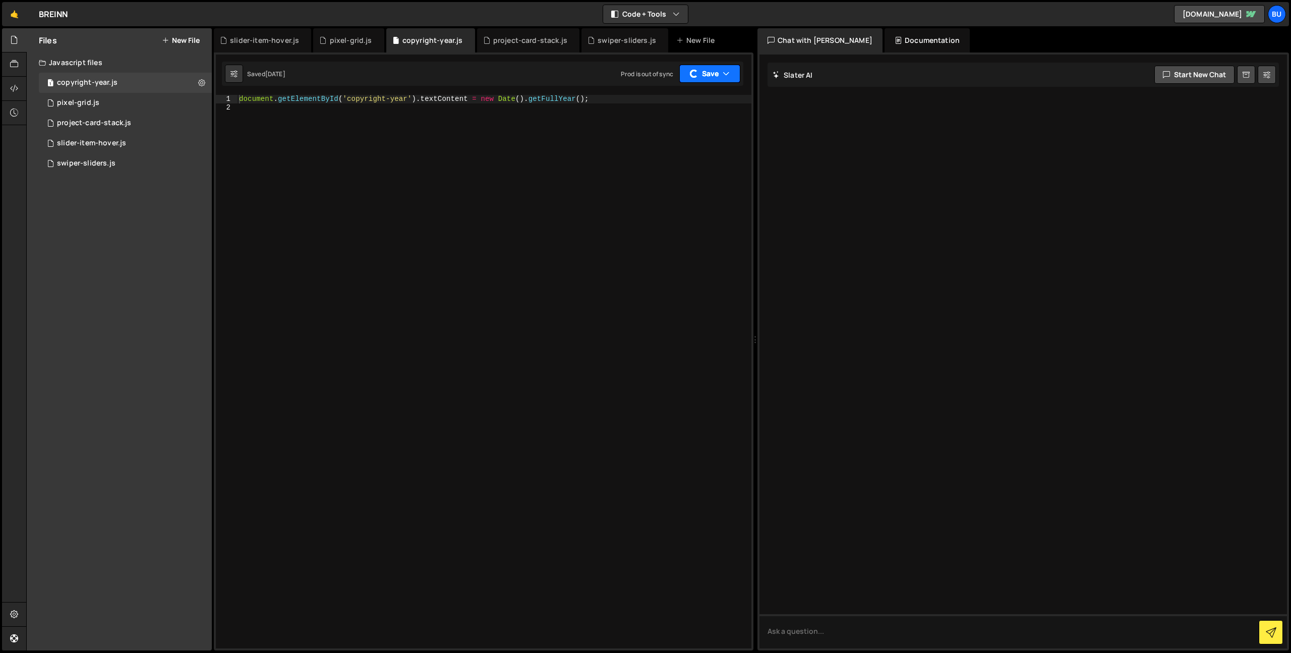
click at [709, 76] on button "Save" at bounding box center [710, 74] width 61 height 18
drag, startPoint x: 683, startPoint y: 135, endPoint x: 628, endPoint y: 125, distance: 56.0
click at [683, 135] on div "Save to Production S" at bounding box center [682, 131] width 105 height 10
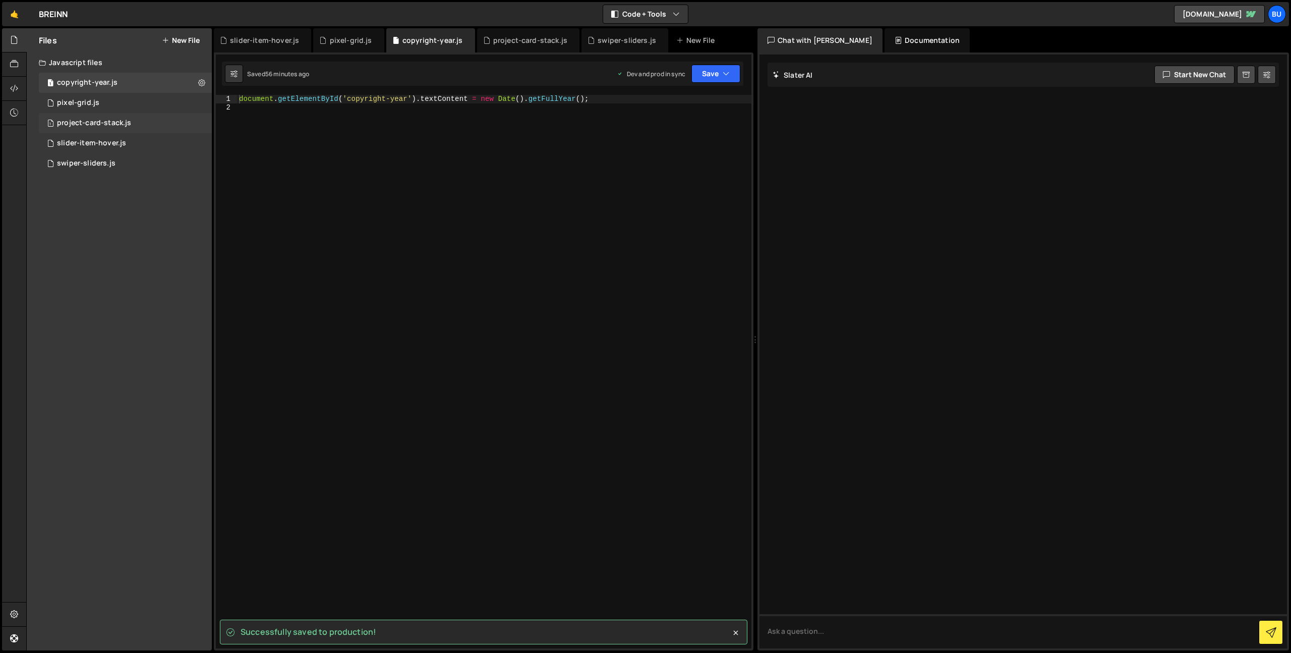
click at [123, 124] on div "project-card-stack.js" at bounding box center [94, 123] width 74 height 9
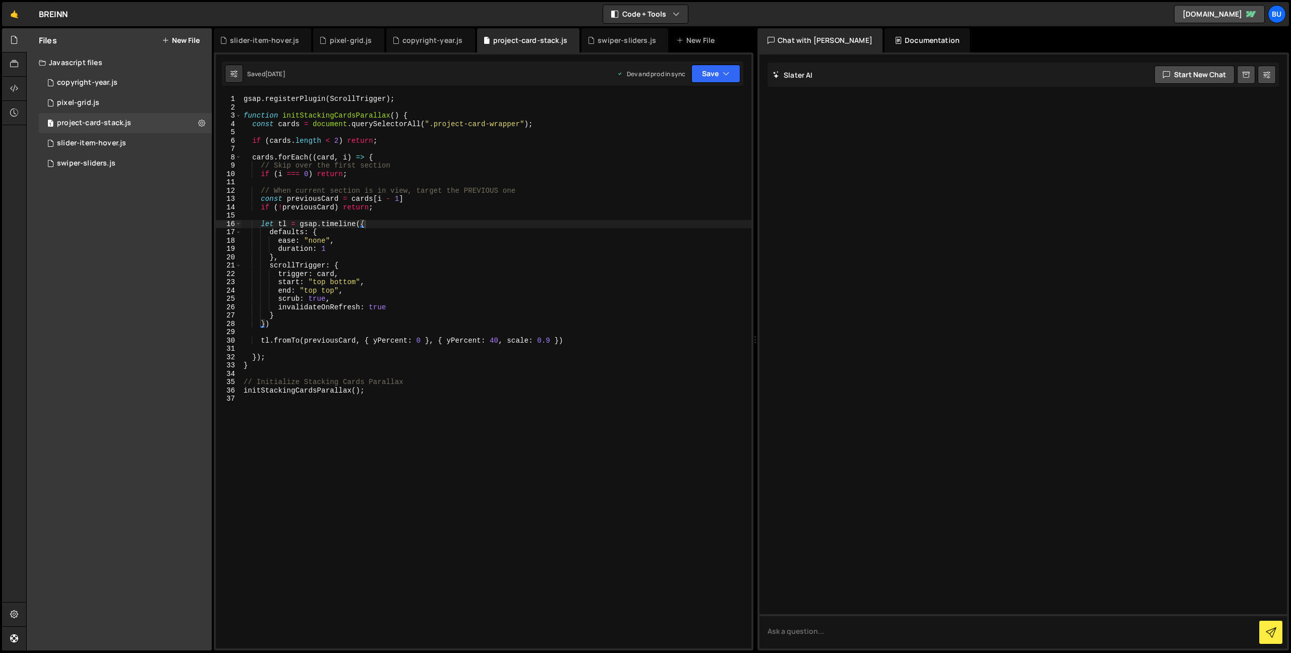
click at [457, 227] on div "gsap . registerPlugin ( ScrollTrigger ) ; function initStackingCardsParallax ( …" at bounding box center [497, 380] width 510 height 570
drag, startPoint x: 508, startPoint y: 198, endPoint x: 385, endPoint y: 162, distance: 128.3
click at [508, 198] on div "gsap . registerPlugin ( ScrollTrigger ) ; function initStackingCardsParallax ( …" at bounding box center [497, 380] width 510 height 570
type textarea "const previousCard = cards[i - 1]"
click at [129, 102] on div "1 pixel-grid.js 0" at bounding box center [125, 103] width 173 height 20
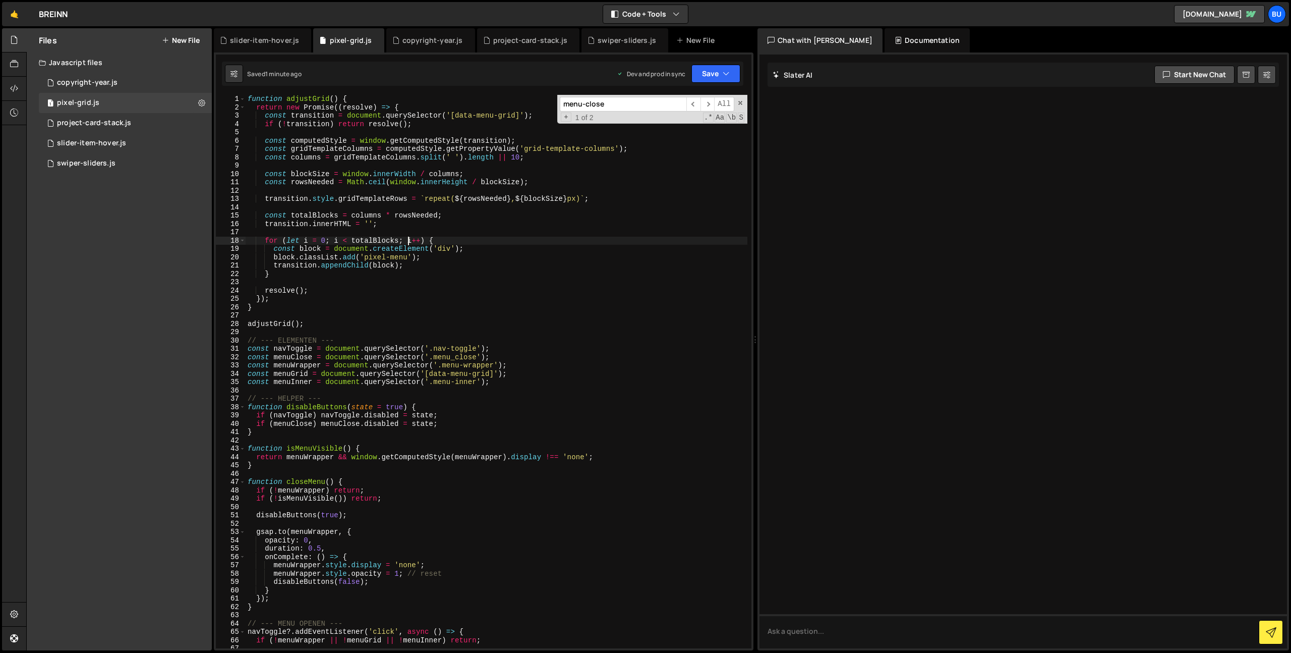
click at [407, 238] on div "function adjustGrid ( ) { return new Promise (( resolve ) => { const transition…" at bounding box center [497, 380] width 502 height 570
drag, startPoint x: 739, startPoint y: 102, endPoint x: 694, endPoint y: 117, distance: 47.7
click at [739, 102] on span at bounding box center [740, 102] width 7 height 7
drag, startPoint x: 640, startPoint y: 171, endPoint x: 603, endPoint y: 140, distance: 48.1
click at [640, 171] on div "function adjustGrid ( ) { return new Promise (( resolve ) => { const transition…" at bounding box center [497, 380] width 502 height 570
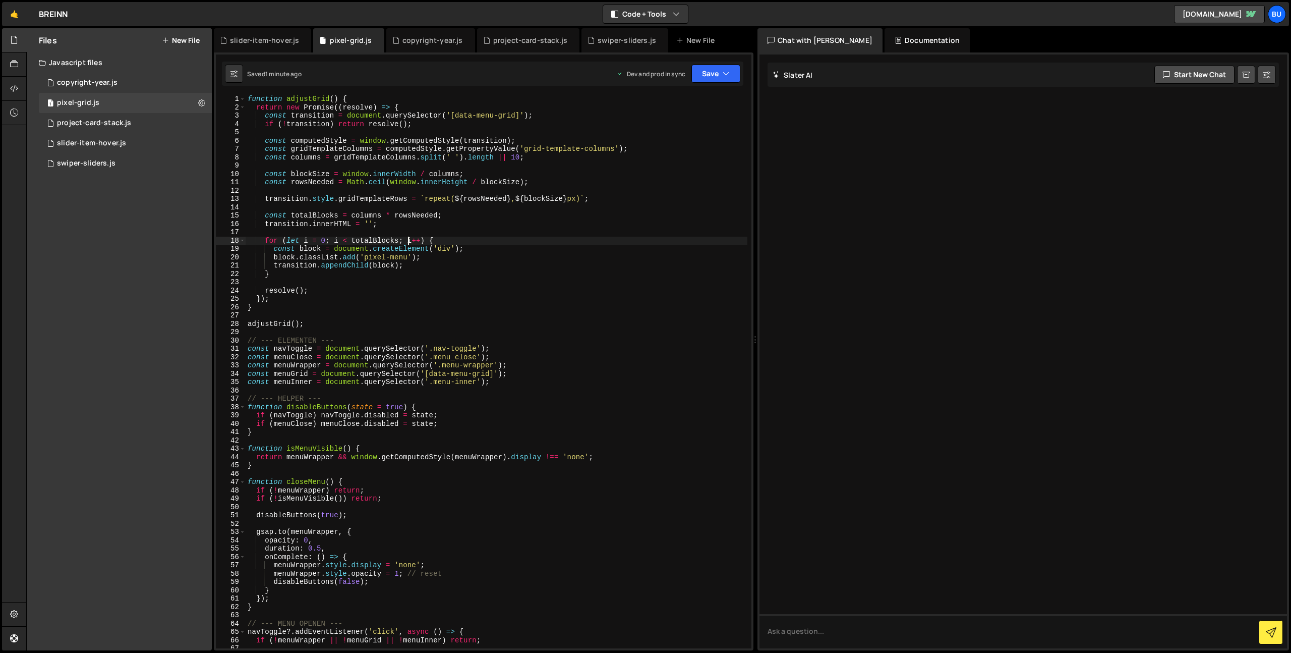
type textarea "const blockSize = window.innerWidth / columns;"
click at [106, 142] on div "slider-item-hover.js" at bounding box center [91, 143] width 69 height 9
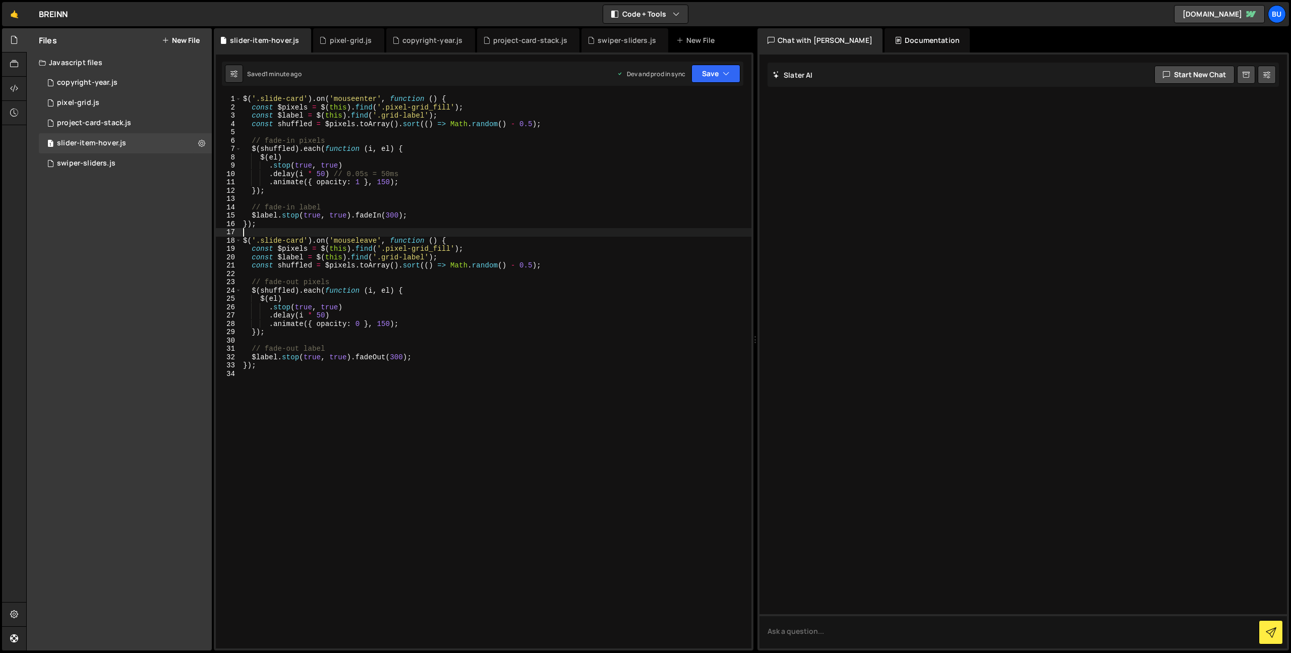
drag, startPoint x: 431, startPoint y: 230, endPoint x: 449, endPoint y: 209, distance: 27.5
click at [431, 230] on div "$ ( '.slide-card' ) . on ( 'mouseenter' , function ( ) { const $pixels = $ ( th…" at bounding box center [496, 380] width 511 height 570
drag, startPoint x: 492, startPoint y: 197, endPoint x: 493, endPoint y: 180, distance: 16.7
click at [492, 197] on div "$ ( '.slide-card' ) . on ( 'mouseenter' , function ( ) { const $pixels = $ ( th…" at bounding box center [496, 380] width 511 height 570
drag, startPoint x: 426, startPoint y: 180, endPoint x: 418, endPoint y: 181, distance: 8.1
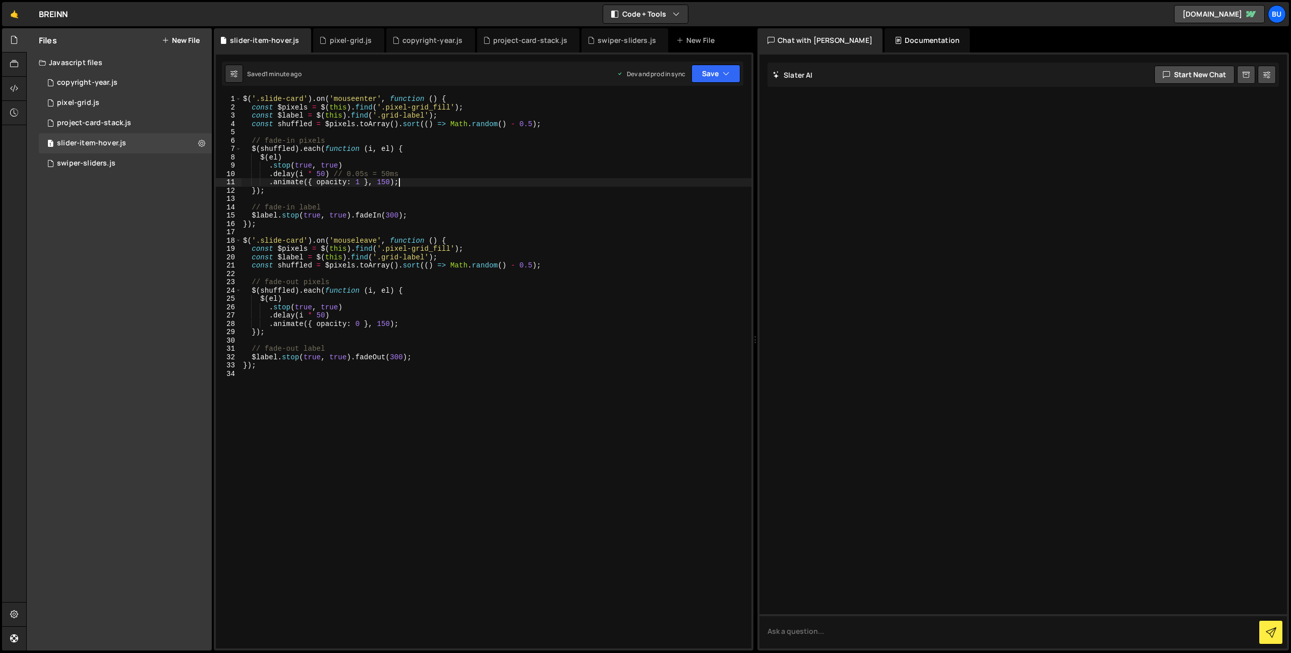
click at [426, 180] on div "$ ( '.slide-card' ) . on ( 'mouseenter' , function ( ) { const $pixels = $ ( th…" at bounding box center [496, 380] width 511 height 570
click at [423, 187] on div "$ ( '.slide-card' ) . on ( 'mouseenter' , function ( ) { const $pixels = $ ( th…" at bounding box center [496, 380] width 511 height 570
click at [444, 166] on div "$ ( '.slide-card' ) . on ( 'mouseenter' , function ( ) { const $pixels = $ ( th…" at bounding box center [496, 380] width 511 height 570
click at [446, 120] on div "$ ( '.slide-card' ) . on ( 'mouseenter' , function ( ) { const $pixels = $ ( th…" at bounding box center [496, 380] width 511 height 570
click at [411, 167] on div "$ ( '.slide-card' ) . on ( 'mouseenter' , function ( ) { const $pixels = $ ( th…" at bounding box center [496, 380] width 511 height 570
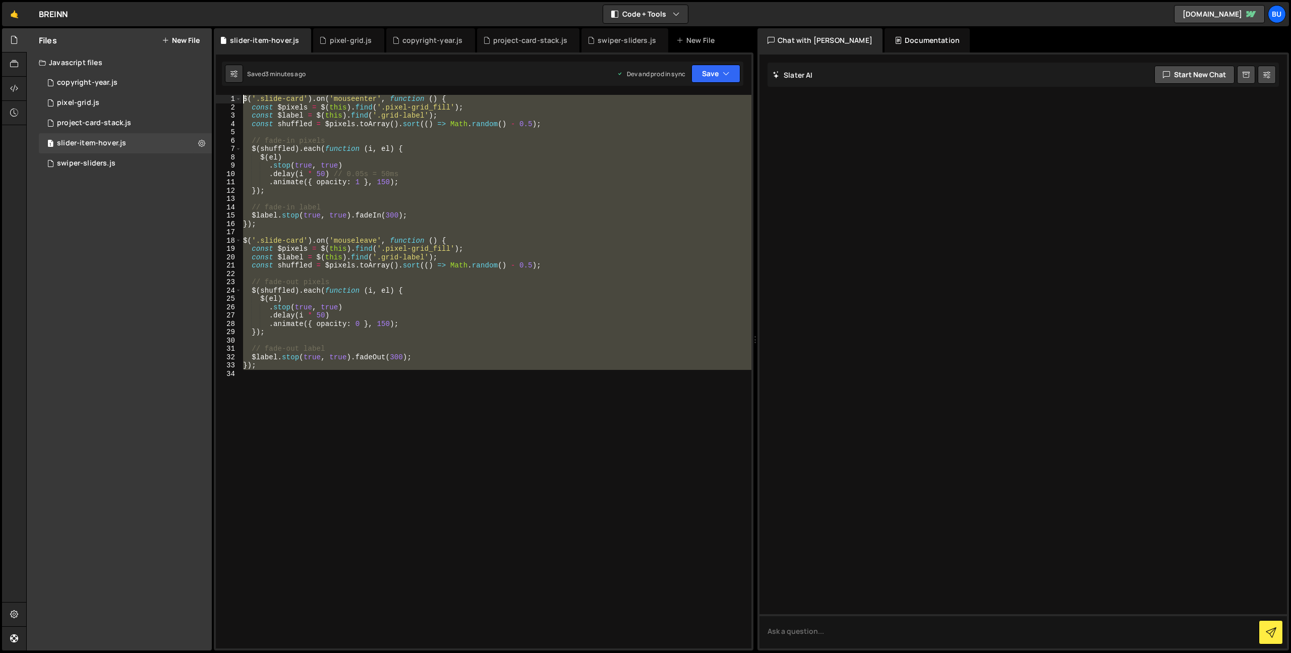
drag, startPoint x: 381, startPoint y: 393, endPoint x: 113, endPoint y: -40, distance: 509.4
click at [113, 0] on html "Projects [GEOGRAPHIC_DATA] Blog Bu Projects Your Teams Invite team member Accou…" at bounding box center [645, 326] width 1291 height 653
type textarea "√"
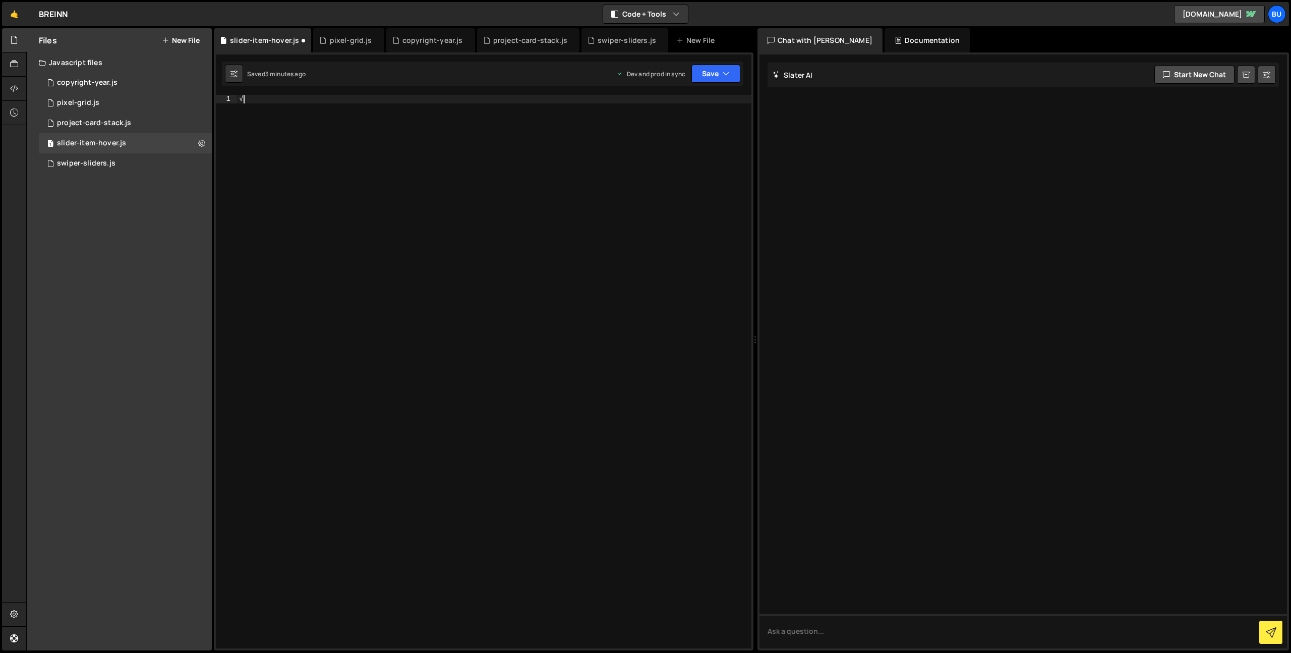
click at [442, 210] on div "√" at bounding box center [494, 380] width 515 height 570
paste textarea
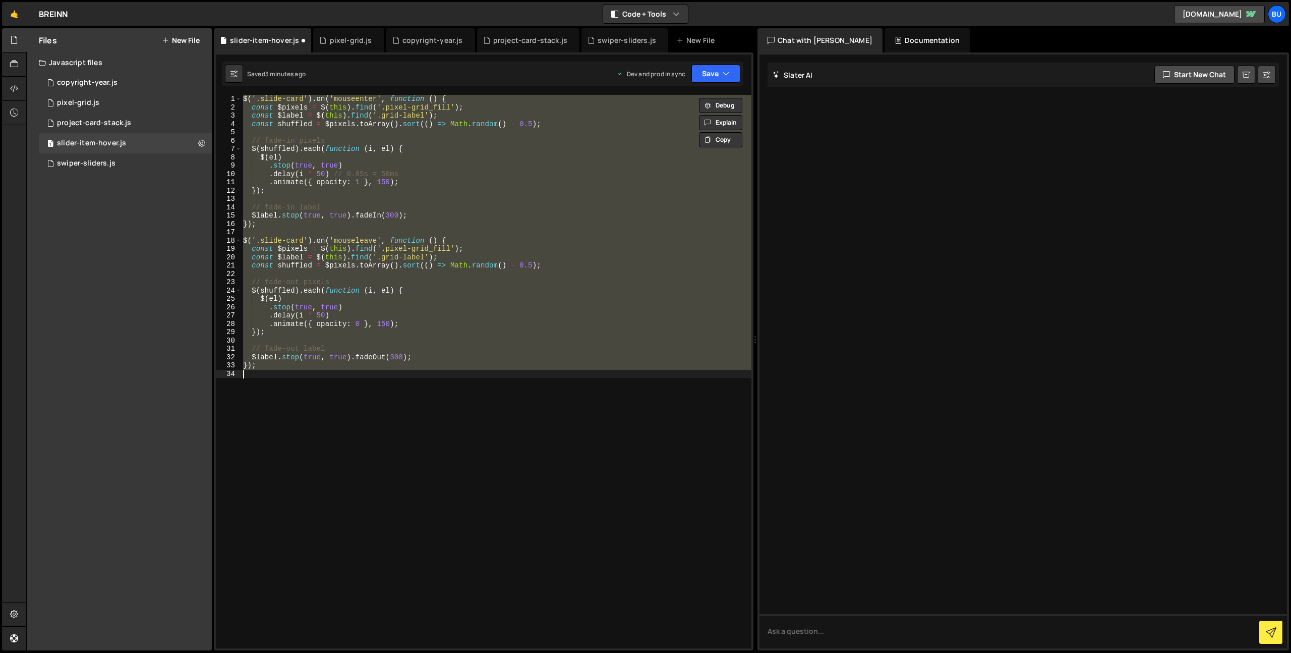
type textarea "$label.stop(true, true).fadeIn(300);"
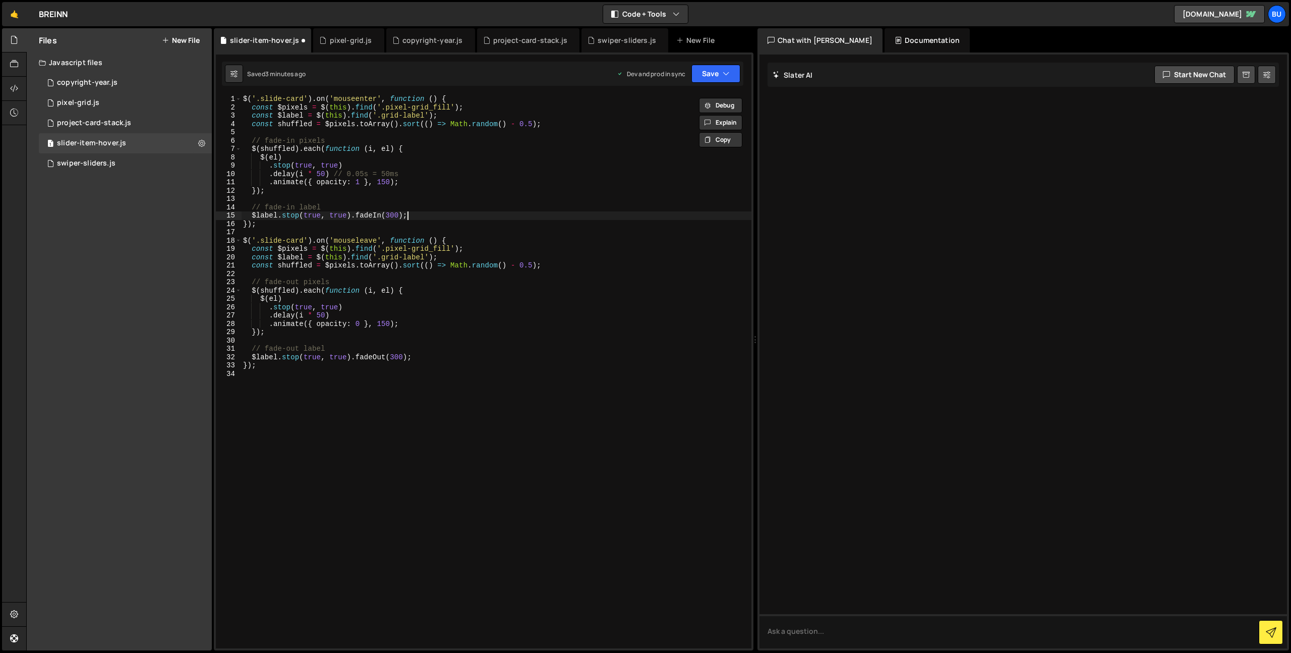
click at [341, 378] on div "$ ( '.slide-card' ) . on ( 'mouseenter' , function ( ) { const $pixels = $ ( th…" at bounding box center [496, 380] width 511 height 570
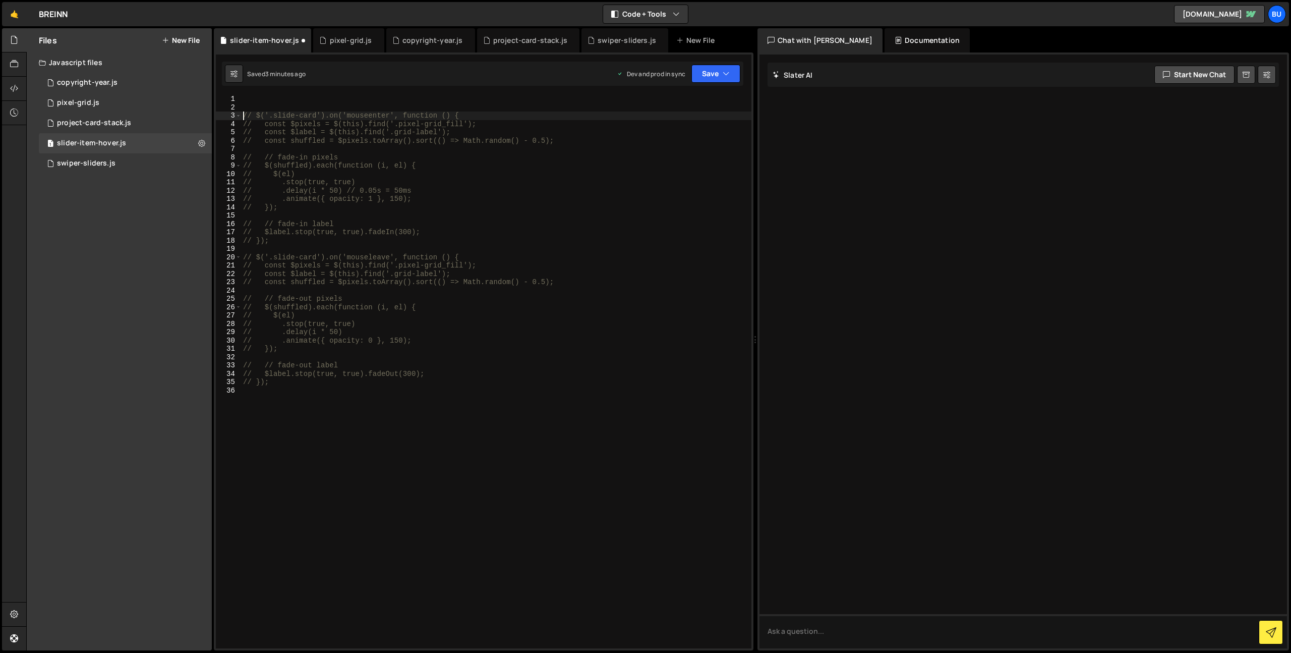
type textarea "// $('.slide-card').on('mouseenter', function () {"
paste textarea
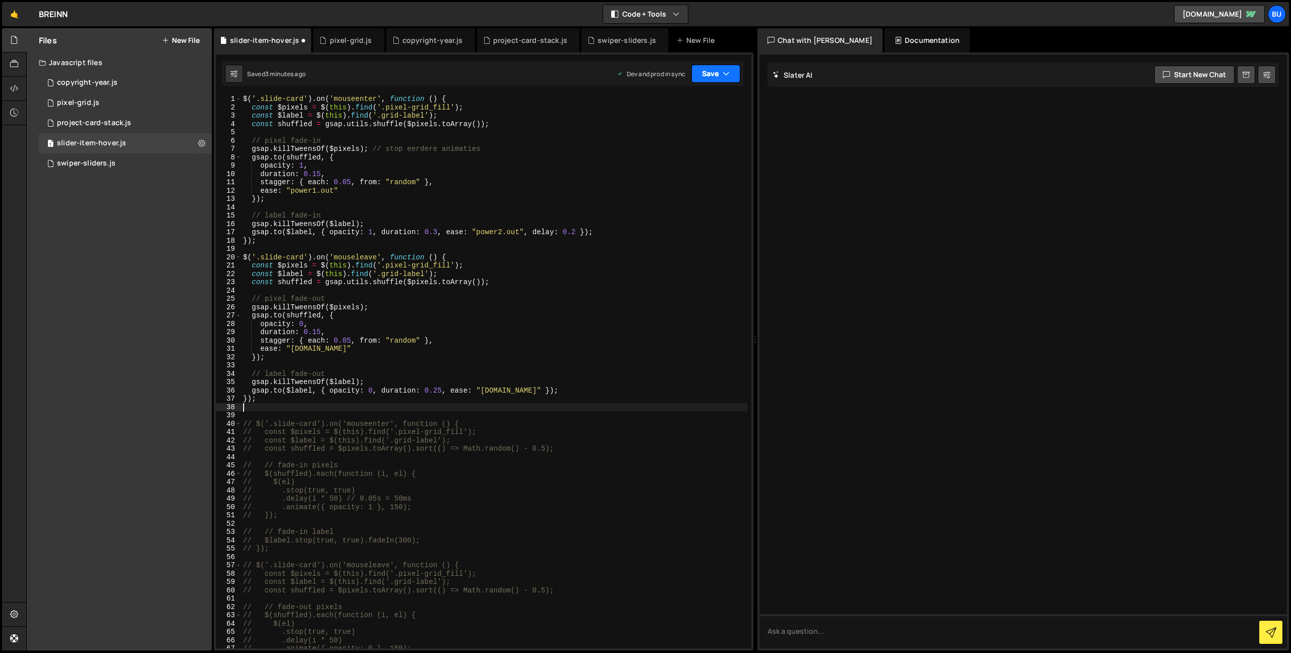
drag, startPoint x: 709, startPoint y: 76, endPoint x: 697, endPoint y: 91, distance: 19.4
click at [709, 76] on button "Save" at bounding box center [716, 74] width 49 height 18
click at [695, 102] on div "Save to Staging S" at bounding box center [682, 98] width 105 height 10
click at [404, 210] on div "$ ( '.slide-card' ) . on ( 'mouseenter' , function ( ) { const $pixels = $ ( th…" at bounding box center [494, 380] width 506 height 570
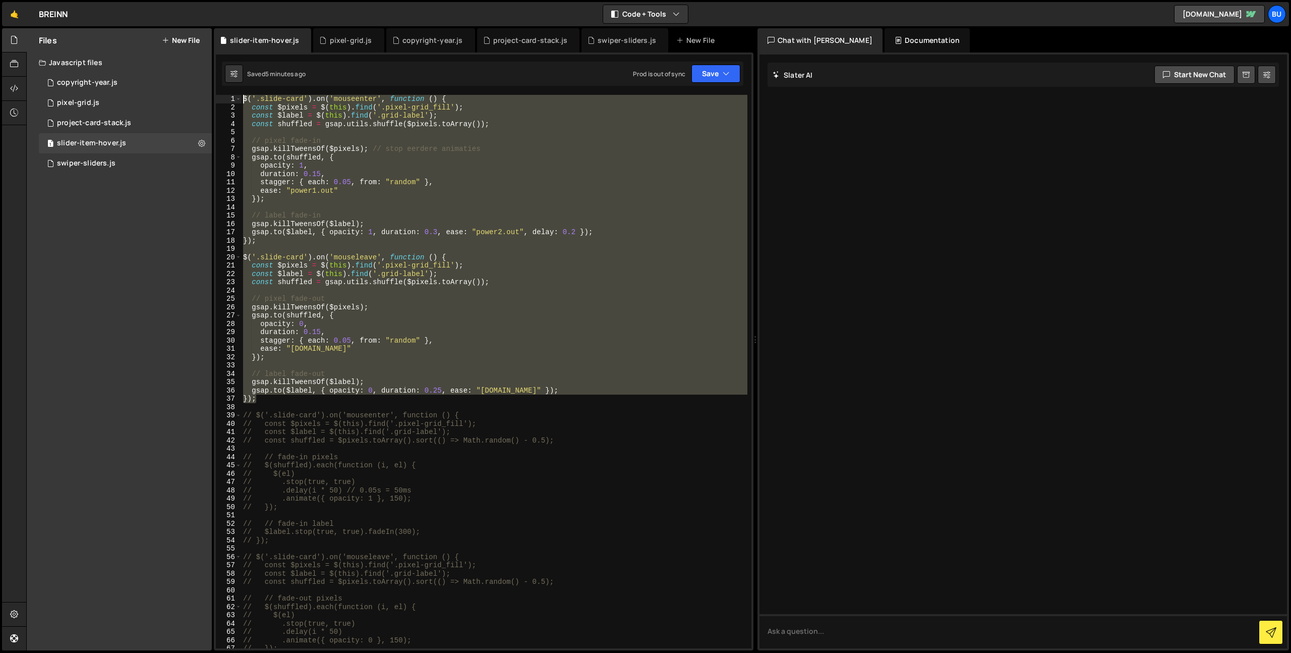
drag, startPoint x: 271, startPoint y: 398, endPoint x: 72, endPoint y: -74, distance: 511.6
click at [72, 0] on html "Projects [GEOGRAPHIC_DATA] Blog Bu Projects Your Teams Invite team member Accou…" at bounding box center [645, 326] width 1291 height 653
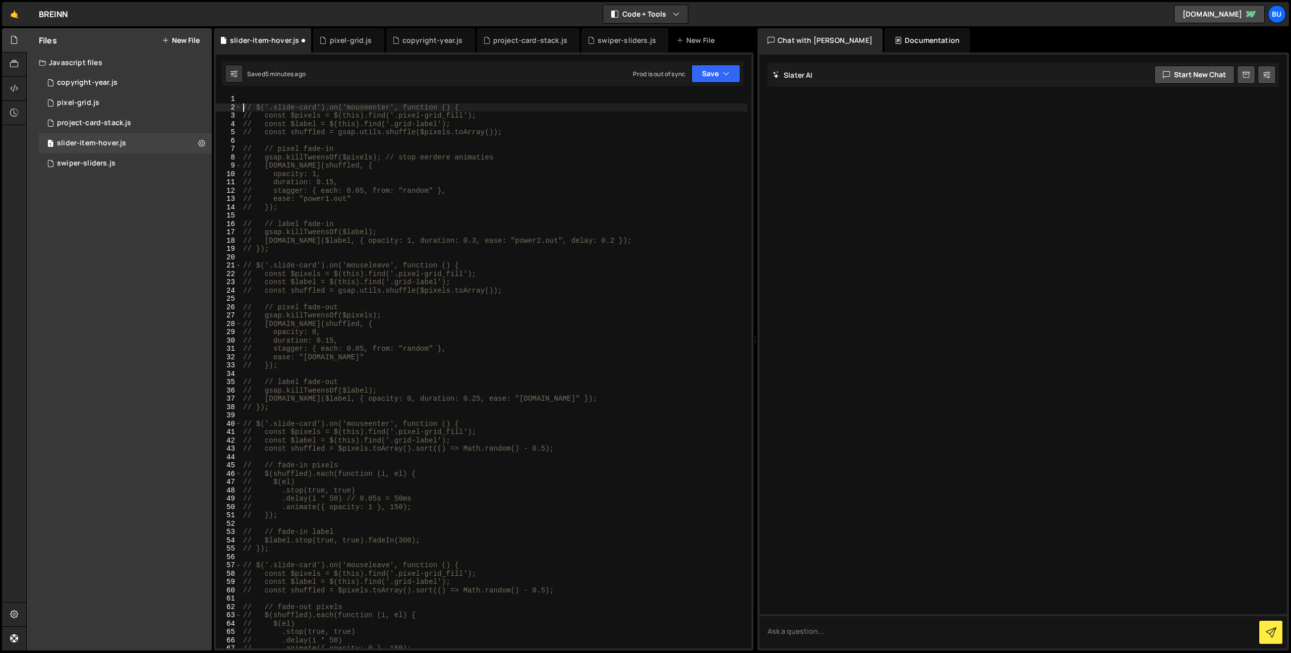
type textarea "// $('.slide-card').on('mouseenter', function () {"
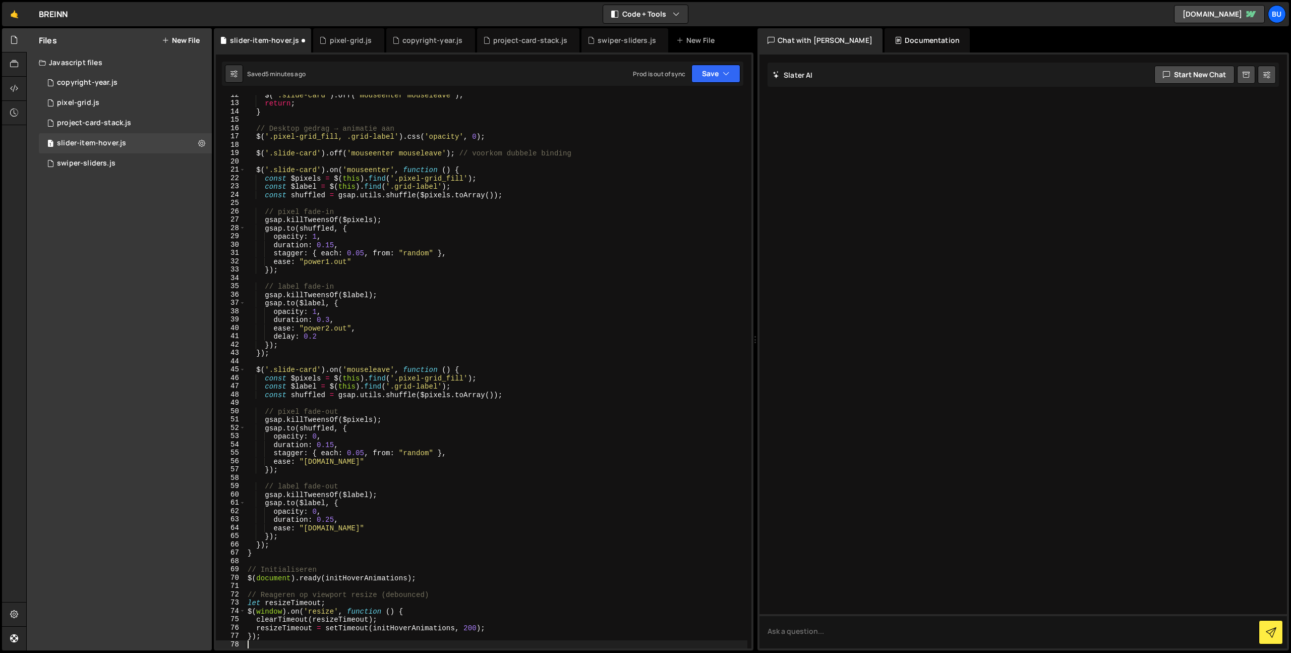
scroll to position [130, 0]
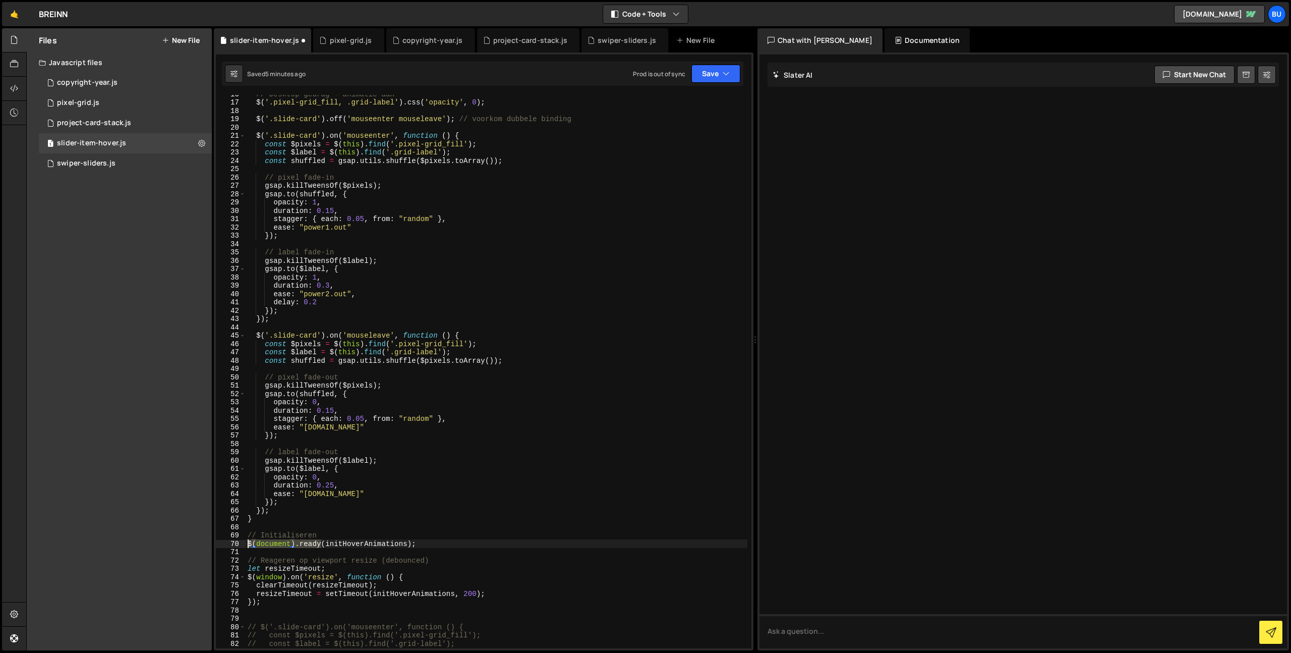
drag, startPoint x: 322, startPoint y: 546, endPoint x: 243, endPoint y: 542, distance: 78.8
click at [246, 542] on div "// Desktop gedrag → animatie aan $ ( '.pixel-grid_fill, .grid-label' ) . css ( …" at bounding box center [497, 375] width 502 height 570
click at [722, 69] on button "Save" at bounding box center [716, 74] width 49 height 18
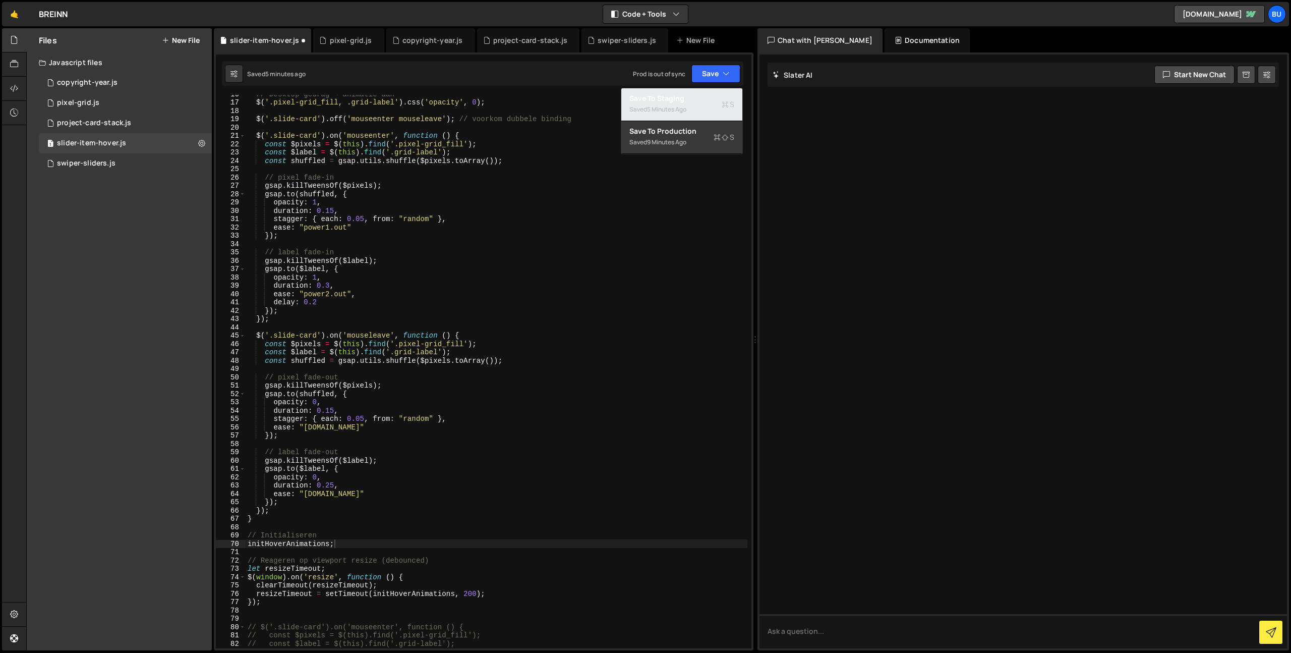
click at [696, 95] on div "Save to Staging S" at bounding box center [682, 98] width 105 height 10
click at [334, 420] on div "// Desktop gedrag → animatie aan $ ( '.pixel-grid_fill, .grid-label' ) . css ( …" at bounding box center [497, 375] width 502 height 570
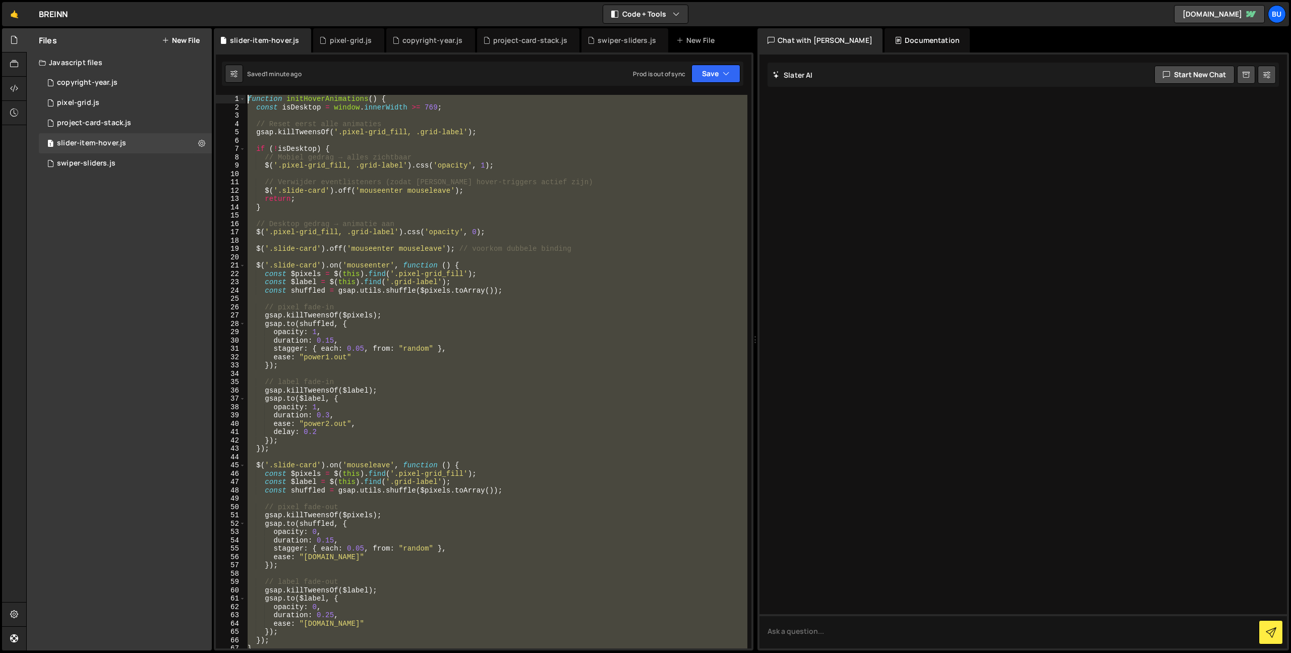
scroll to position [0, 0]
drag, startPoint x: 269, startPoint y: 603, endPoint x: 125, endPoint y: -74, distance: 691.6
click at [125, 0] on html "Projects [GEOGRAPHIC_DATA] Blog Bu Projects Your Teams Invite team member Accou…" at bounding box center [645, 326] width 1291 height 653
type textarea "function initHoverAnimations() { const isDesktop = window.innerWidth >= 769;"
paste textarea
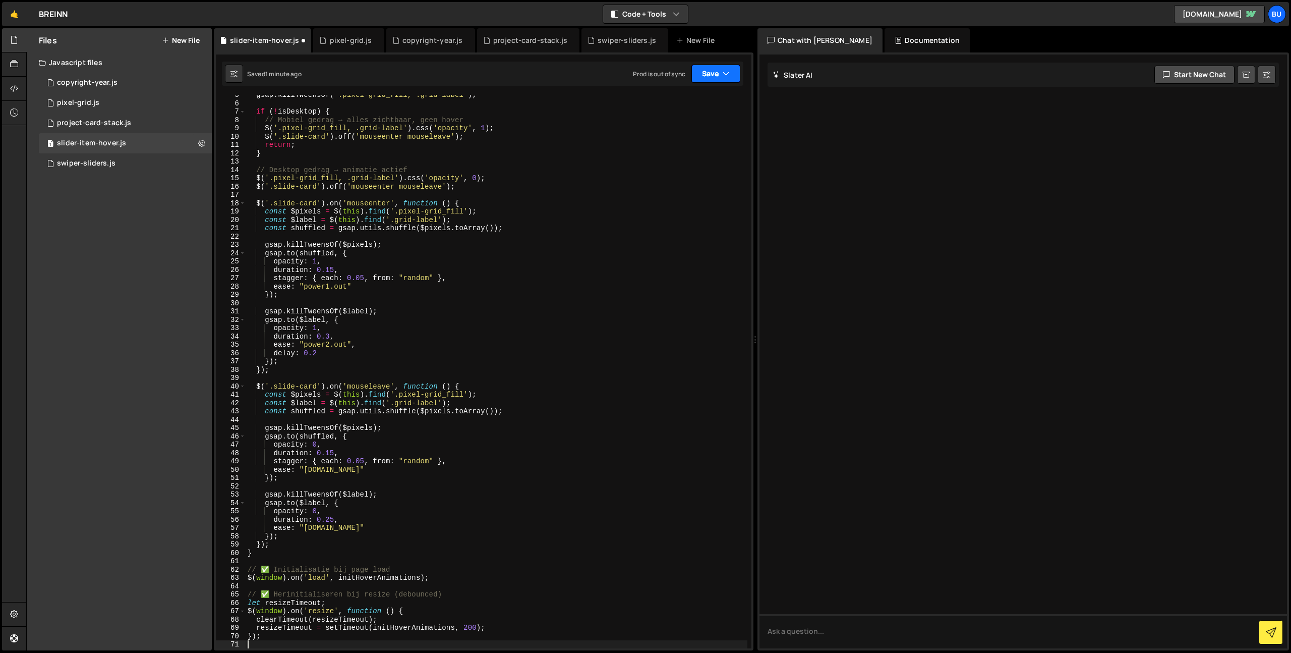
click at [726, 72] on icon "button" at bounding box center [726, 74] width 7 height 10
click at [691, 108] on div "Saved 1 minute ago" at bounding box center [682, 109] width 105 height 12
click at [712, 85] on div "Saved just now Prod is out of sync Upgrade to Edit Save Save to Staging S Saved…" at bounding box center [483, 74] width 522 height 24
click at [722, 66] on button "Save" at bounding box center [716, 74] width 49 height 18
drag, startPoint x: 706, startPoint y: 131, endPoint x: 480, endPoint y: 1, distance: 260.1
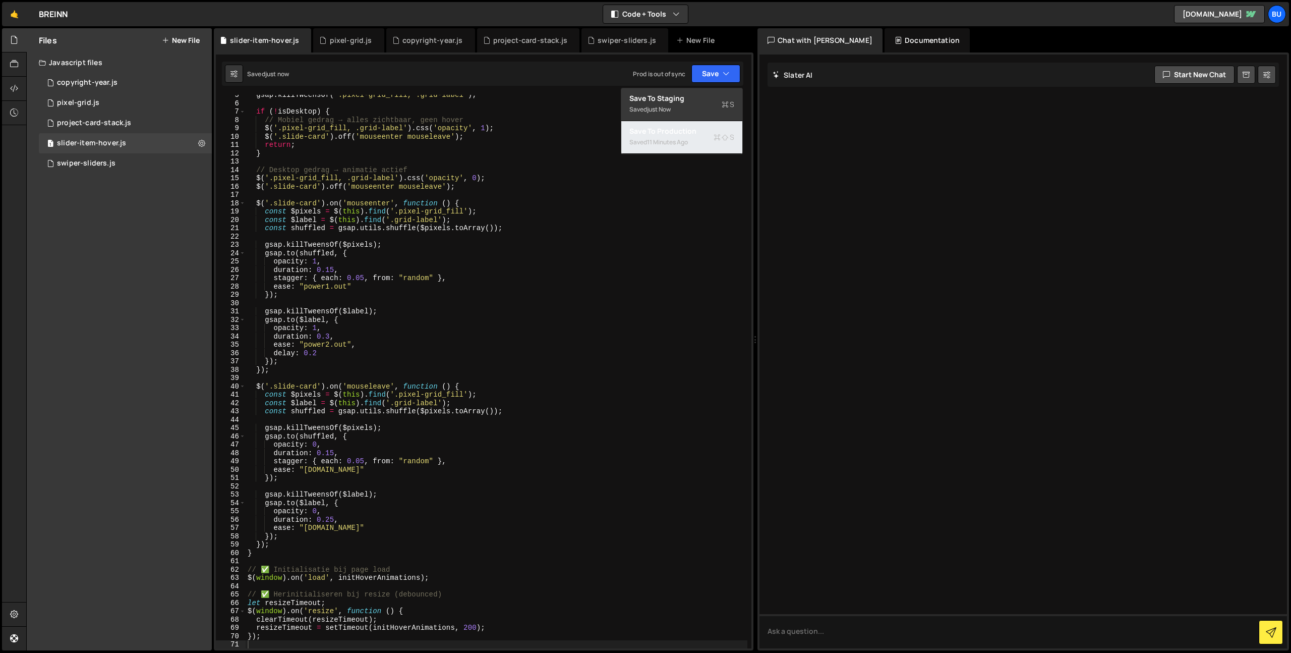
click at [706, 131] on div "Save to Production S" at bounding box center [682, 131] width 105 height 10
